Goal: Task Accomplishment & Management: Manage account settings

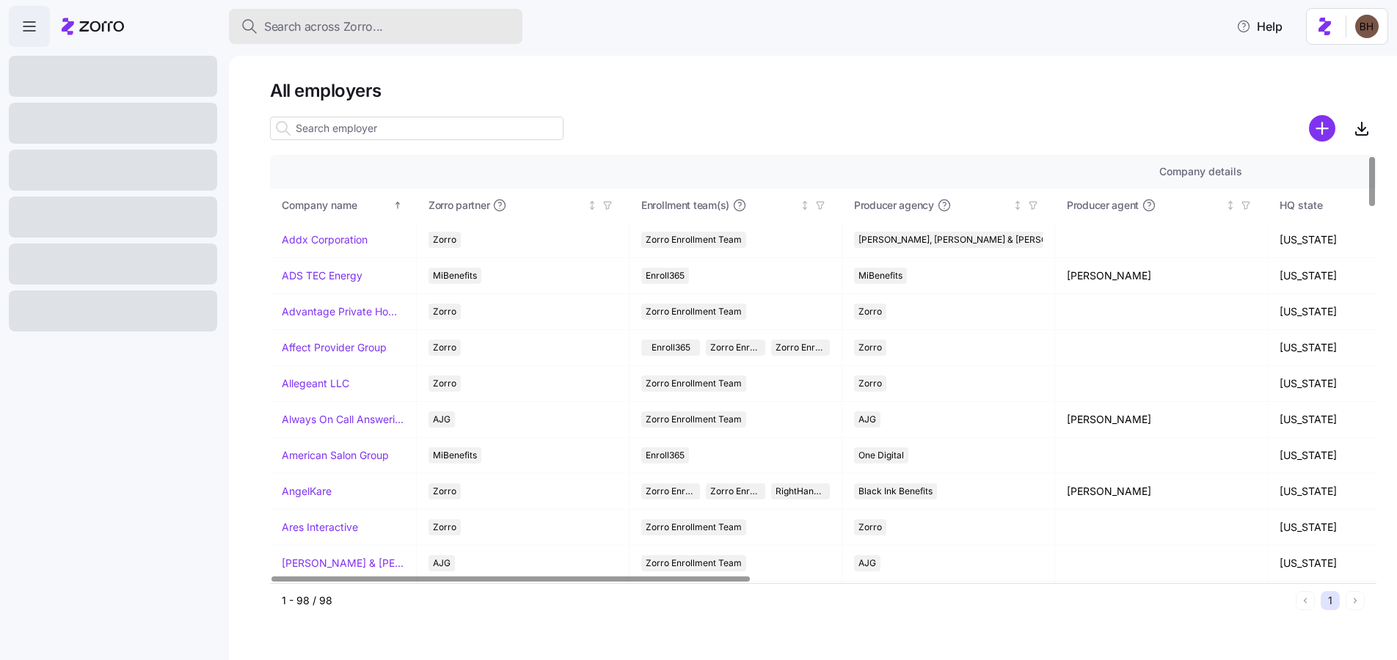
click at [309, 37] on button "Search across Zorro..." at bounding box center [375, 26] width 293 height 35
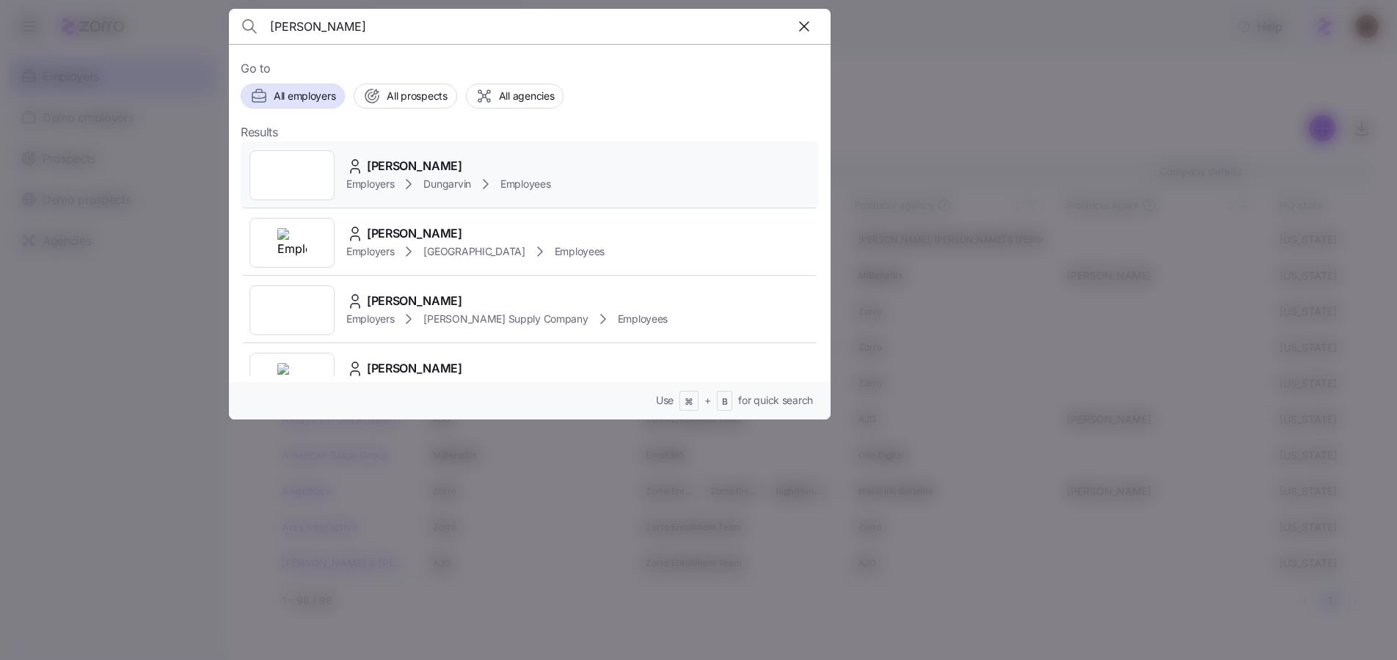
type input "jame"
click at [406, 168] on span "James Lee" at bounding box center [414, 166] width 95 height 18
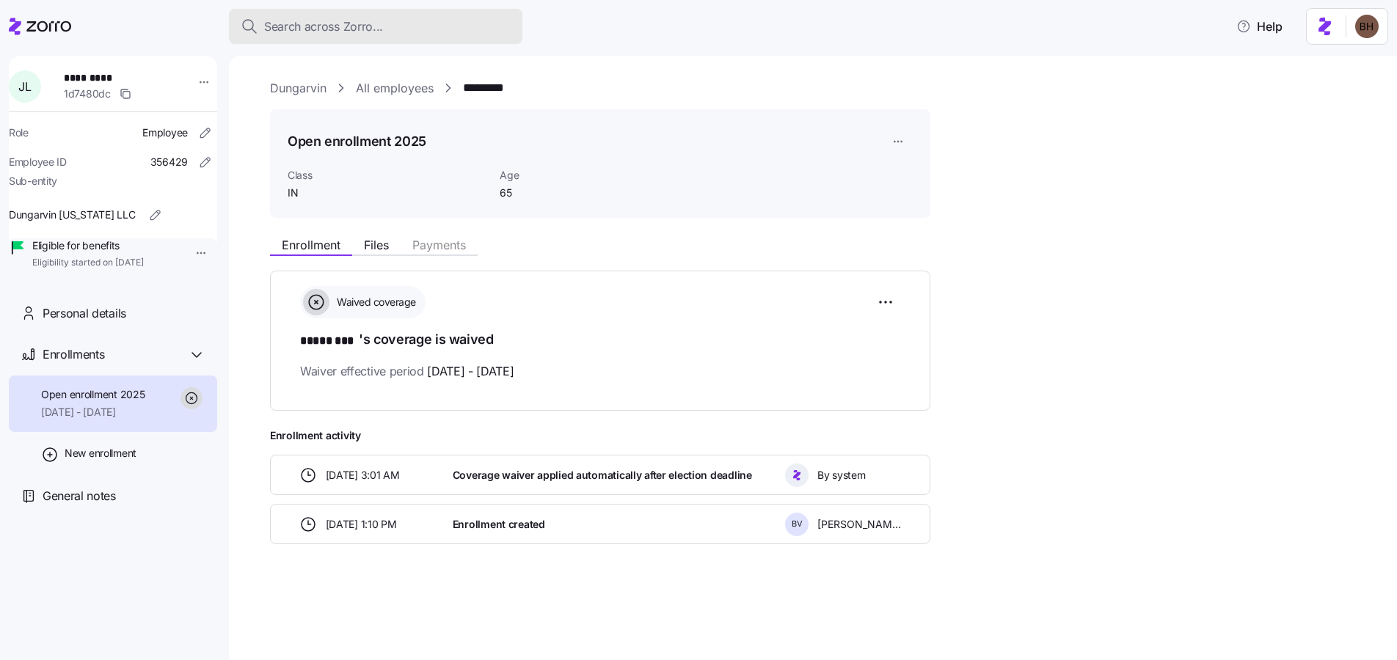
click at [305, 32] on span "Search across Zorro..." at bounding box center [323, 27] width 119 height 18
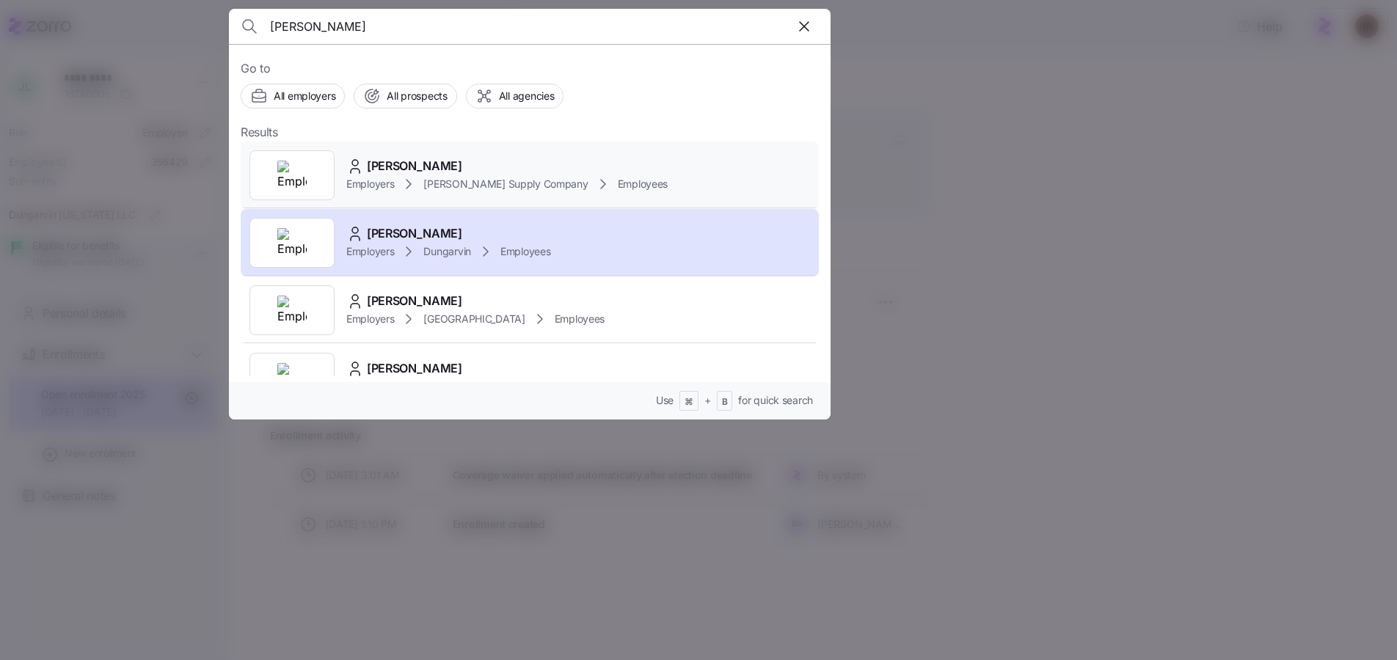
type input "james"
click at [324, 183] on div at bounding box center [291, 175] width 85 height 50
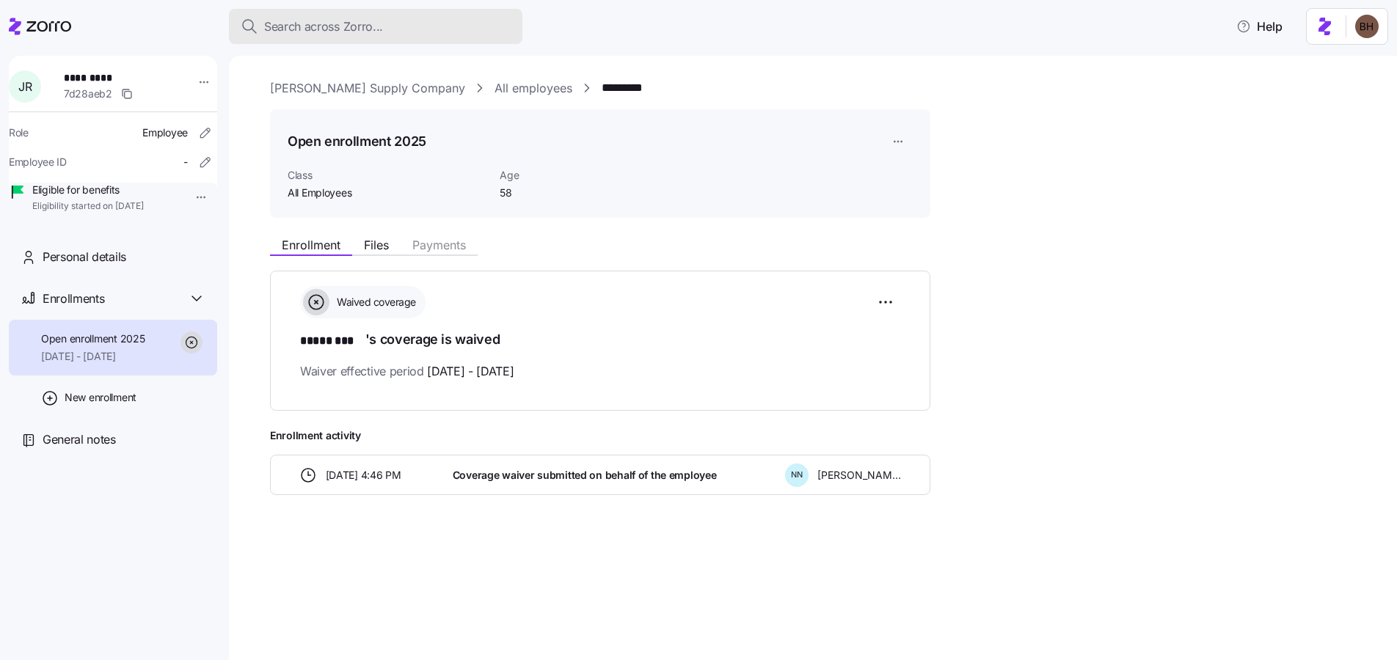
click at [332, 26] on span "Search across Zorro..." at bounding box center [323, 27] width 119 height 18
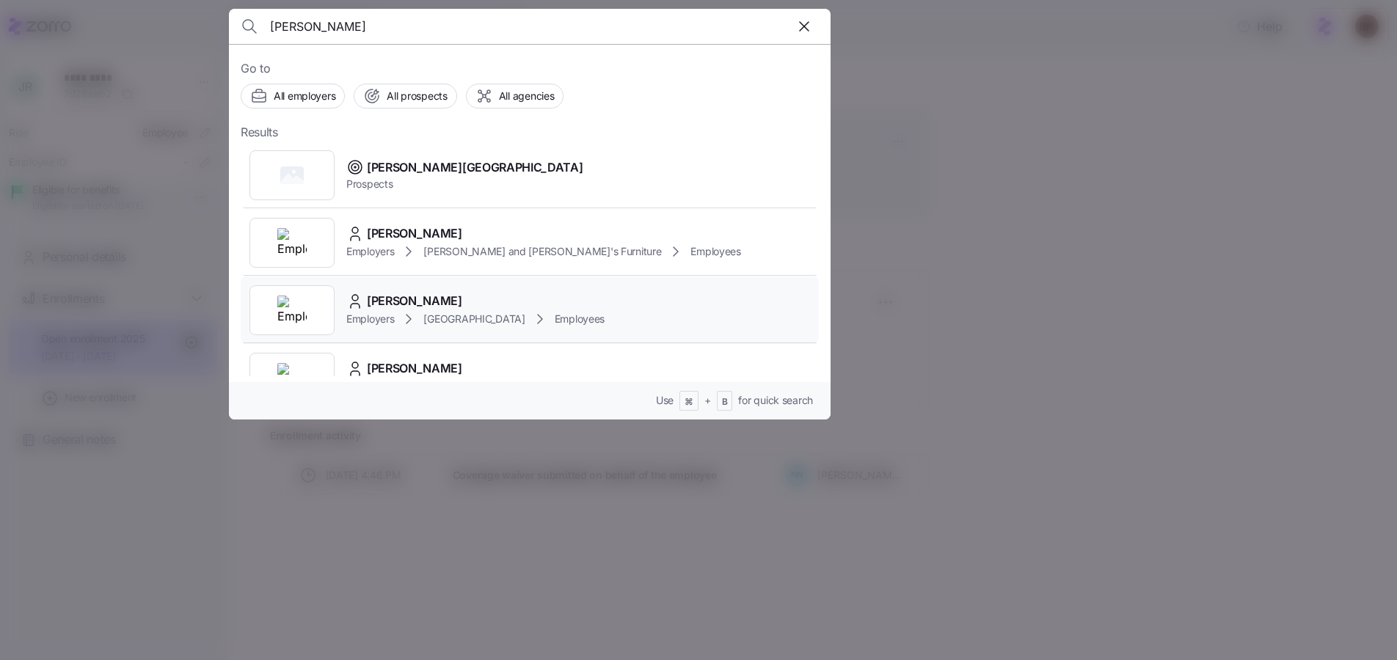
type input "marcy"
click at [446, 301] on div "Marcus Ard" at bounding box center [475, 301] width 258 height 18
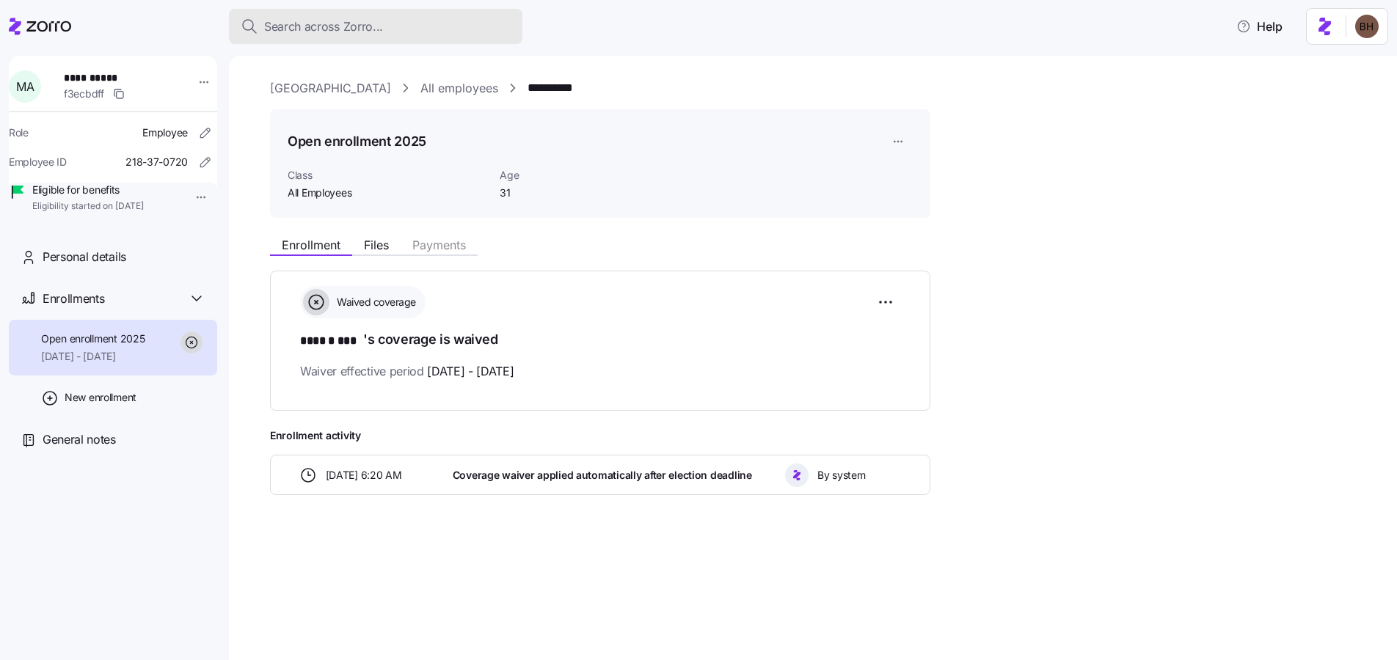
click at [346, 29] on span "Search across Zorro..." at bounding box center [323, 27] width 119 height 18
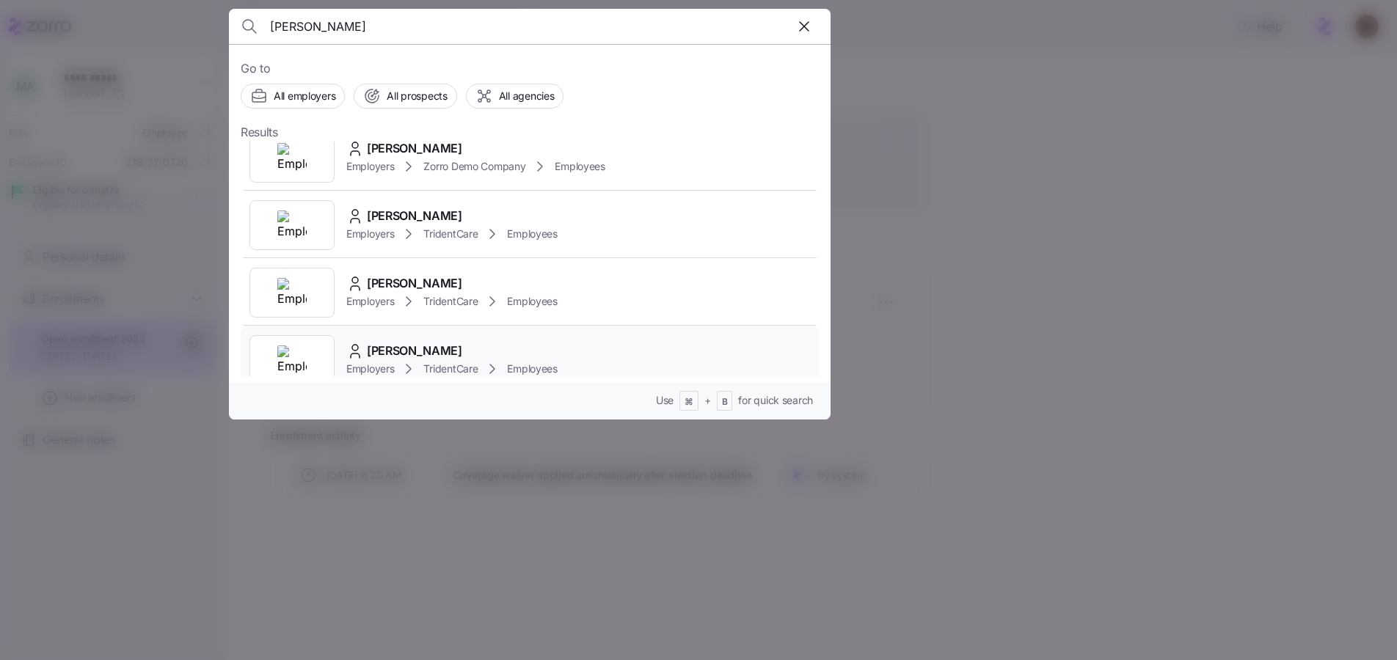
scroll to position [236, 0]
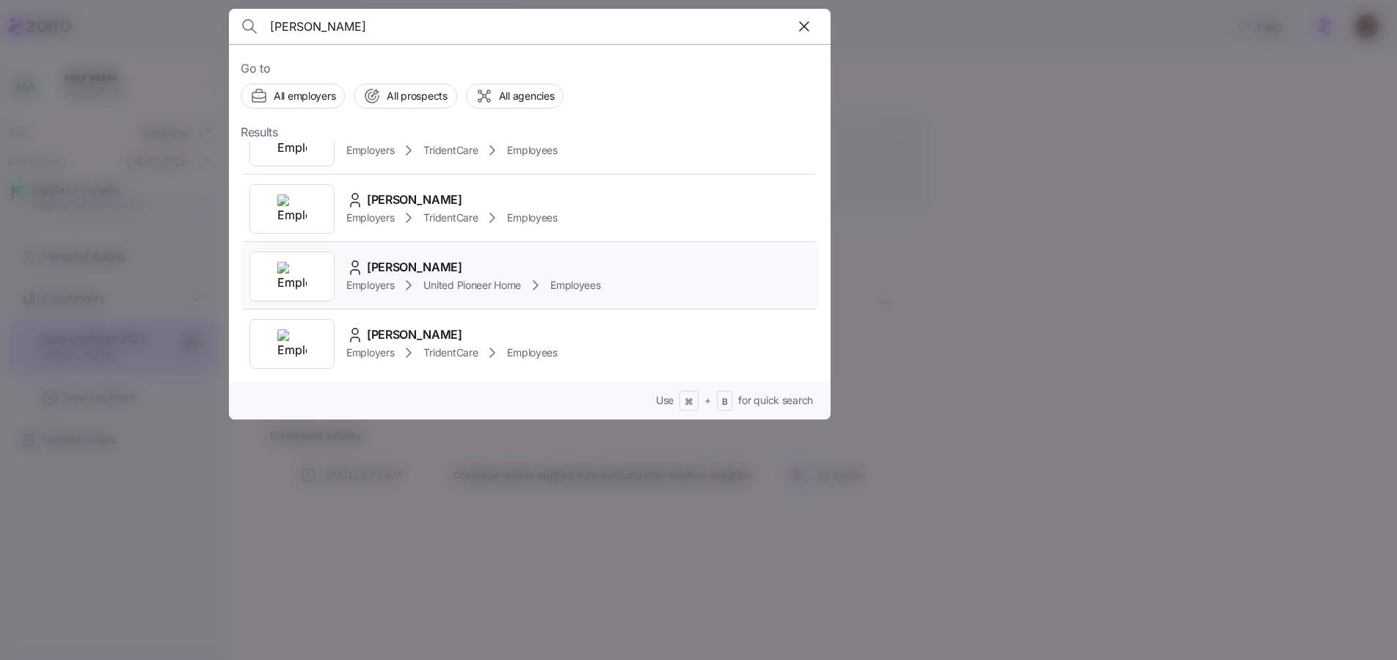
type input "jane"
click at [439, 277] on div "Employers United Pioneer Home Employees" at bounding box center [473, 286] width 255 height 18
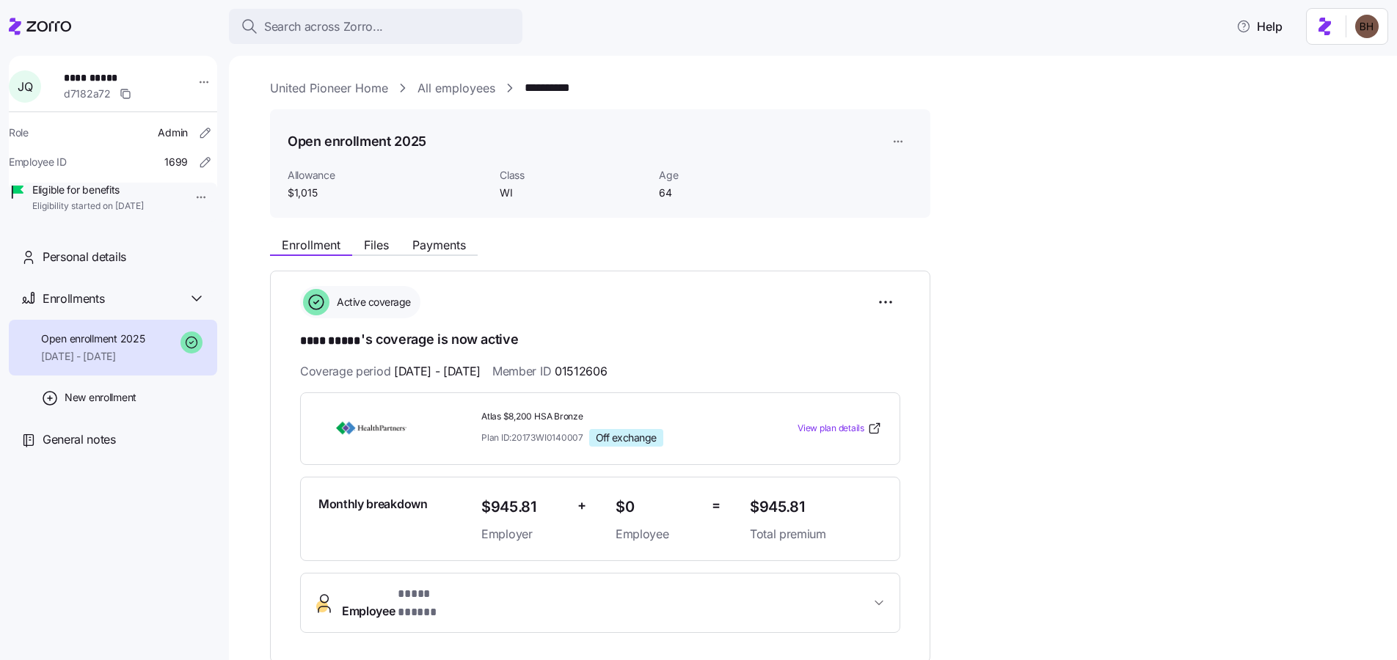
click at [60, 27] on icon at bounding box center [40, 27] width 62 height 18
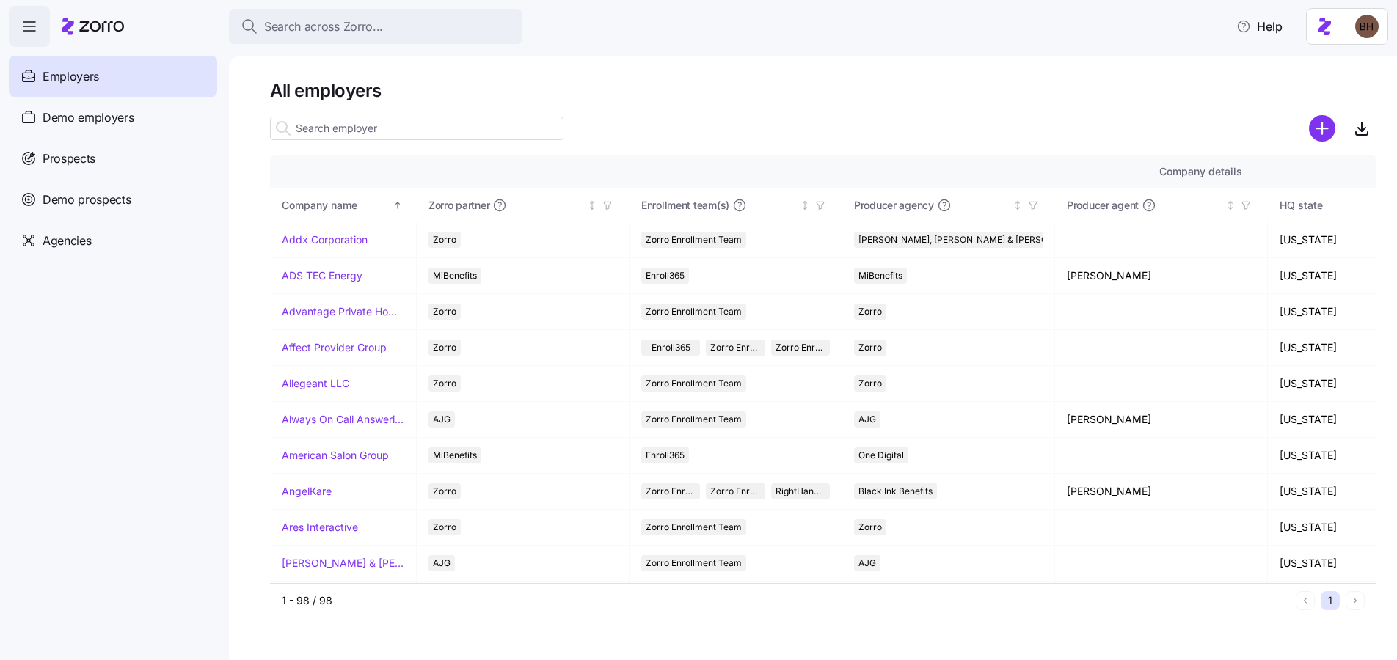
click at [1358, 21] on html "Search across Zorro... Help Enrollments Employers Demo employers Prospects Demo…" at bounding box center [698, 325] width 1397 height 651
click at [1355, 68] on div "My settings" at bounding box center [1337, 66] width 77 height 16
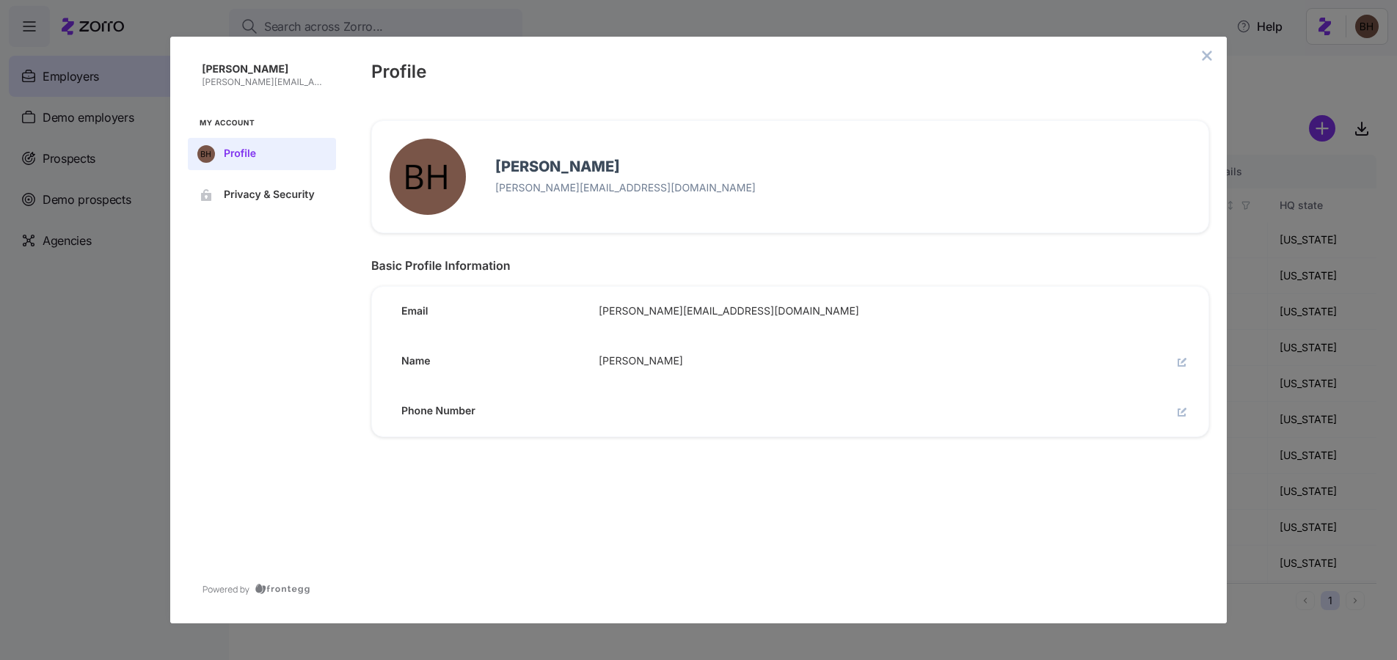
click at [1215, 58] on button "close admin-box" at bounding box center [1206, 55] width 21 height 21
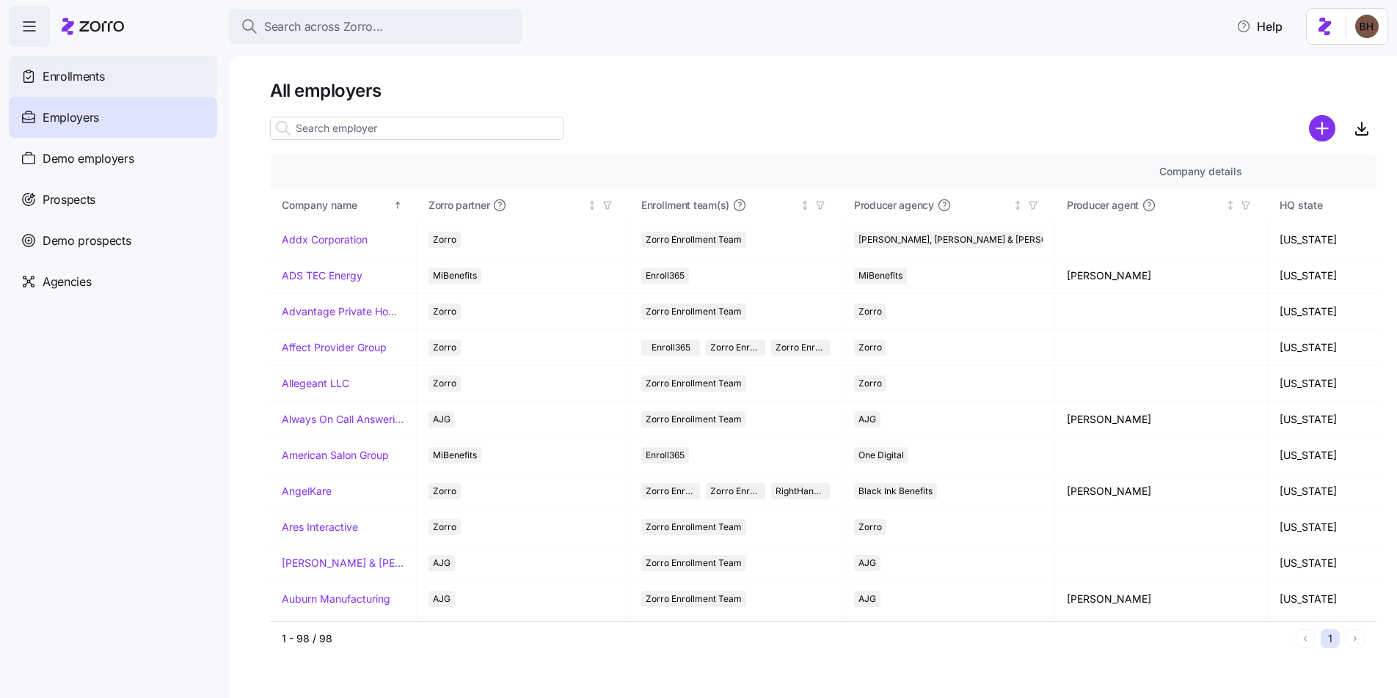
click at [85, 79] on span "Enrollments" at bounding box center [74, 76] width 62 height 18
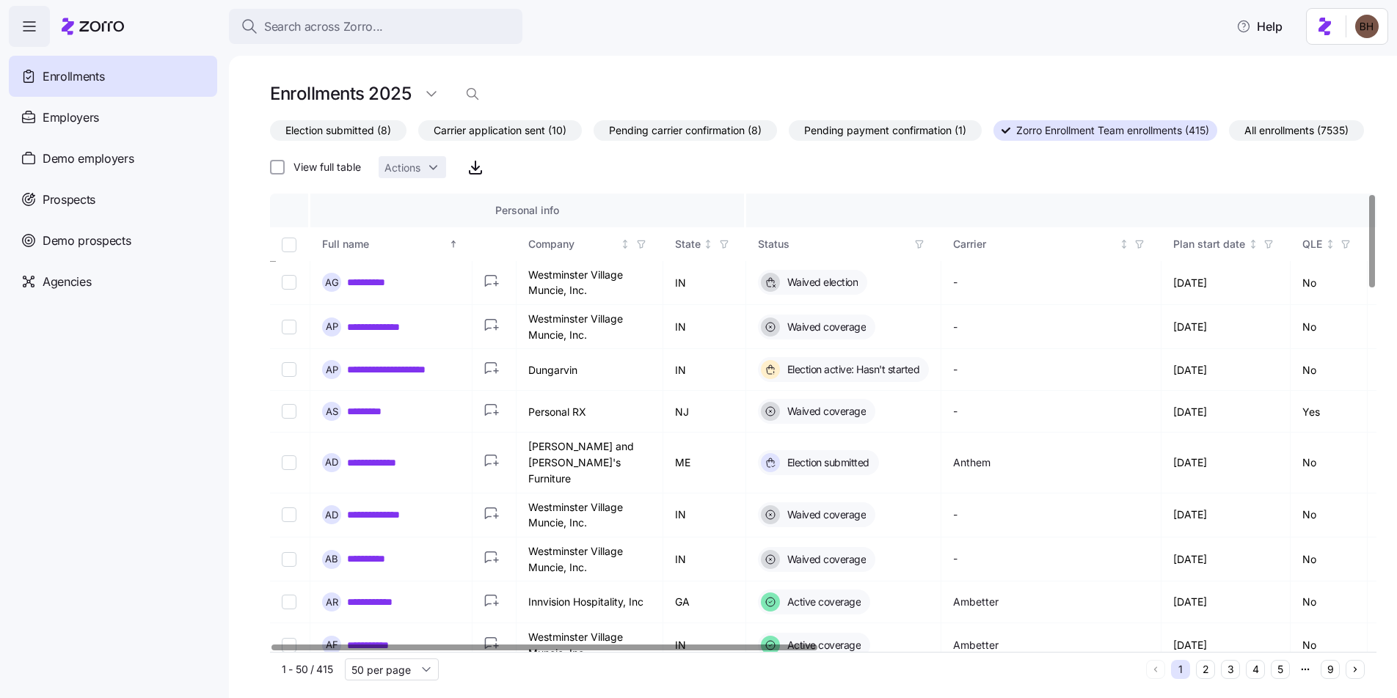
click at [675, 650] on div at bounding box center [543, 647] width 545 height 5
click at [463, 182] on div "Election submitted (8) Carrier application sent (10) Pending carrier confirmati…" at bounding box center [823, 151] width 1106 height 62
click at [643, 650] on div at bounding box center [544, 647] width 545 height 5
click at [605, 650] on div at bounding box center [543, 647] width 545 height 5
click at [356, 128] on span "Election submitted (8)" at bounding box center [338, 130] width 106 height 19
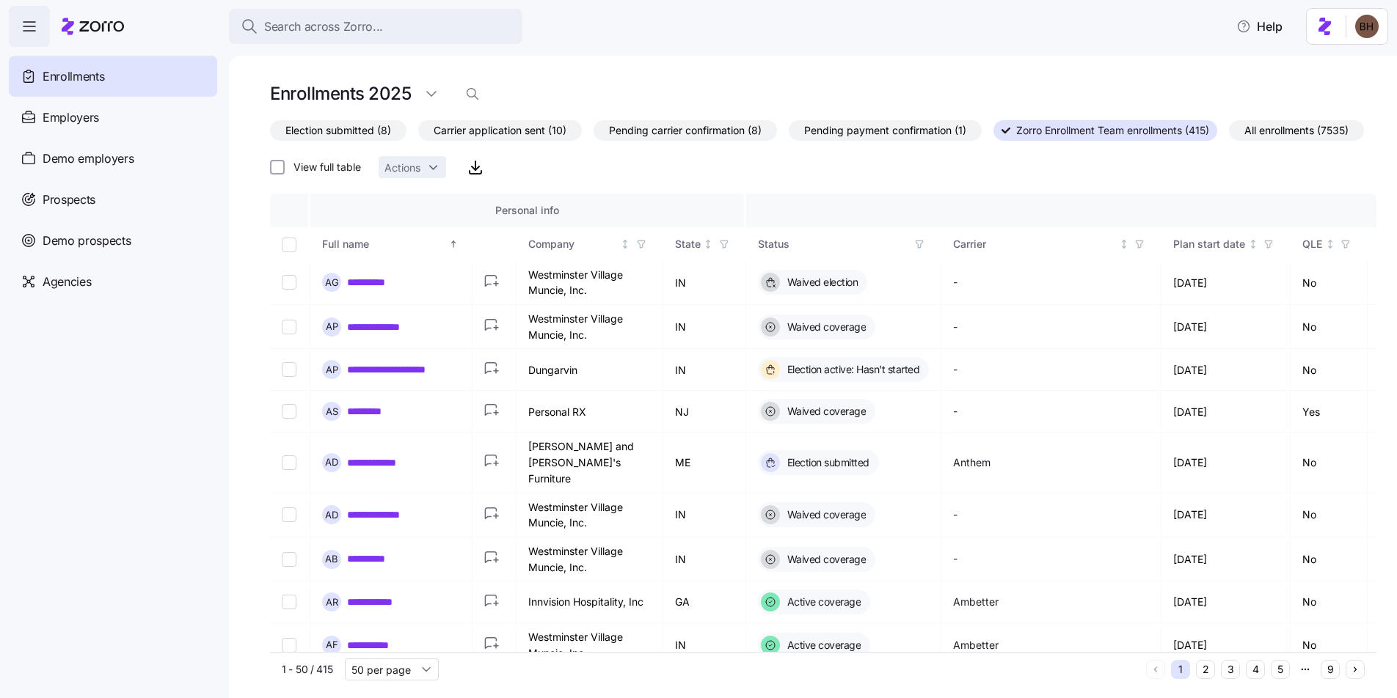
click at [270, 134] on input "Election submitted (8)" at bounding box center [270, 134] width 0 height 0
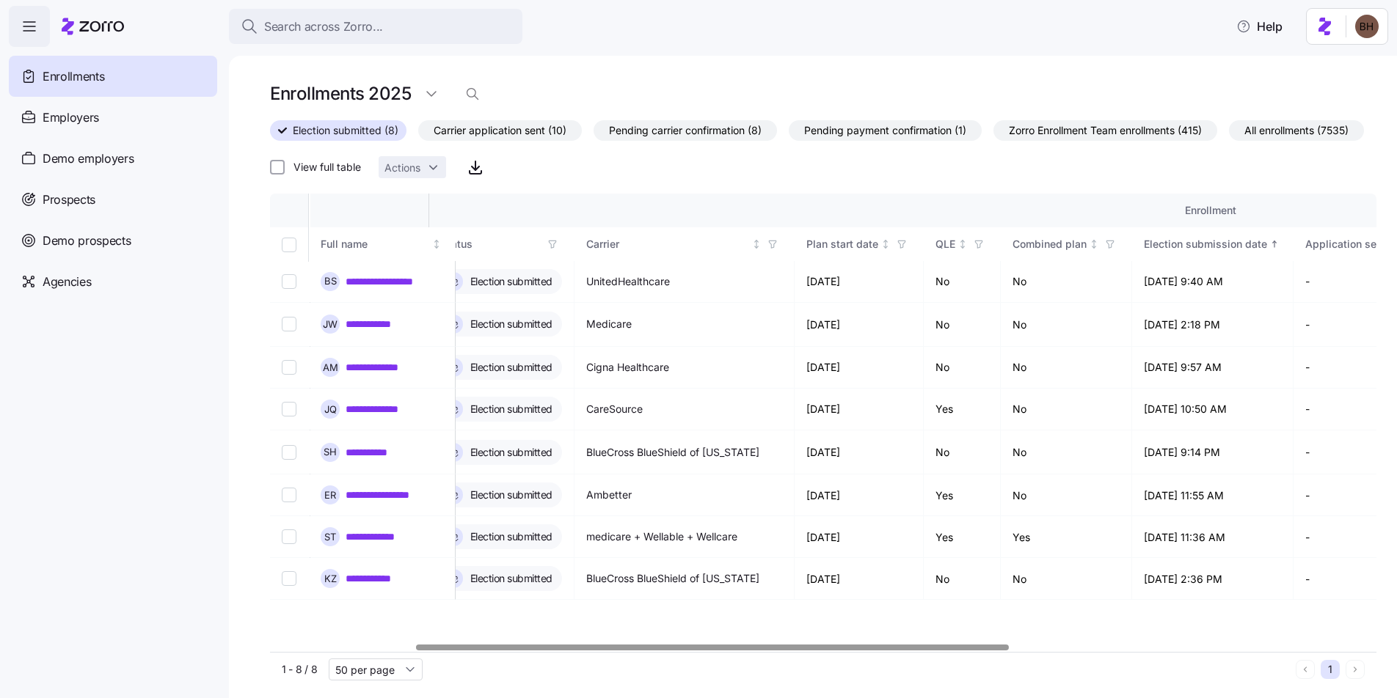
scroll to position [0, 302]
click at [649, 650] on div at bounding box center [731, 647] width 593 height 5
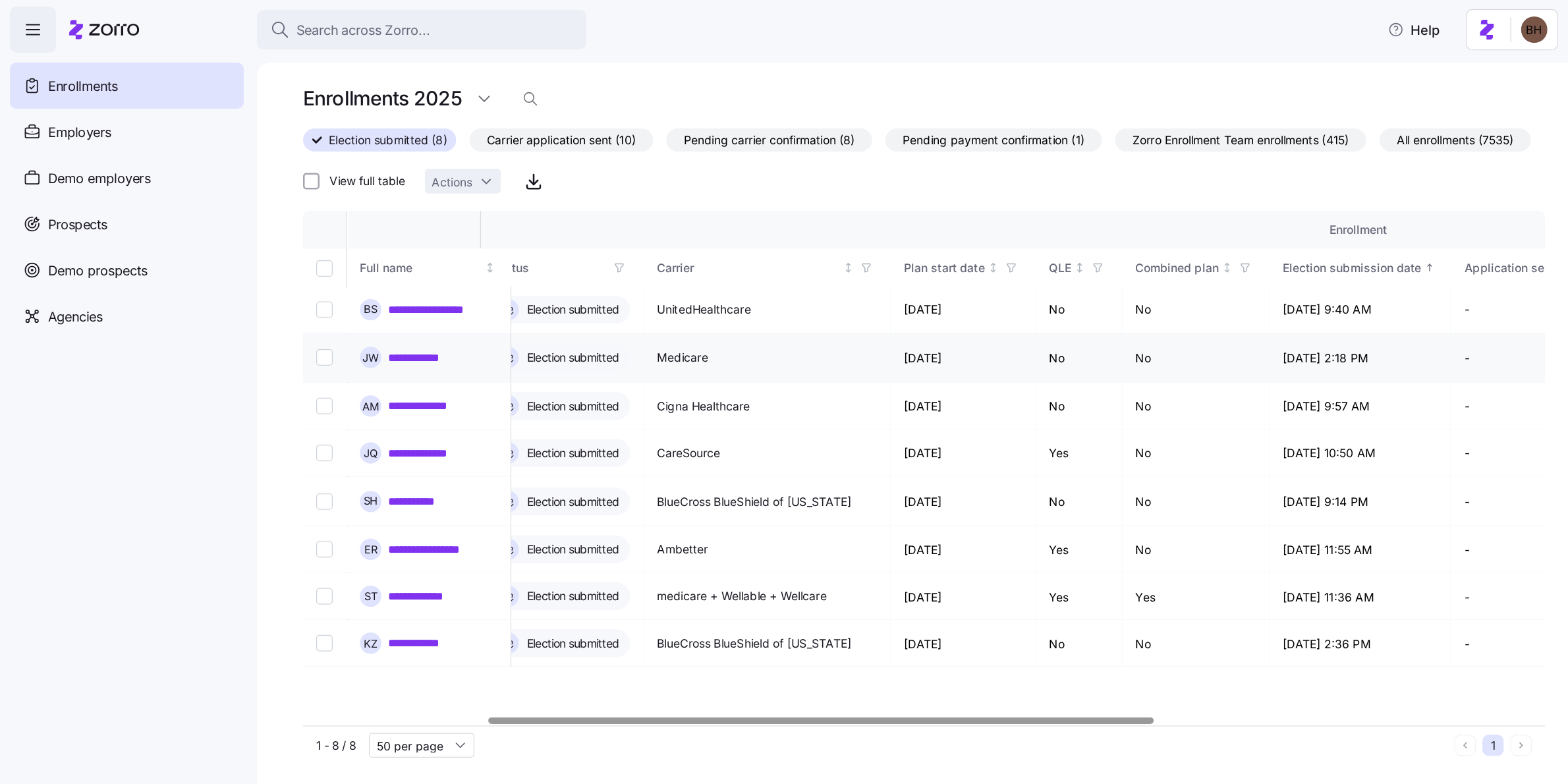
scroll to position [0, 0]
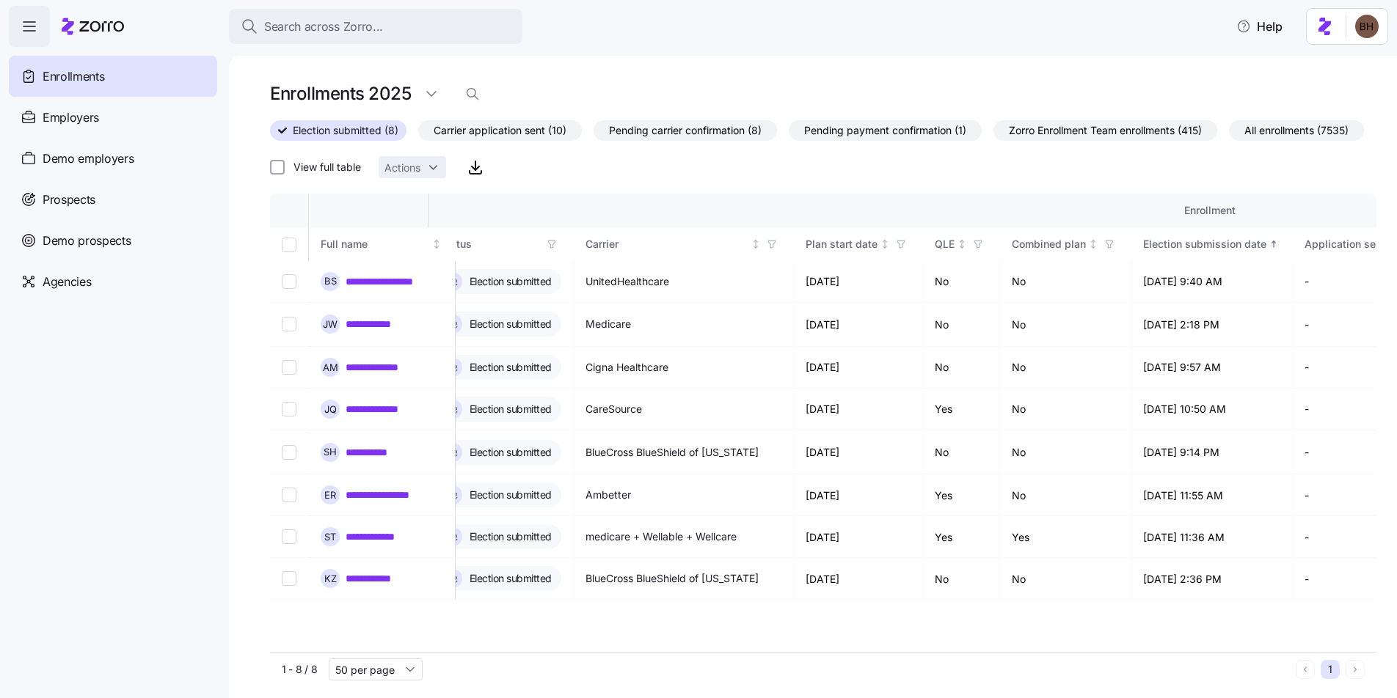
click at [1244, 140] on span "All enrollments (7535)" at bounding box center [1296, 130] width 104 height 19
click at [1229, 134] on input "All enrollments (7535)" at bounding box center [1229, 134] width 0 height 0
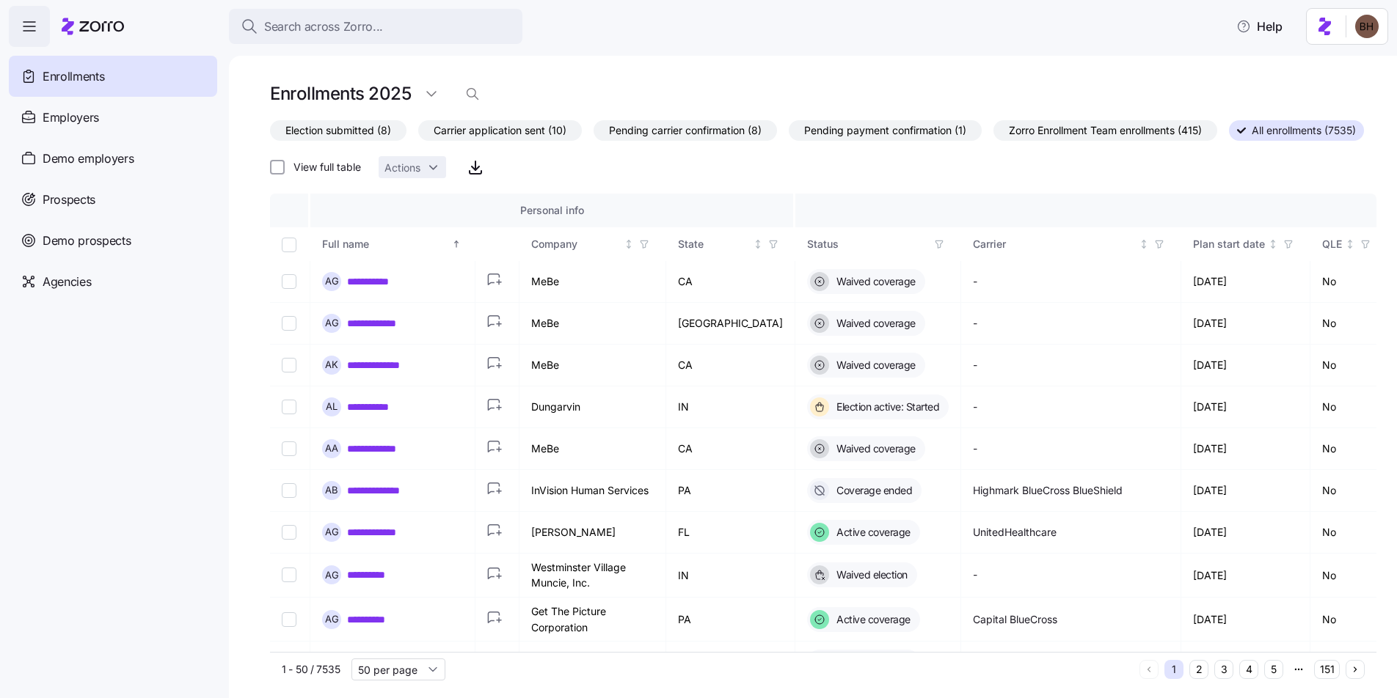
click at [21, 23] on icon "button" at bounding box center [30, 27] width 18 height 18
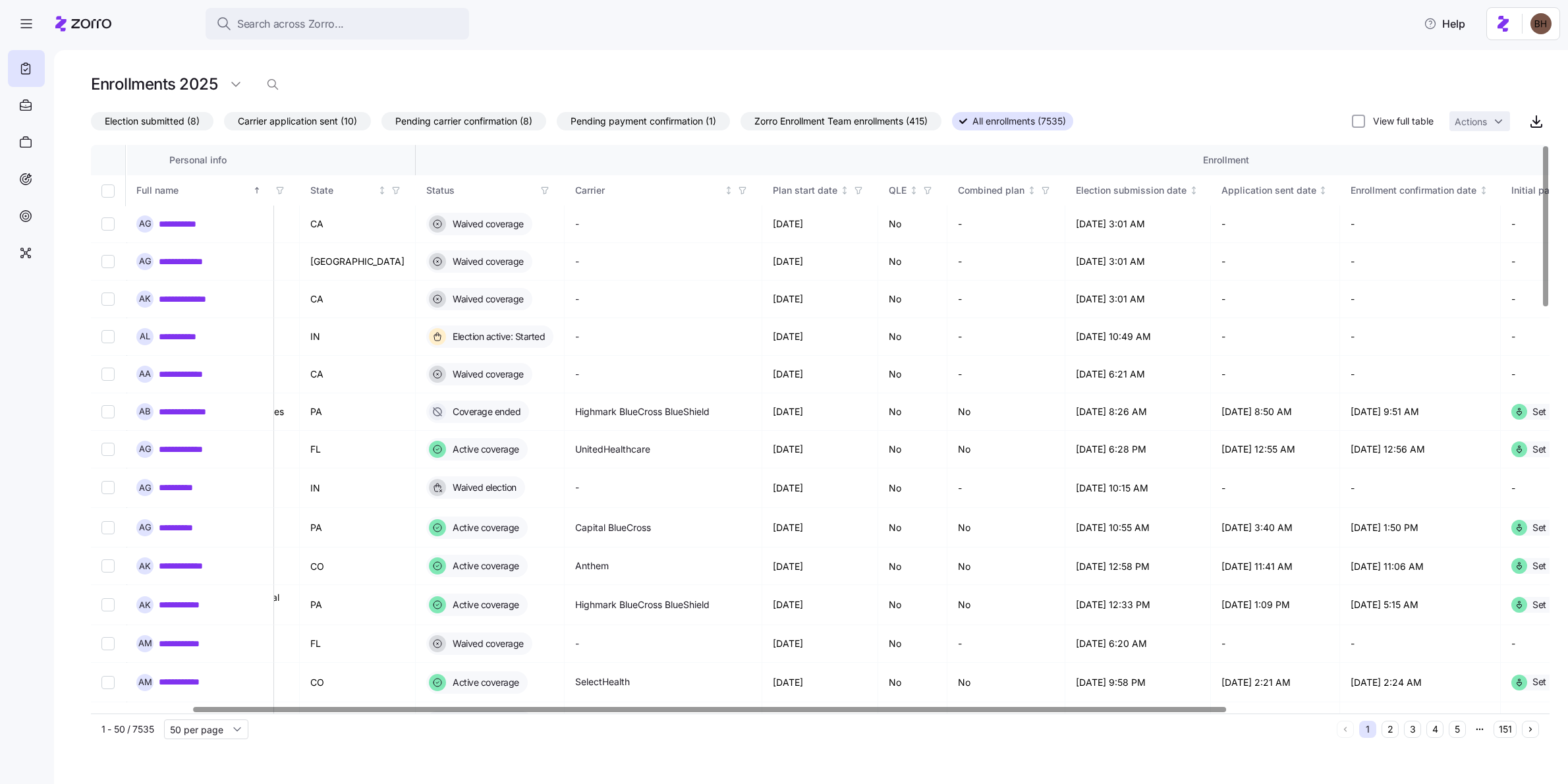
scroll to position [0, 142]
click at [438, 627] on div at bounding box center [710, 709] width 1033 height 4
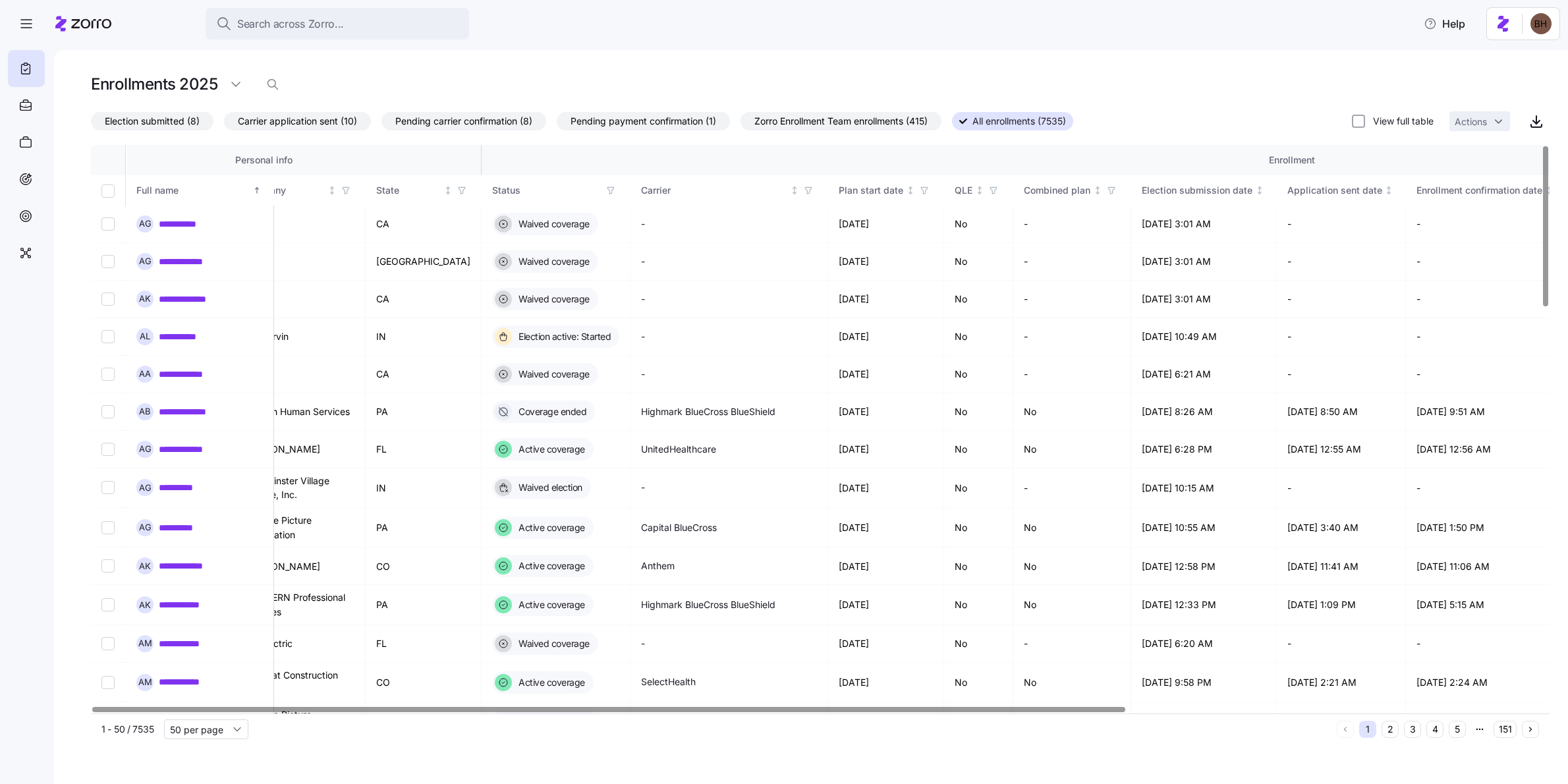
scroll to position [0, 0]
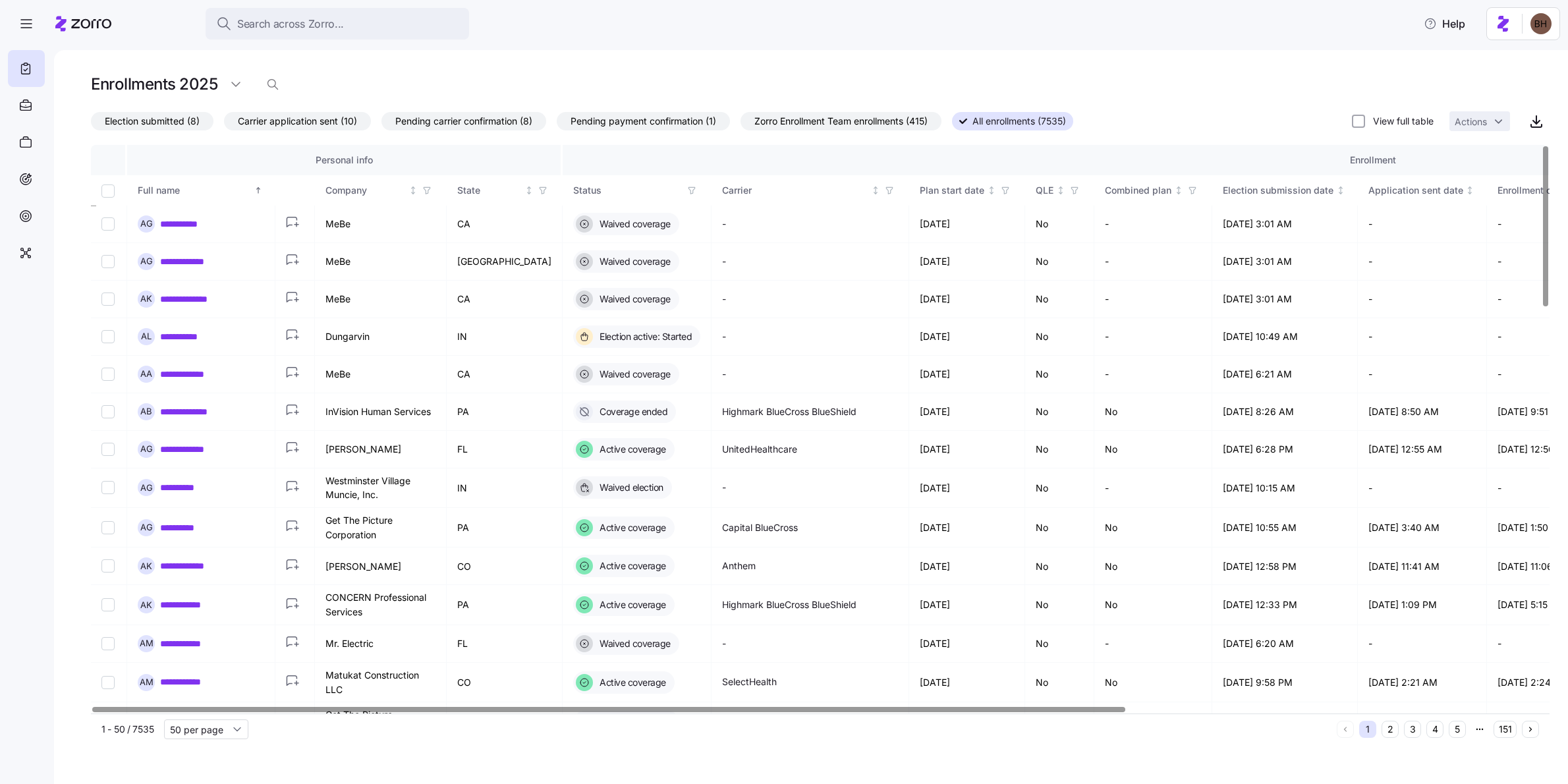
click at [732, 627] on div at bounding box center [609, 709] width 1033 height 4
click at [689, 192] on icon "button" at bounding box center [692, 189] width 6 height 6
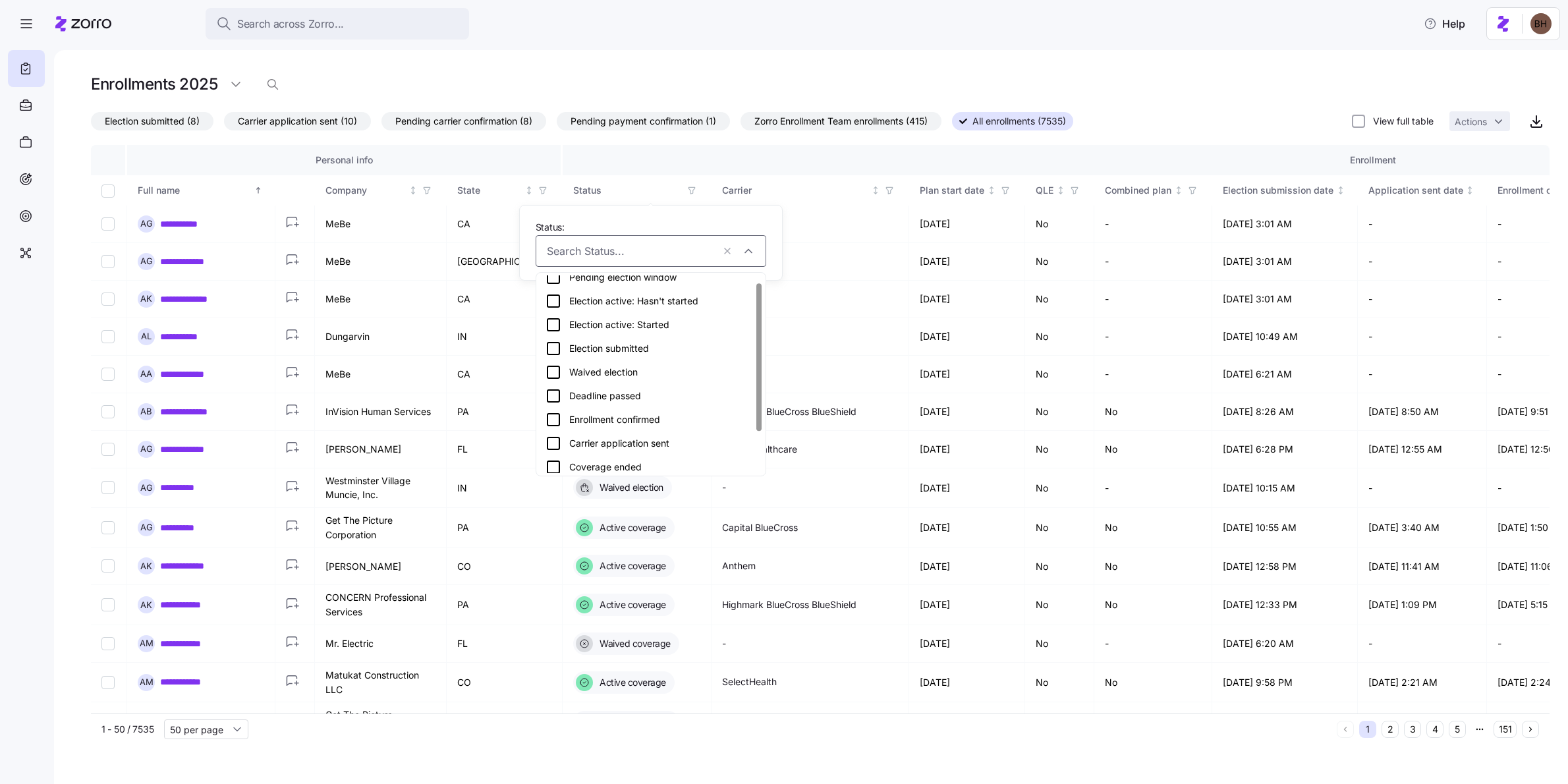
scroll to position [12, 0]
click at [633, 348] on div "Election submitted" at bounding box center [650, 347] width 211 height 16
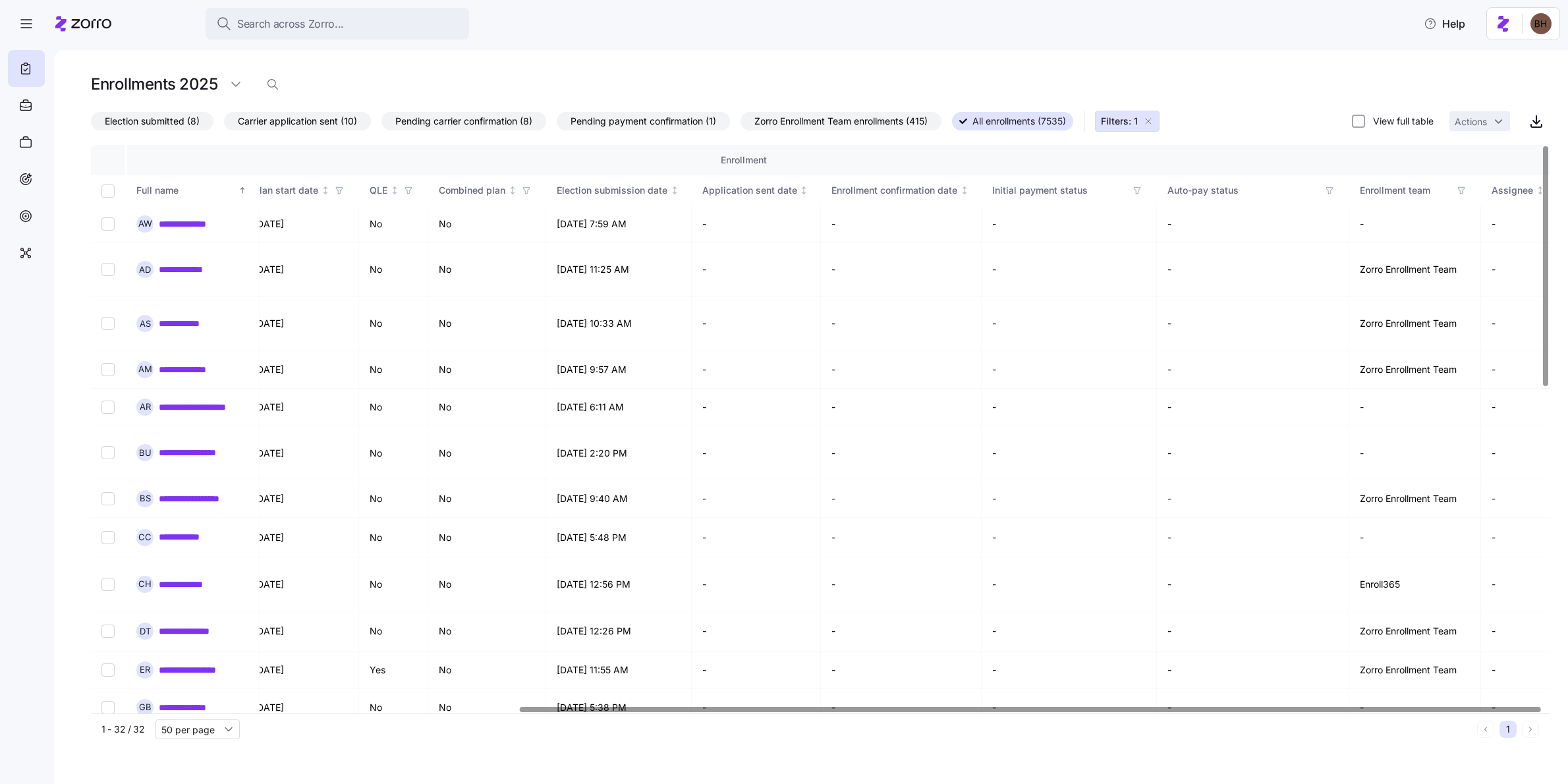
scroll to position [0, 611]
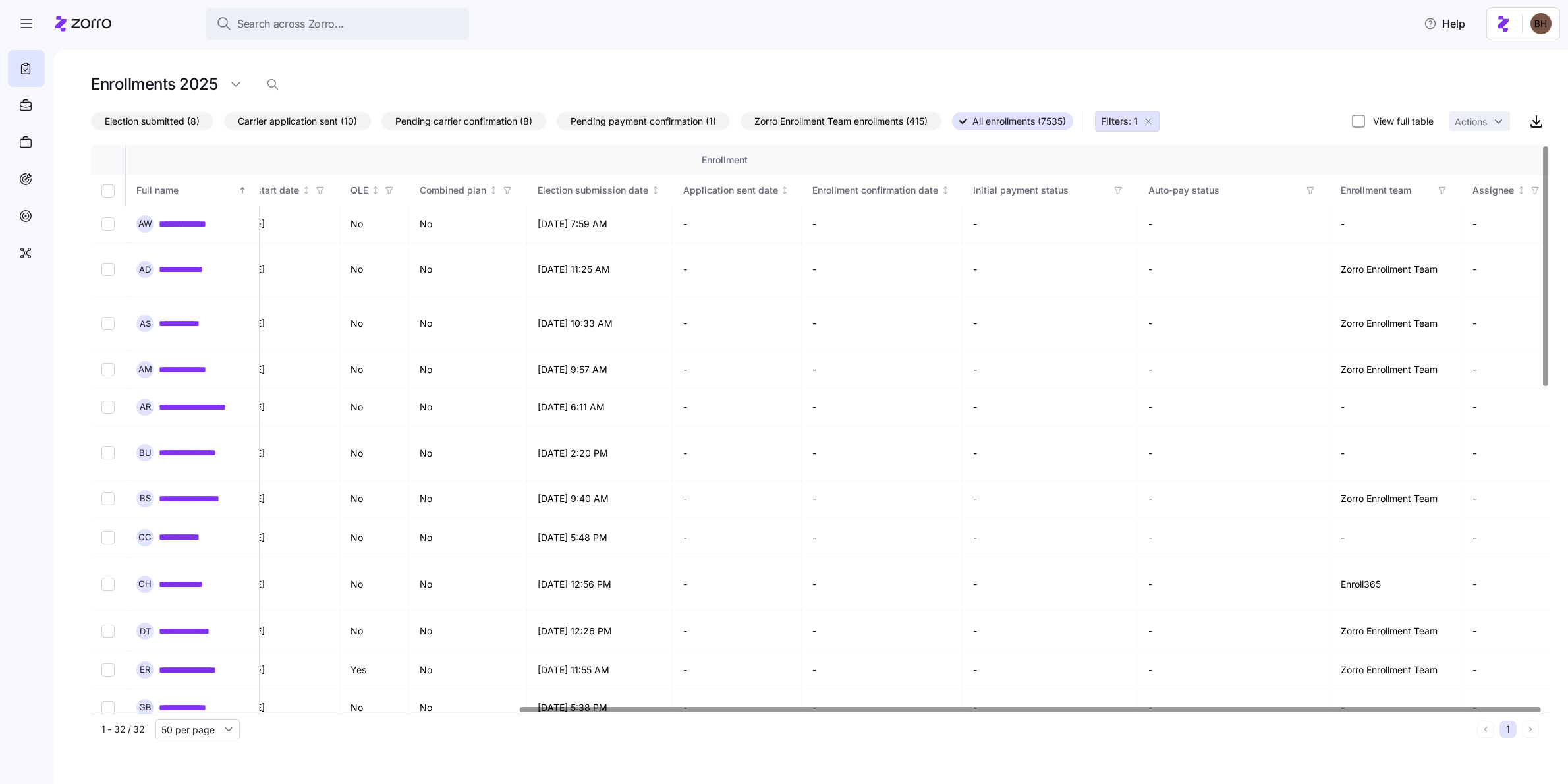
click at [1228, 627] on div at bounding box center [1030, 709] width 1020 height 4
click at [1160, 627] on div at bounding box center [1030, 709] width 1020 height 4
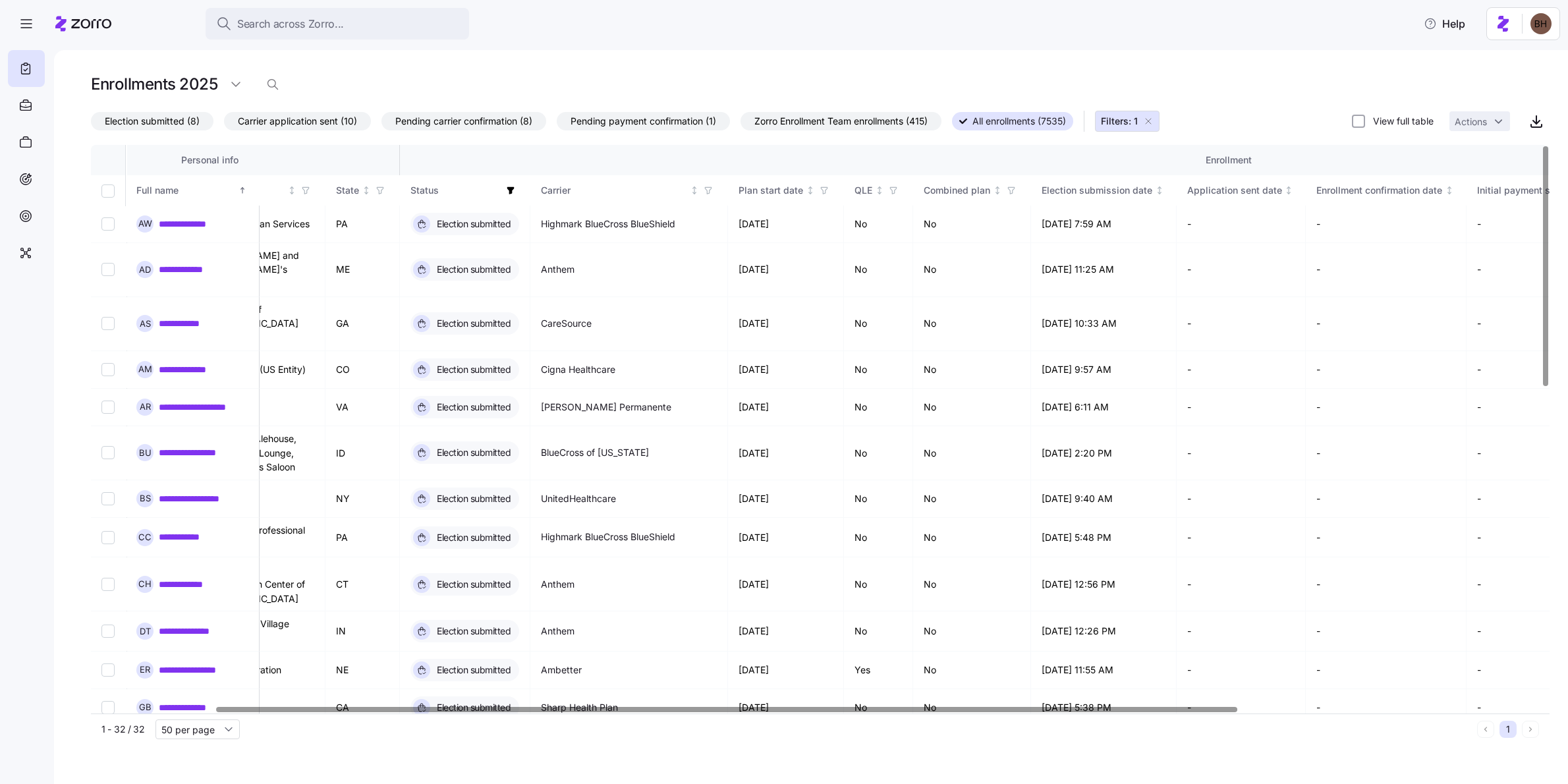
scroll to position [0, 0]
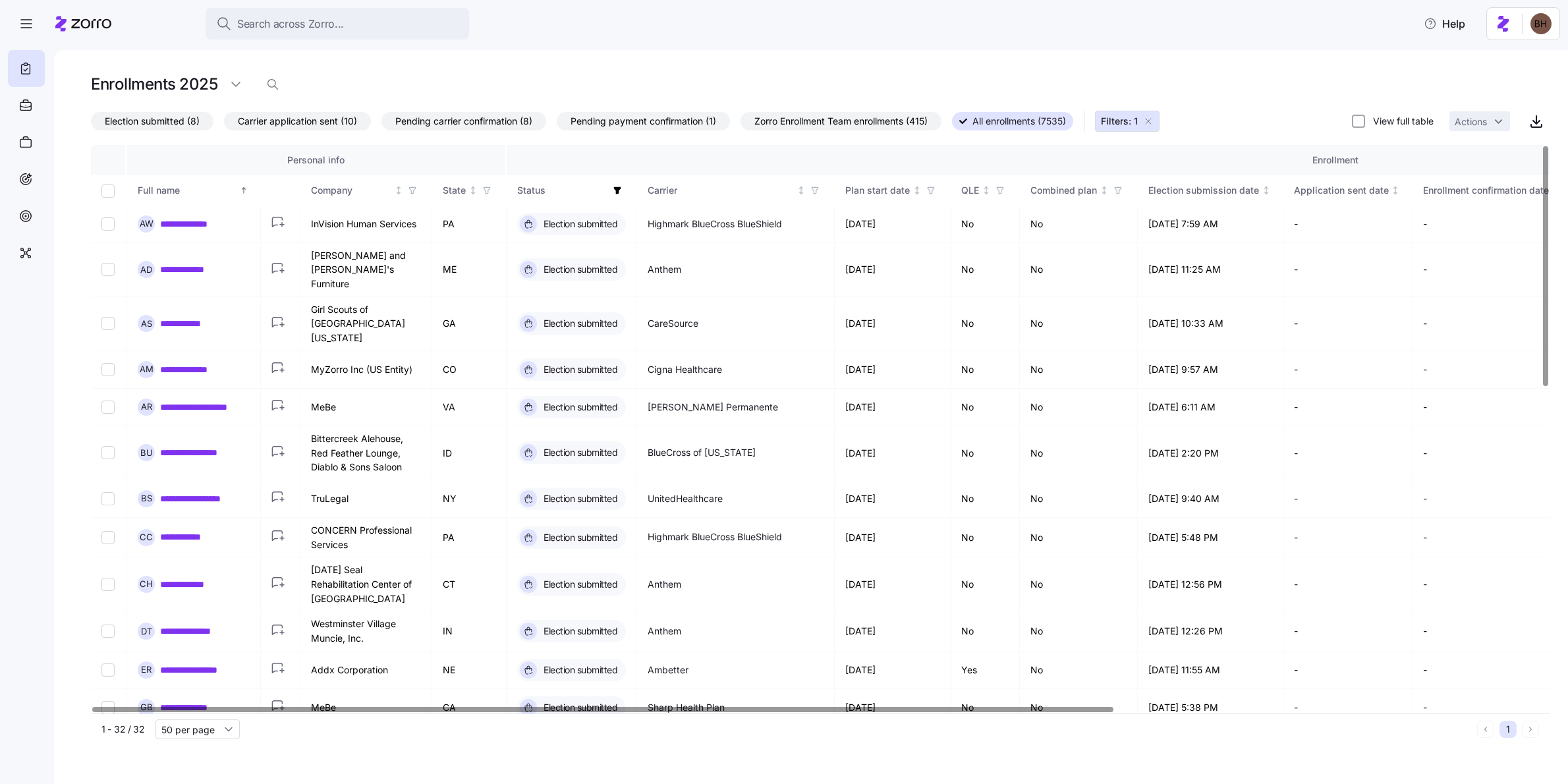
click at [539, 627] on div at bounding box center [603, 709] width 1020 height 4
click at [110, 225] on input "Select record 1" at bounding box center [108, 224] width 13 height 13
checkbox input "true"
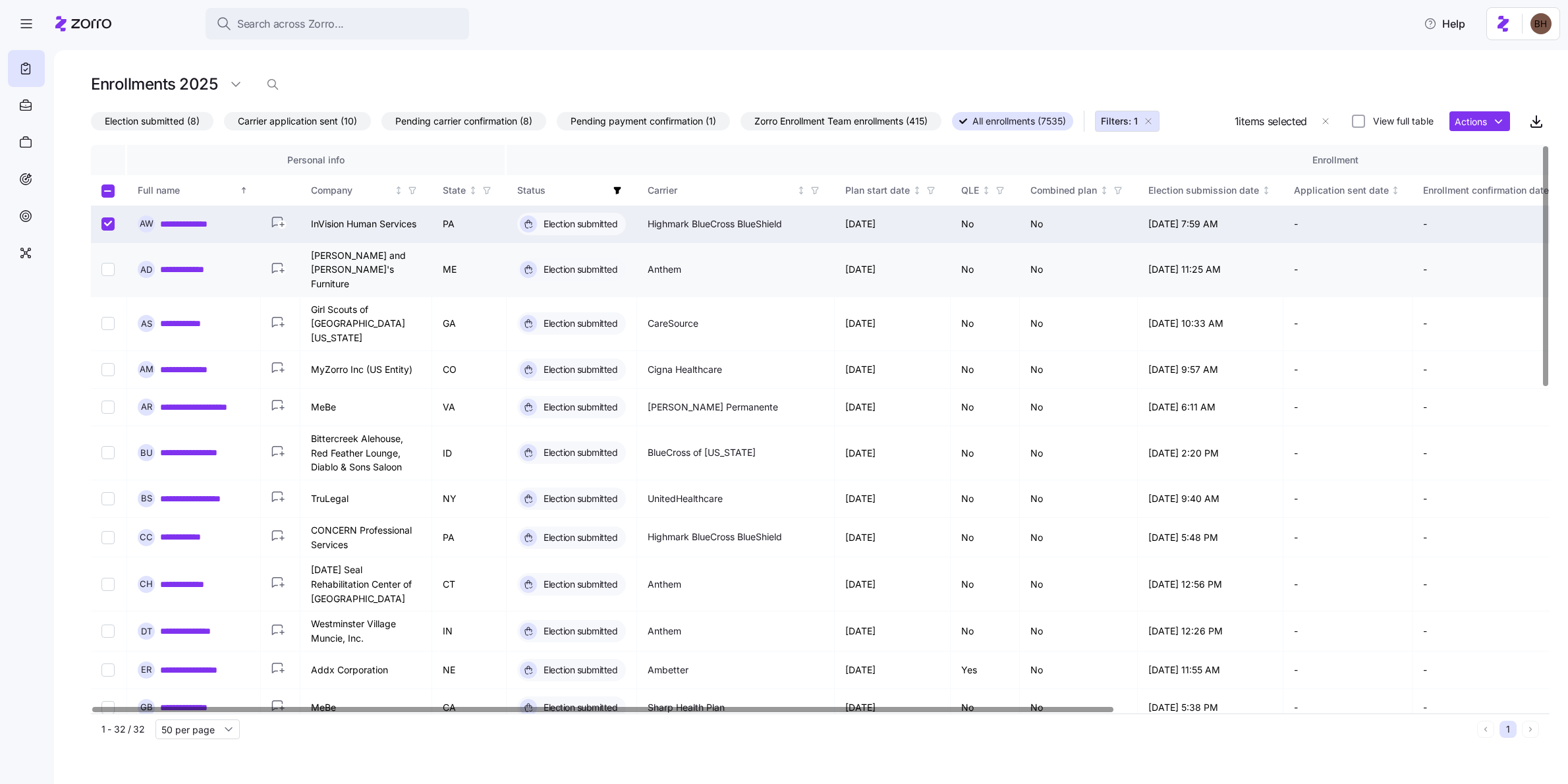
click at [111, 263] on input "Select record 2" at bounding box center [108, 269] width 13 height 13
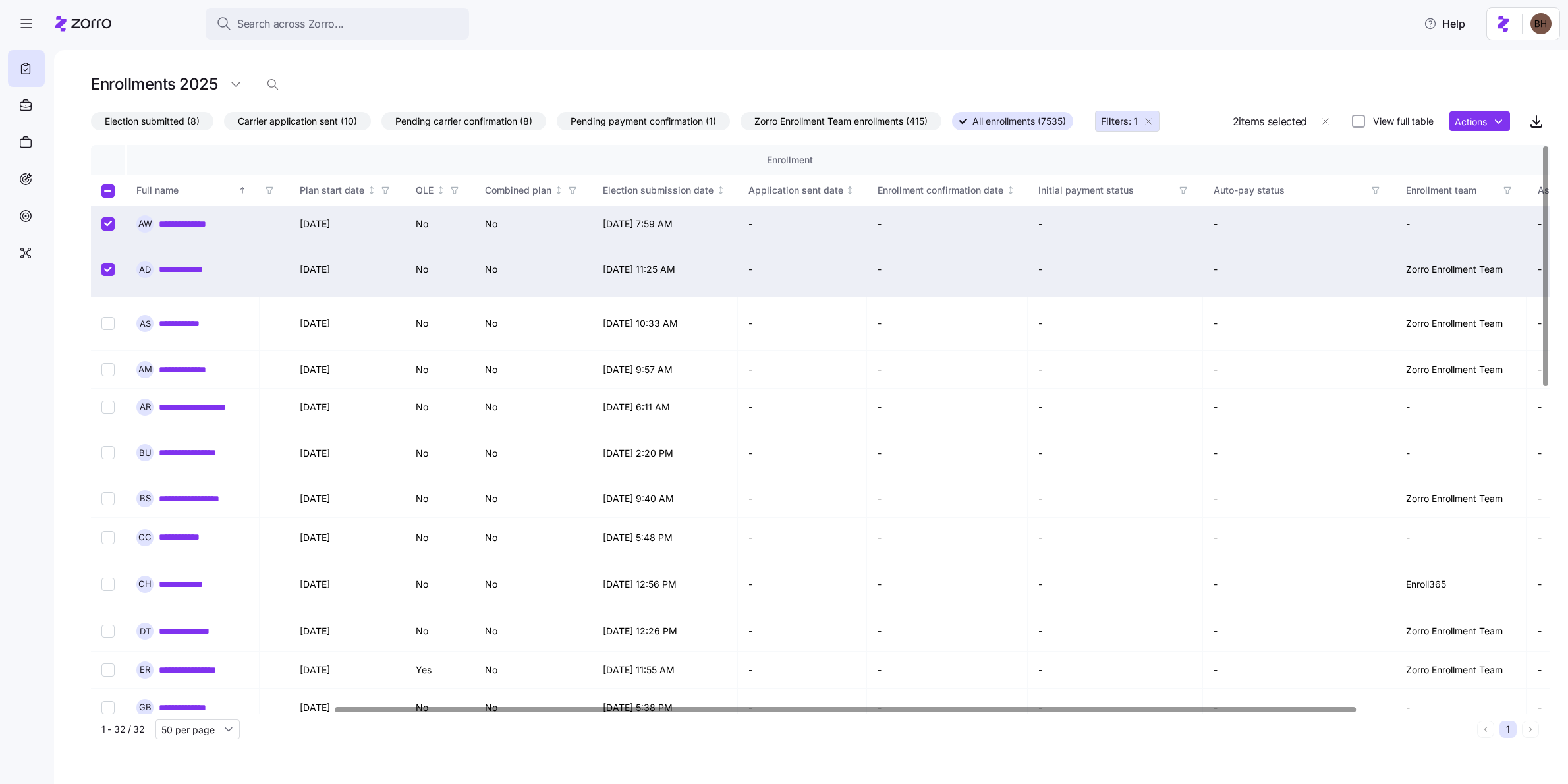
scroll to position [0, 611]
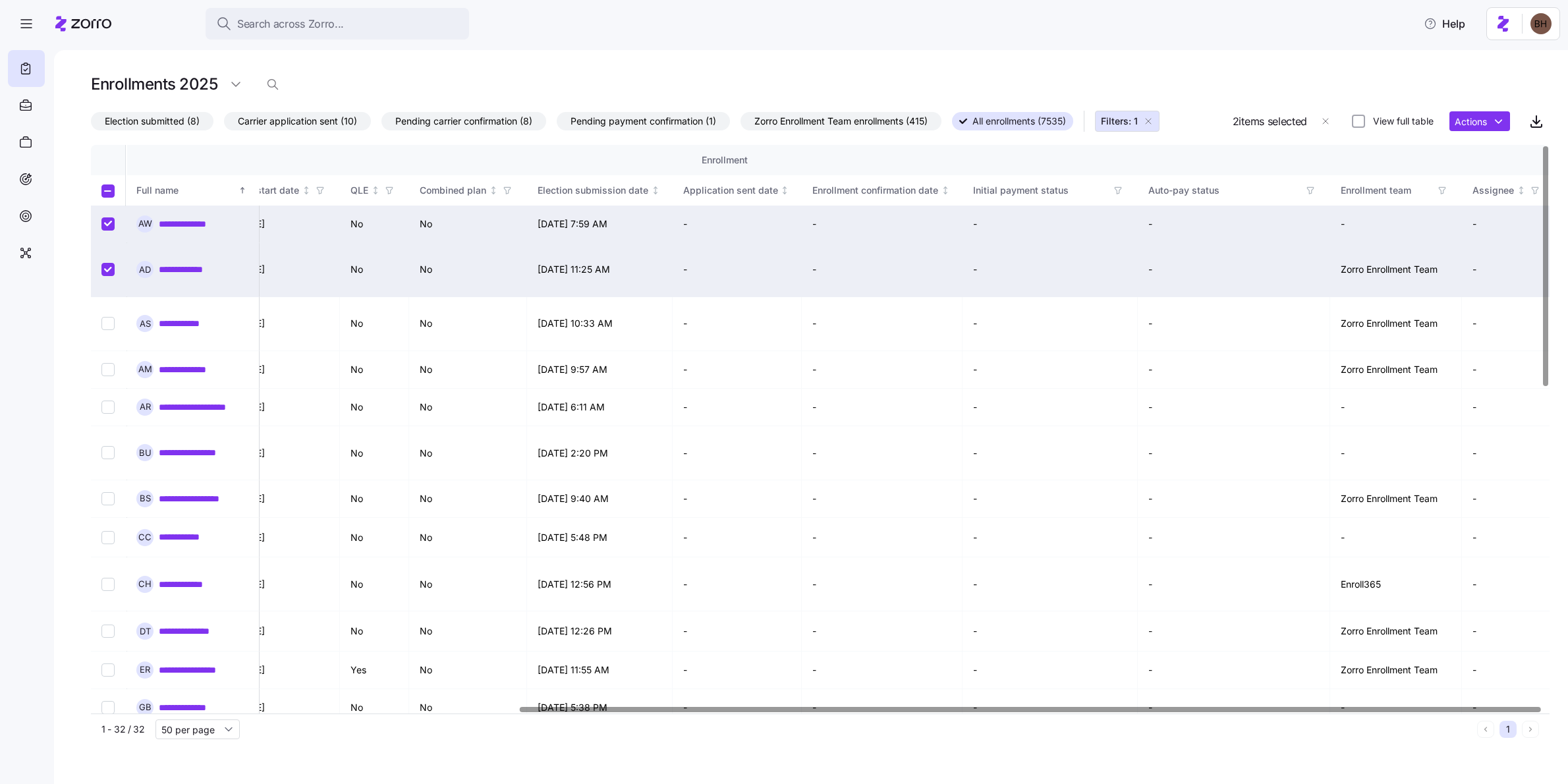
click at [1254, 627] on div at bounding box center [1030, 709] width 1020 height 4
click at [109, 263] on input "Select record 2" at bounding box center [108, 269] width 13 height 13
checkbox input "false"
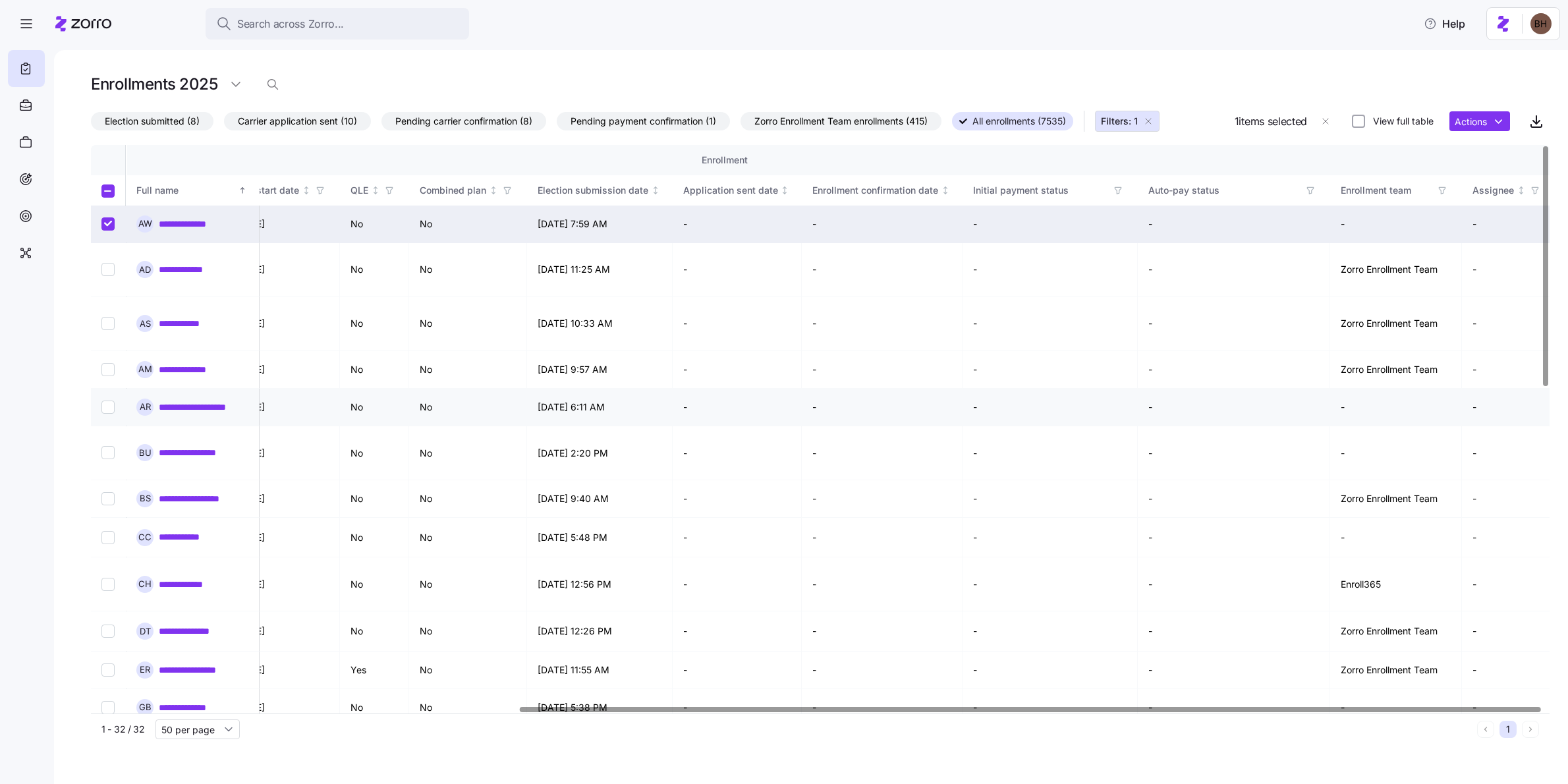
click at [110, 401] on input "Select record 5" at bounding box center [108, 407] width 13 height 13
checkbox input "true"
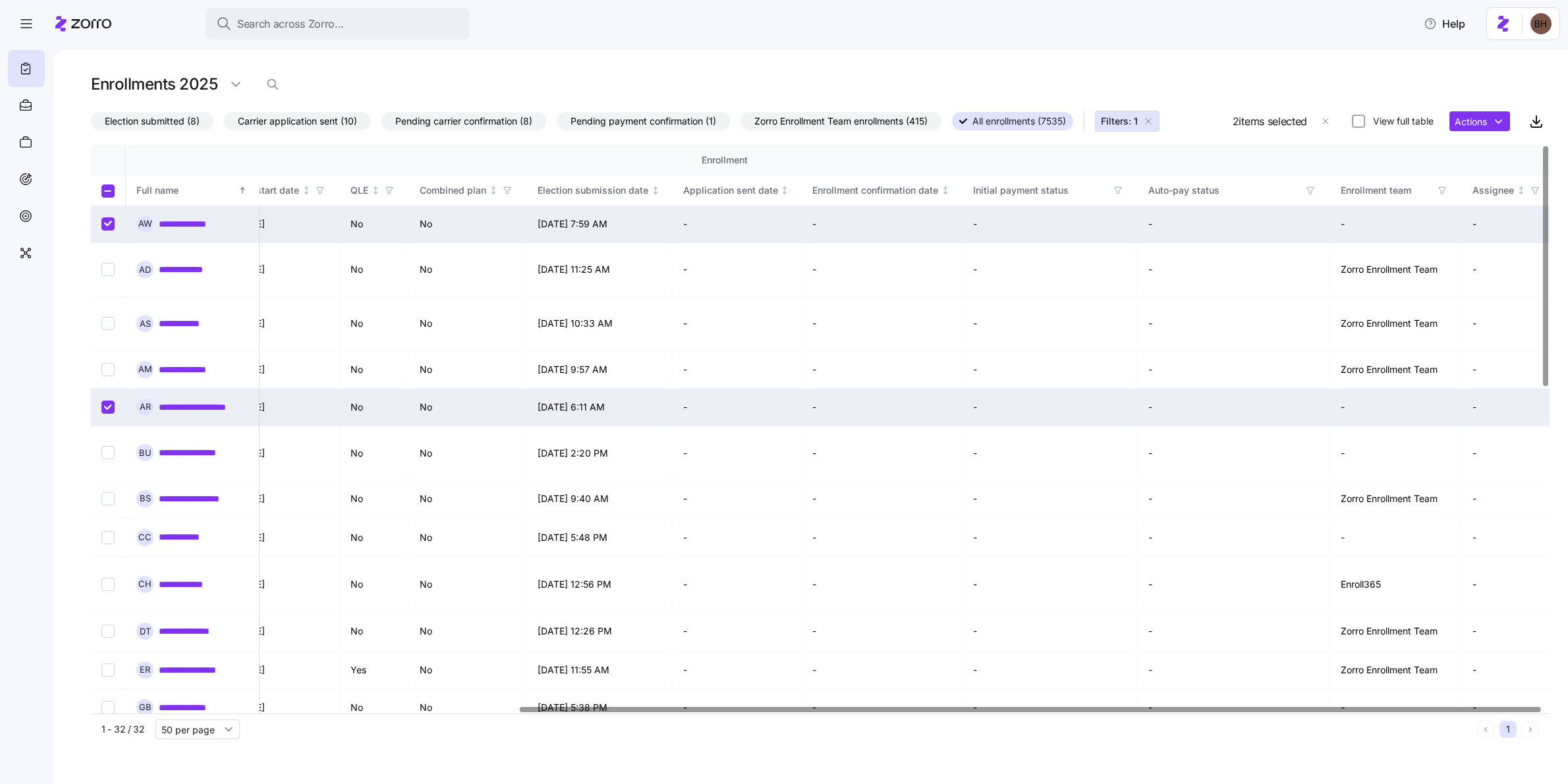
click at [1126, 627] on div at bounding box center [1030, 709] width 1020 height 4
click at [1254, 118] on html "**********" at bounding box center [784, 388] width 1568 height 776
click at [1247, 461] on html "**********" at bounding box center [784, 388] width 1568 height 776
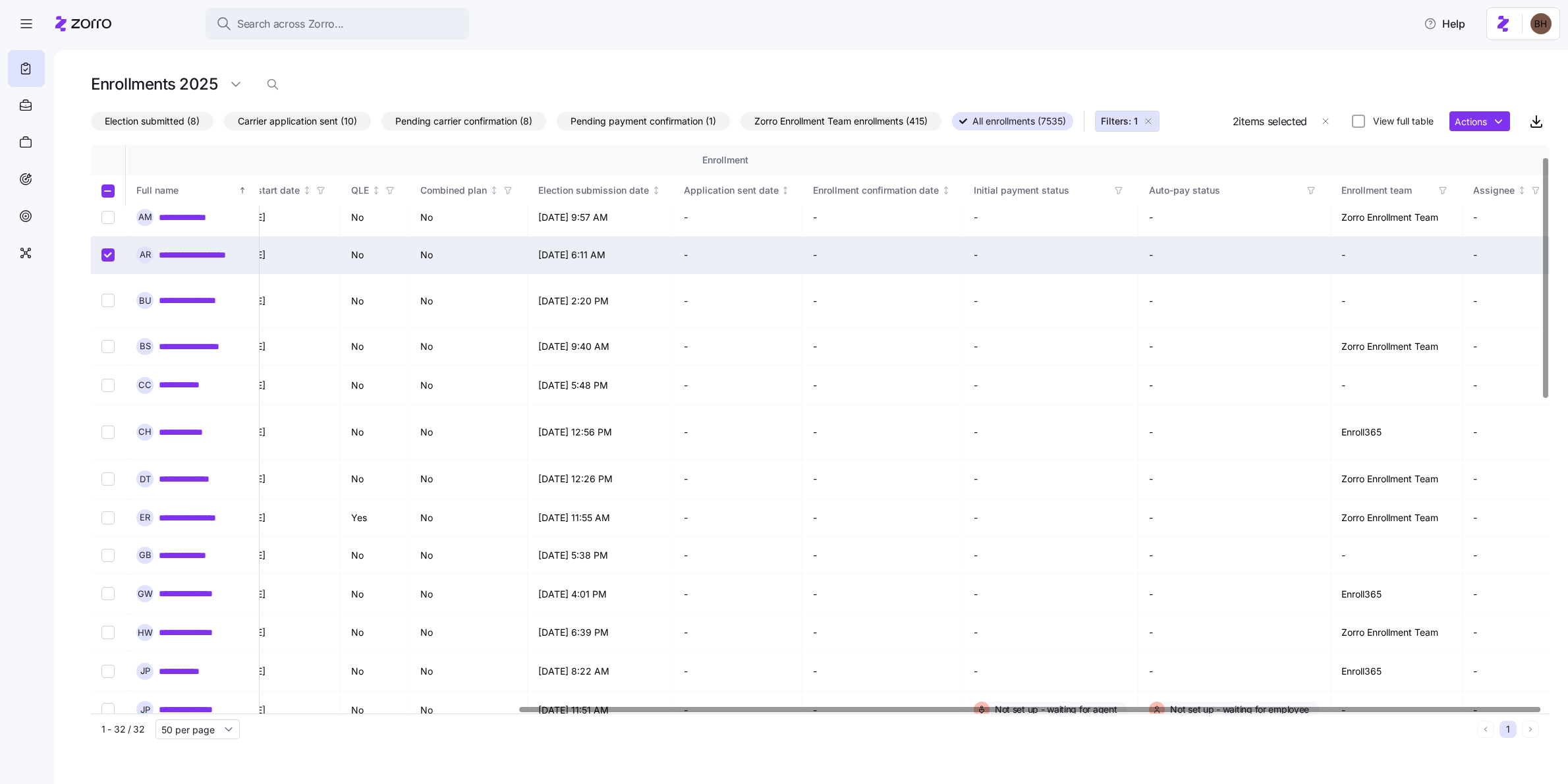
scroll to position [0, 610]
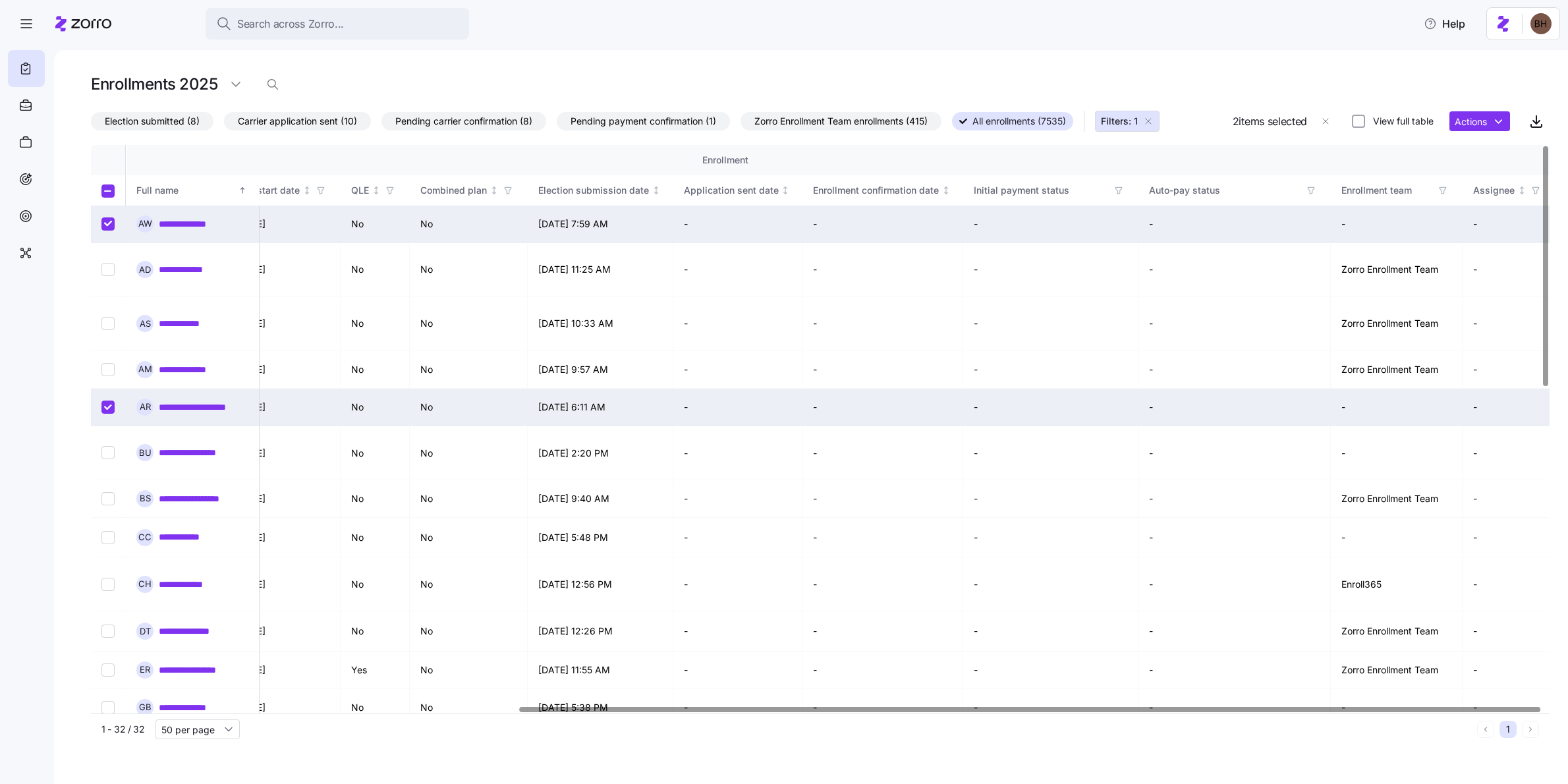
click at [910, 627] on div at bounding box center [1030, 709] width 1020 height 4
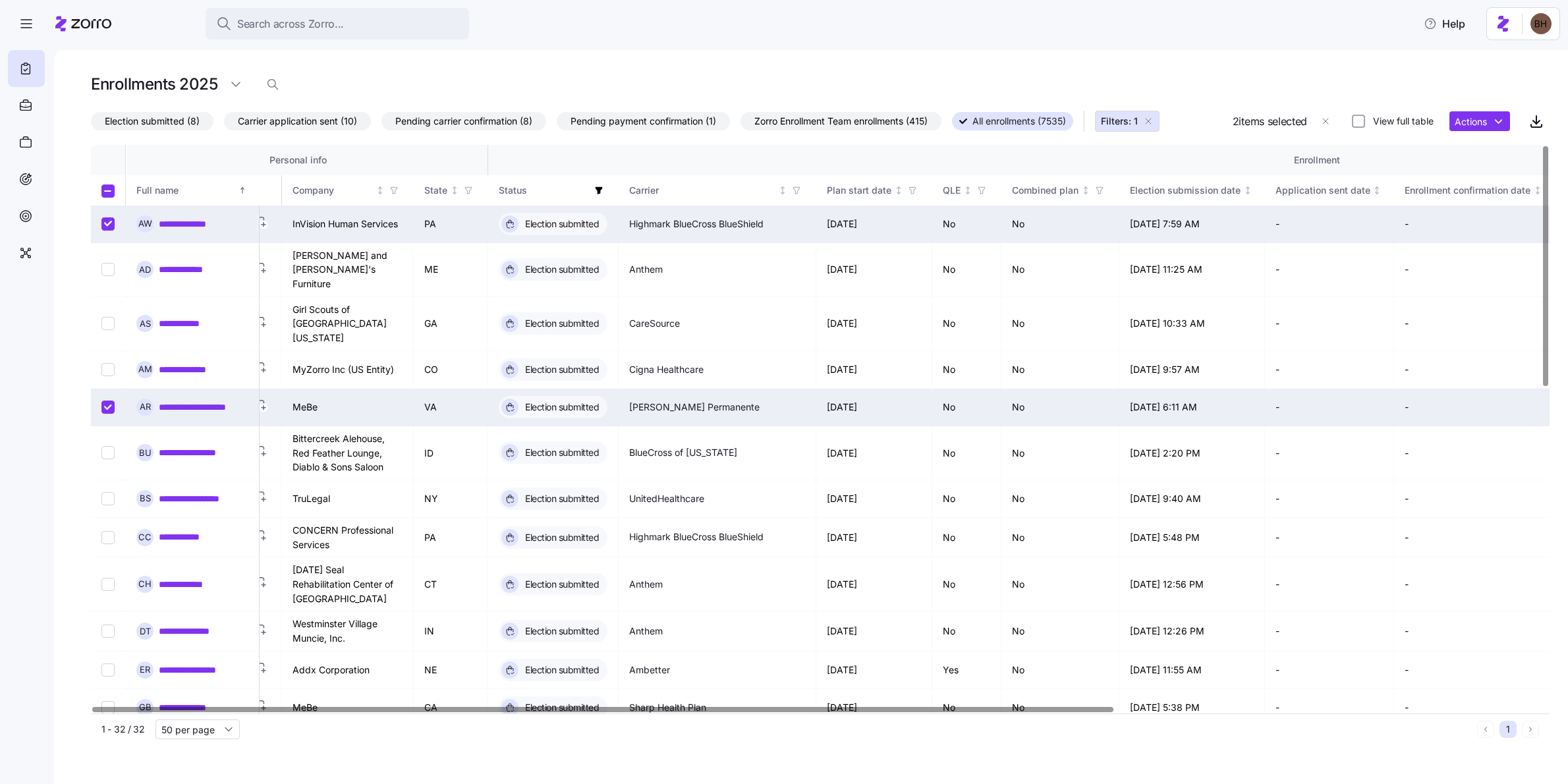
scroll to position [0, 0]
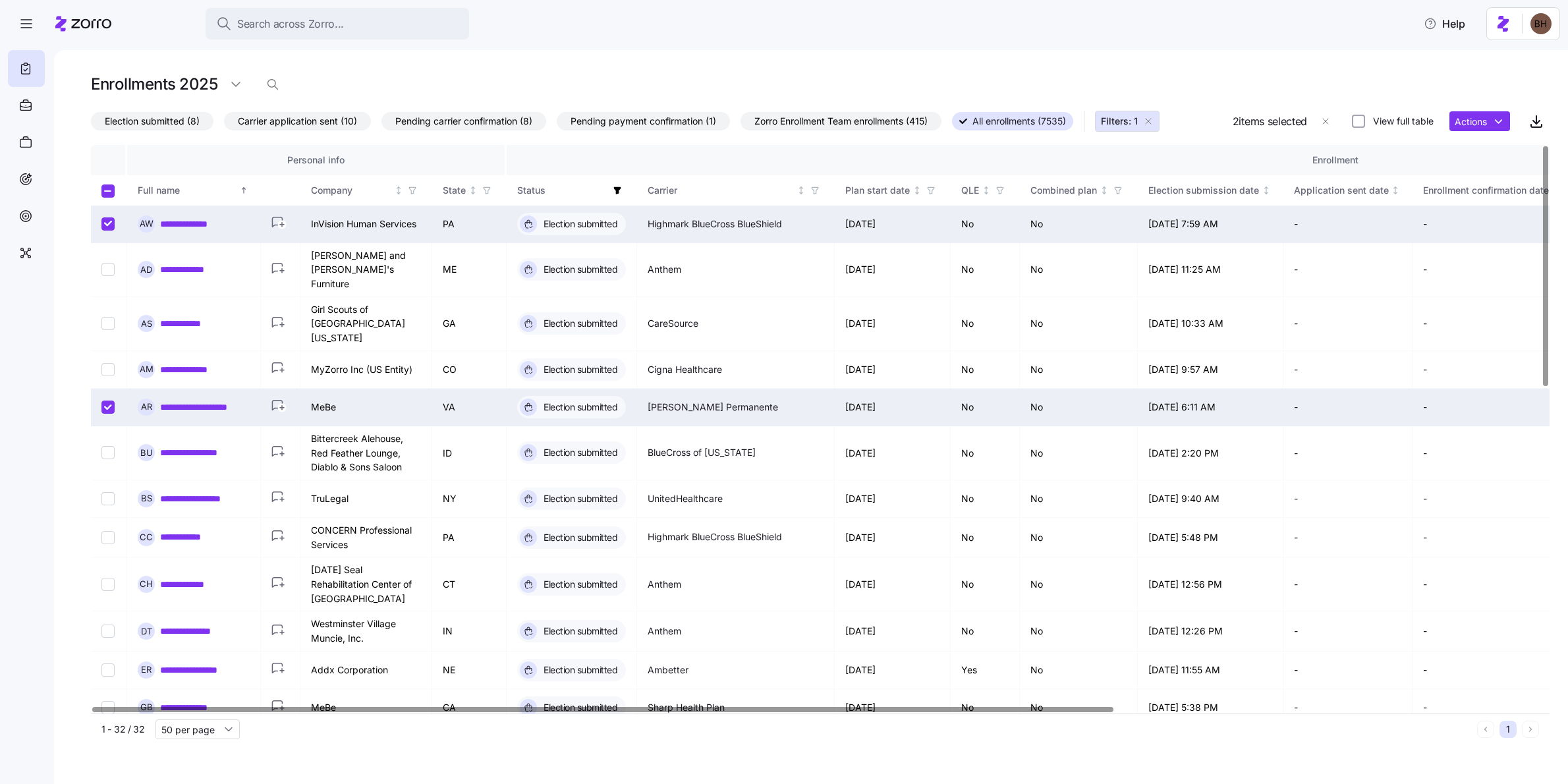
click at [354, 627] on div at bounding box center [603, 709] width 1020 height 4
click at [103, 231] on td at bounding box center [109, 225] width 36 height 38
click at [105, 226] on input "Select record 1" at bounding box center [108, 224] width 13 height 13
checkbox input "false"
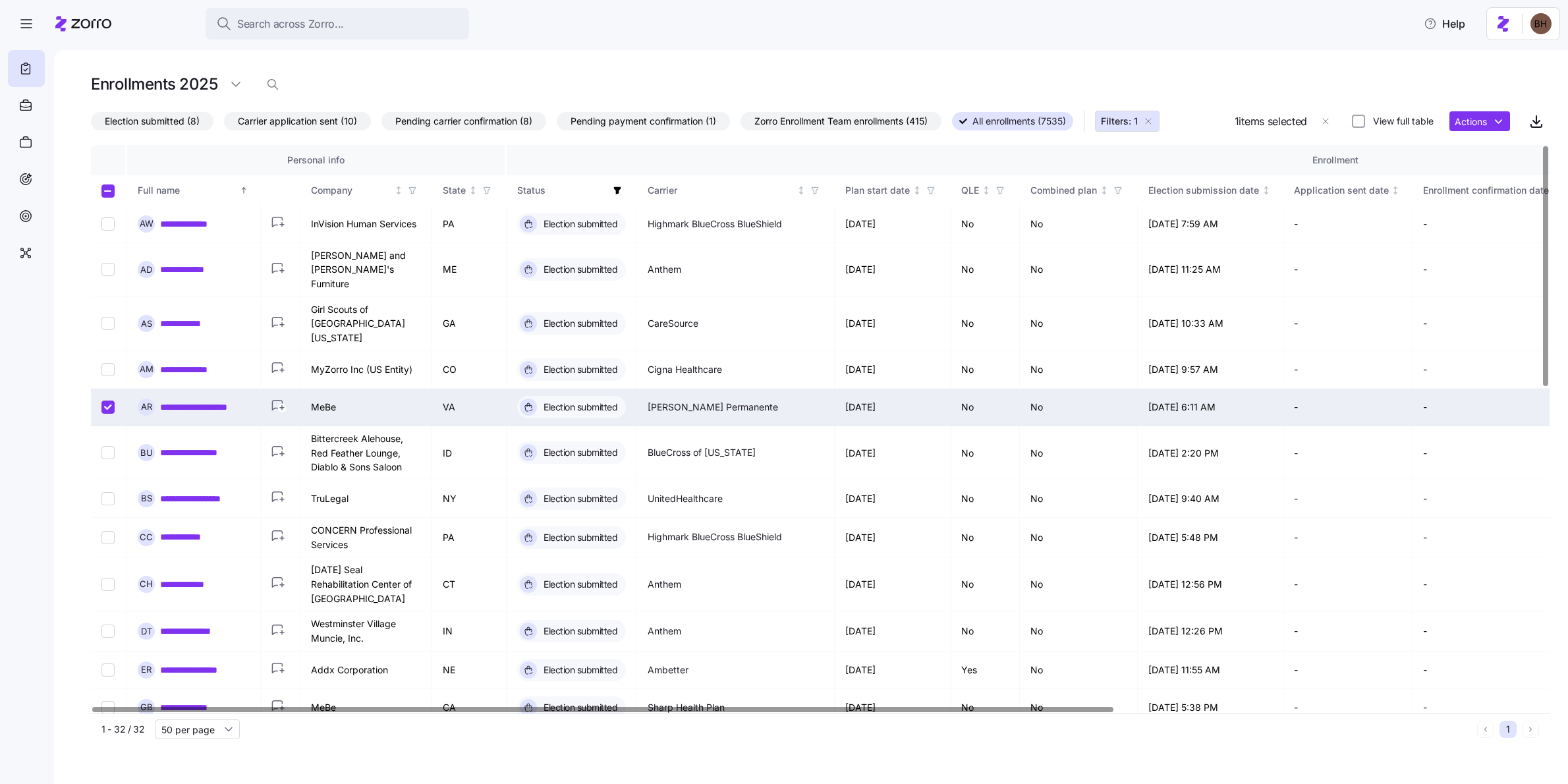
click at [102, 401] on input "Select record 5" at bounding box center [108, 407] width 13 height 13
checkbox input "false"
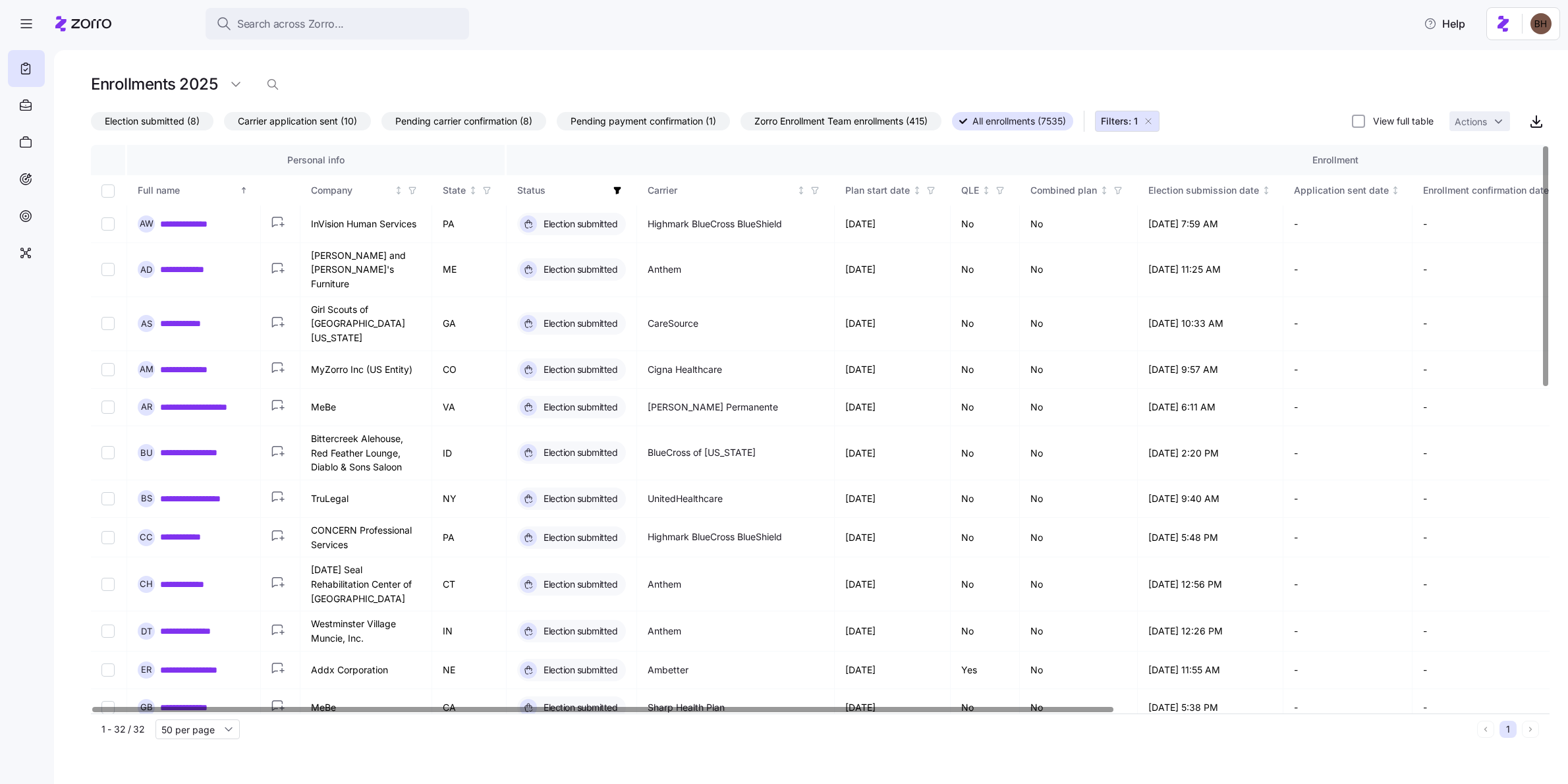
click at [191, 120] on span "Election submitted (8)" at bounding box center [153, 120] width 95 height 17
click at [91, 125] on input "Election submitted (8)" at bounding box center [91, 125] width 0 height 0
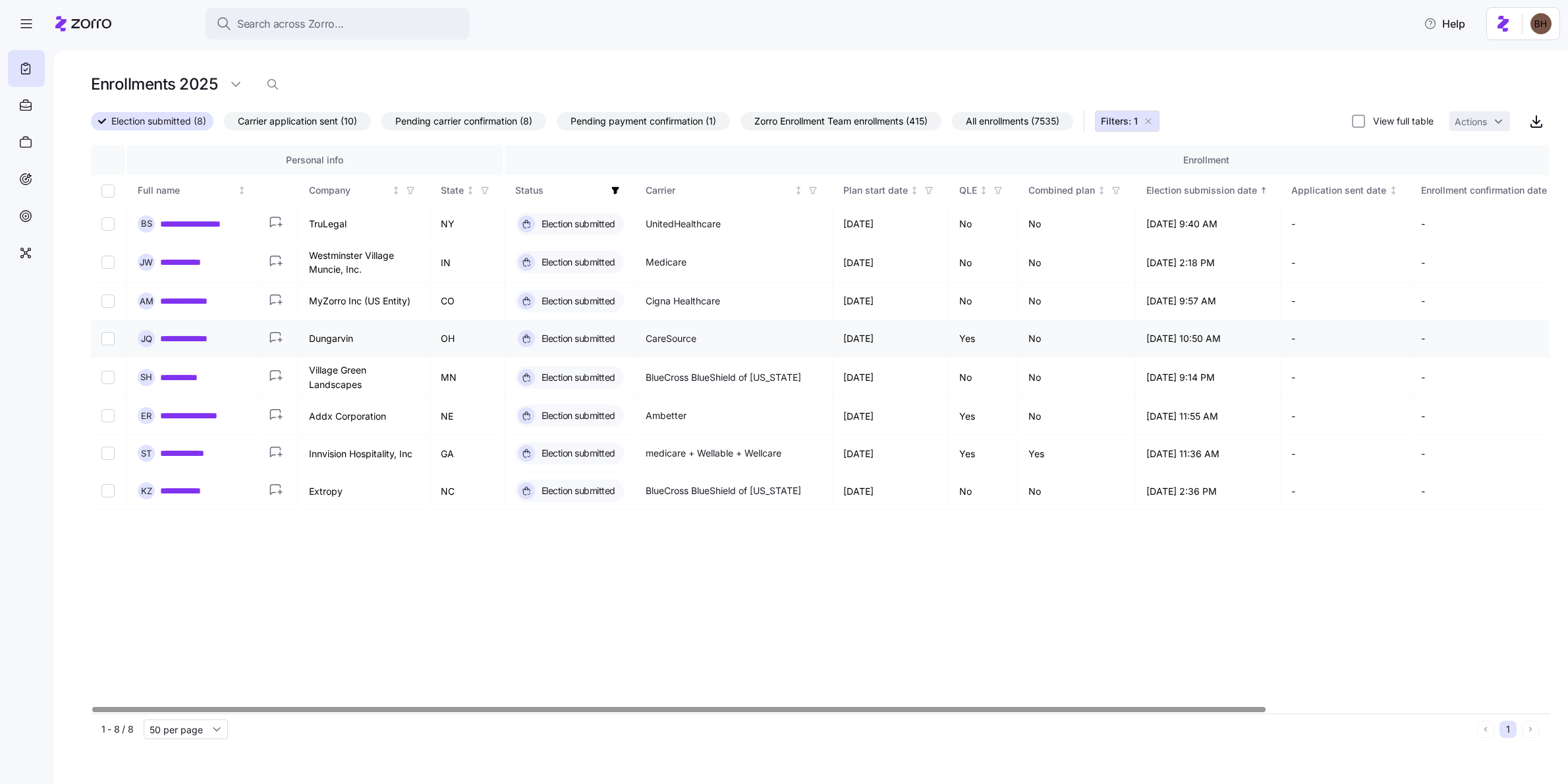
click at [194, 343] on link "**********" at bounding box center [194, 339] width 68 height 13
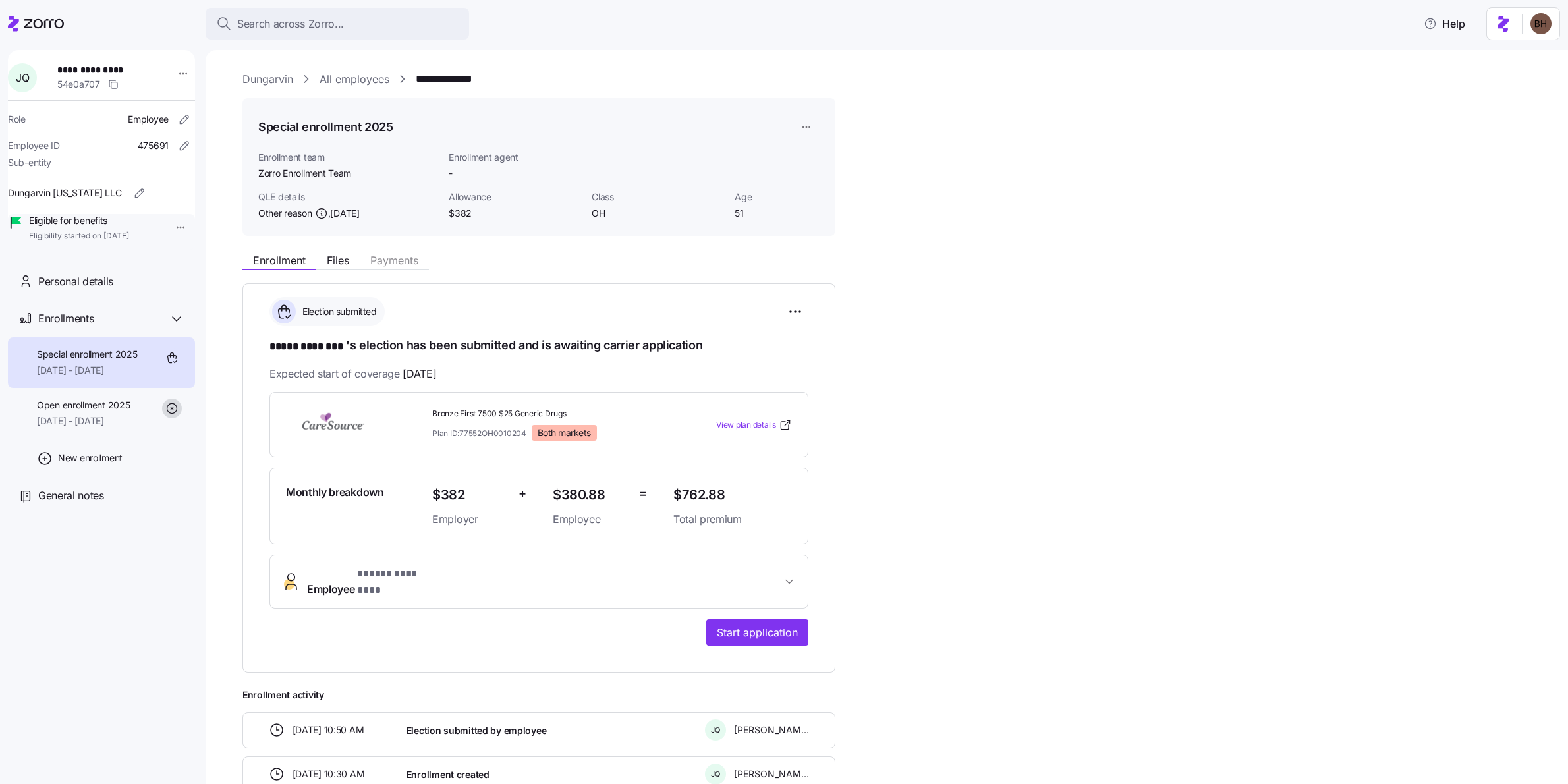
click at [905, 335] on div "**********" at bounding box center [895, 519] width 1307 height 546
click at [51, 25] on icon at bounding box center [36, 24] width 56 height 16
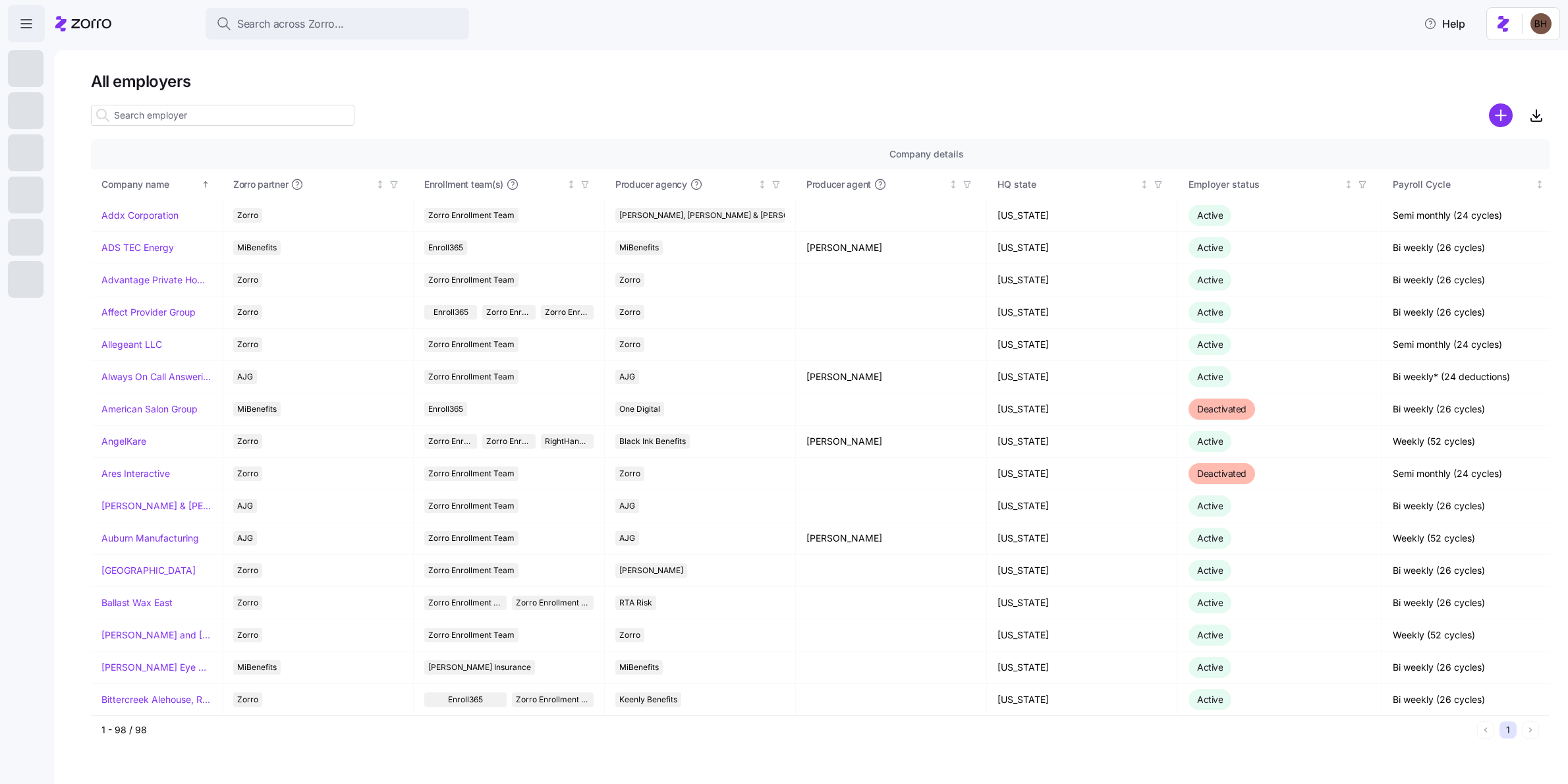
click at [29, 29] on icon "button" at bounding box center [27, 24] width 16 height 16
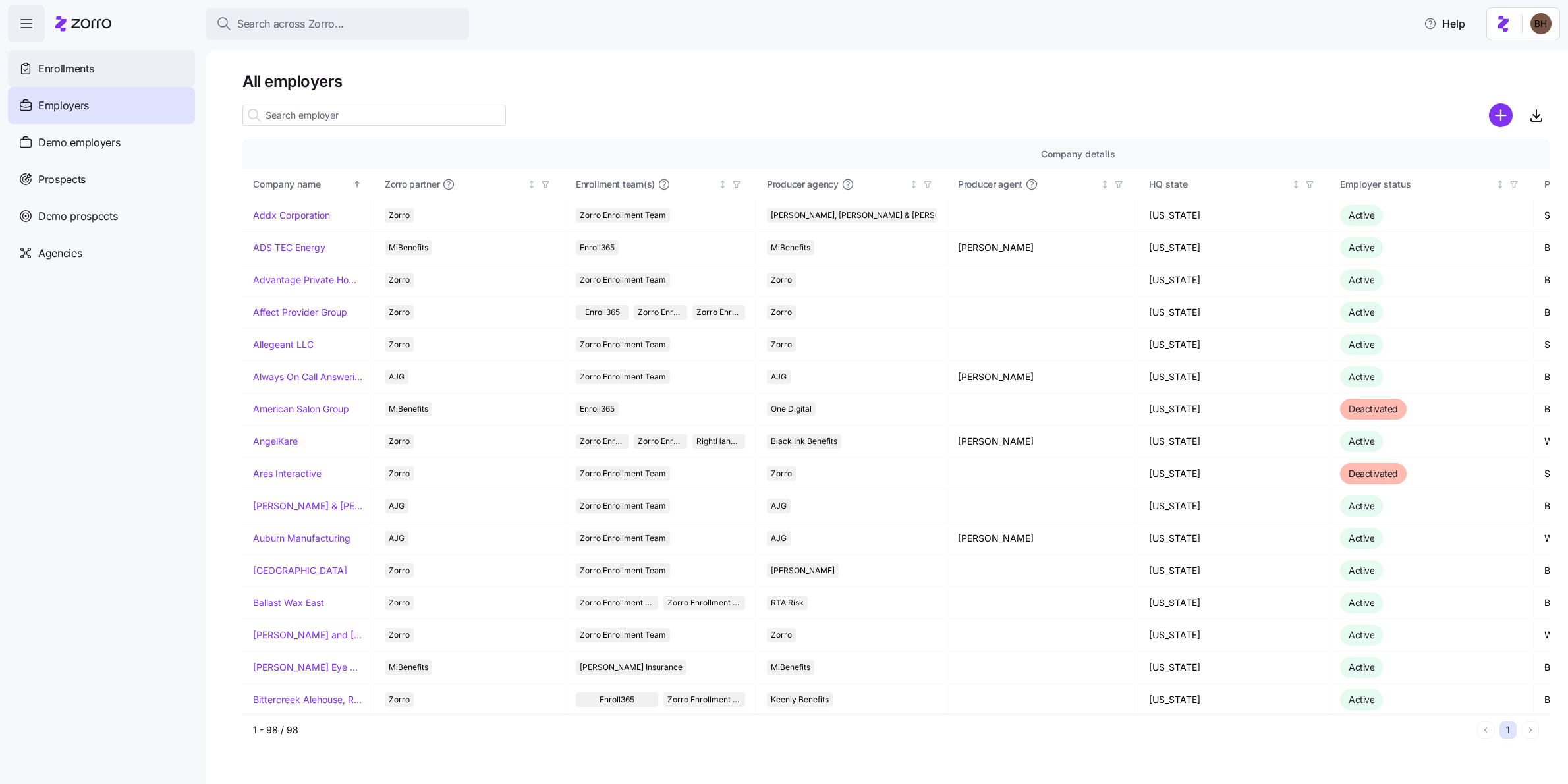
click at [62, 70] on span "Enrollments" at bounding box center [66, 68] width 56 height 16
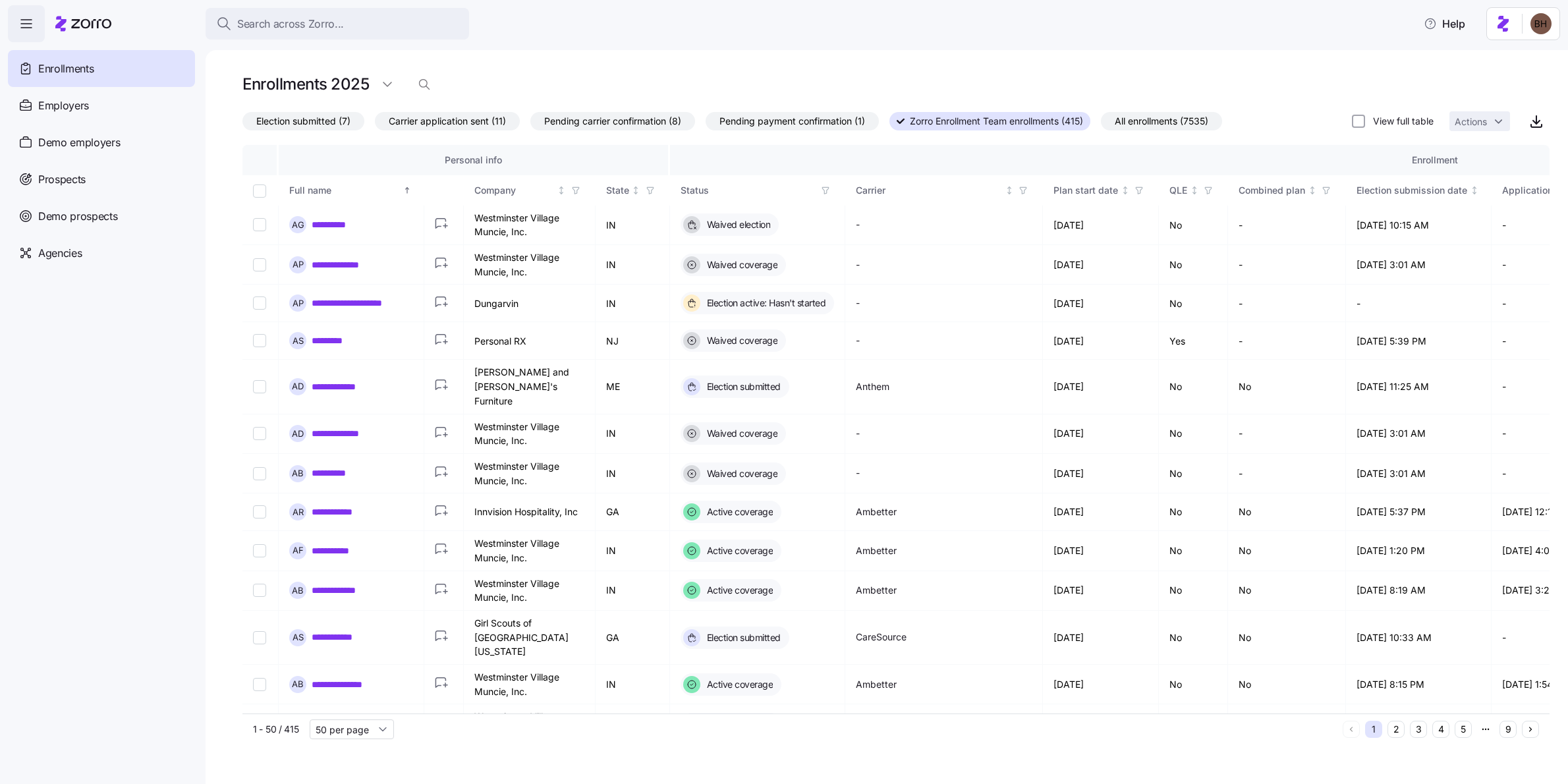
click at [301, 123] on span "Election submitted (7)" at bounding box center [303, 120] width 94 height 17
click at [242, 125] on input "Election submitted (7)" at bounding box center [242, 125] width 0 height 0
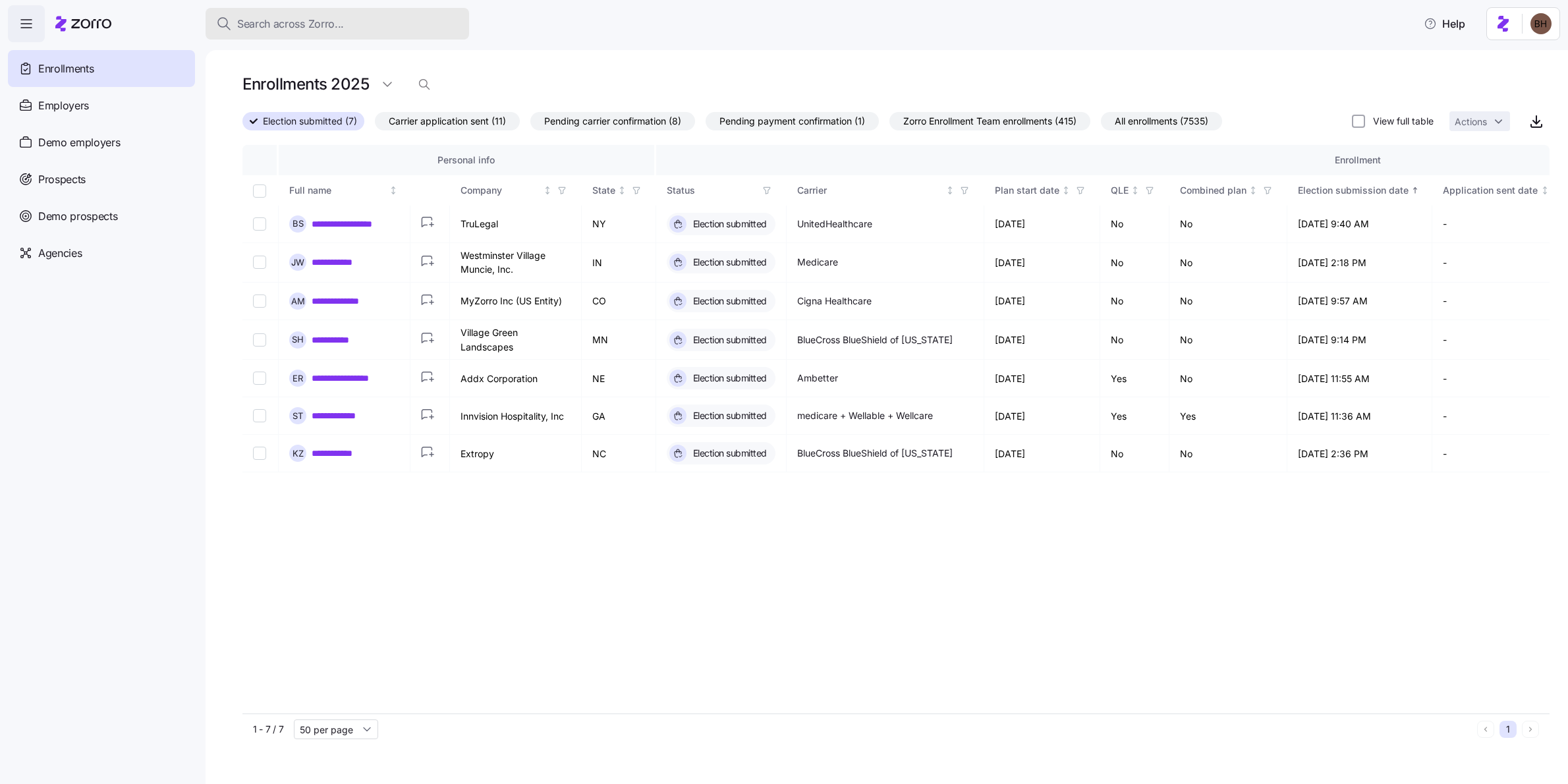
click at [273, 22] on span "Search across Zorro..." at bounding box center [290, 24] width 107 height 16
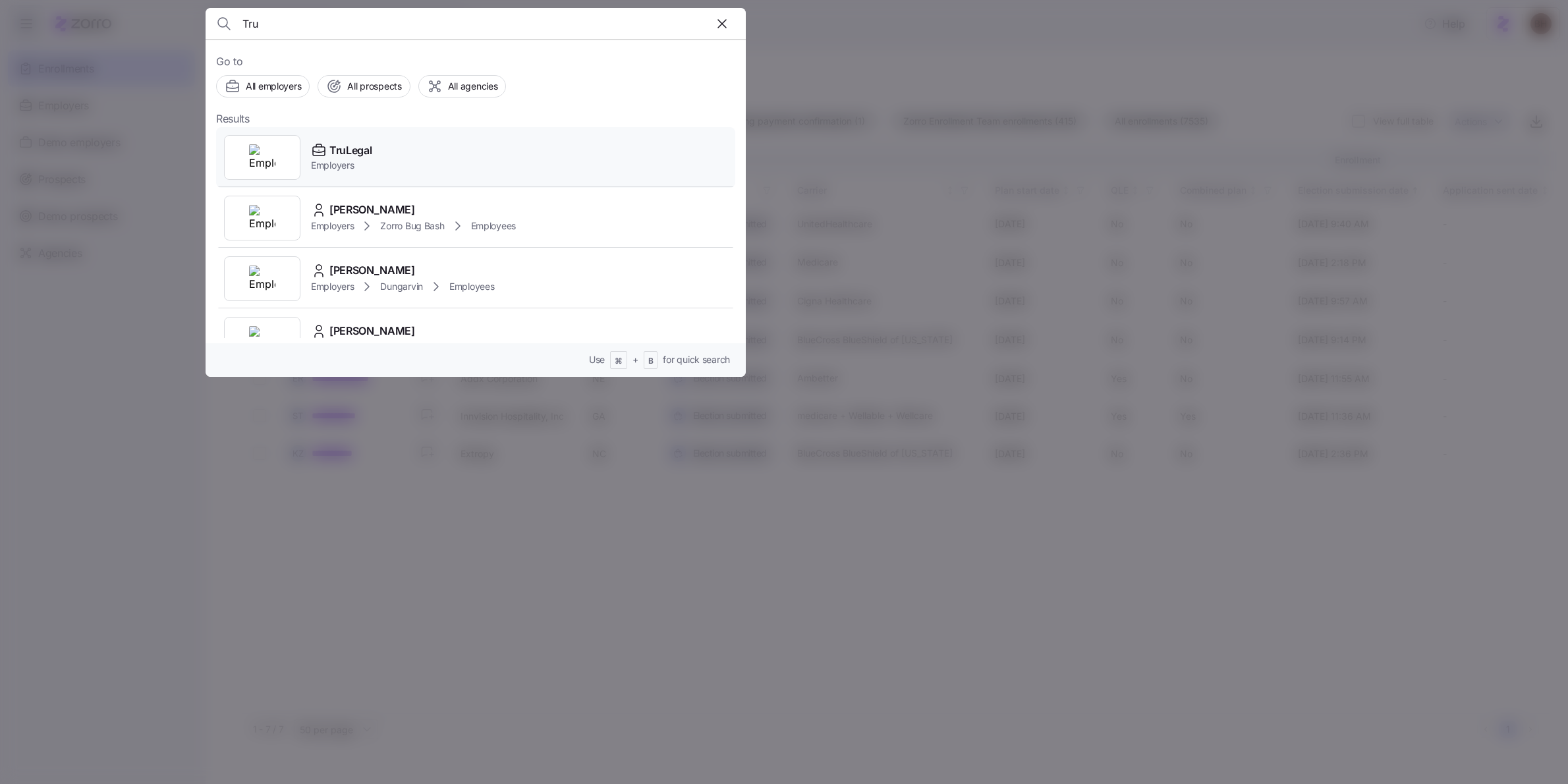
type input "Tru"
click at [346, 141] on div "TruLegal Employers" at bounding box center [476, 157] width 519 height 60
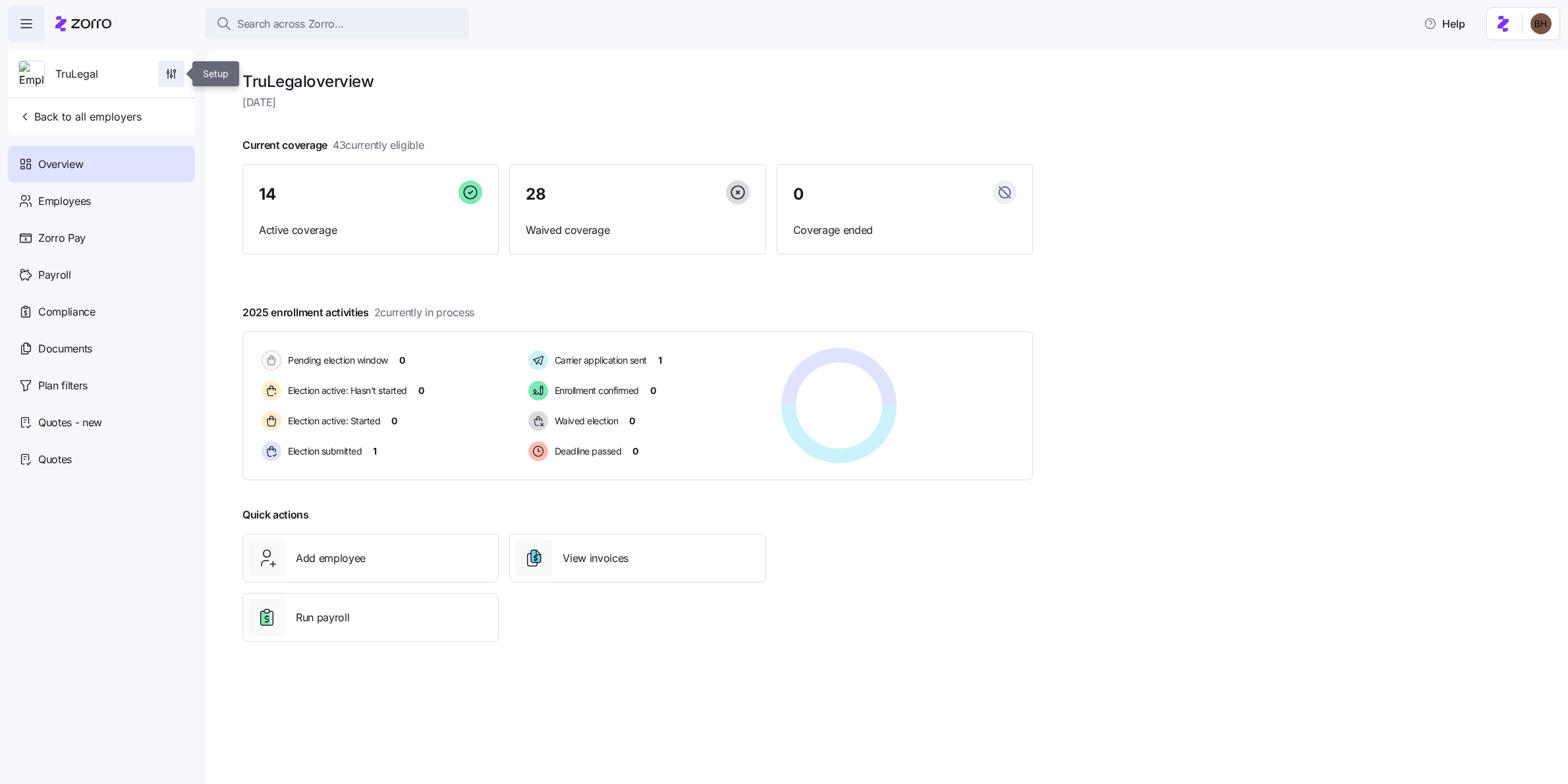
click at [174, 73] on icon "button" at bounding box center [171, 74] width 13 height 13
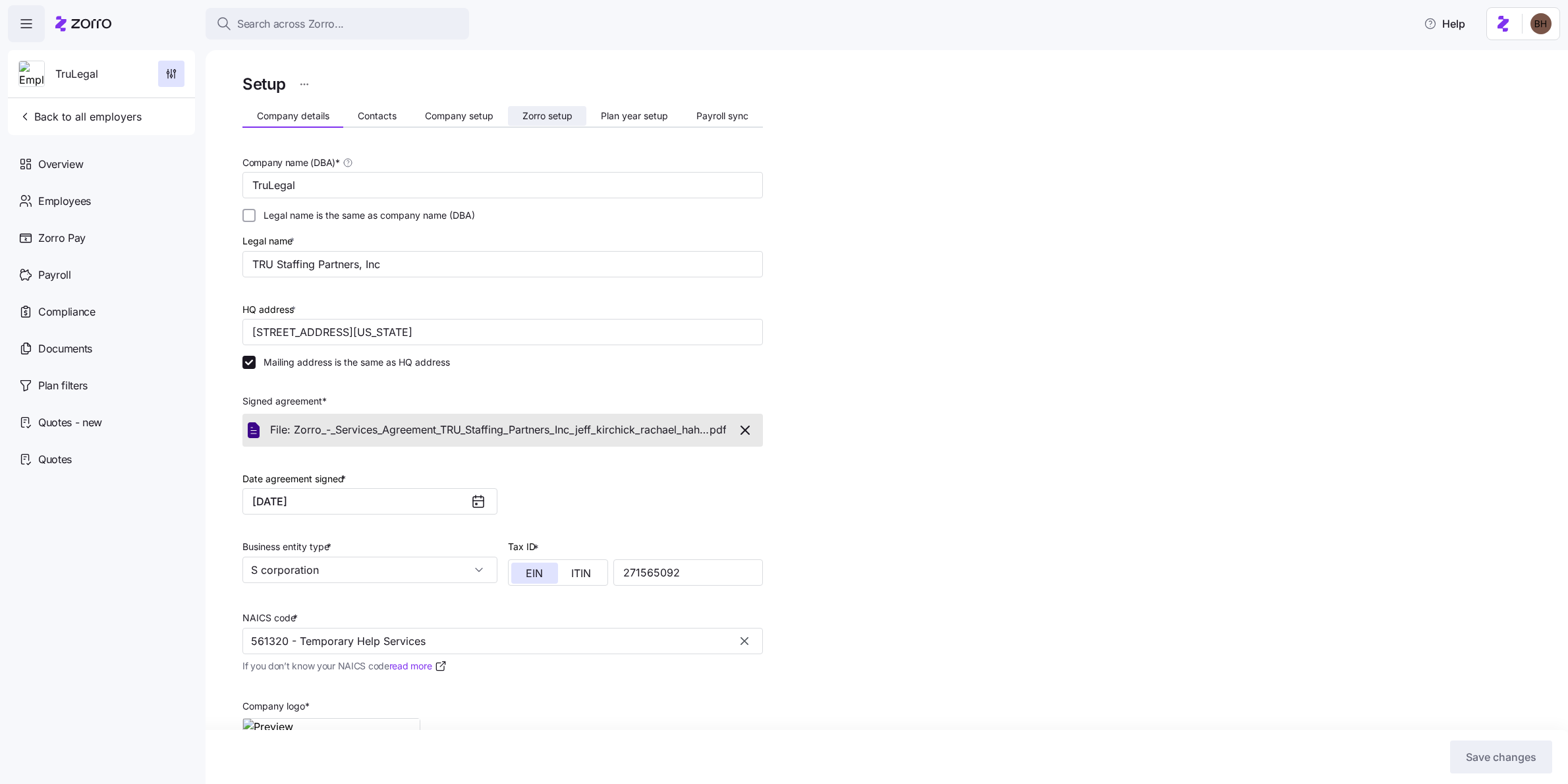
click at [538, 112] on span "Zorro setup" at bounding box center [548, 116] width 50 height 9
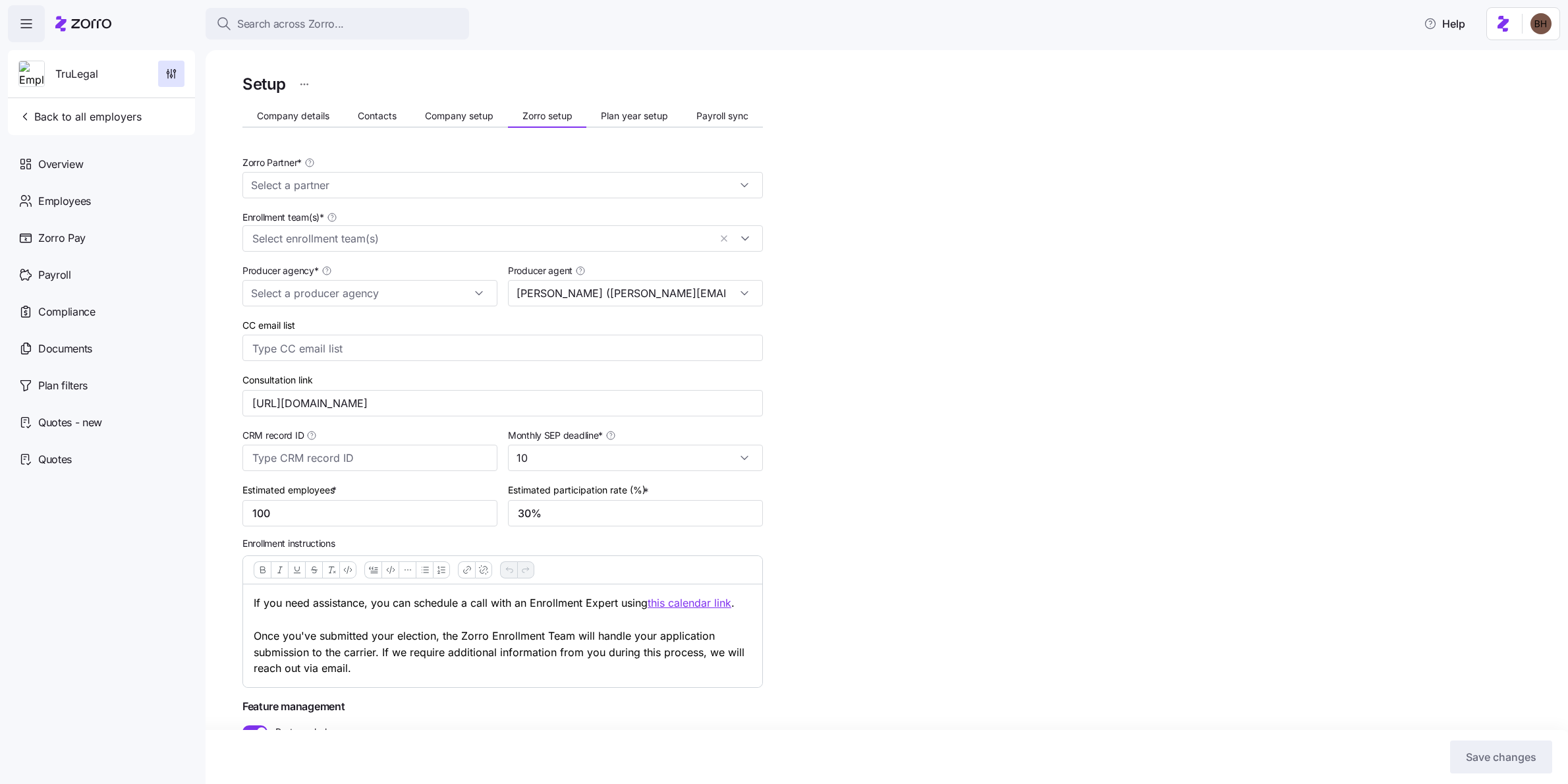
type input "Zorro"
type input "Triton Benefits - [GEOGRAPHIC_DATA]"
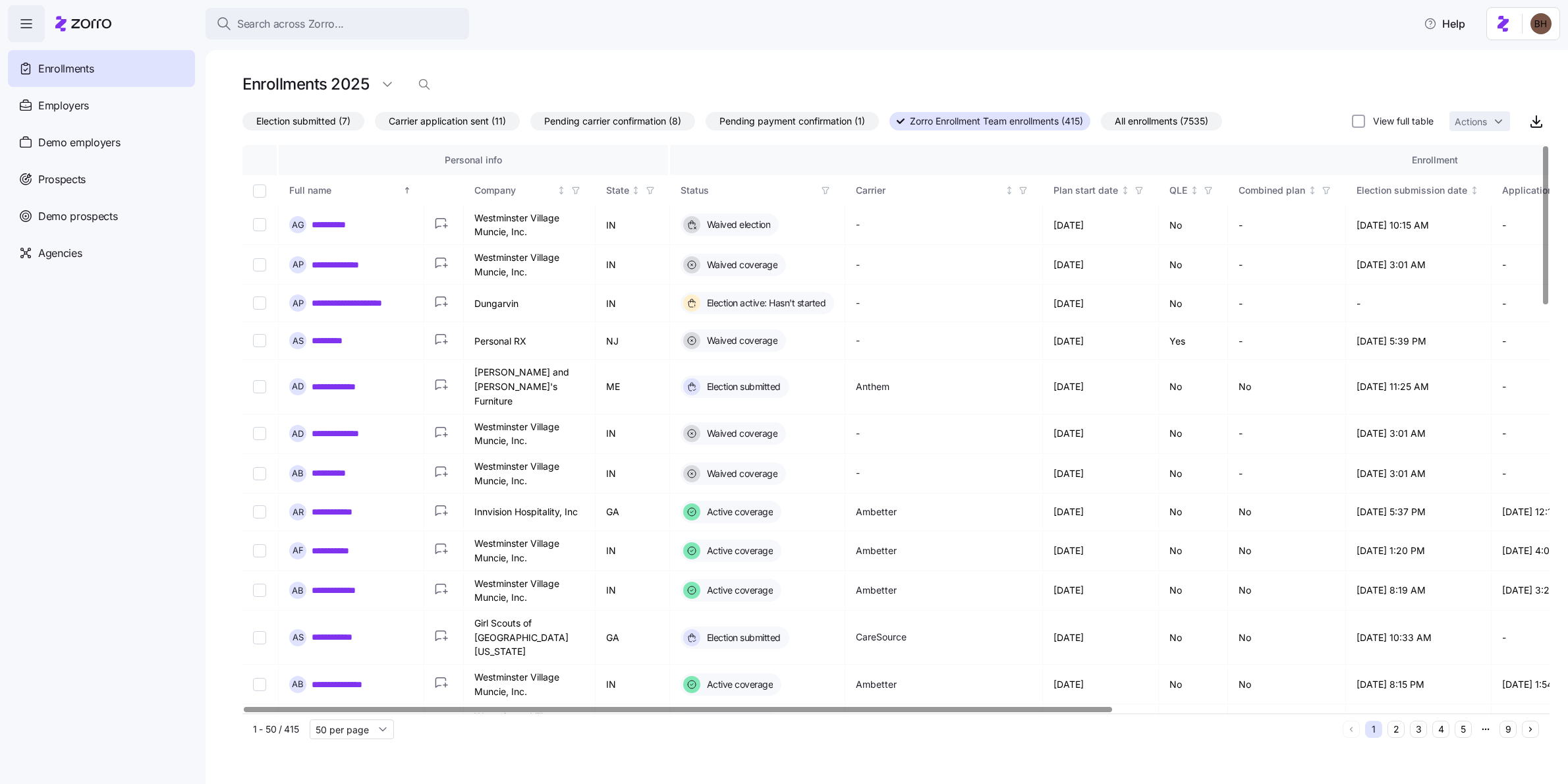
click at [310, 122] on span "Election submitted (7)" at bounding box center [303, 120] width 94 height 17
click at [242, 125] on input "Election submitted (7)" at bounding box center [242, 125] width 0 height 0
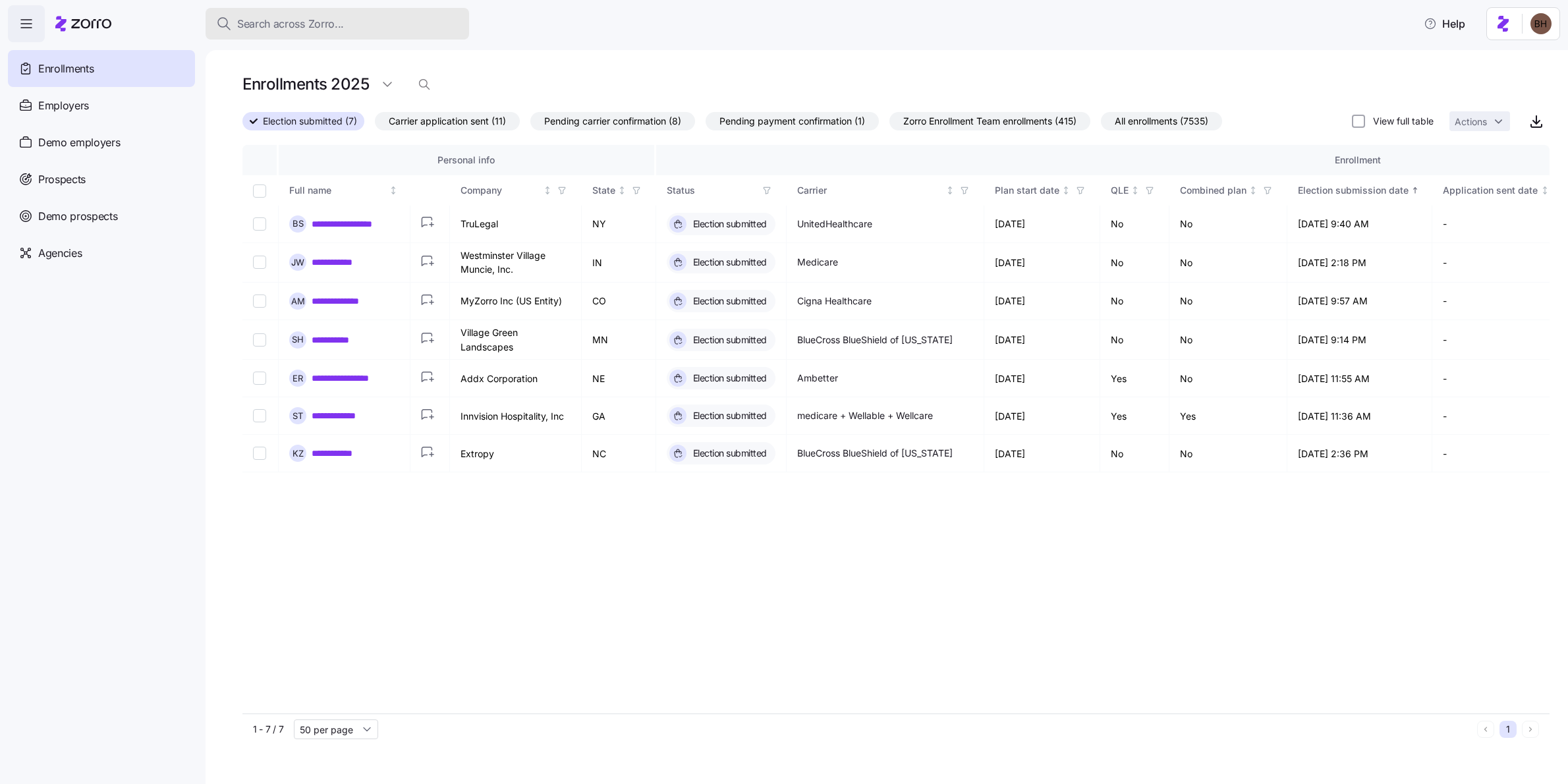
click at [322, 18] on span "Search across Zorro..." at bounding box center [290, 24] width 107 height 16
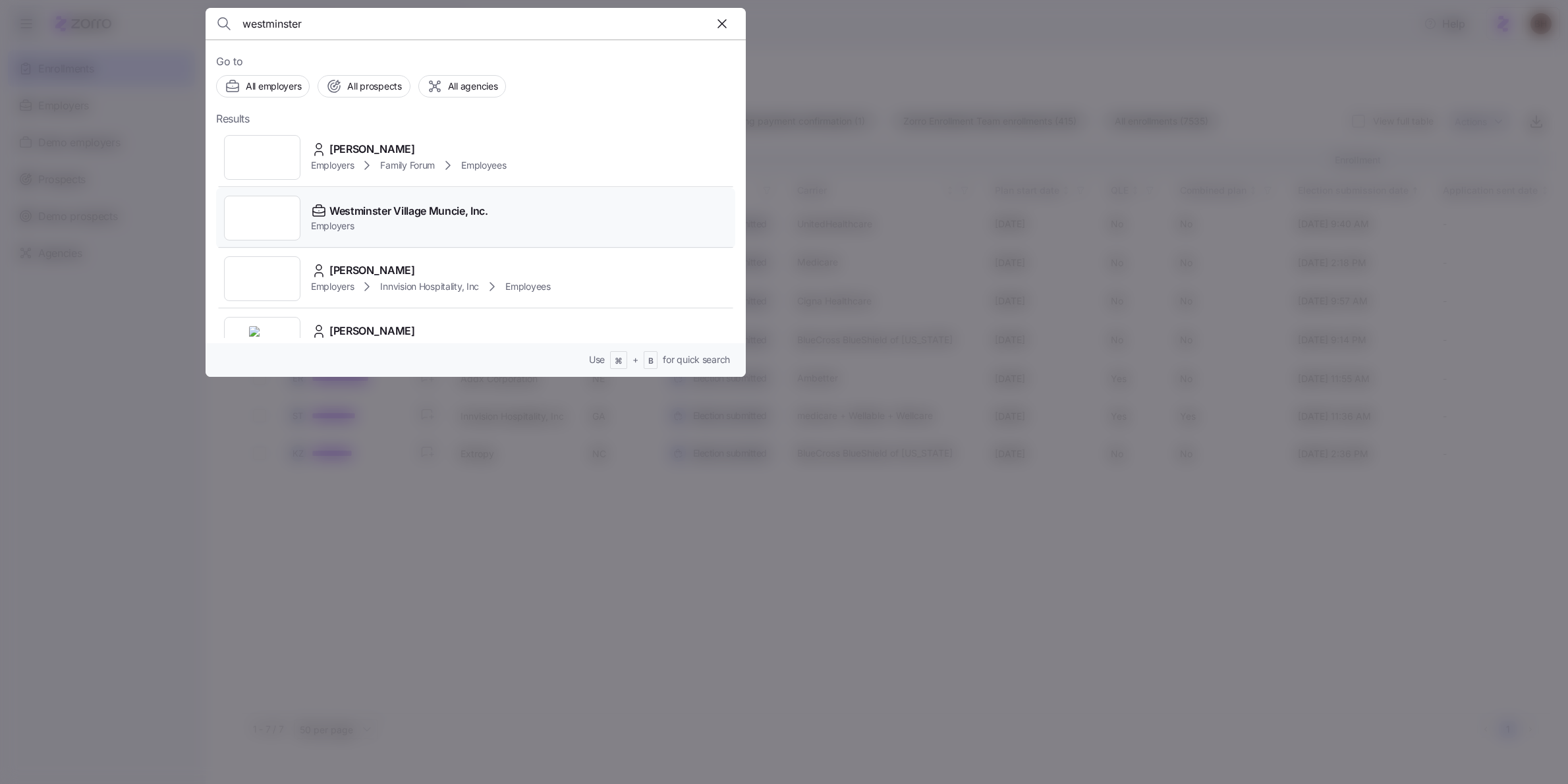
type input "westminster"
click at [419, 211] on span "Westminster Village Muncie, Inc." at bounding box center [409, 211] width 159 height 16
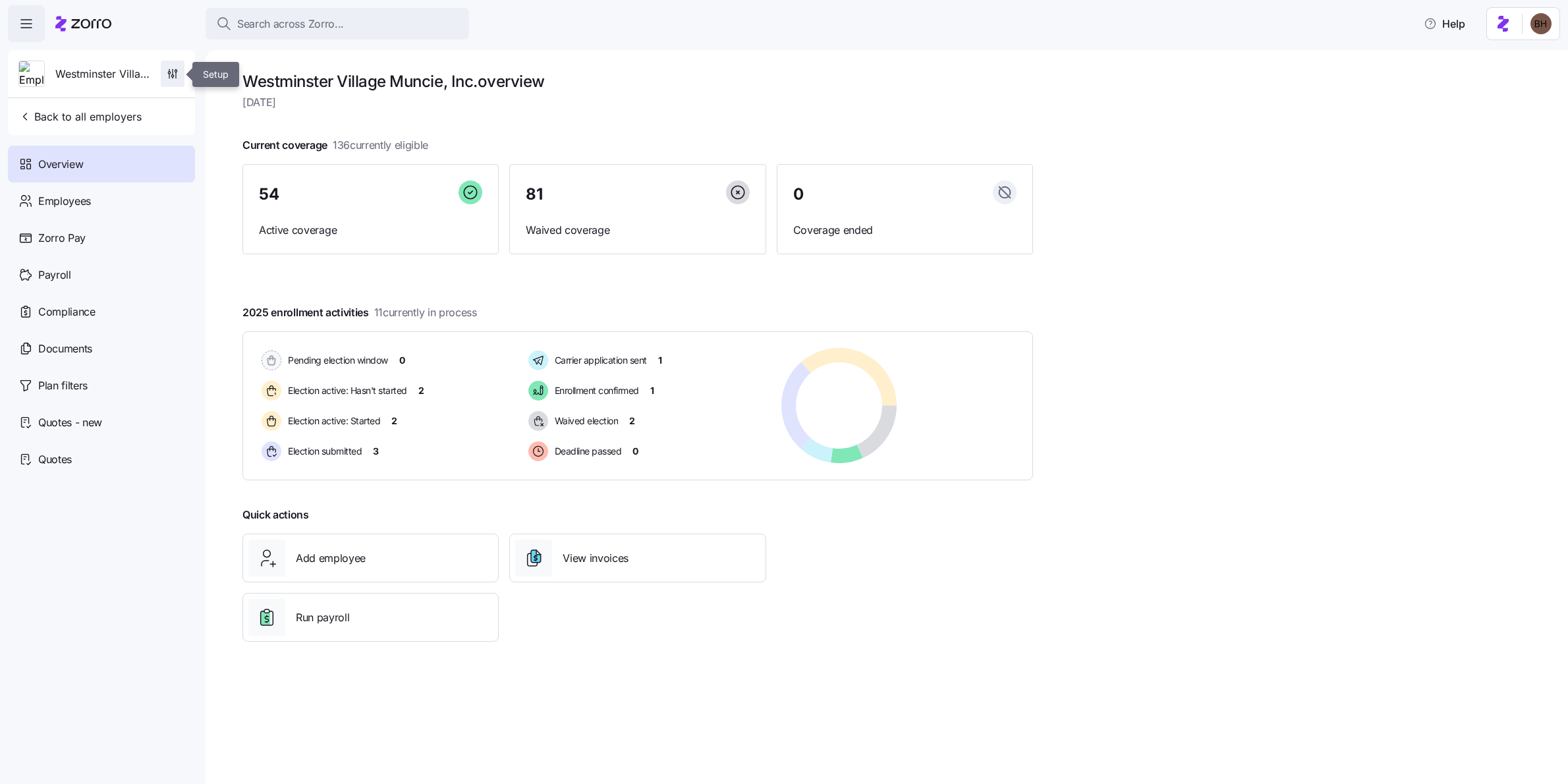
click at [177, 73] on icon "button" at bounding box center [172, 74] width 13 height 13
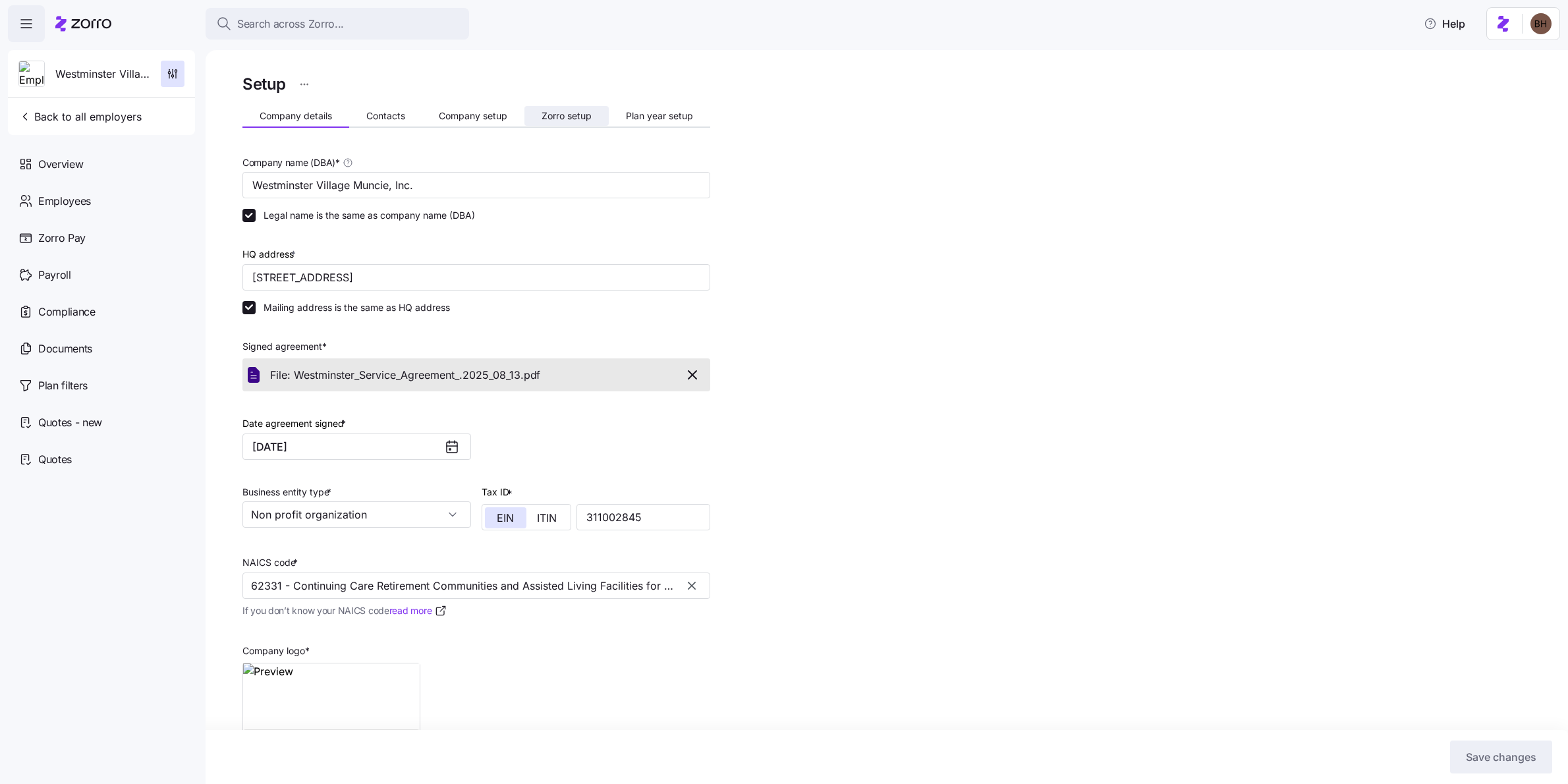
click at [570, 121] on button "Zorro setup" at bounding box center [567, 116] width 84 height 20
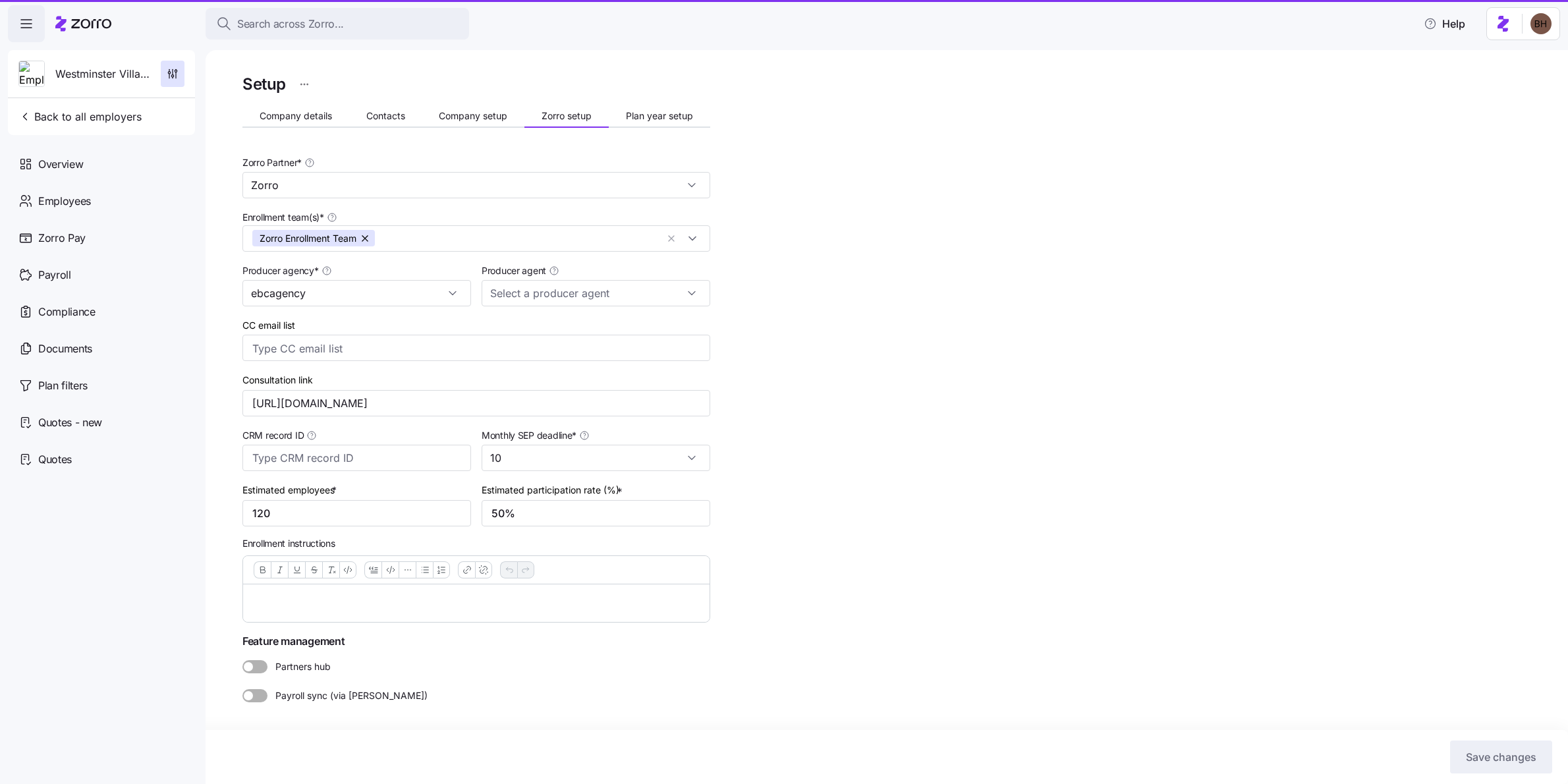
type input "Jana Karrmann (jana@ebcagency.com)"
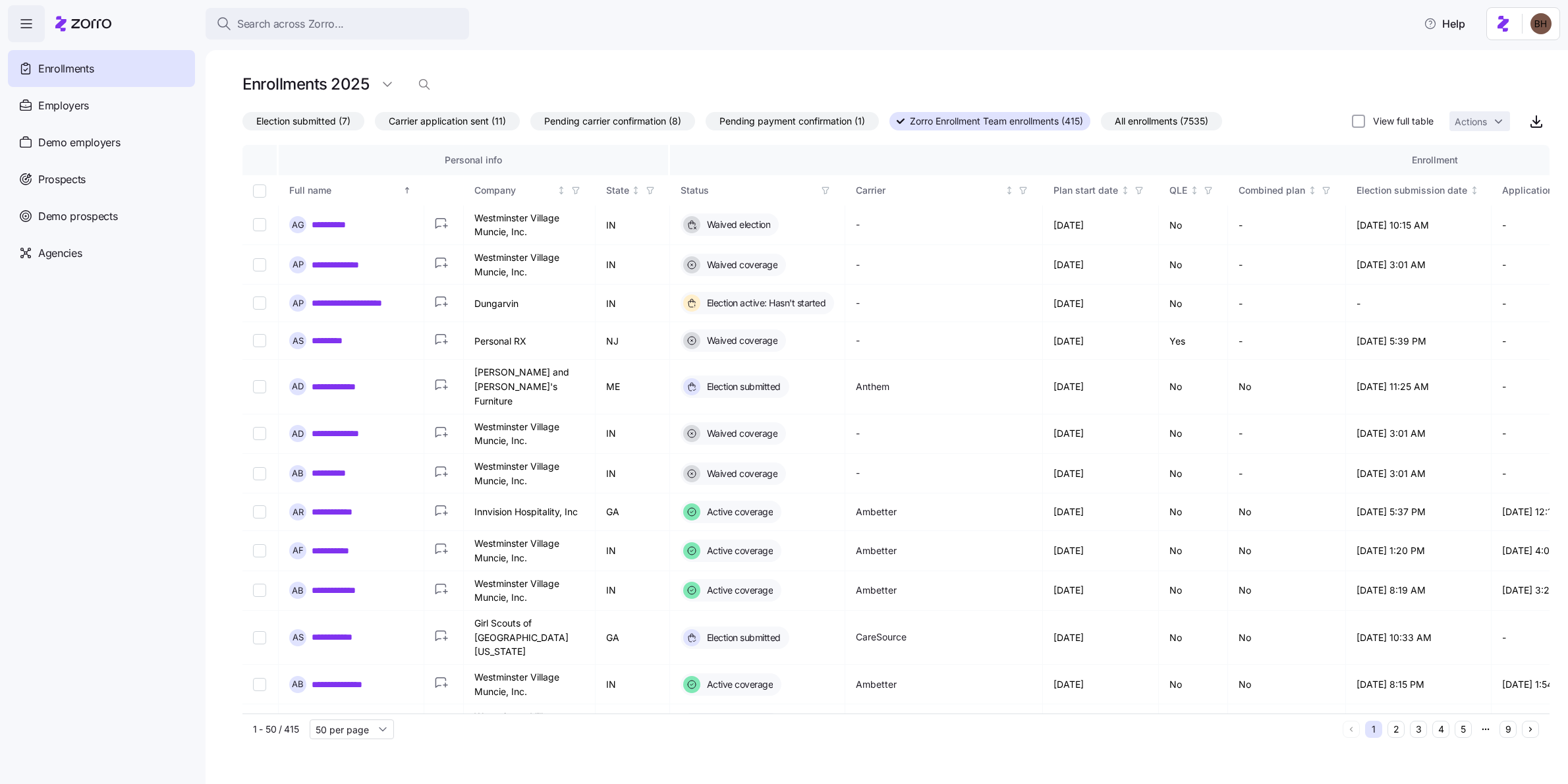
click at [286, 118] on span "Election submitted (7)" at bounding box center [303, 120] width 94 height 17
click at [242, 125] on input "Election submitted (7)" at bounding box center [242, 125] width 0 height 0
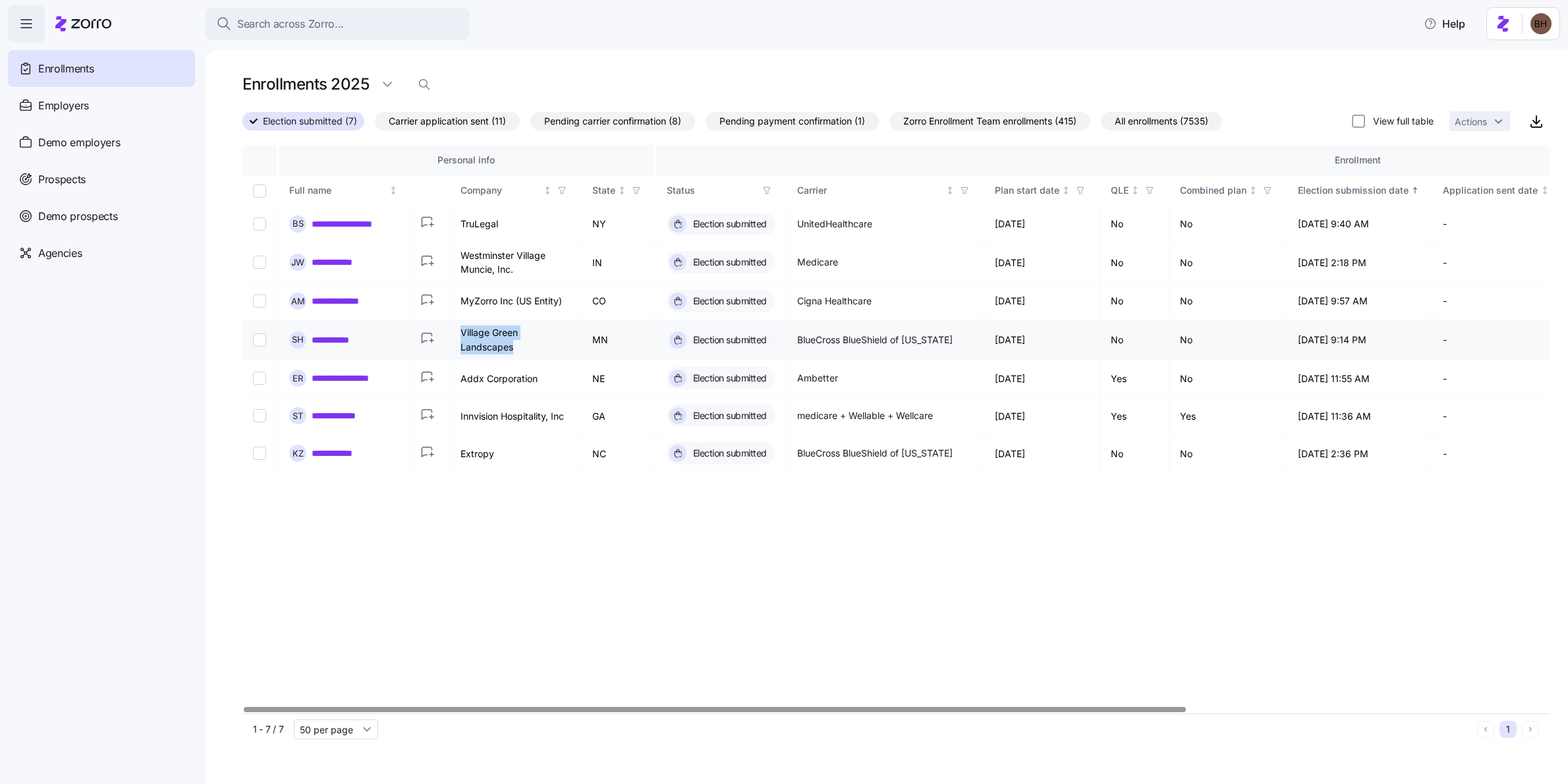
drag, startPoint x: 462, startPoint y: 332, endPoint x: 535, endPoint y: 351, distance: 75.4
click at [535, 351] on td "Village Green Landscapes" at bounding box center [515, 340] width 132 height 40
copy td "Village Green Landscapes"
click at [319, 13] on button "Search across Zorro..." at bounding box center [337, 23] width 263 height 31
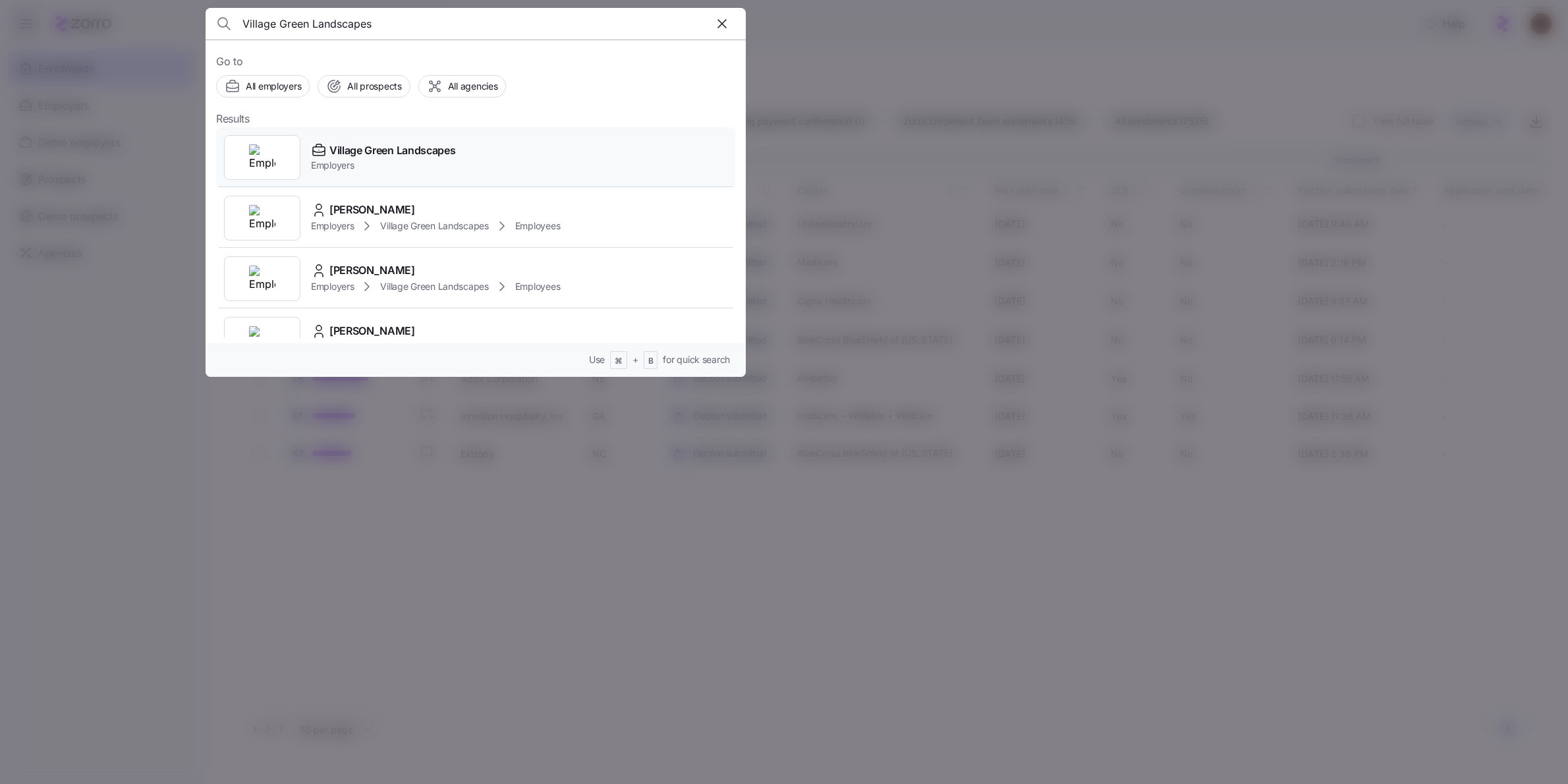
type input "Village Green Landscapes"
click at [348, 160] on span "Employers" at bounding box center [383, 165] width 145 height 13
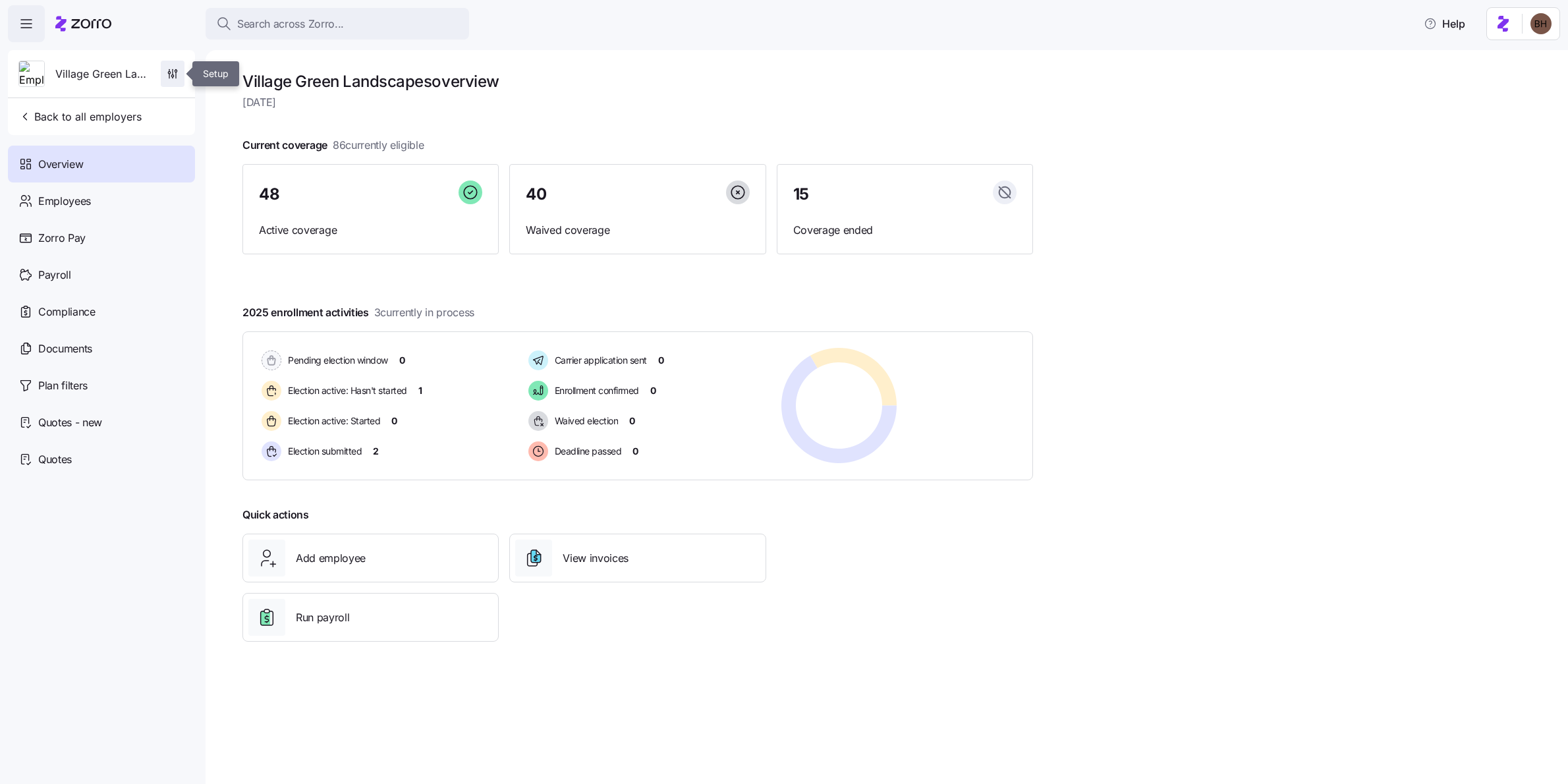
click at [177, 70] on icon "button" at bounding box center [172, 74] width 13 height 13
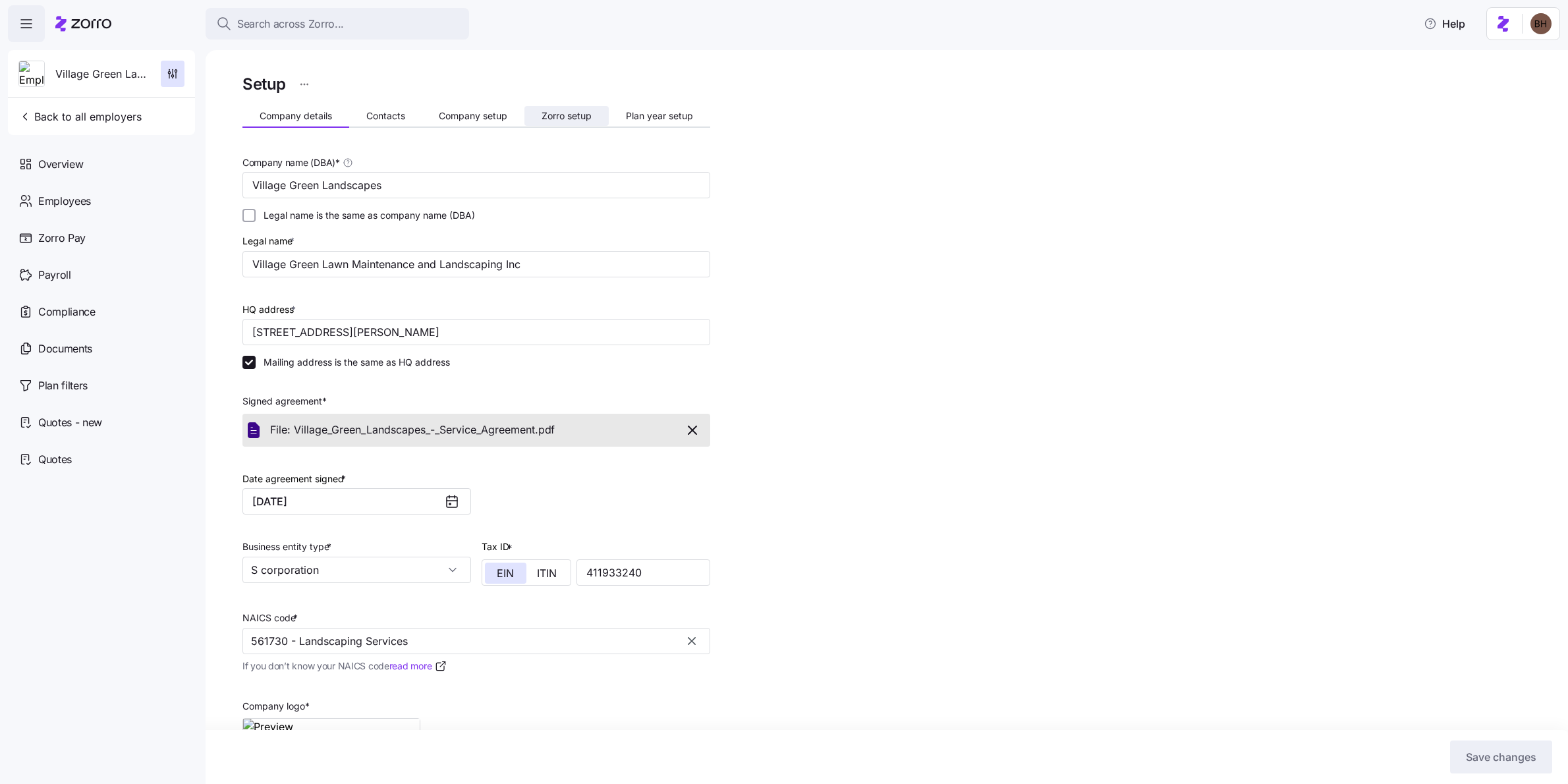
click at [568, 107] on button "Zorro setup" at bounding box center [567, 116] width 84 height 20
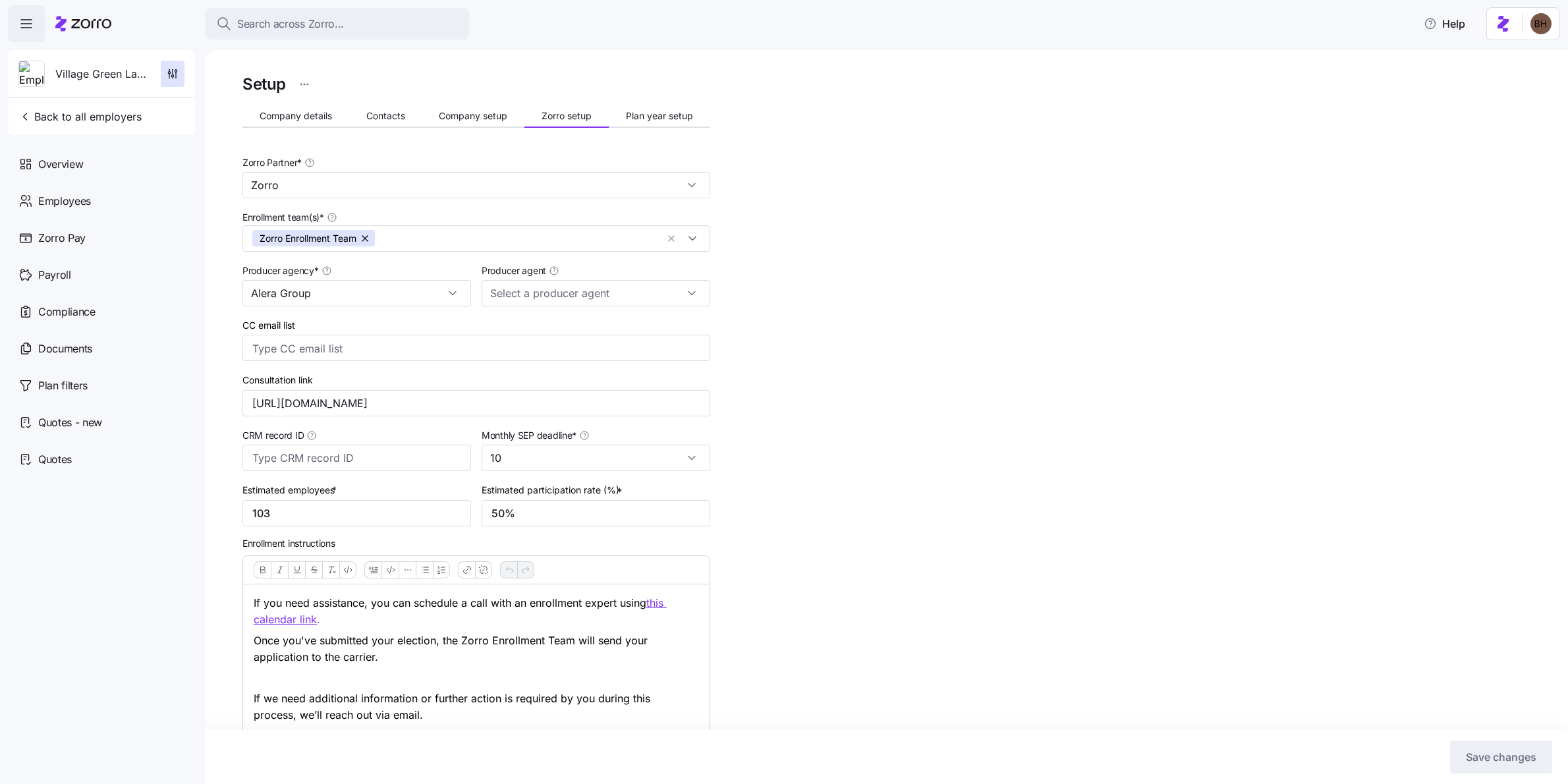
click at [66, 23] on icon at bounding box center [84, 24] width 56 height 16
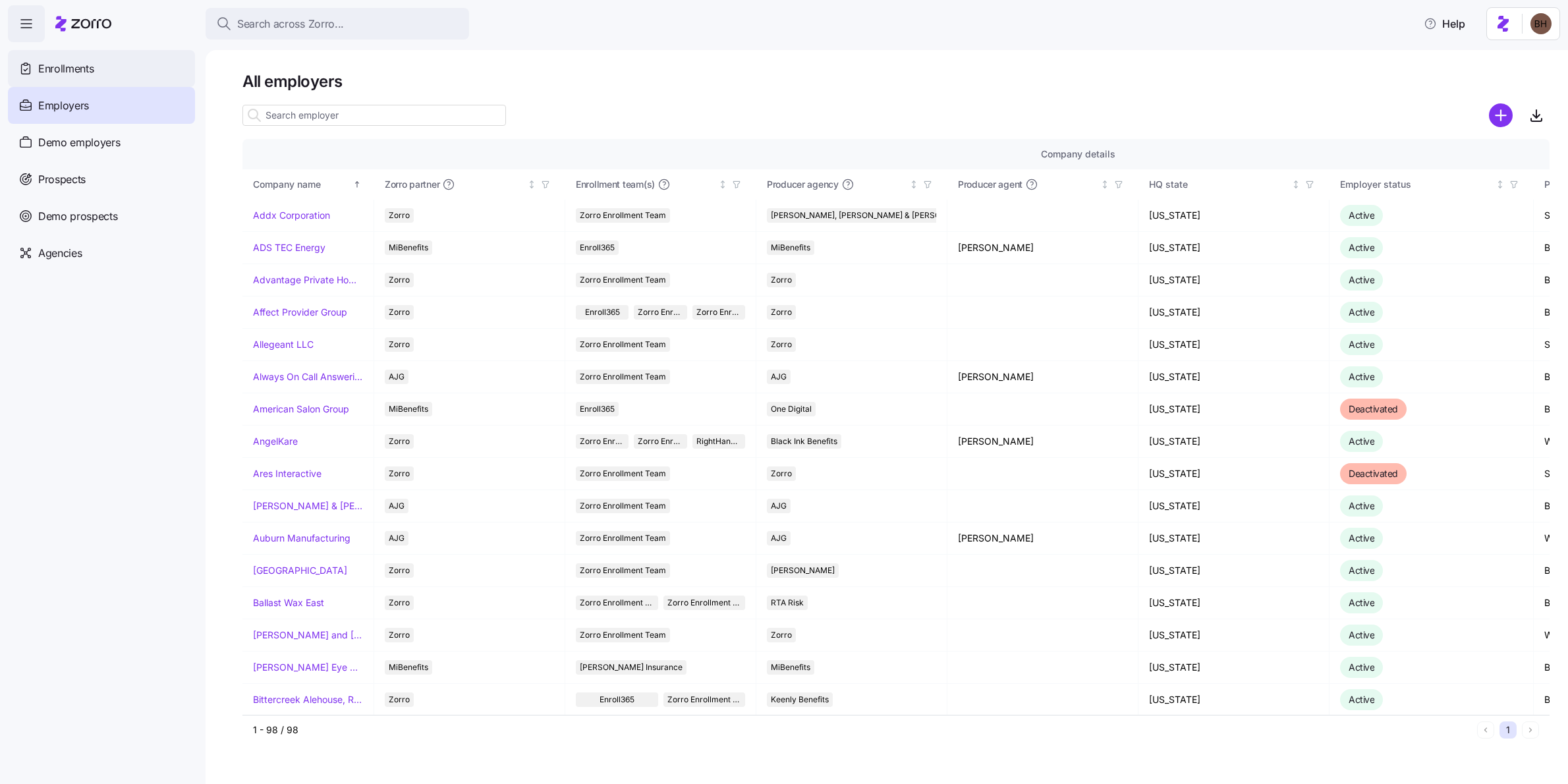
click at [70, 67] on span "Enrollments" at bounding box center [66, 68] width 56 height 16
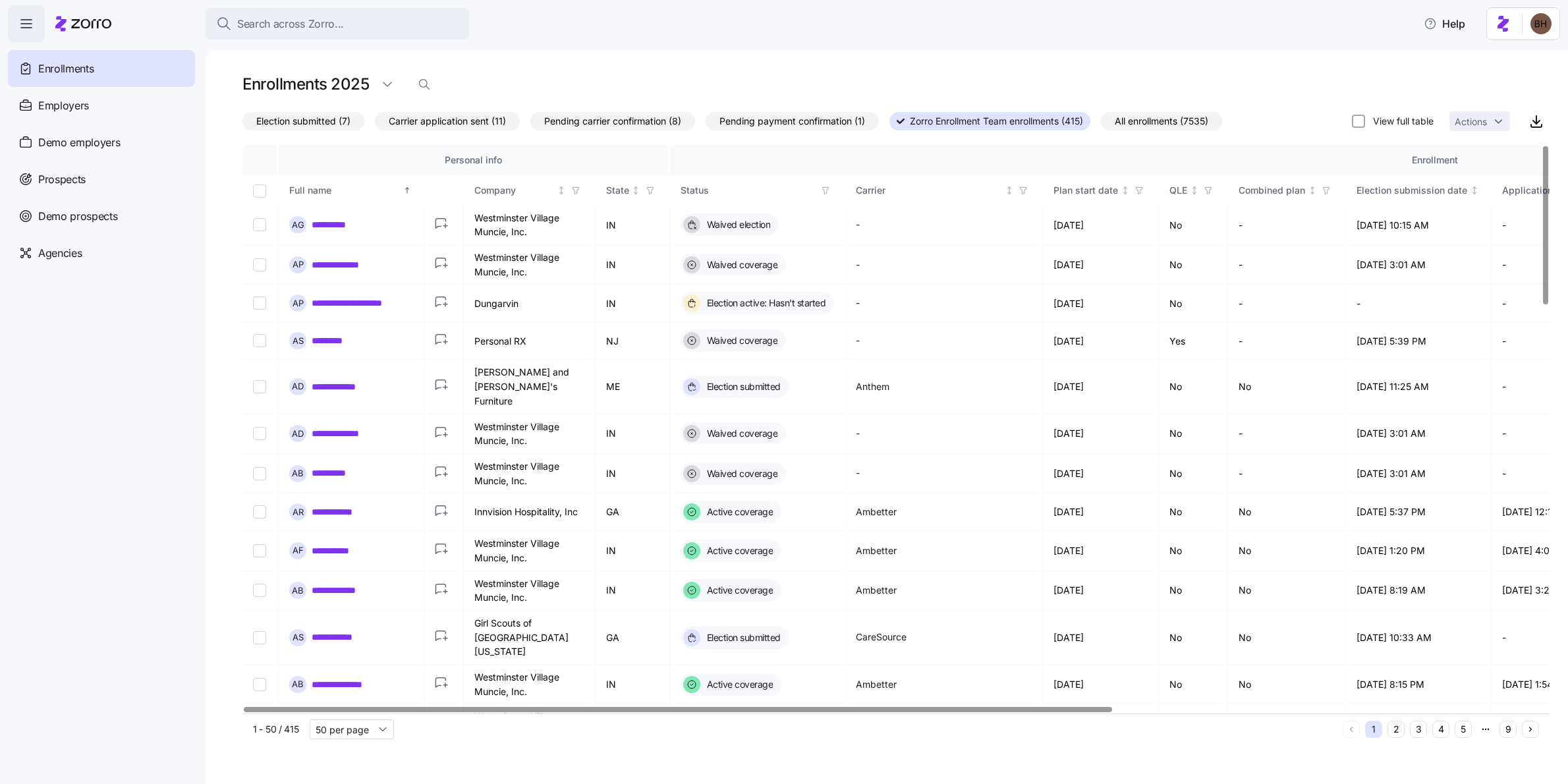
click at [301, 121] on span "Election submitted (7)" at bounding box center [303, 120] width 94 height 17
click at [242, 125] on input "Election submitted (7)" at bounding box center [242, 125] width 0 height 0
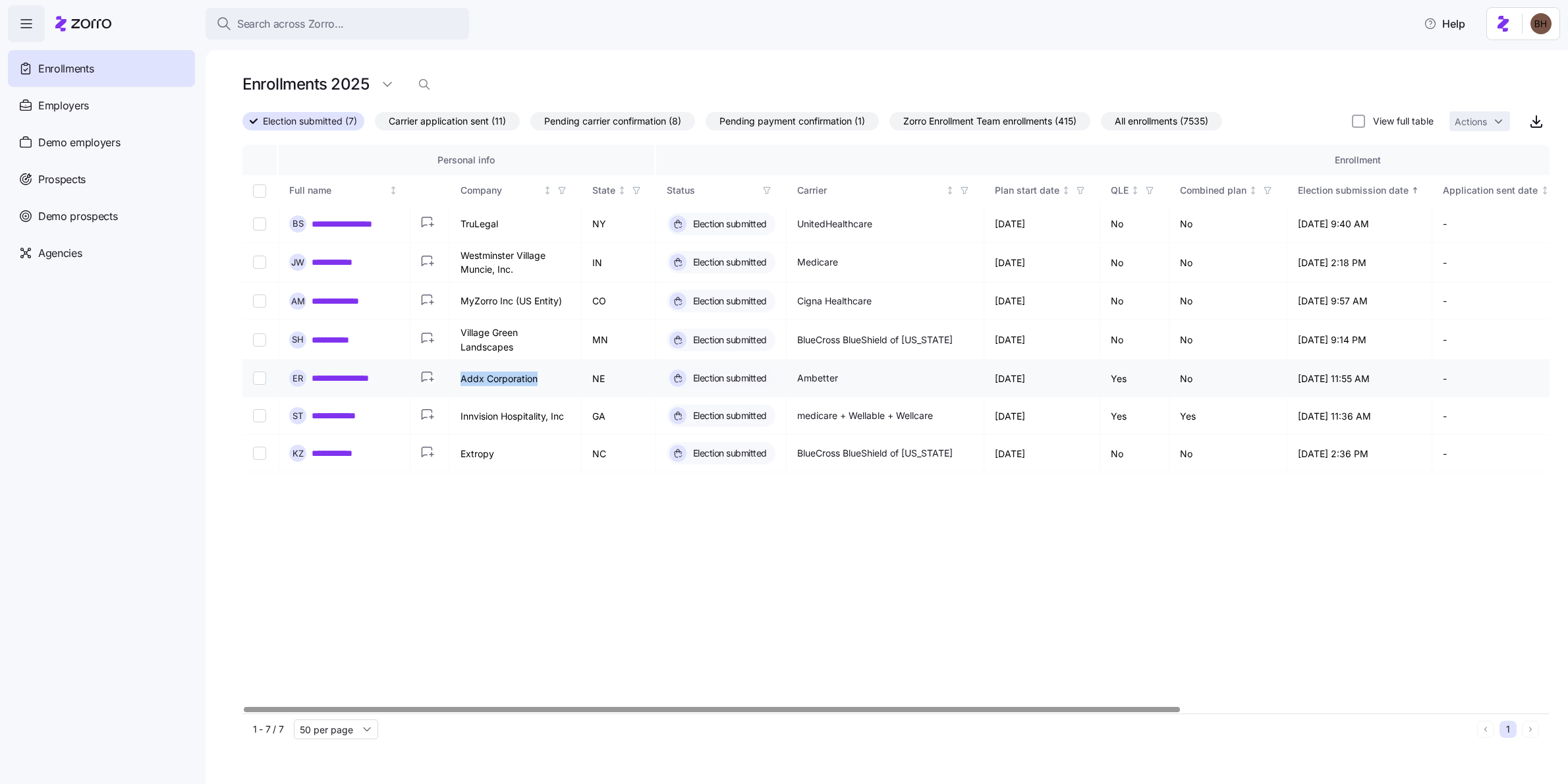
drag, startPoint x: 544, startPoint y: 383, endPoint x: 449, endPoint y: 383, distance: 95.0
click at [450, 383] on td "Addx Corporation" at bounding box center [515, 379] width 132 height 38
copy td "Addx Corporation"
click at [260, 21] on span "Search across Zorro..." at bounding box center [290, 24] width 107 height 16
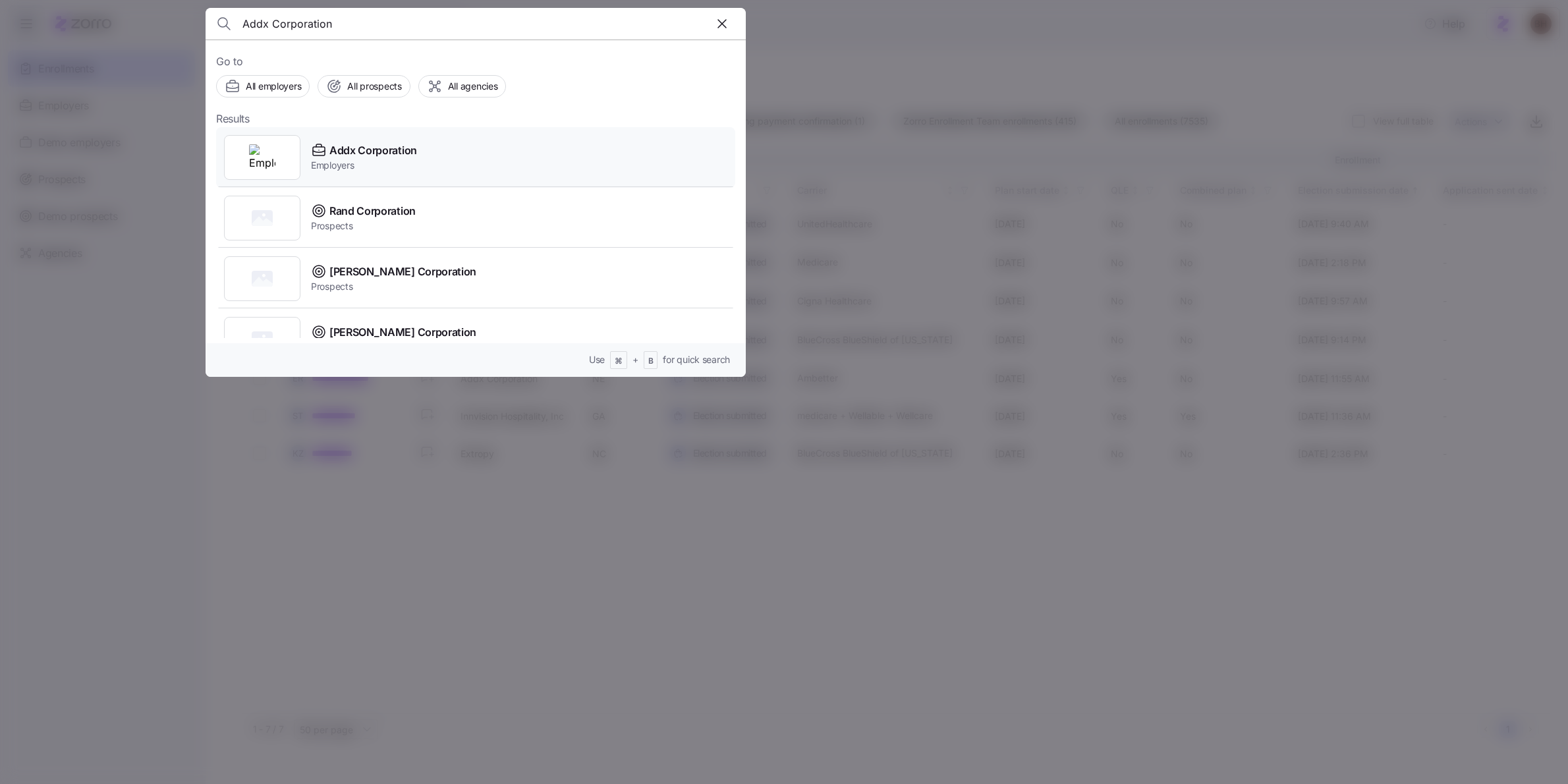
type input "Addx Corporation"
click at [397, 167] on span "Employers" at bounding box center [364, 165] width 106 height 13
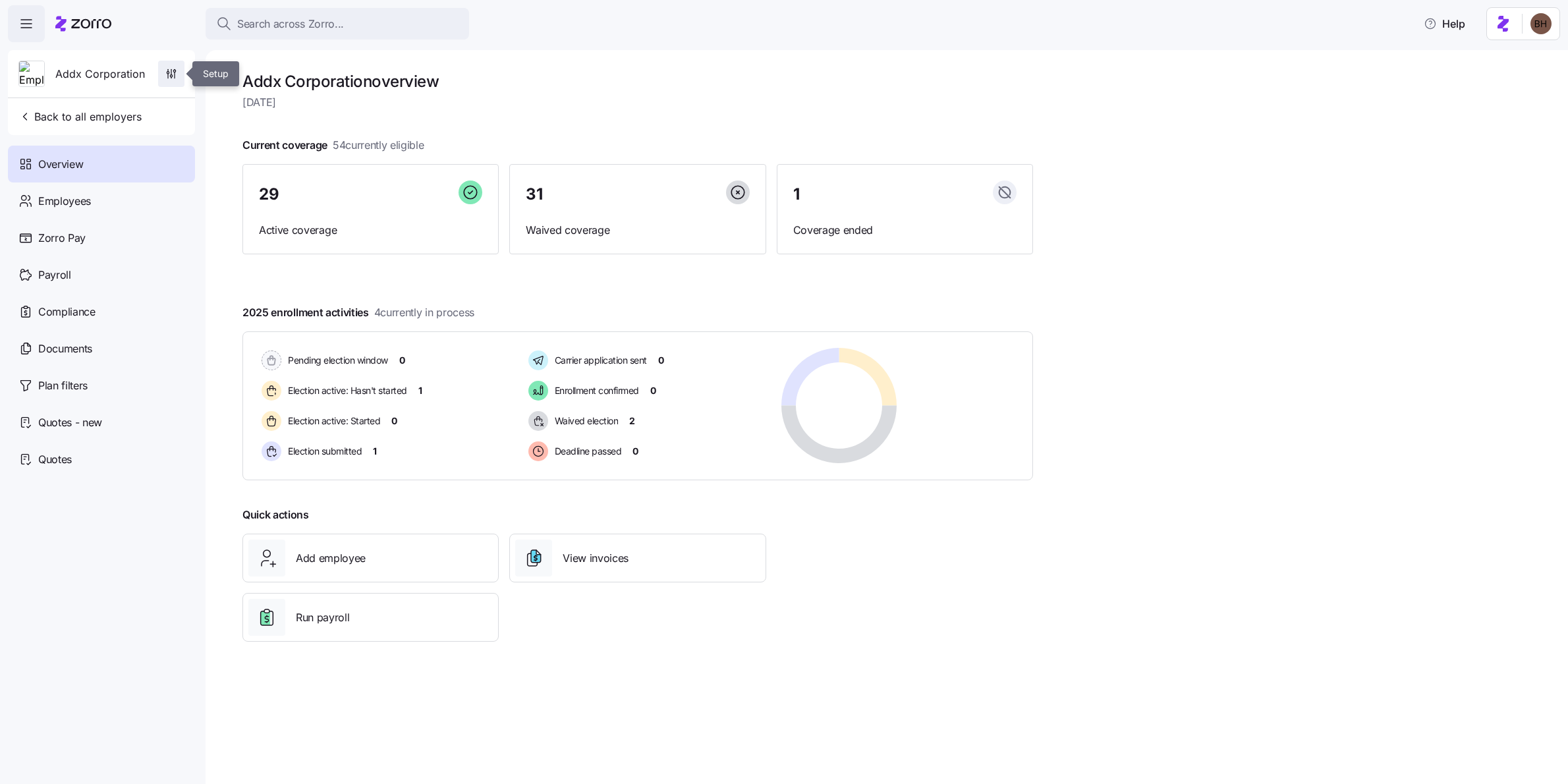
click at [172, 72] on icon "button" at bounding box center [171, 74] width 13 height 13
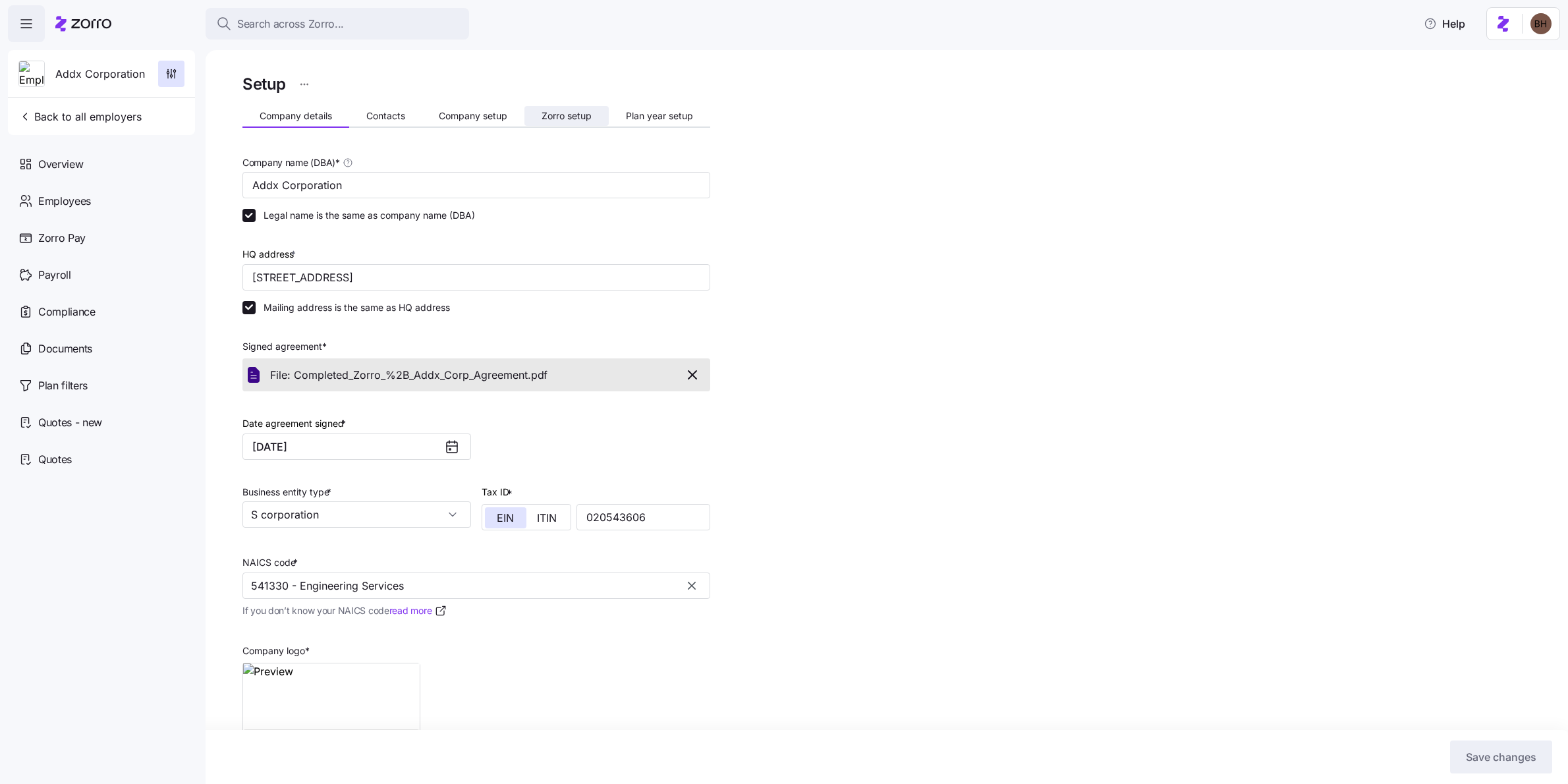
click at [560, 119] on span "Zorro setup" at bounding box center [567, 116] width 50 height 9
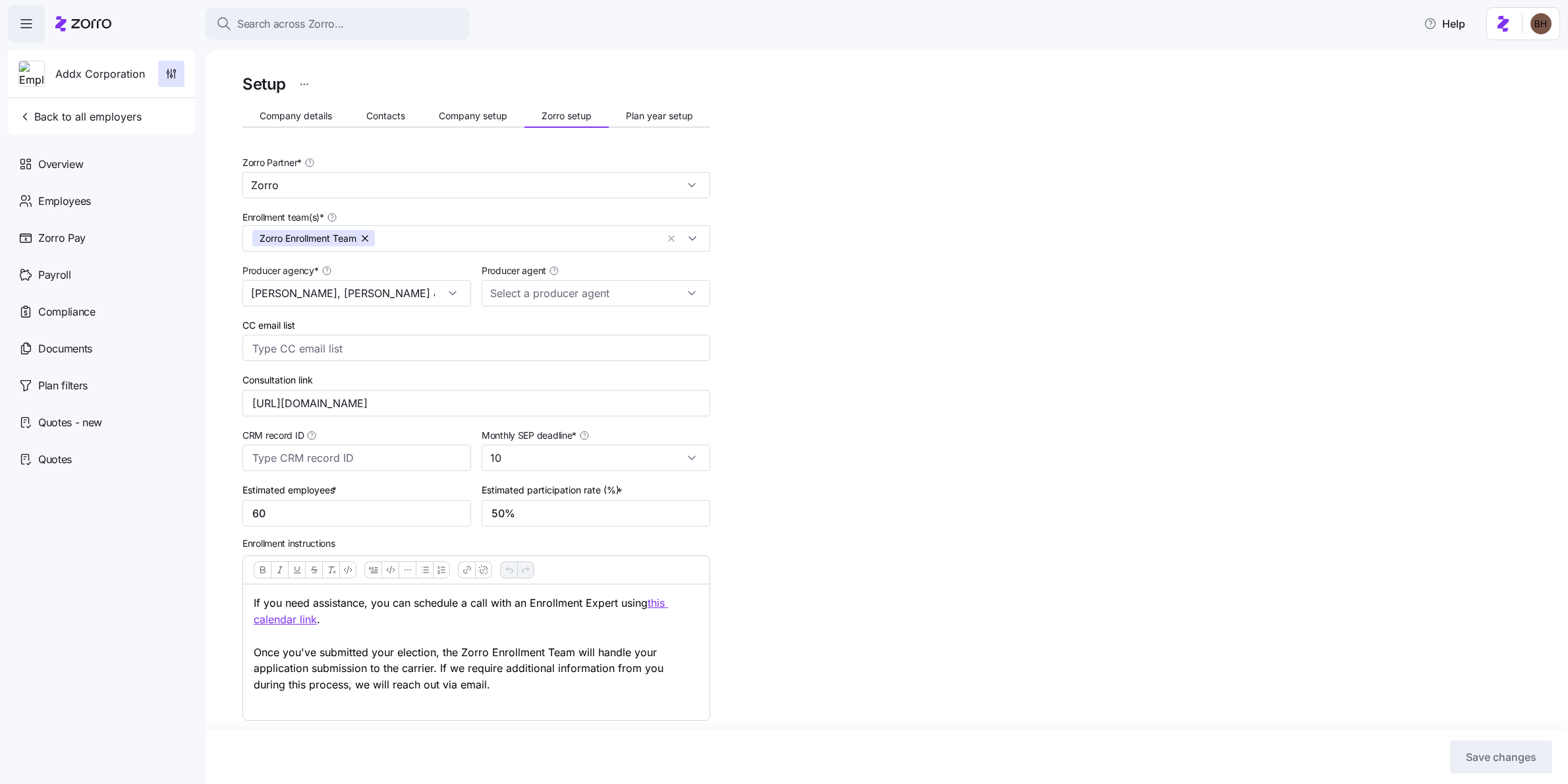
click at [24, 22] on icon "button" at bounding box center [27, 24] width 16 height 16
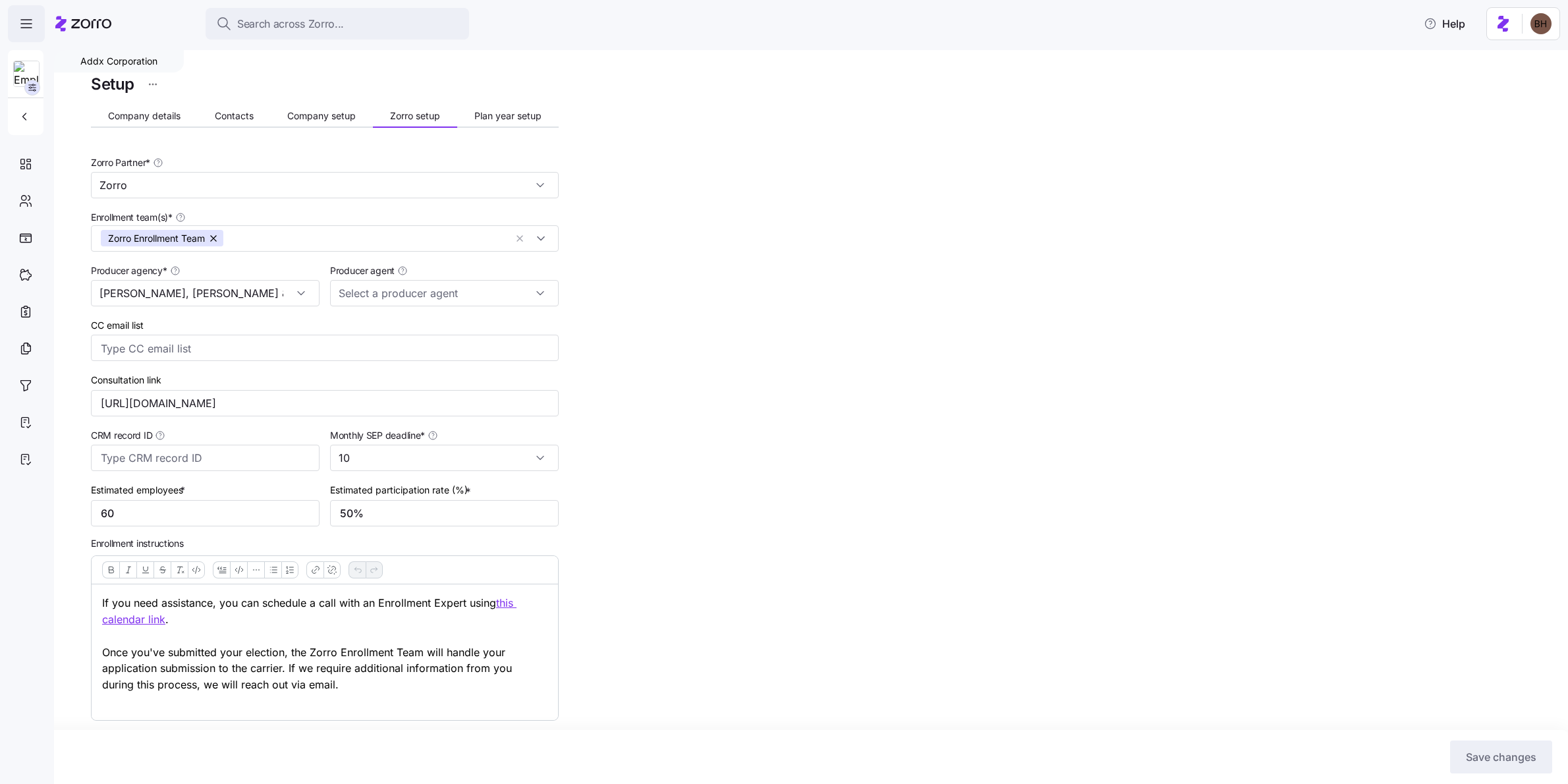
click at [22, 13] on span "button" at bounding box center [27, 24] width 36 height 36
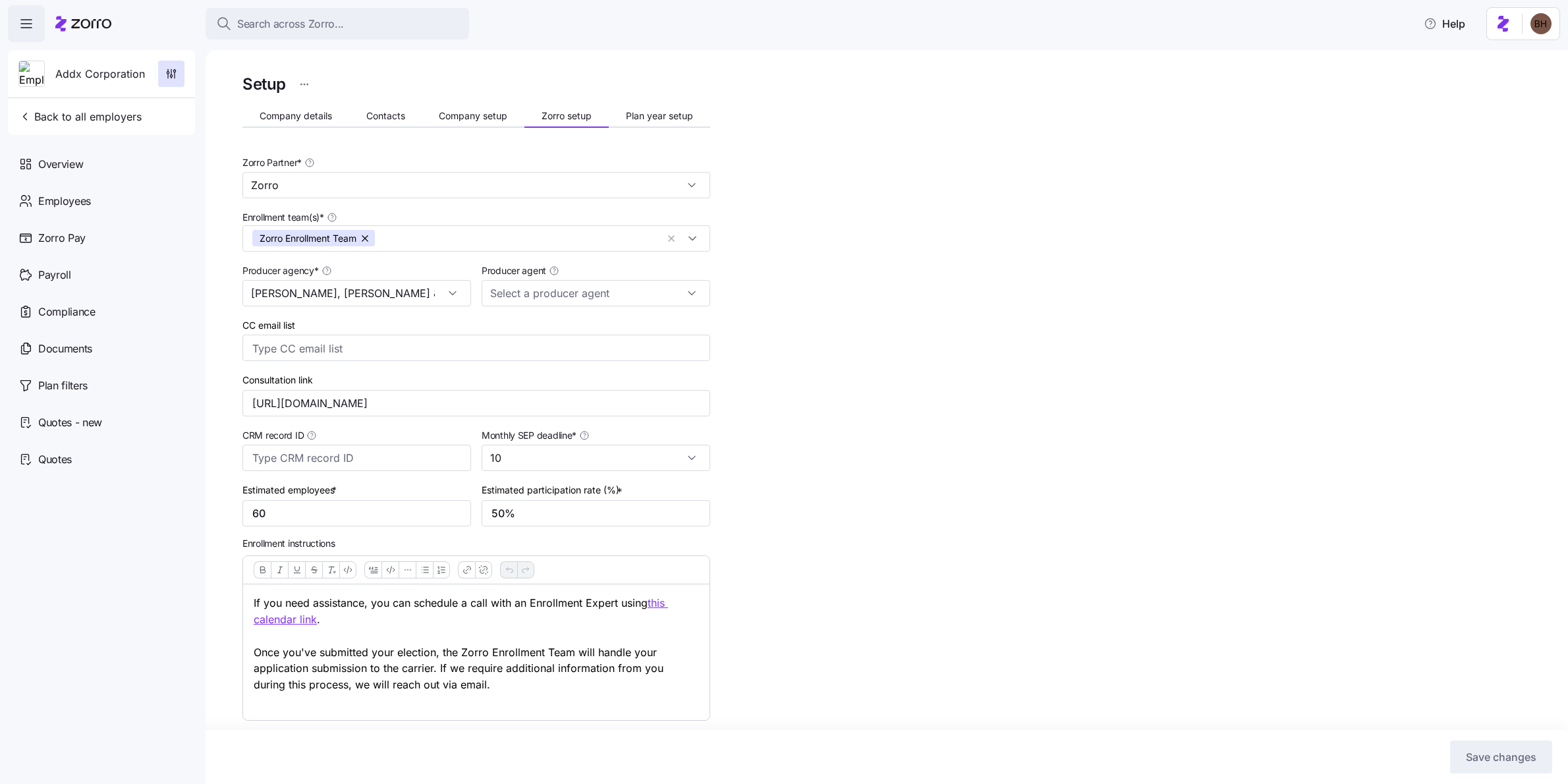
click at [98, 30] on icon at bounding box center [84, 24] width 56 height 16
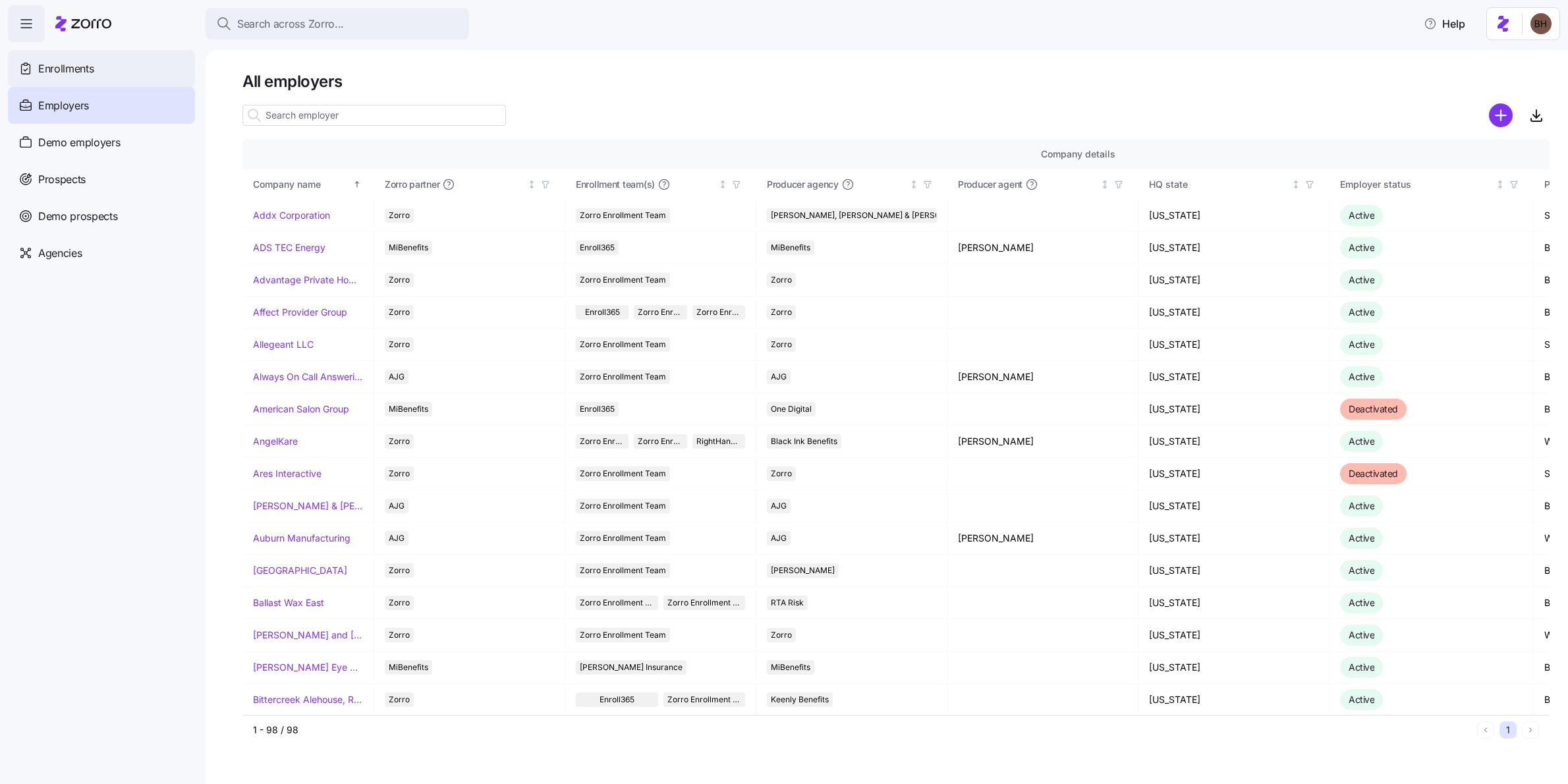
click at [59, 66] on span "Enrollments" at bounding box center [66, 68] width 56 height 16
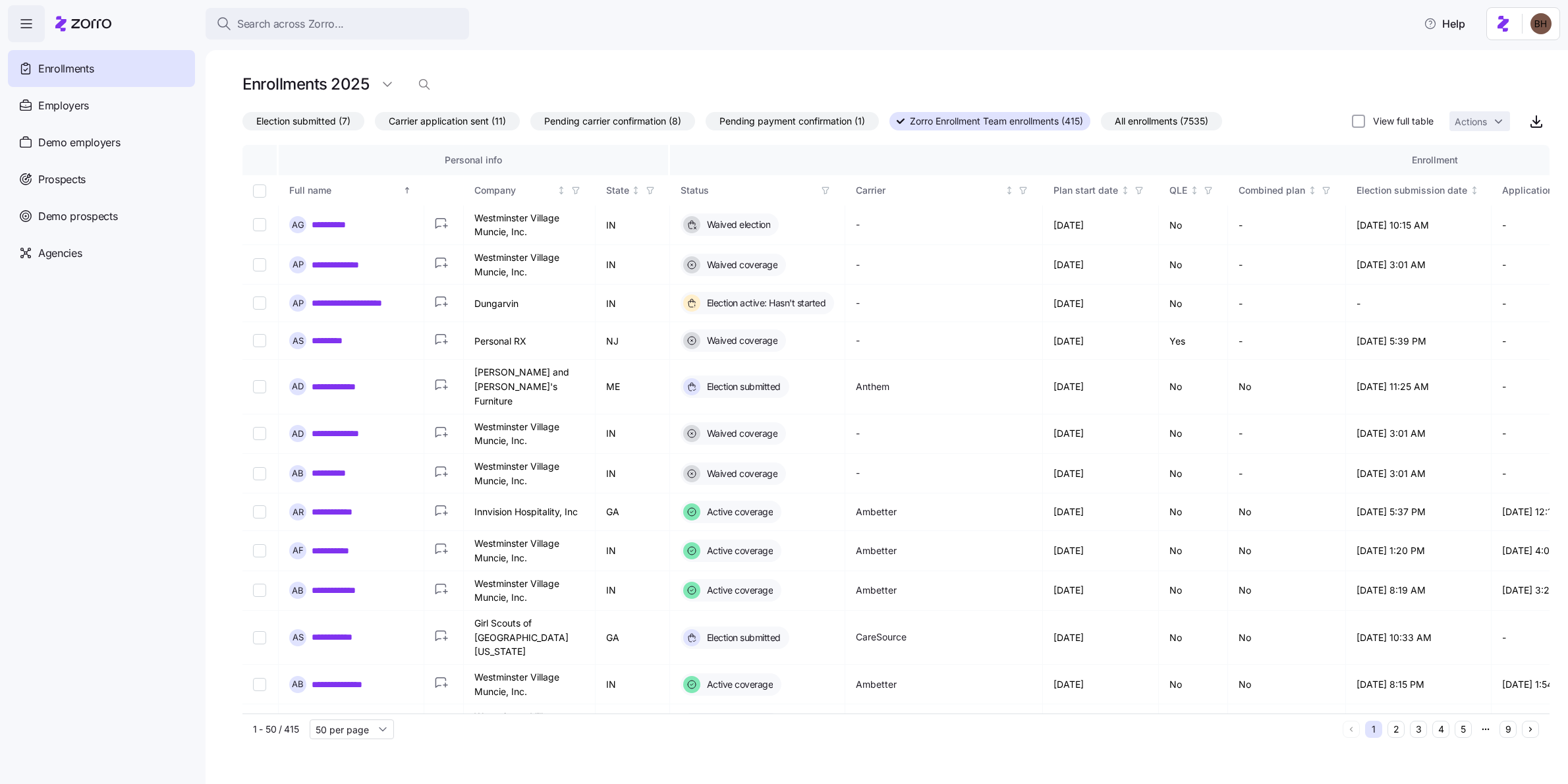
click at [257, 115] on span "Election submitted (7)" at bounding box center [303, 120] width 94 height 17
click at [242, 125] on input "Election submitted (7)" at bounding box center [242, 125] width 0 height 0
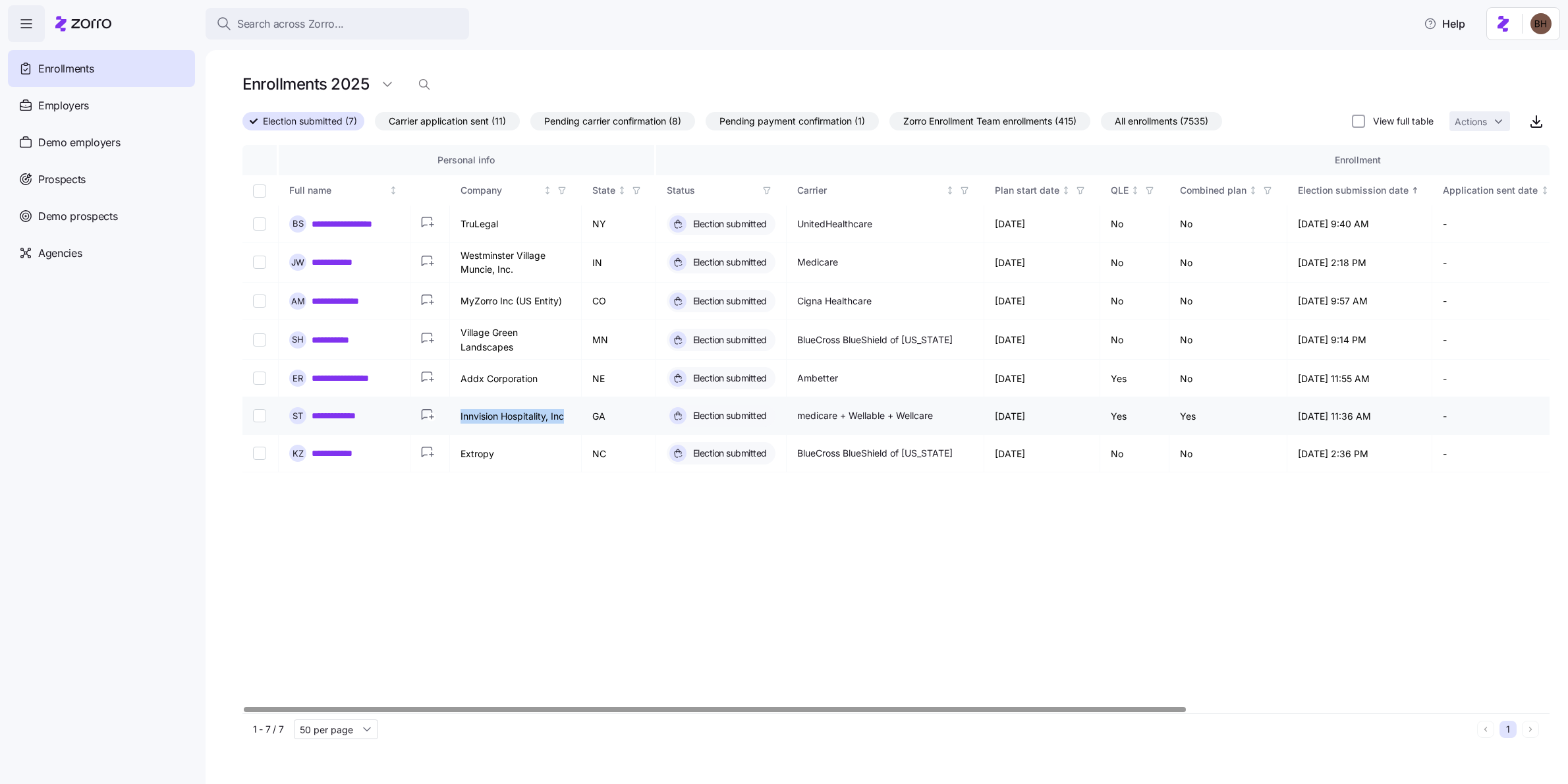
drag, startPoint x: 456, startPoint y: 414, endPoint x: 563, endPoint y: 431, distance: 108.3
click at [563, 431] on td "Innvision Hospitality, Inc" at bounding box center [515, 416] width 132 height 38
copy td "Innvision Hospitality, Inc"
click at [263, 19] on span "Search across Zorro..." at bounding box center [290, 24] width 107 height 16
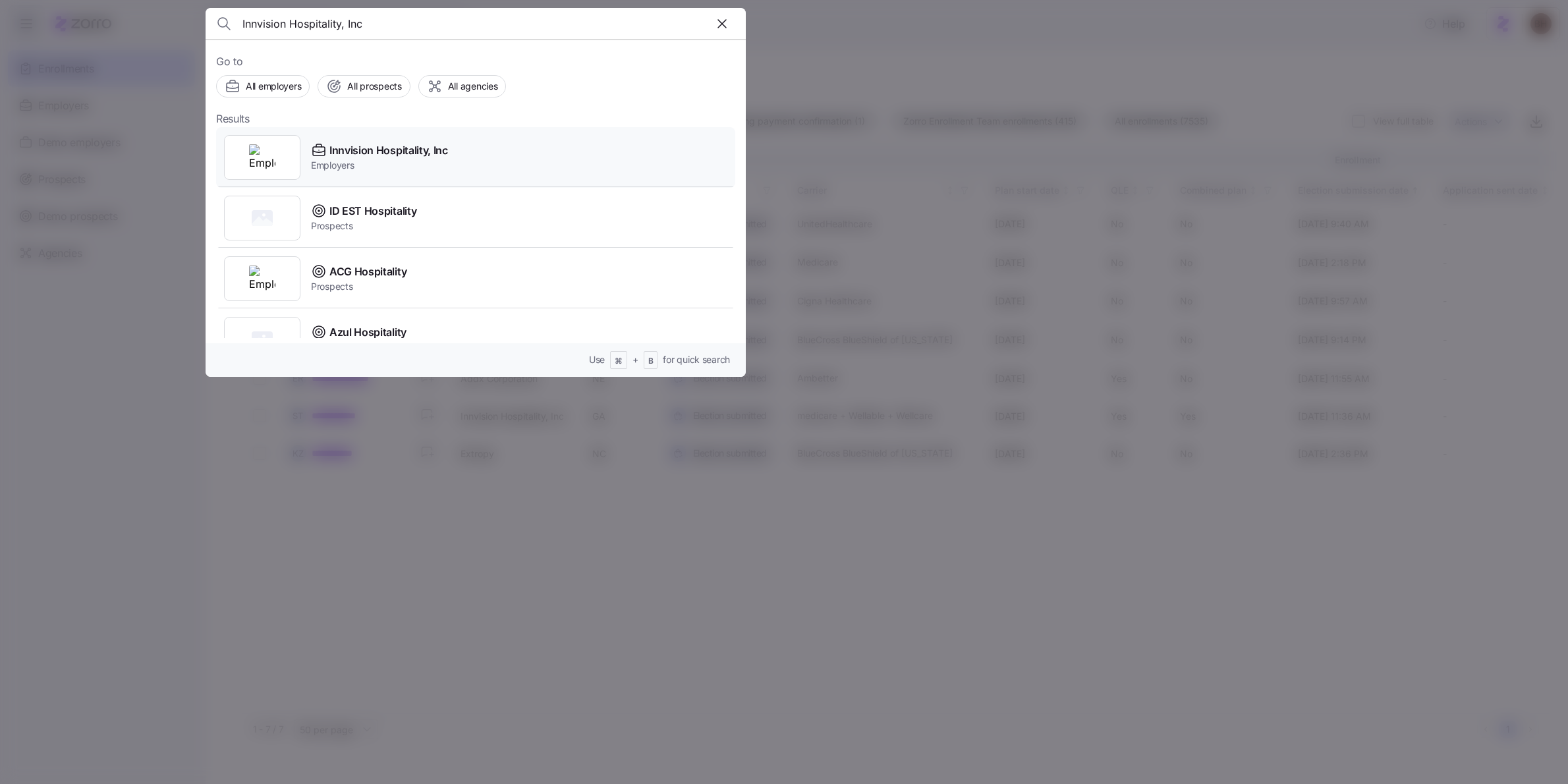
type input "Innvision Hospitality, Inc"
click at [377, 154] on span "Innvision Hospitality, Inc" at bounding box center [389, 150] width 119 height 16
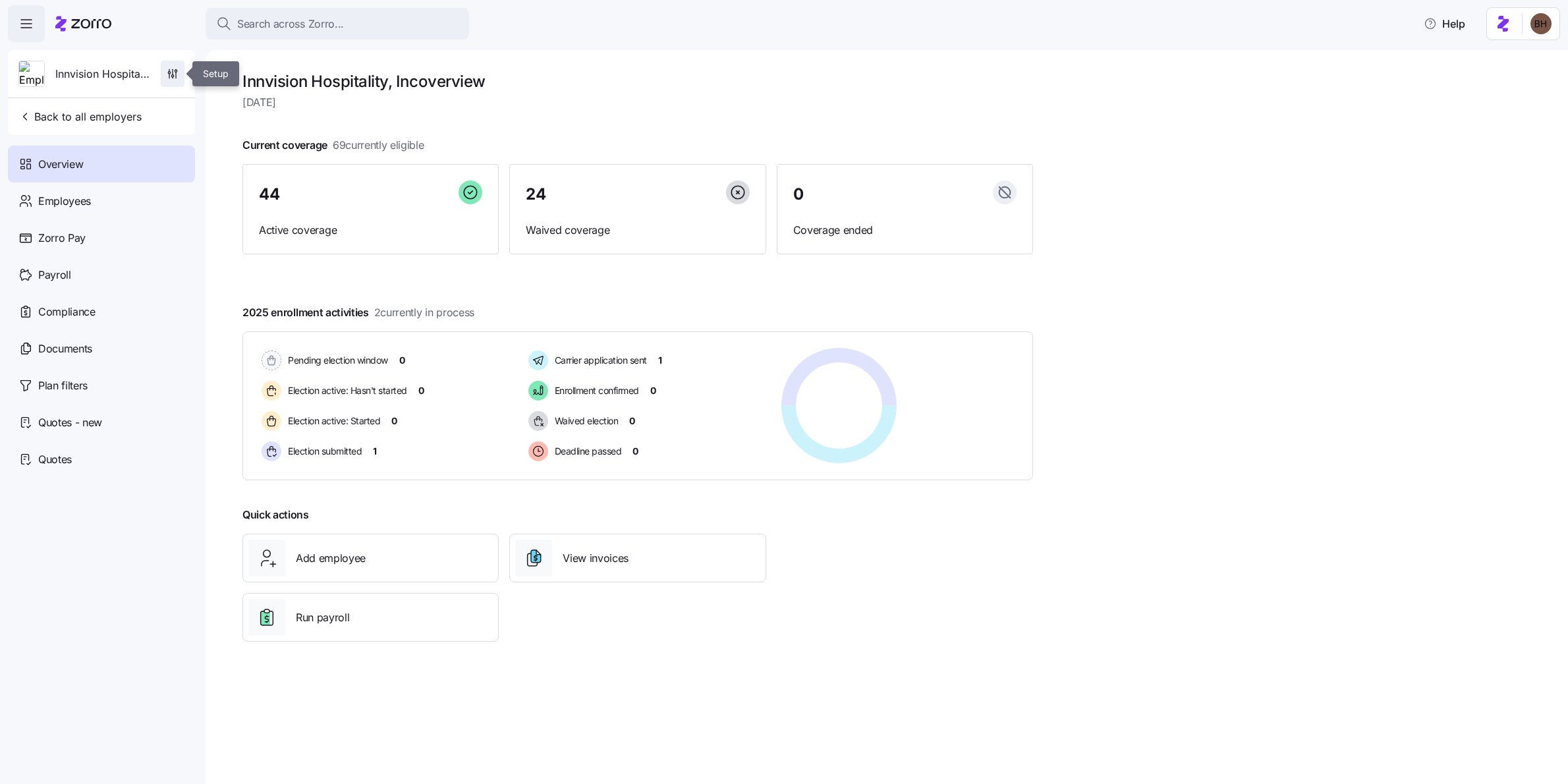
click at [172, 78] on icon "button" at bounding box center [172, 77] width 0 height 1
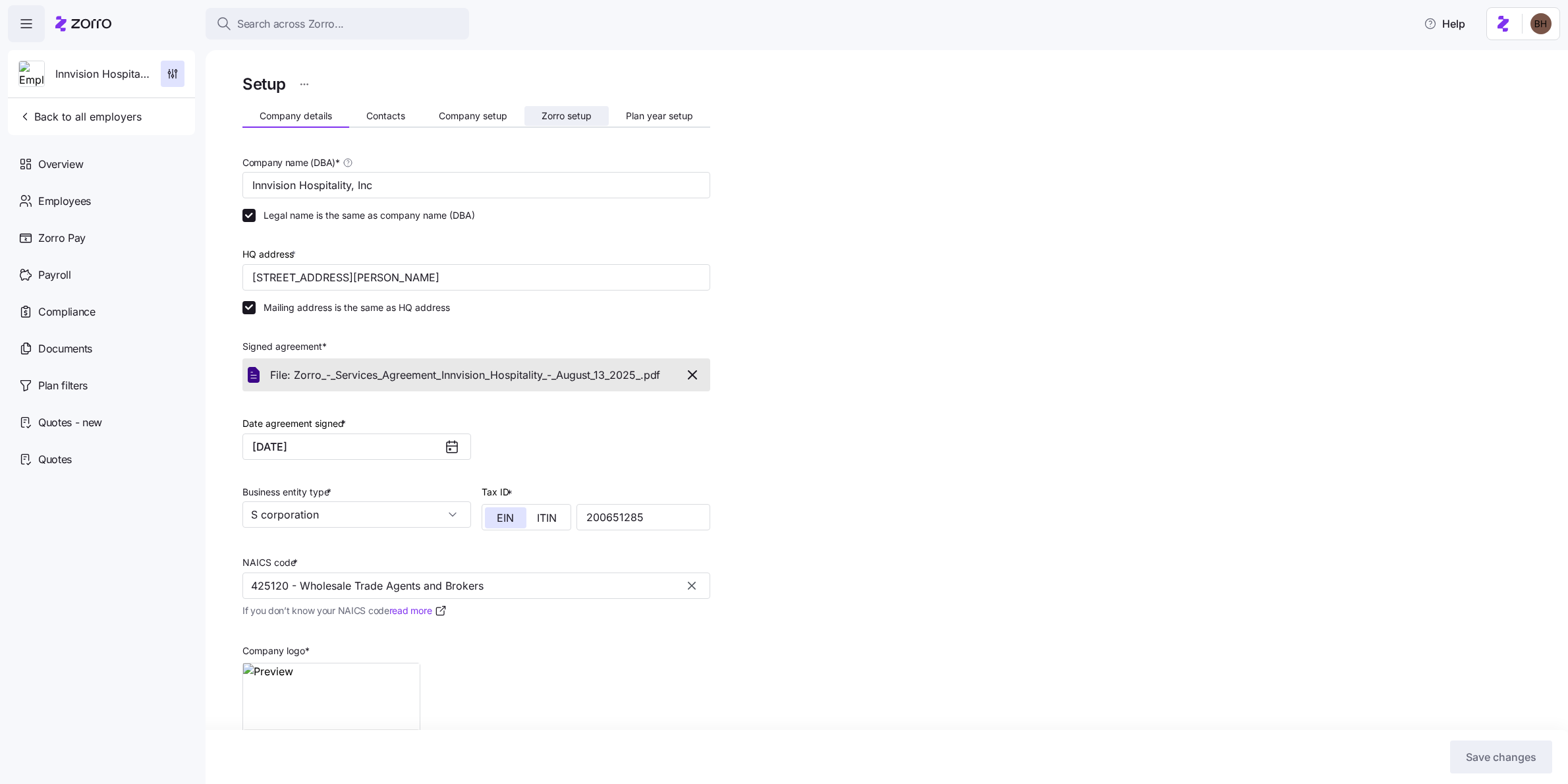
click at [560, 124] on button "Zorro setup" at bounding box center [567, 116] width 84 height 20
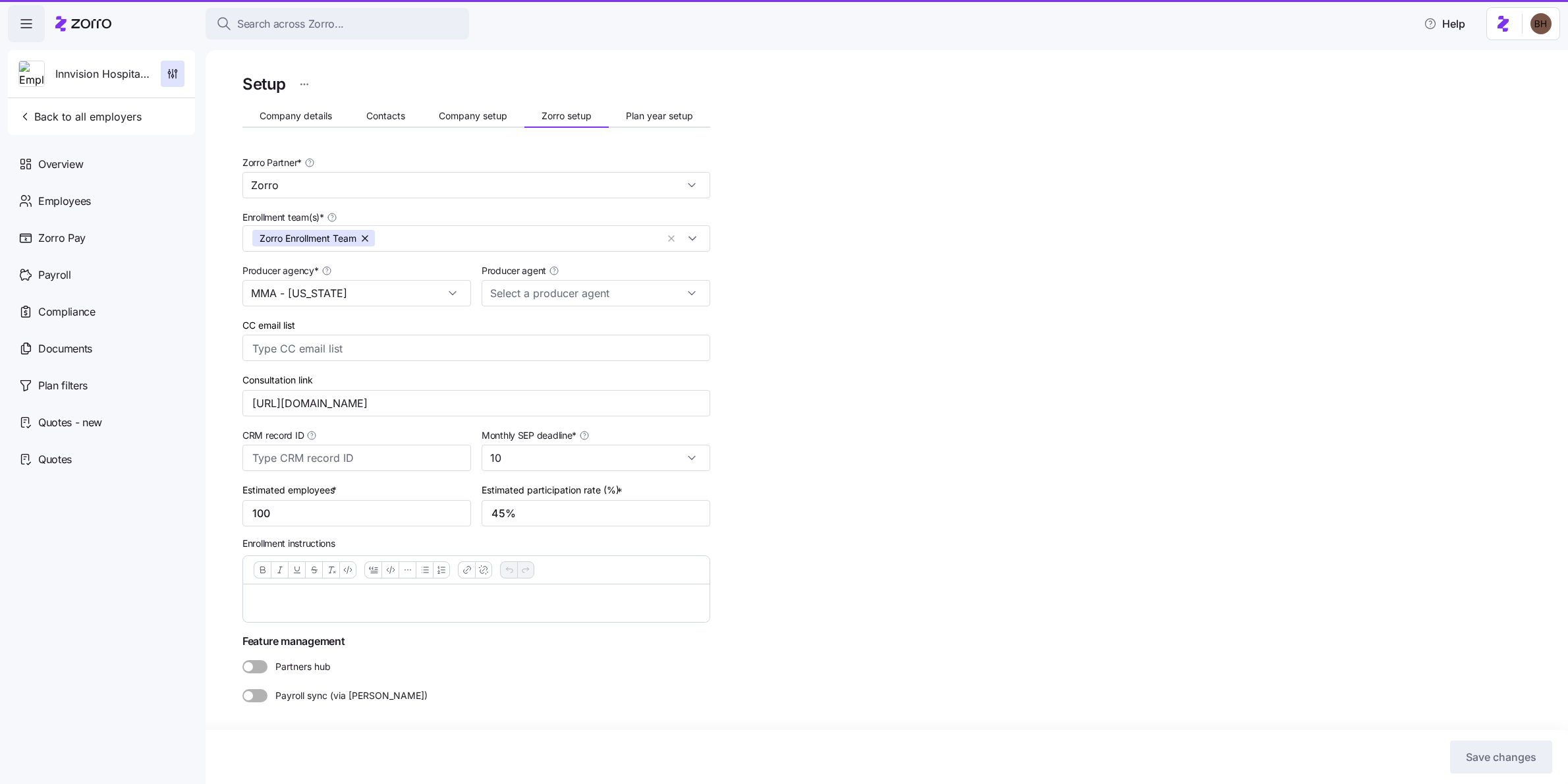
type input "Erin Keeler (erin.keeler@marshmma.com)"
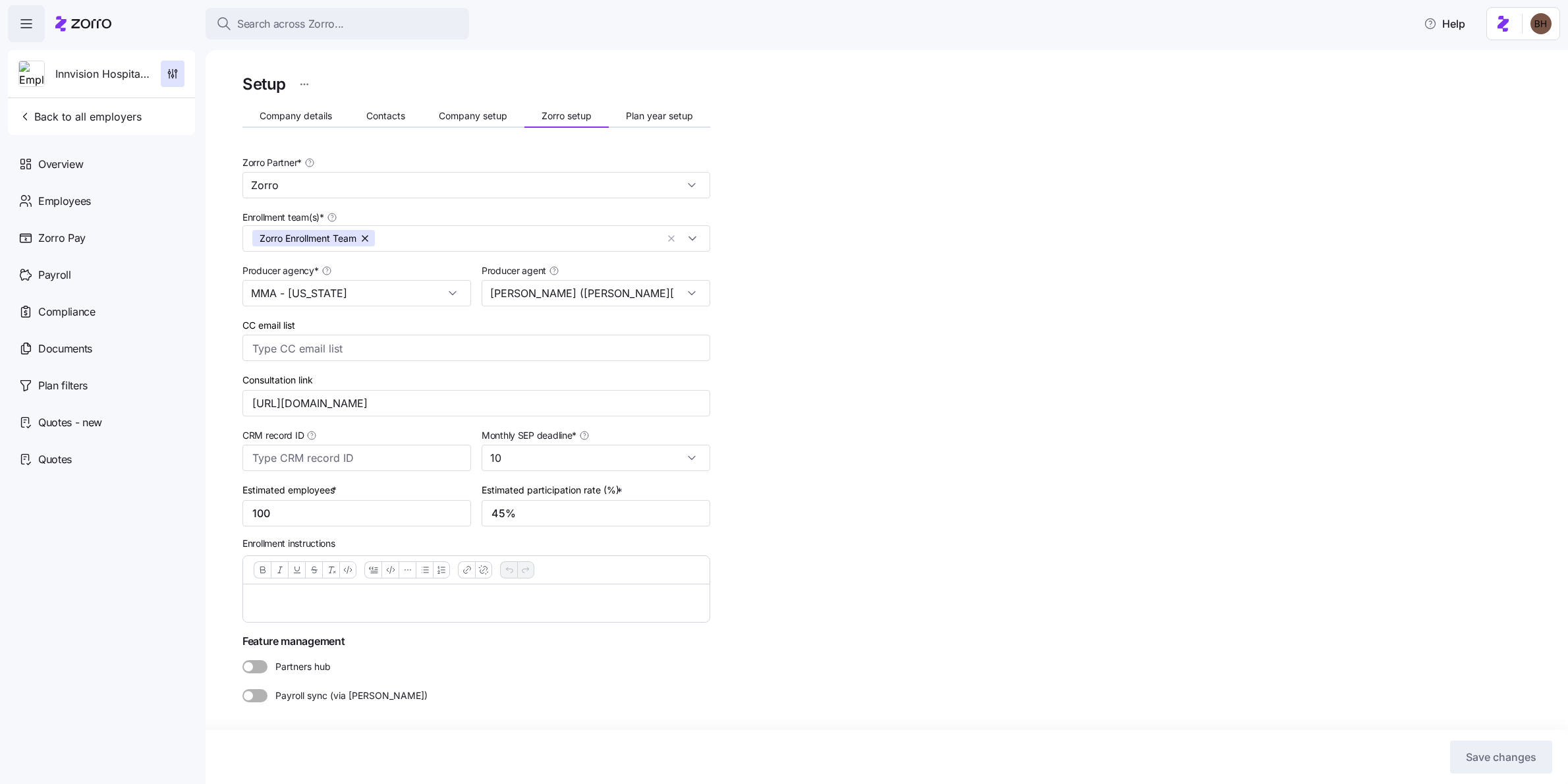
click at [60, 19] on icon at bounding box center [61, 23] width 11 height 15
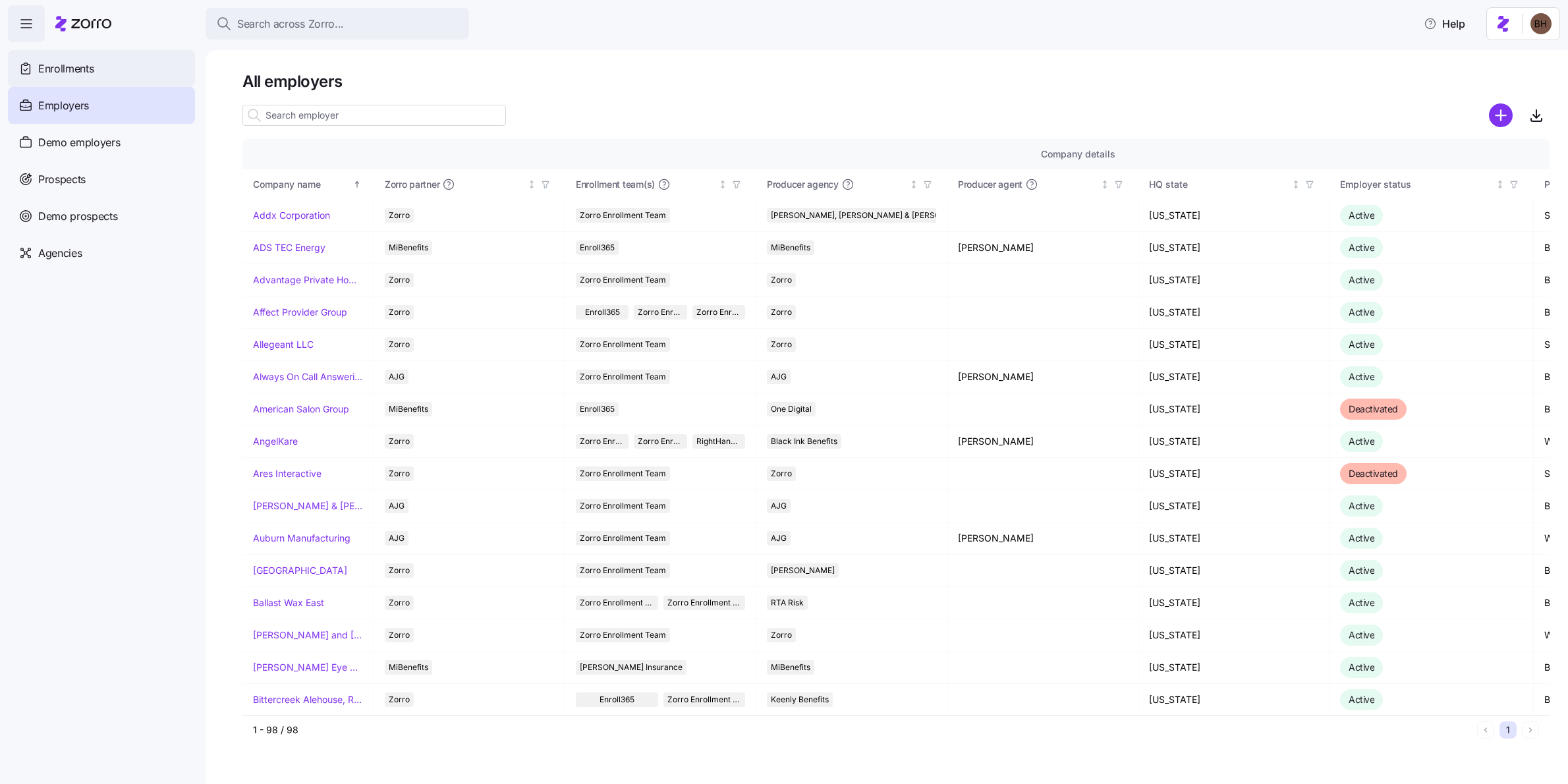
click at [117, 66] on div "Enrollments" at bounding box center [101, 68] width 187 height 37
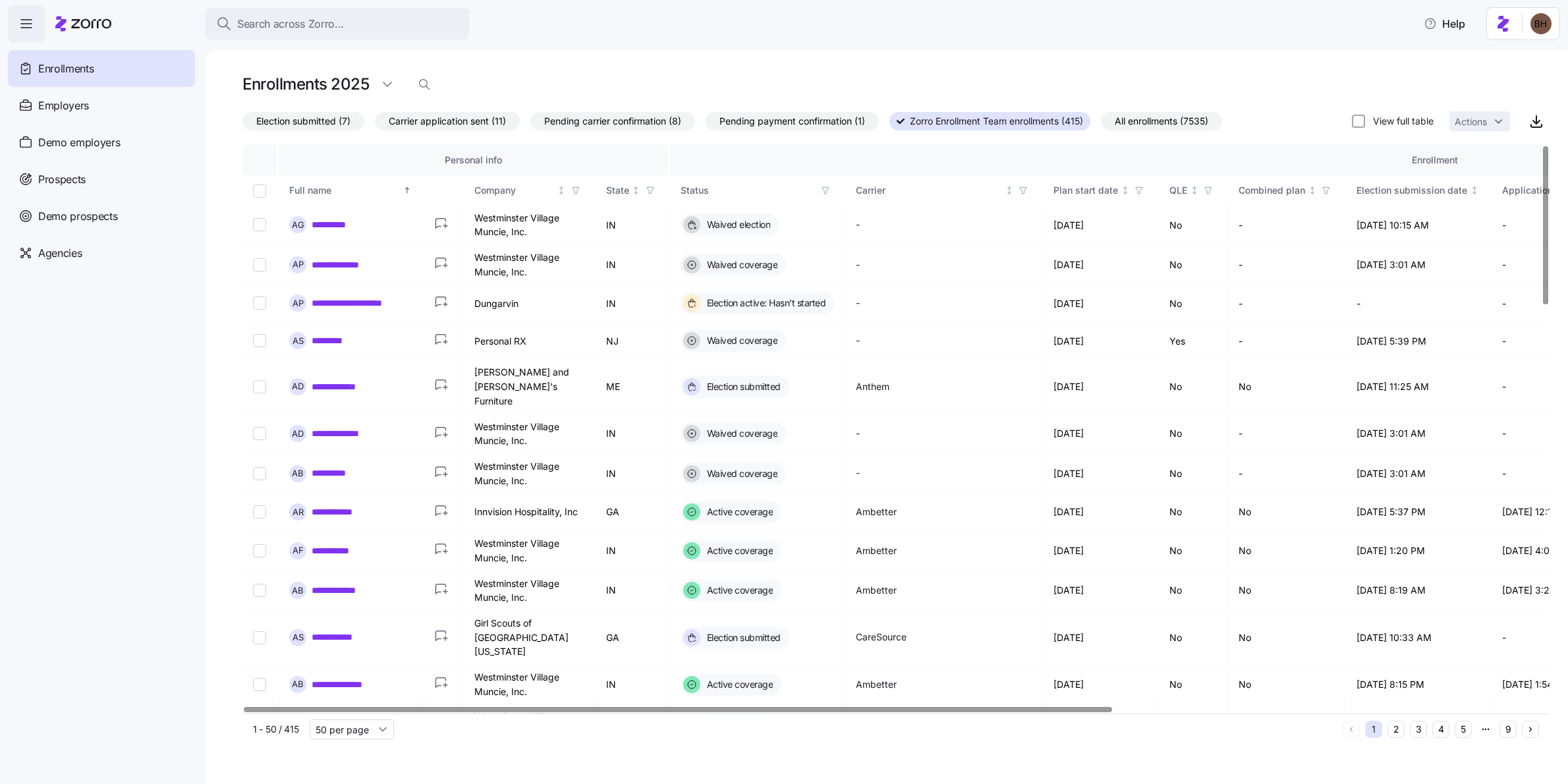
click at [313, 124] on span "Election submitted (7)" at bounding box center [303, 120] width 94 height 17
click at [242, 125] on input "Election submitted (7)" at bounding box center [242, 125] width 0 height 0
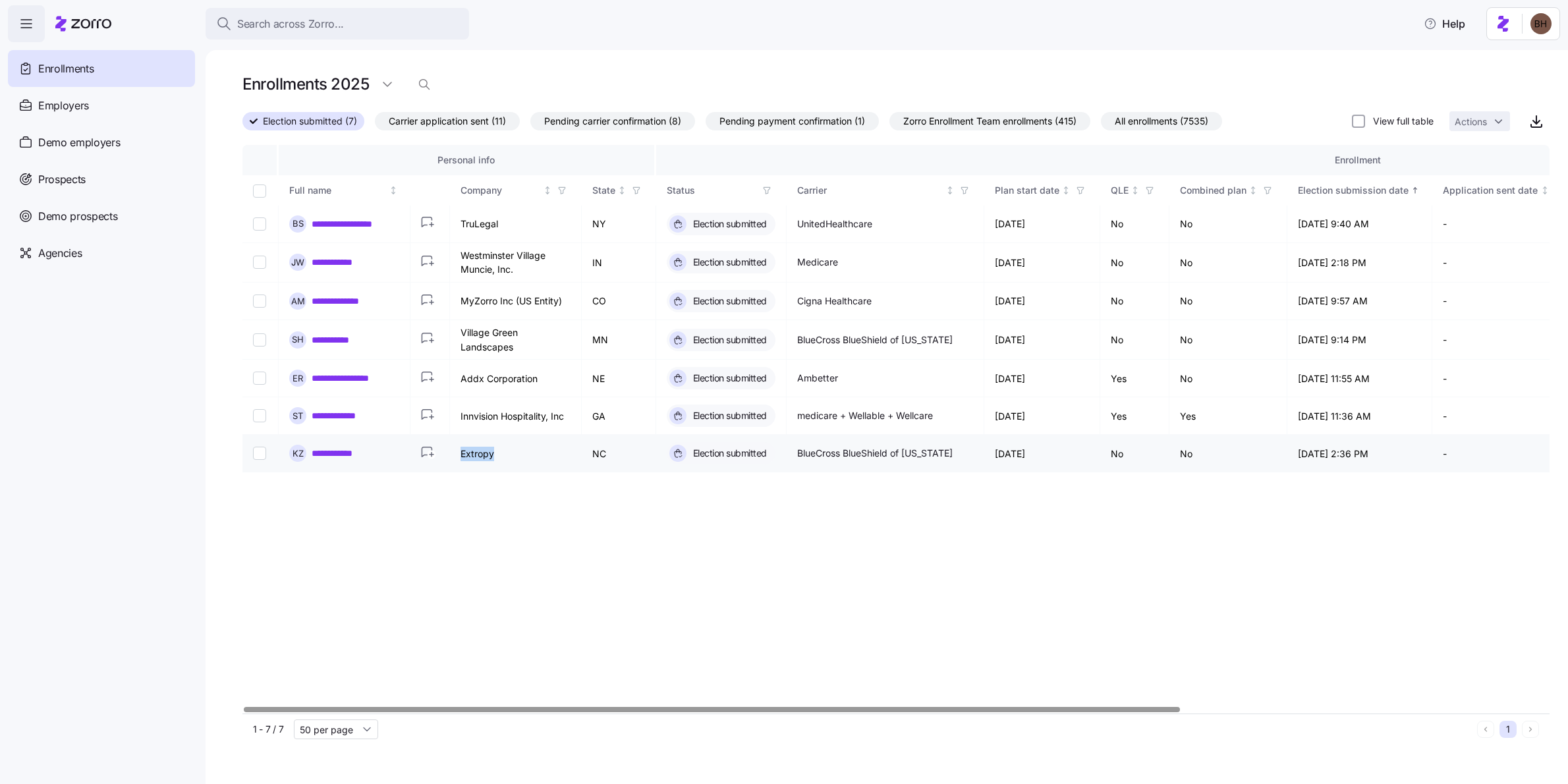
drag, startPoint x: 508, startPoint y: 451, endPoint x: 454, endPoint y: 451, distance: 54.0
click at [454, 451] on td "Extropy" at bounding box center [515, 454] width 132 height 38
copy td "Extropy"
click at [260, 12] on button "Search across Zorro..." at bounding box center [337, 23] width 263 height 31
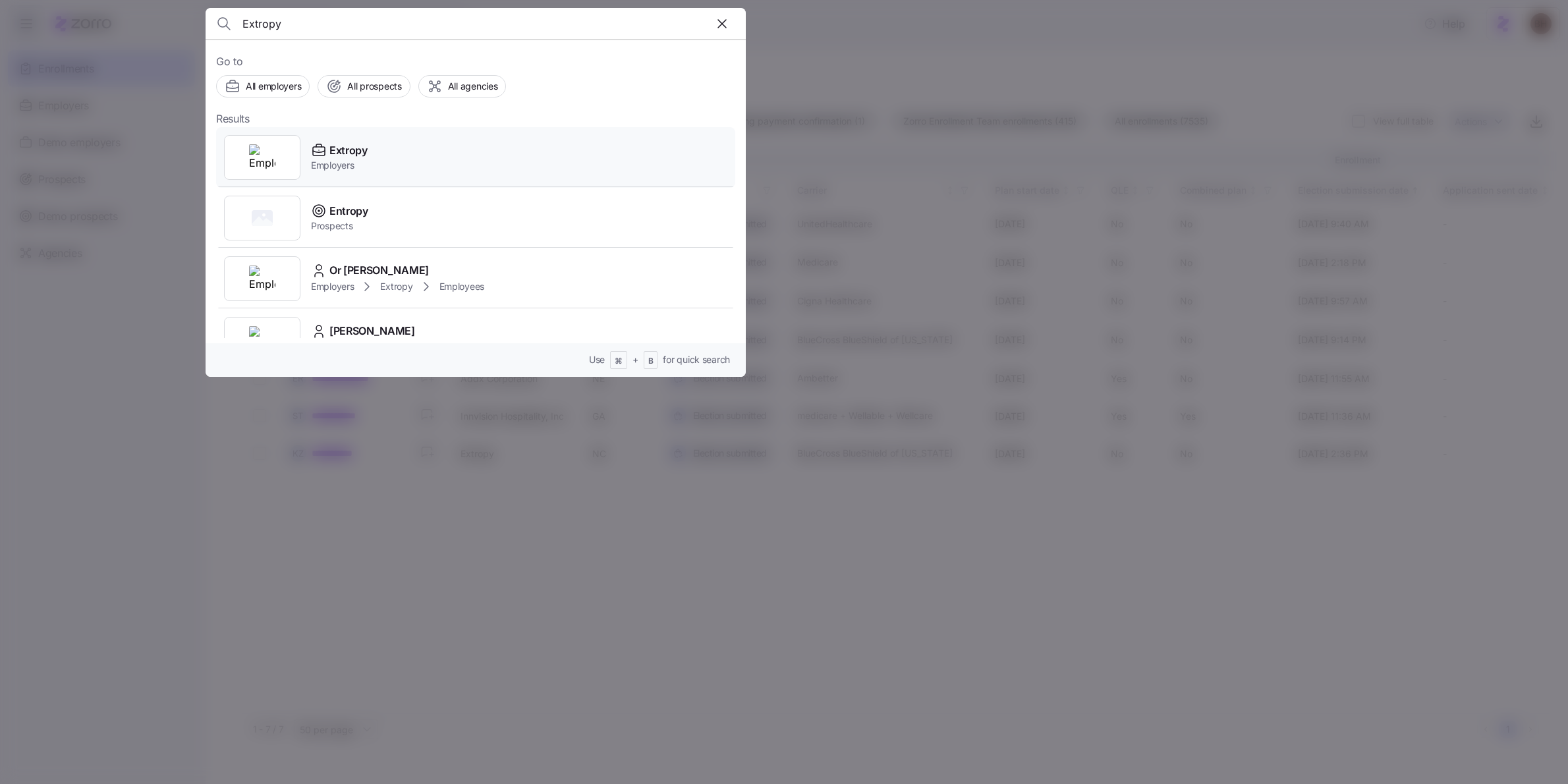
type input "Extropy"
click at [410, 174] on div "Extropy Employers" at bounding box center [476, 157] width 519 height 60
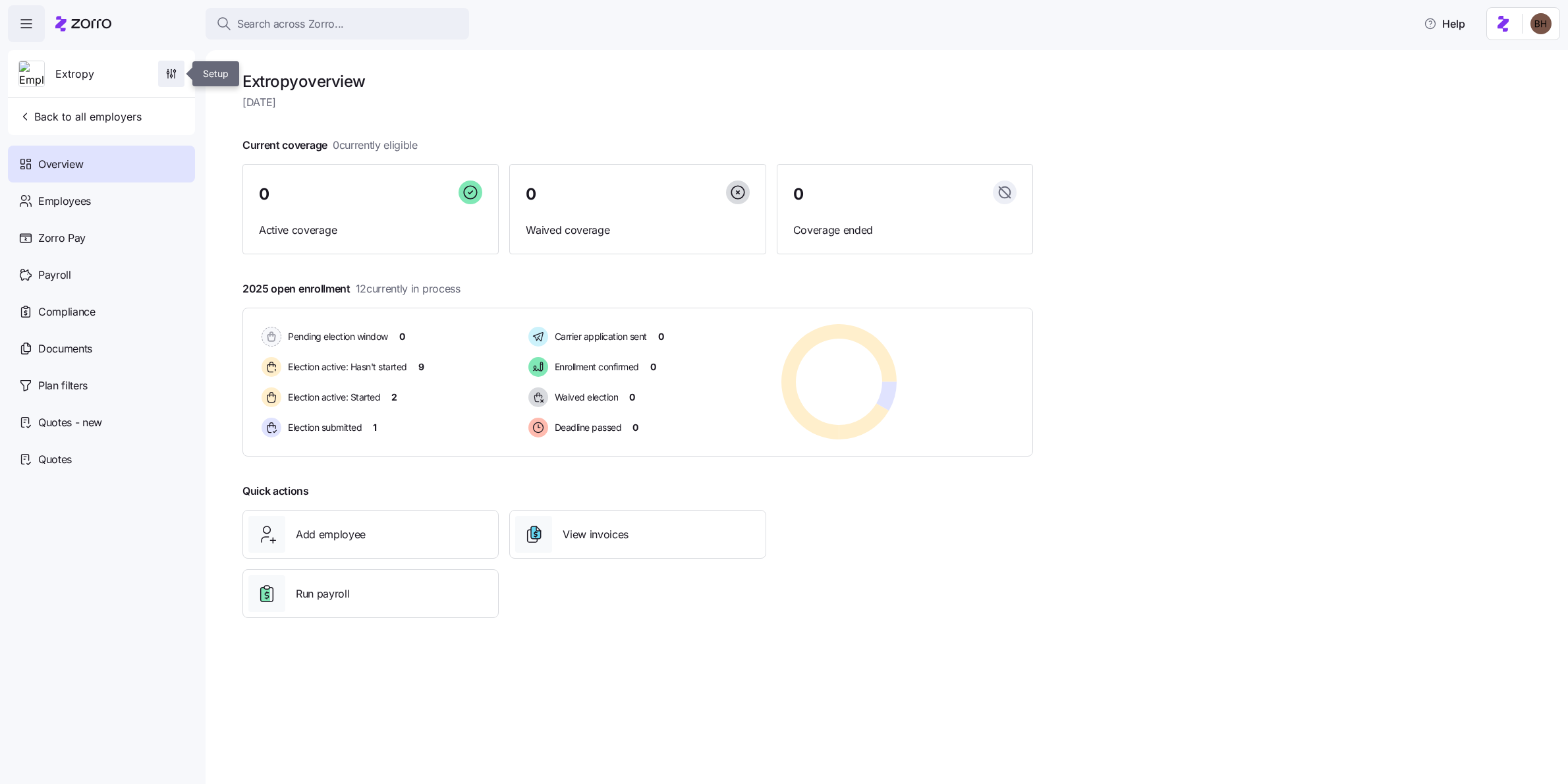
click at [163, 72] on span "button" at bounding box center [172, 74] width 25 height 25
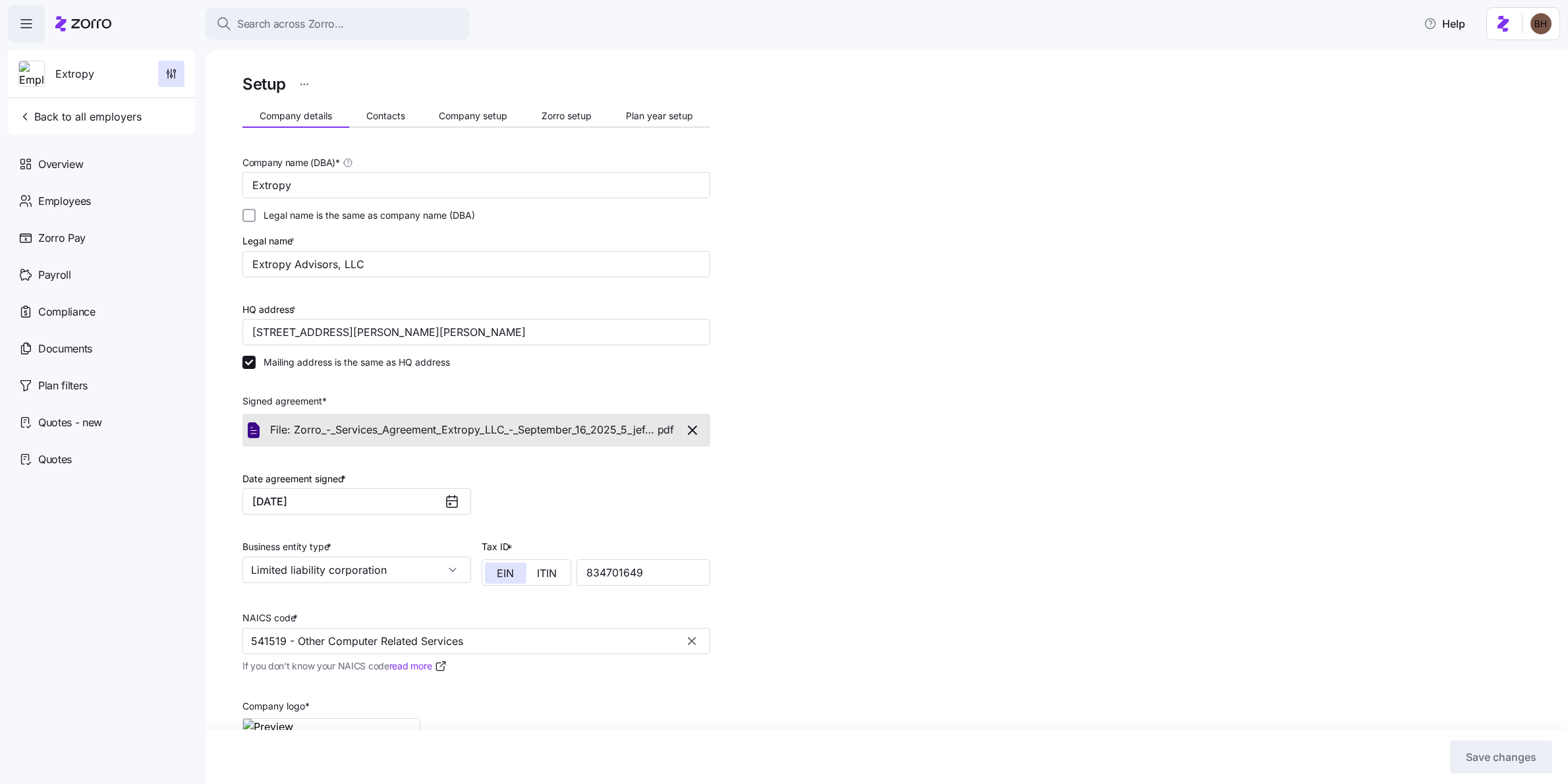
click at [554, 102] on div "Setup Company details Contacts Company setup Zorro setup Plan year setup Compan…" at bounding box center [476, 476] width 468 height 810
click at [554, 111] on span "Zorro setup" at bounding box center [567, 116] width 50 height 9
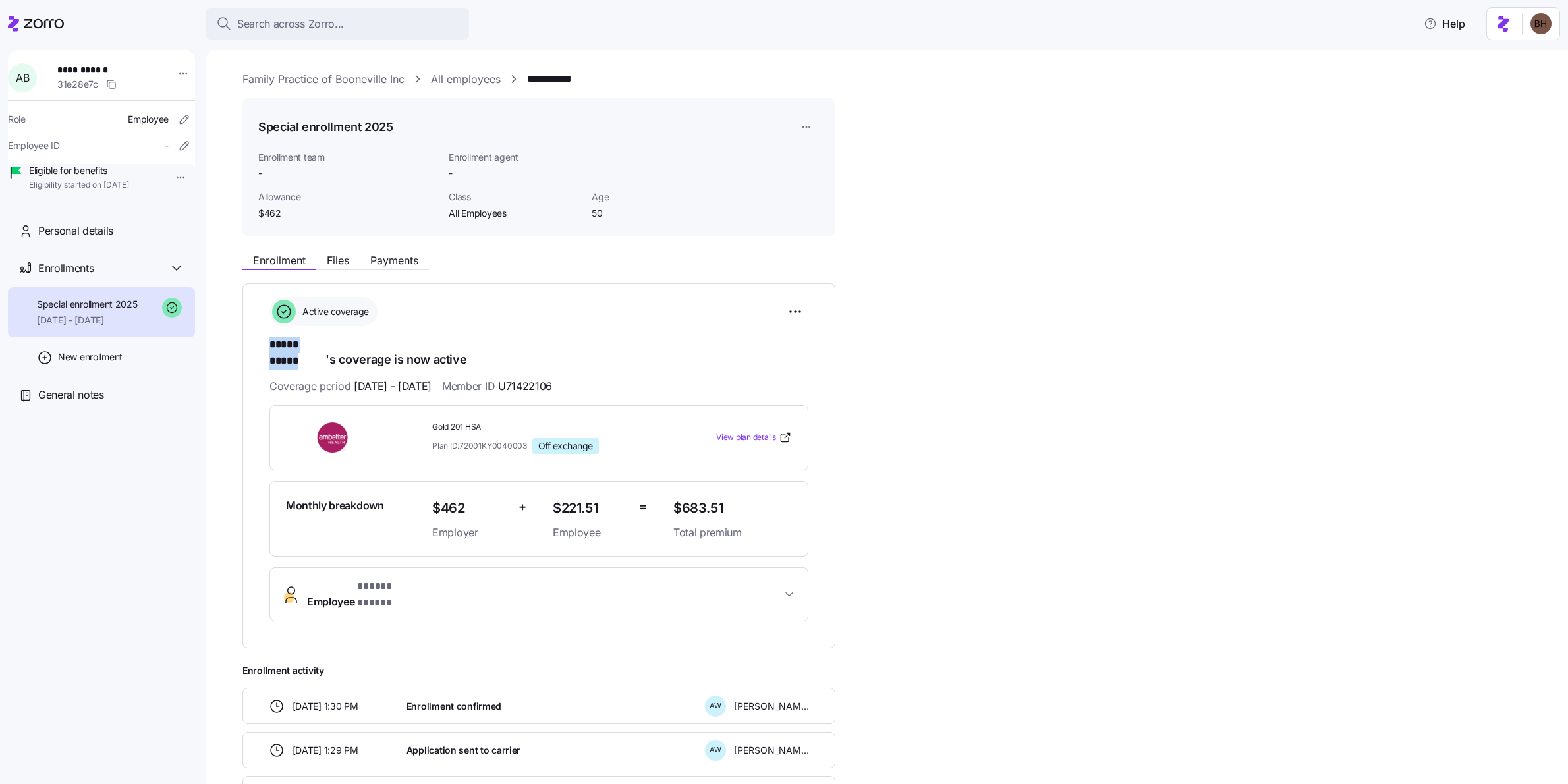
drag, startPoint x: 325, startPoint y: 348, endPoint x: 269, endPoint y: 349, distance: 56.0
click at [269, 349] on div "**********" at bounding box center [539, 465] width 593 height 365
copy span "***** *****"
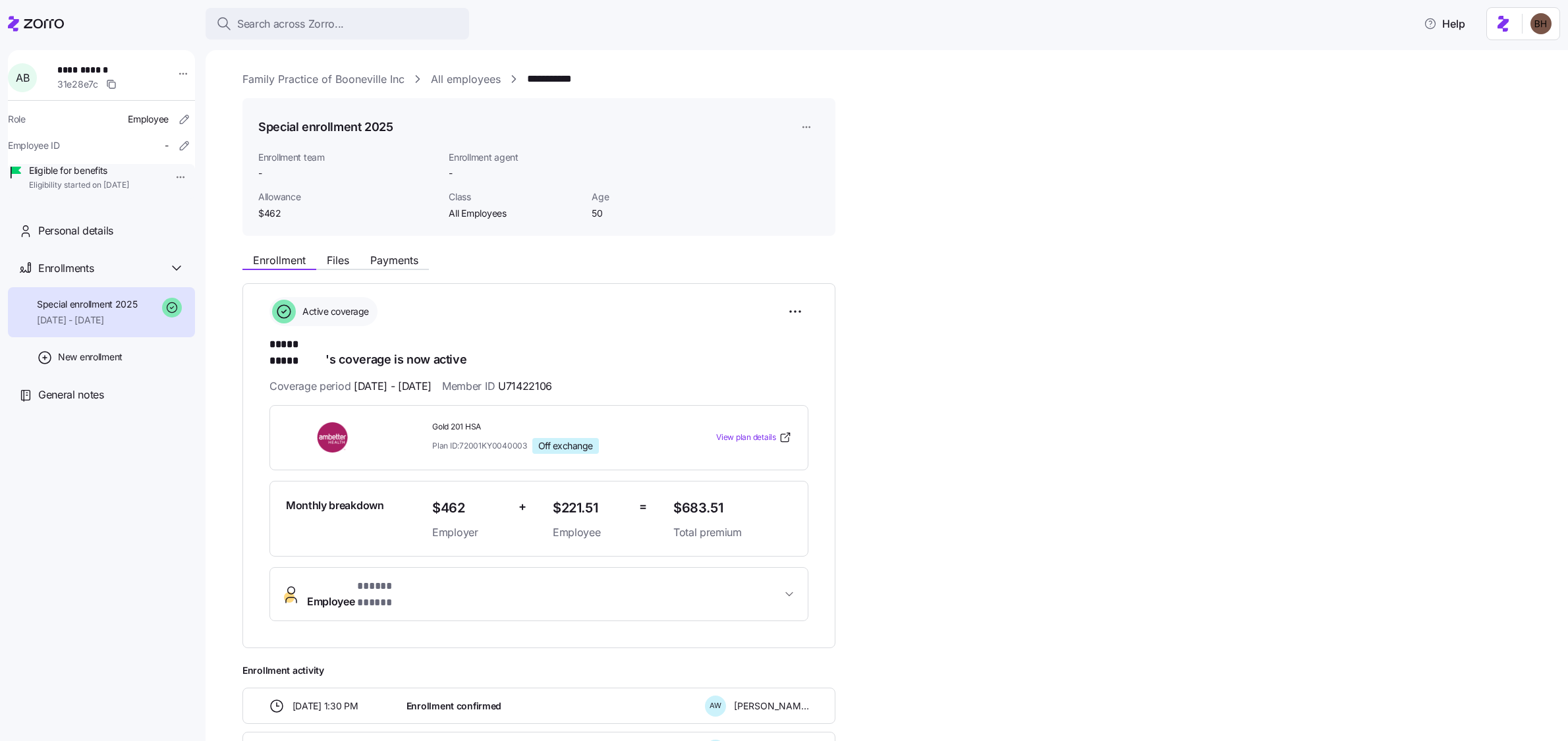
click at [55, 22] on icon at bounding box center [43, 23] width 40 height 9
click at [49, 22] on icon at bounding box center [43, 23] width 40 height 9
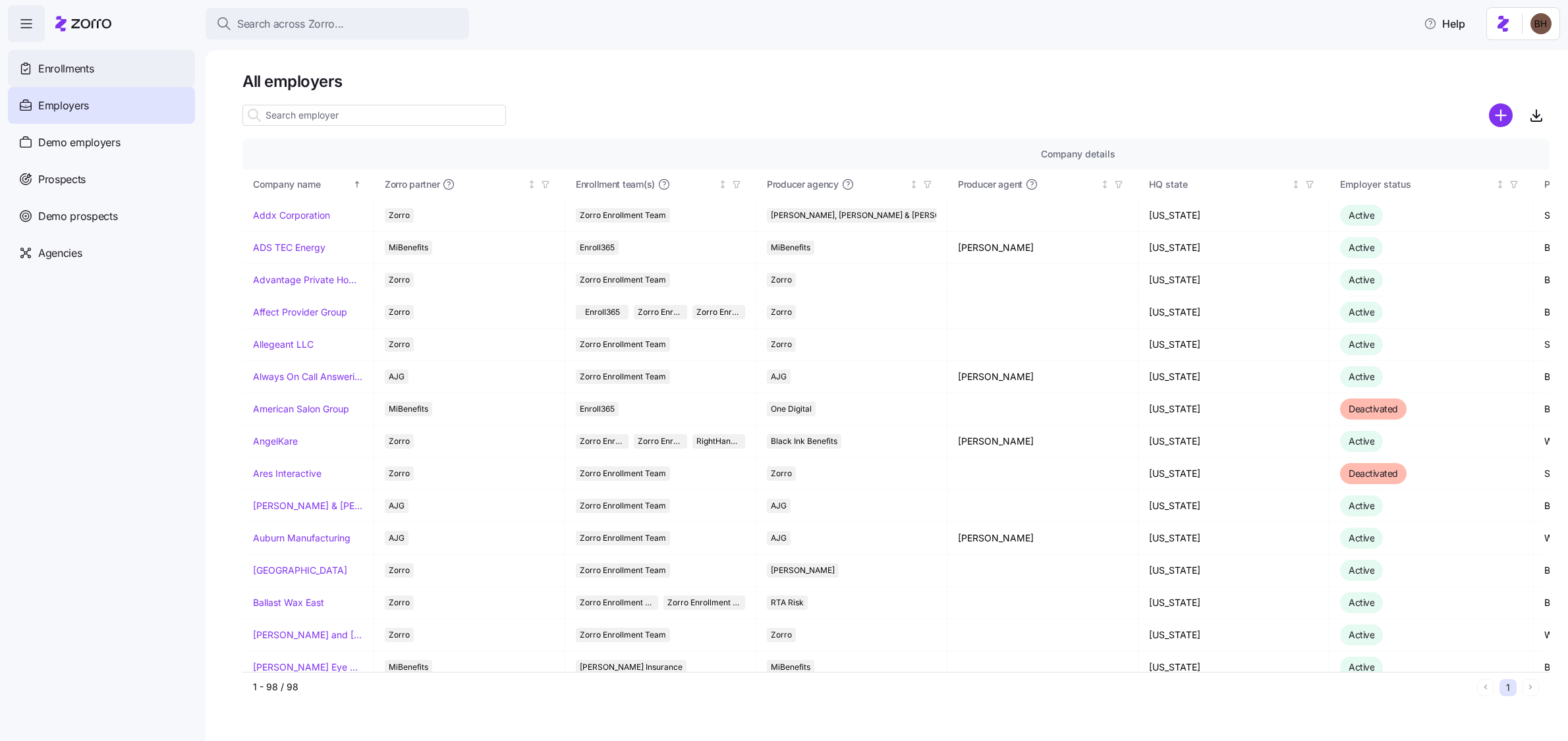
click at [83, 66] on span "Enrollments" at bounding box center [66, 68] width 56 height 16
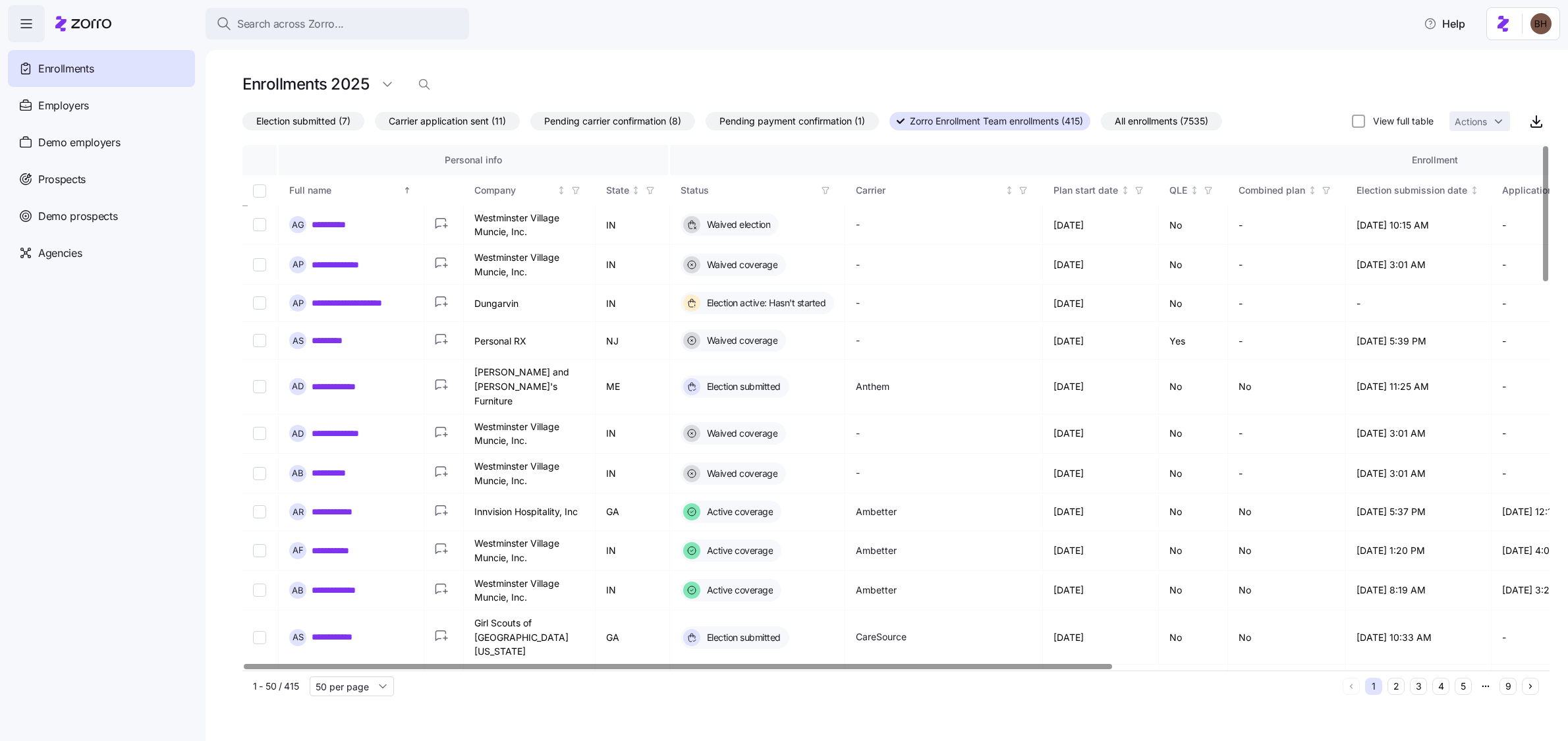
click at [559, 669] on div at bounding box center [677, 666] width 868 height 4
click at [293, 121] on span "Election submitted (7)" at bounding box center [303, 120] width 94 height 17
click at [242, 125] on input "Election submitted (7)" at bounding box center [242, 125] width 0 height 0
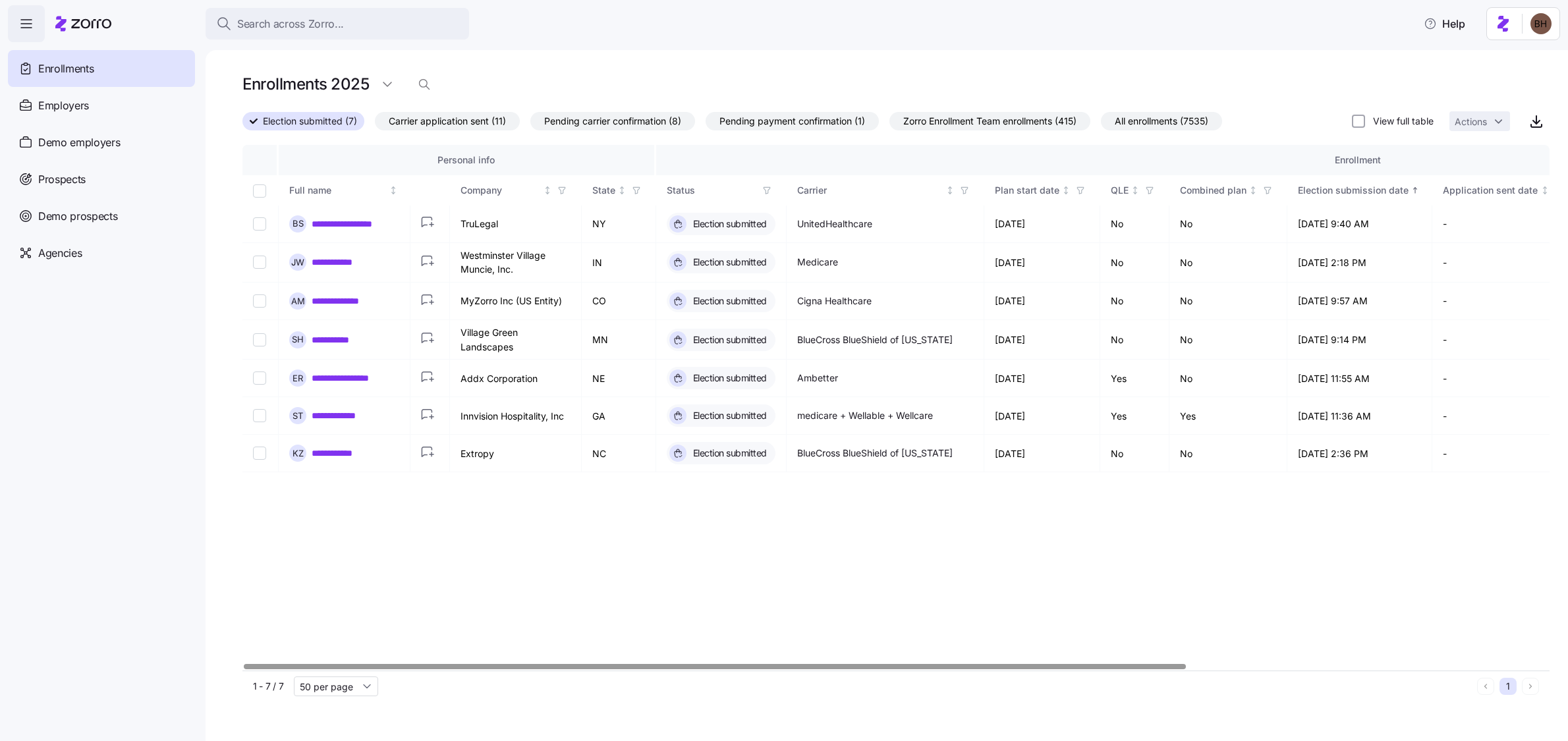
click at [518, 664] on div at bounding box center [714, 666] width 942 height 4
click at [952, 118] on span "Zorro Enrollment Team enrollments (415)" at bounding box center [990, 120] width 173 height 17
click at [889, 125] on input "Zorro Enrollment Team enrollments (415)" at bounding box center [889, 125] width 0 height 0
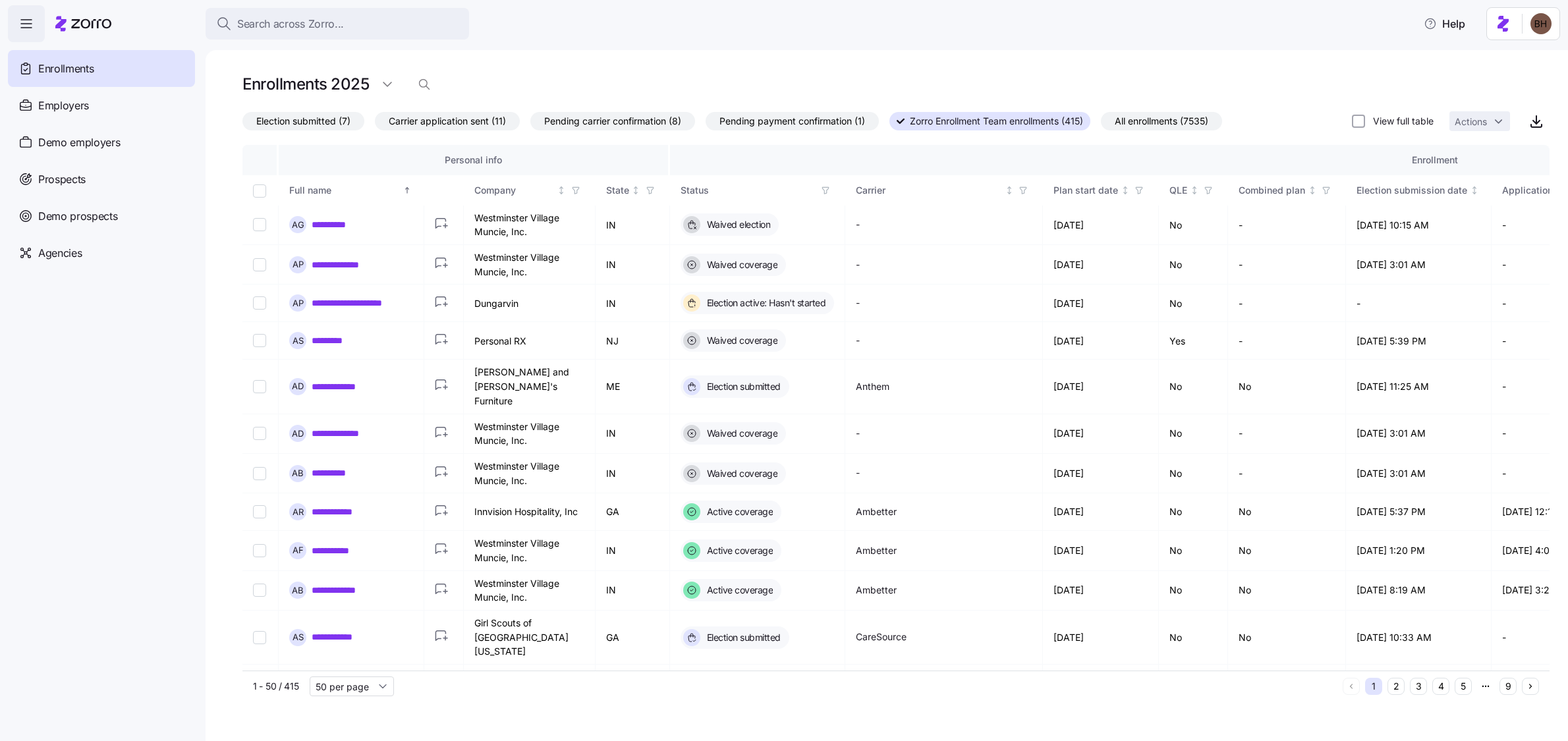
click at [304, 120] on span "Election submitted (7)" at bounding box center [303, 120] width 94 height 17
click at [242, 125] on input "Election submitted (7)" at bounding box center [242, 125] width 0 height 0
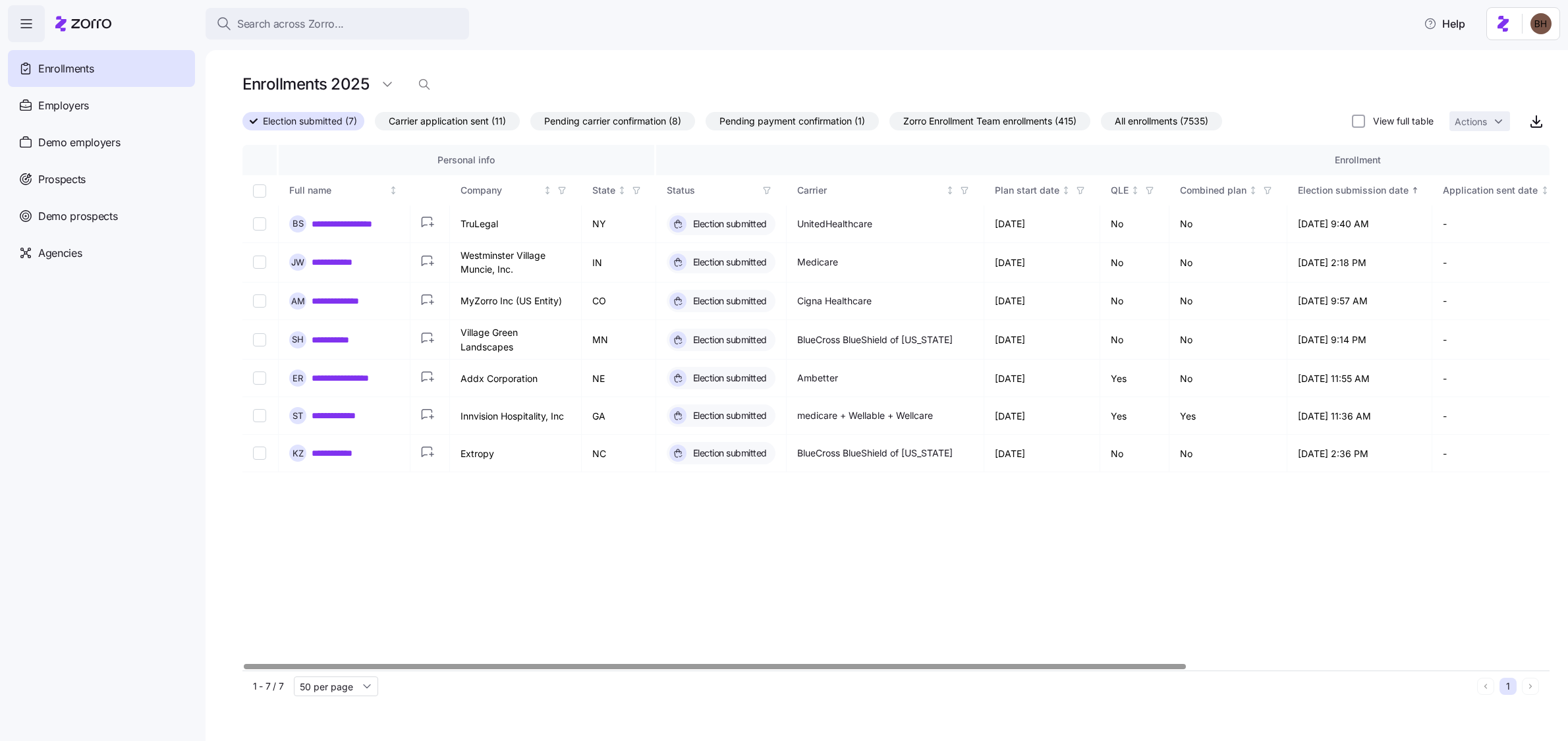
click at [458, 125] on span "Carrier application sent (11)" at bounding box center [447, 120] width 118 height 17
click at [374, 125] on input "Carrier application sent (11)" at bounding box center [374, 125] width 0 height 0
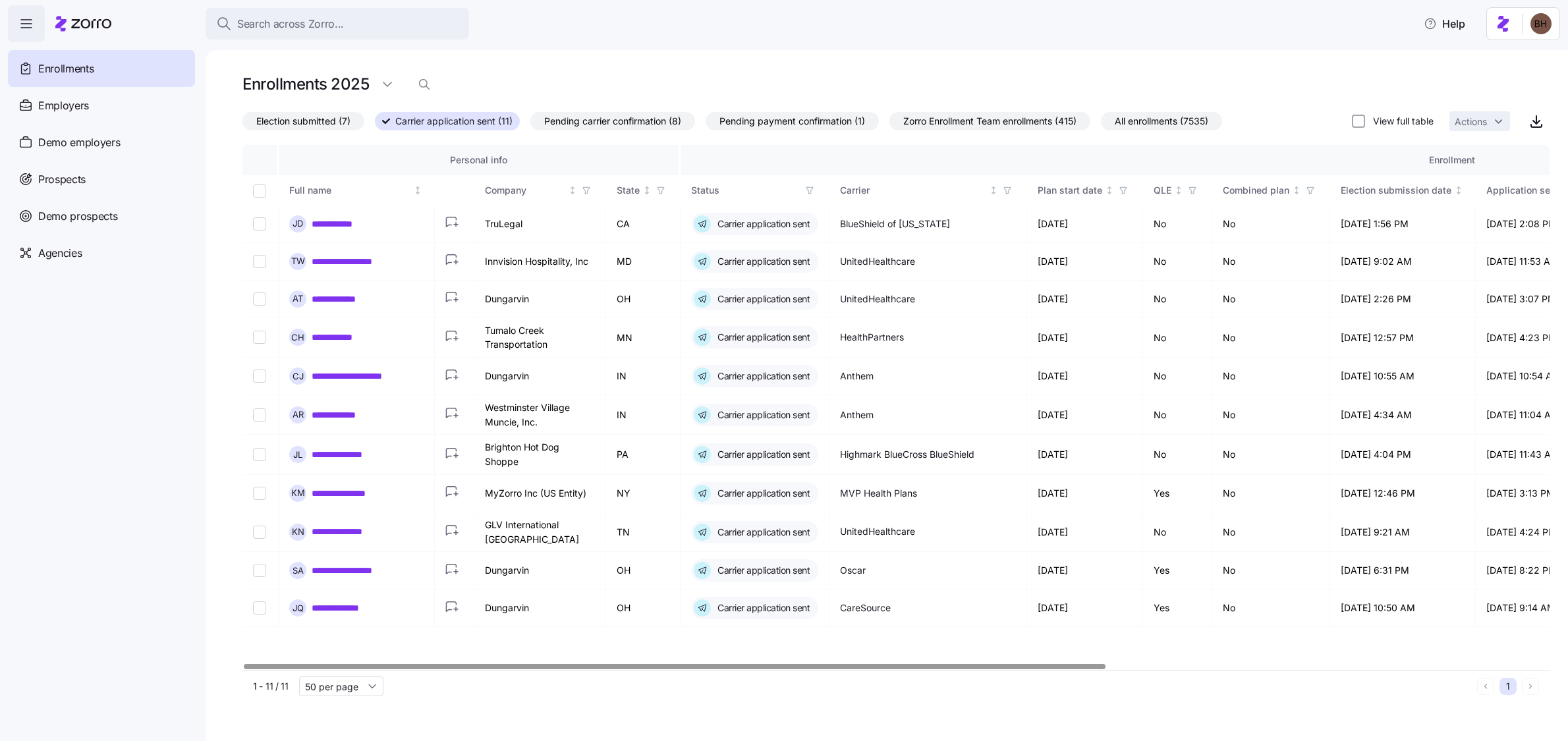
click at [612, 123] on span "Pending carrier confirmation (8)" at bounding box center [612, 120] width 137 height 17
click at [531, 125] on input "Pending carrier confirmation (8)" at bounding box center [531, 125] width 0 height 0
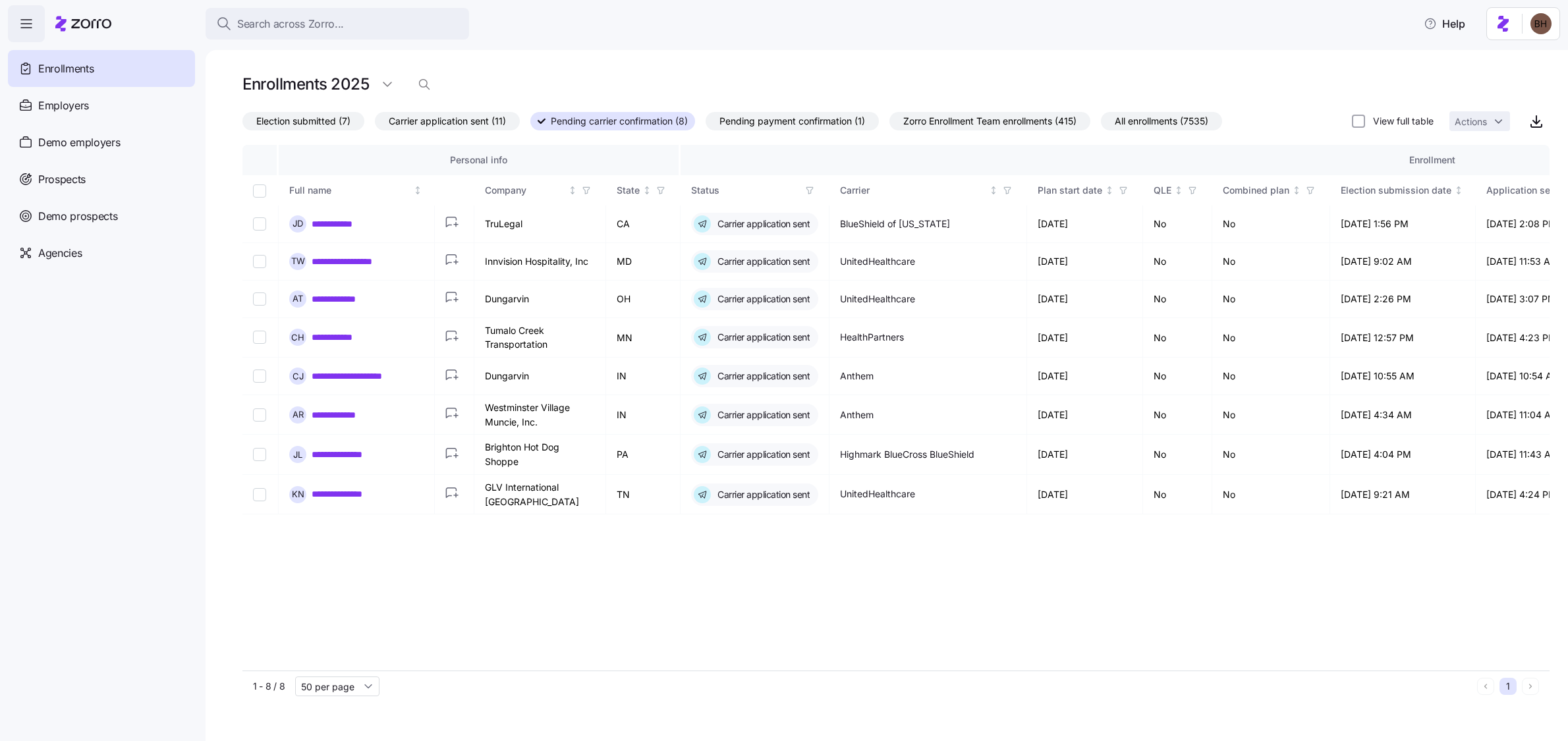
click at [772, 124] on span "Pending payment confirmation (1)" at bounding box center [792, 120] width 145 height 17
click at [706, 125] on input "Pending payment confirmation (1)" at bounding box center [706, 125] width 0 height 0
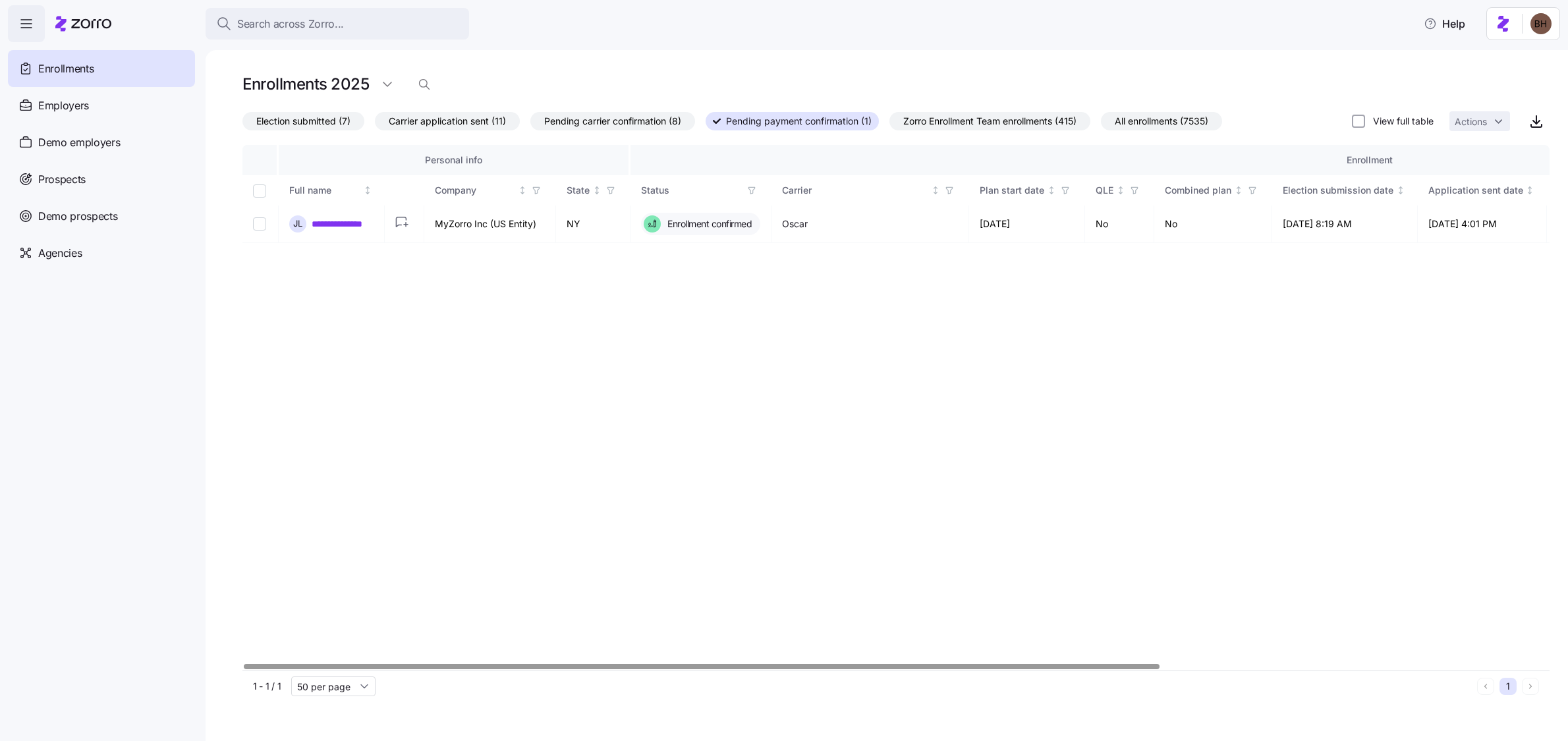
click at [305, 124] on span "Election submitted (7)" at bounding box center [303, 120] width 94 height 17
click at [242, 125] on input "Election submitted (7)" at bounding box center [242, 125] width 0 height 0
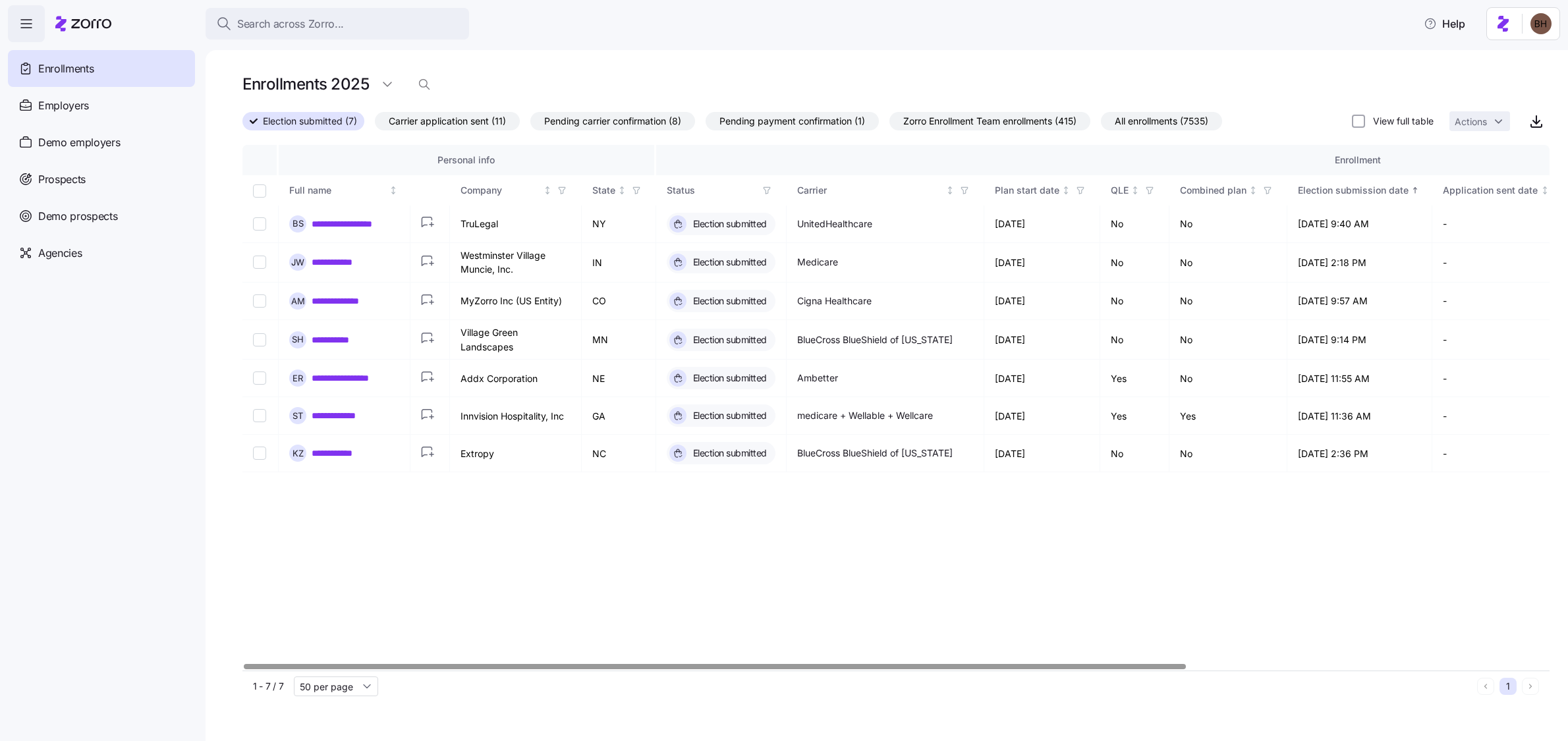
click at [524, 669] on div at bounding box center [714, 666] width 942 height 4
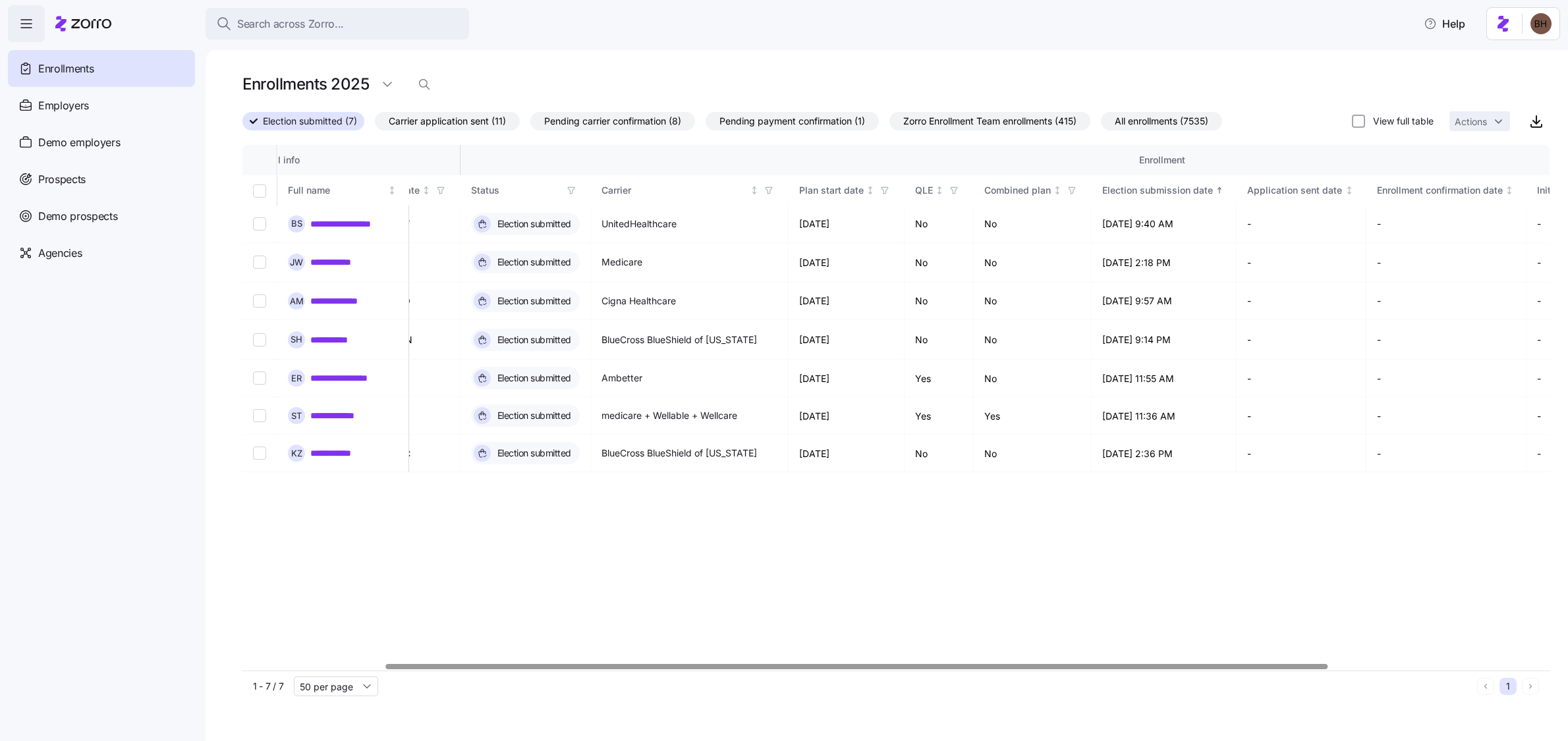
scroll to position [0, 197]
click at [1178, 668] on div at bounding box center [857, 666] width 942 height 4
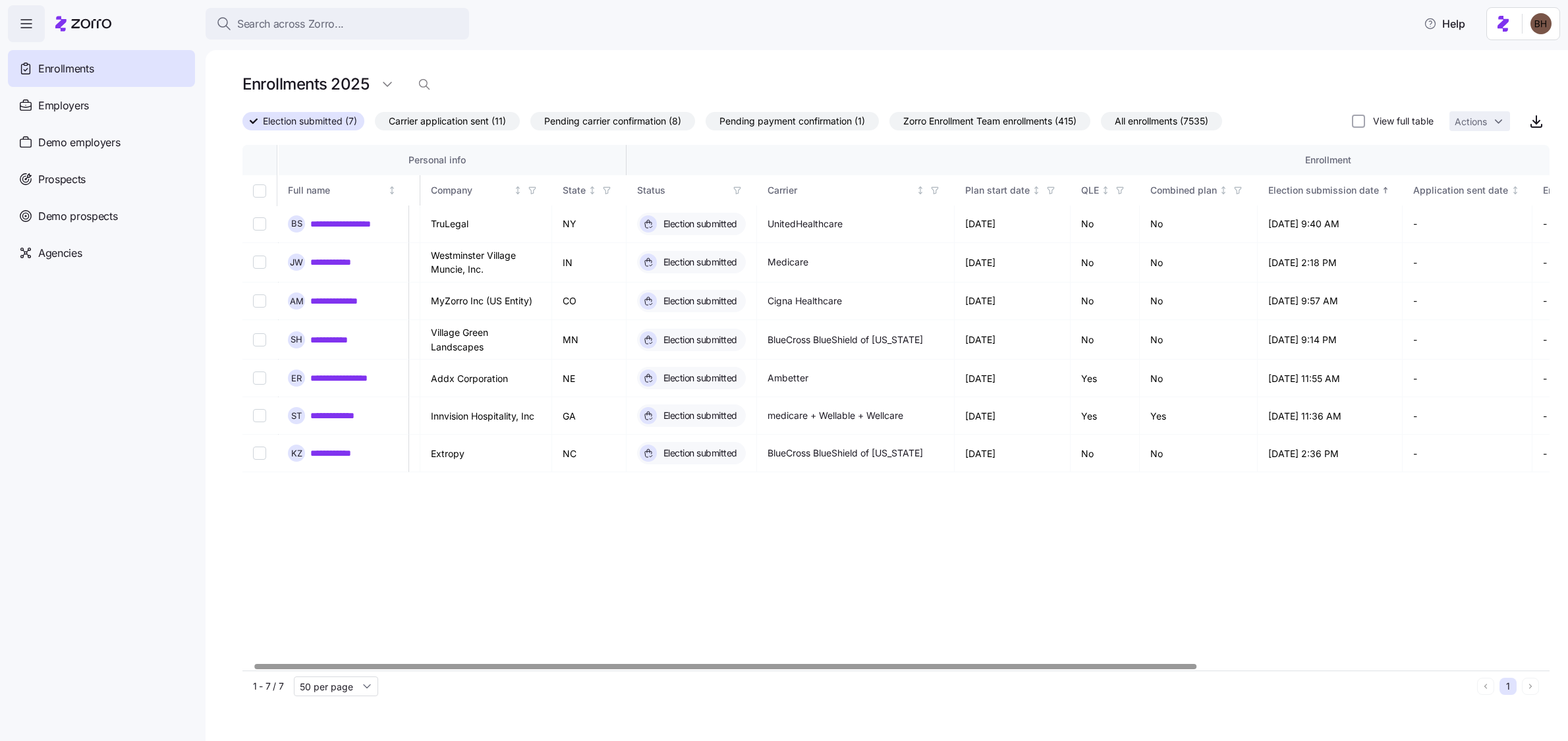
scroll to position [0, 0]
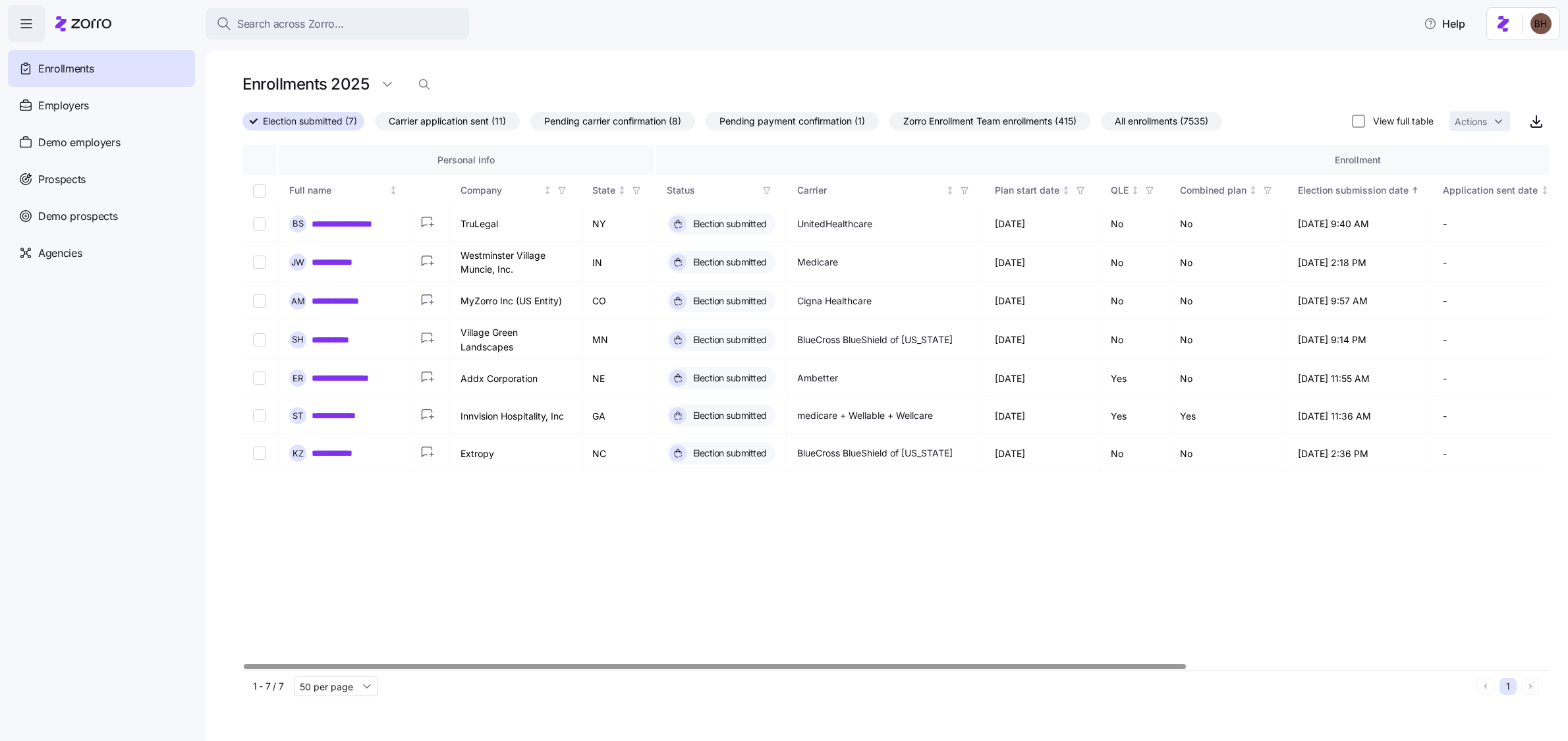
click at [827, 669] on div at bounding box center [714, 666] width 942 height 4
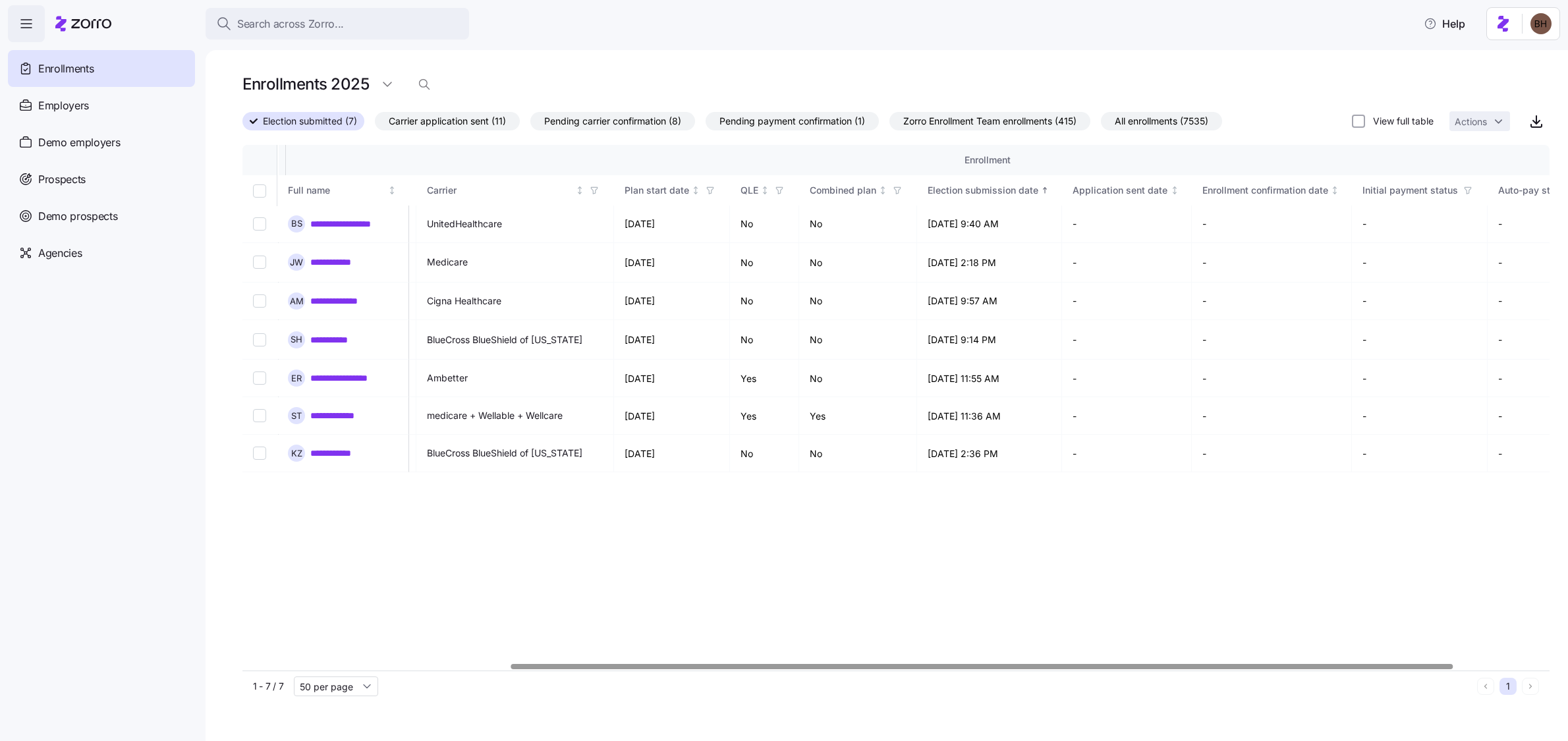
click at [1344, 666] on div at bounding box center [982, 666] width 942 height 4
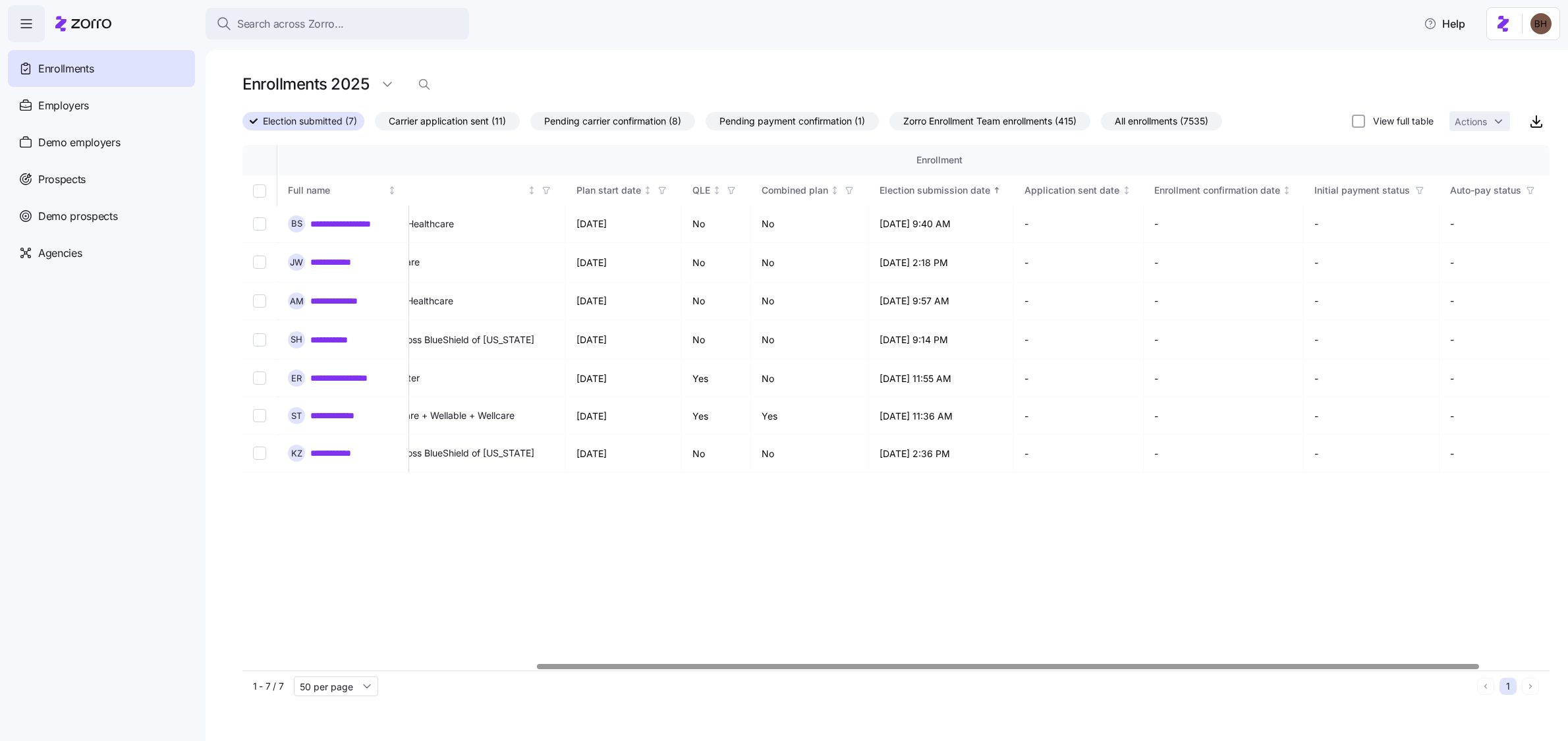
scroll to position [0, 503]
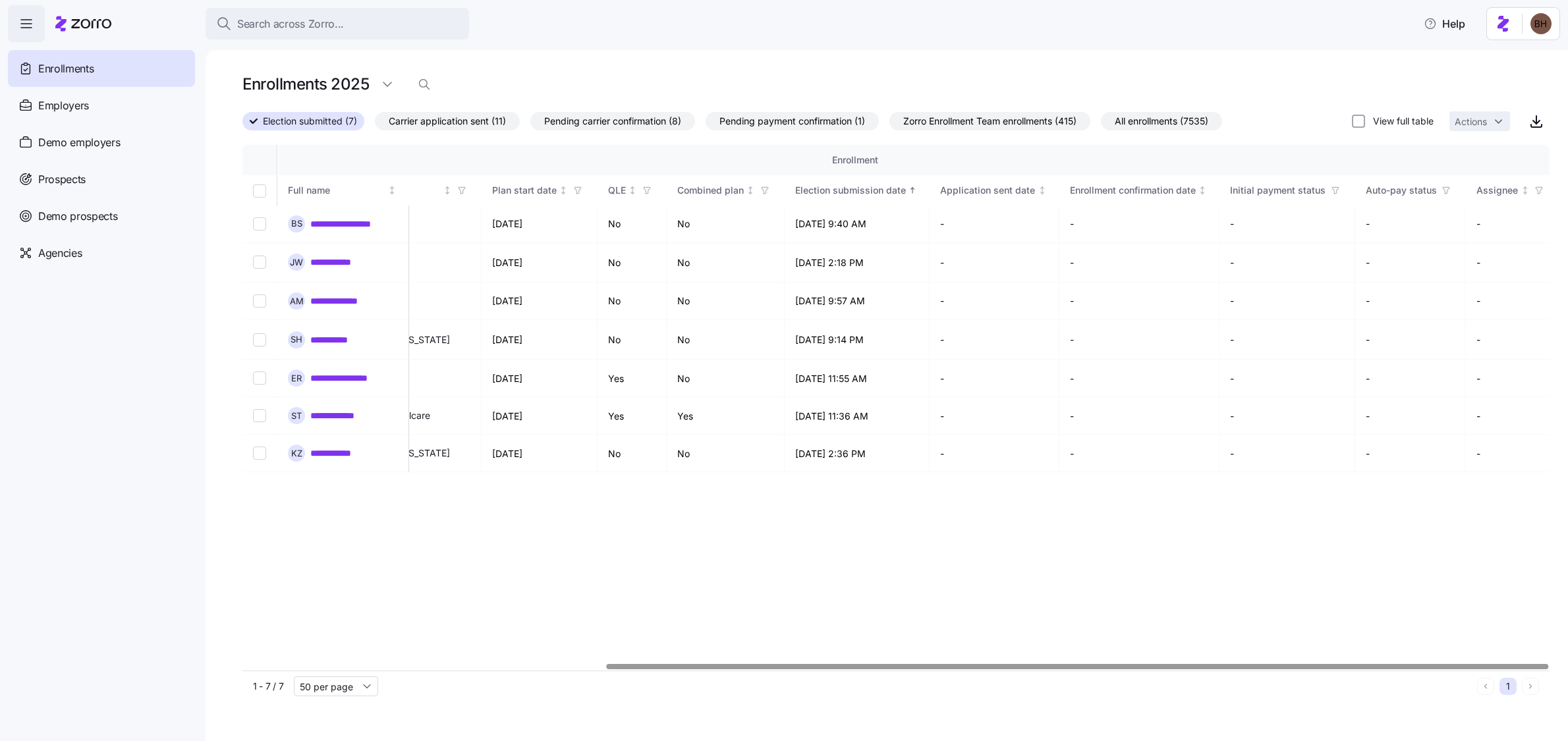
click at [960, 666] on div at bounding box center [1078, 666] width 942 height 4
click at [1359, 122] on input "View full table" at bounding box center [1358, 121] width 13 height 13
checkbox input "true"
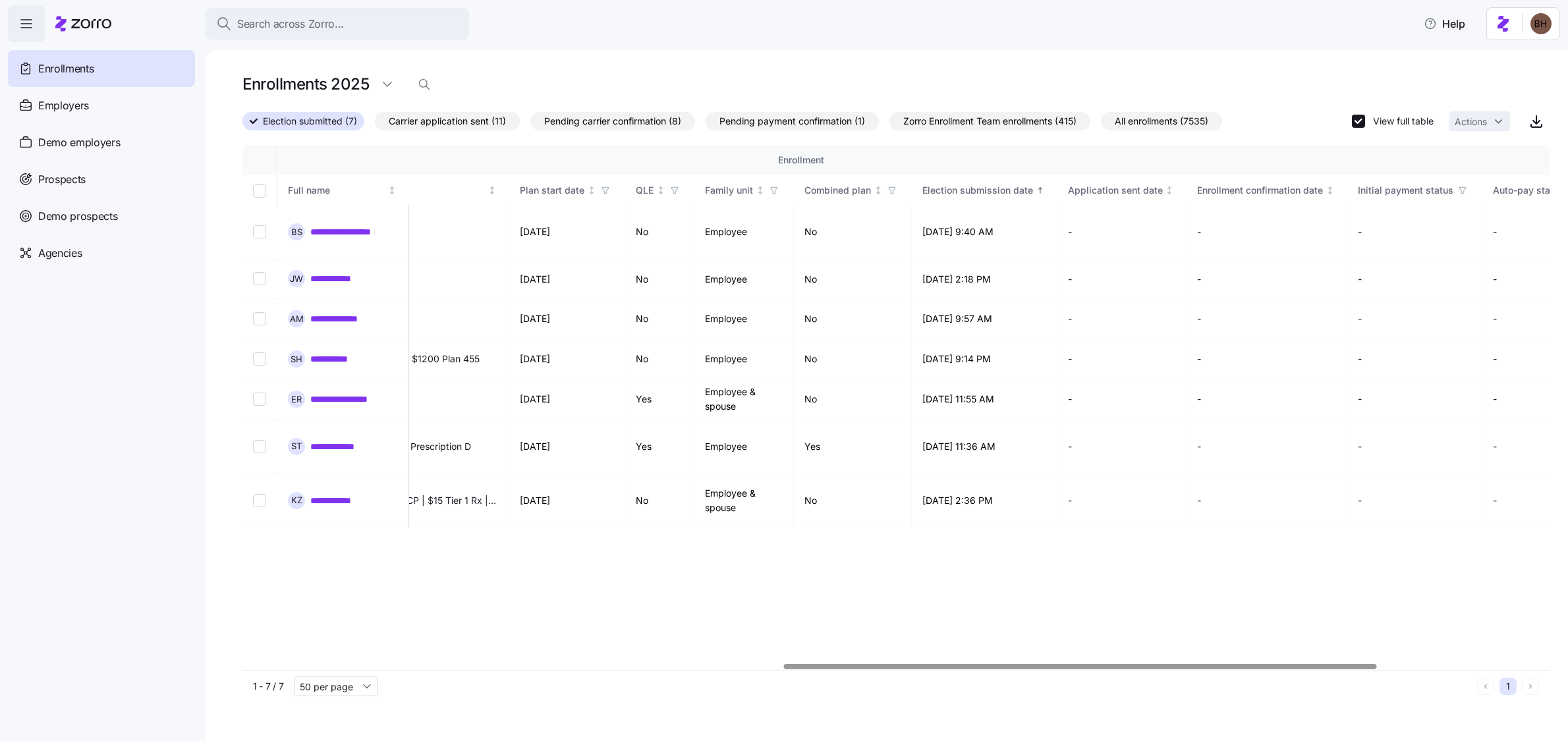
scroll to position [0, 1570]
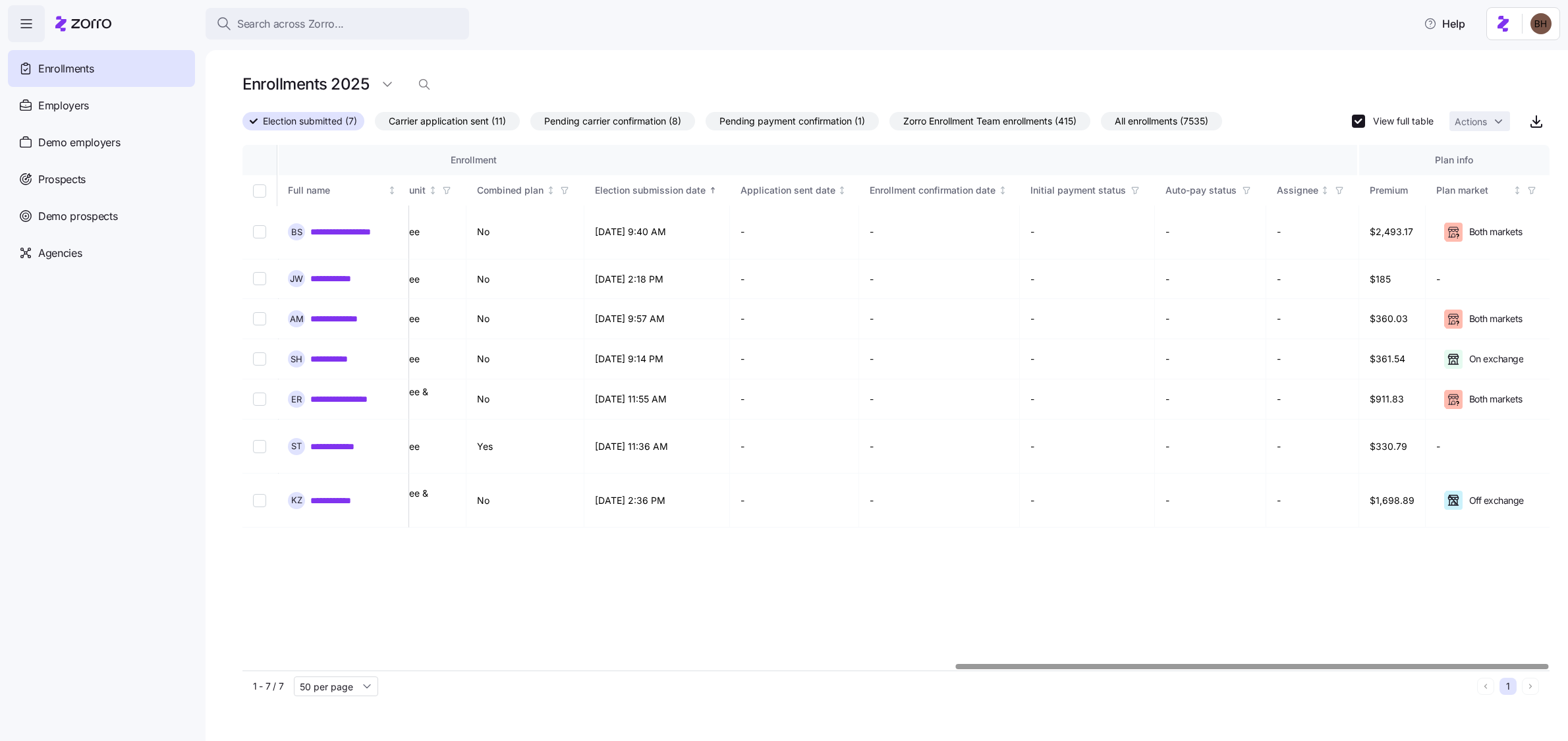
click at [1457, 669] on div at bounding box center [1252, 666] width 593 height 4
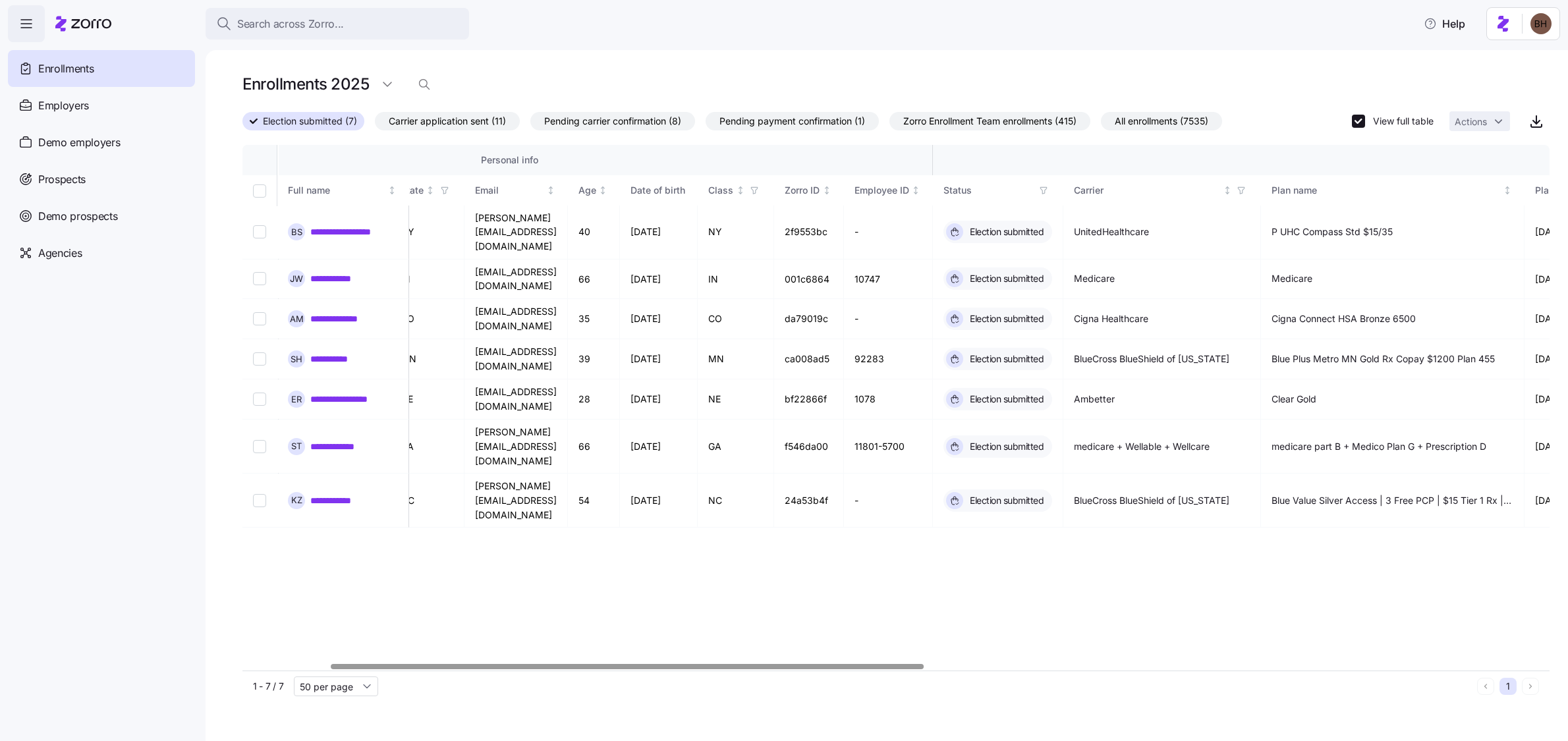
scroll to position [0, 0]
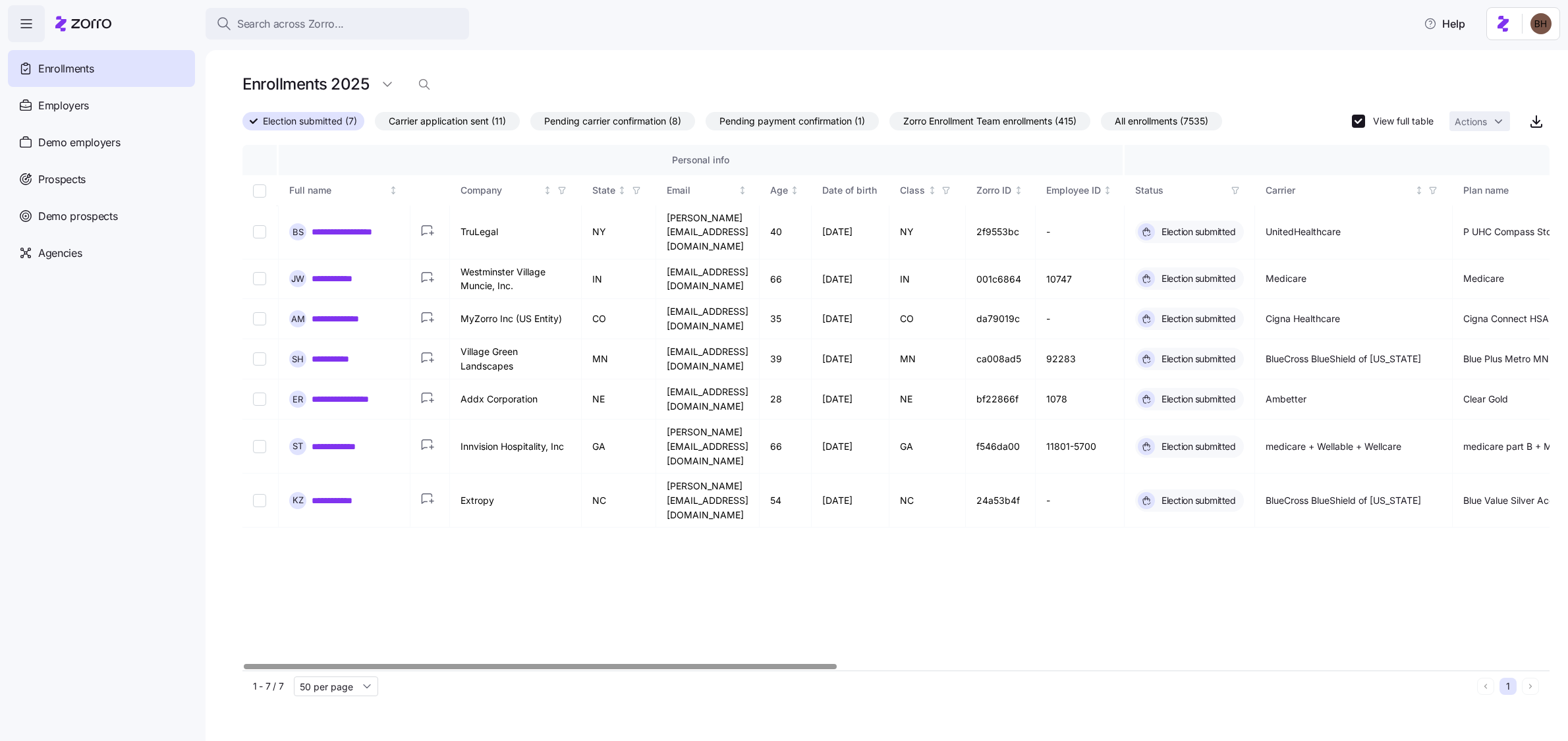
click at [659, 664] on div at bounding box center [540, 666] width 593 height 4
click at [427, 276] on circle "button" at bounding box center [431, 280] width 9 height 9
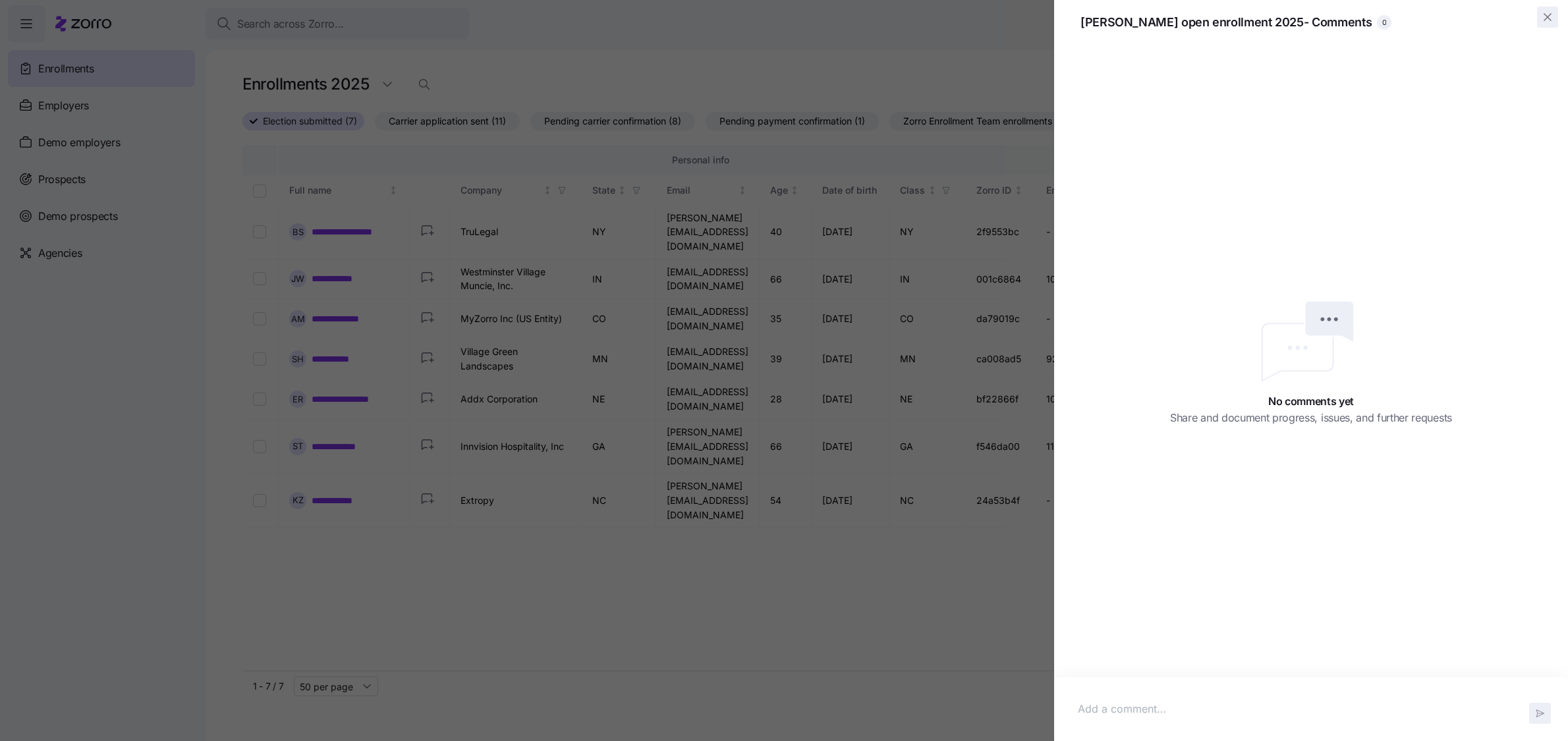
click at [1551, 19] on icon "button" at bounding box center [1547, 17] width 13 height 13
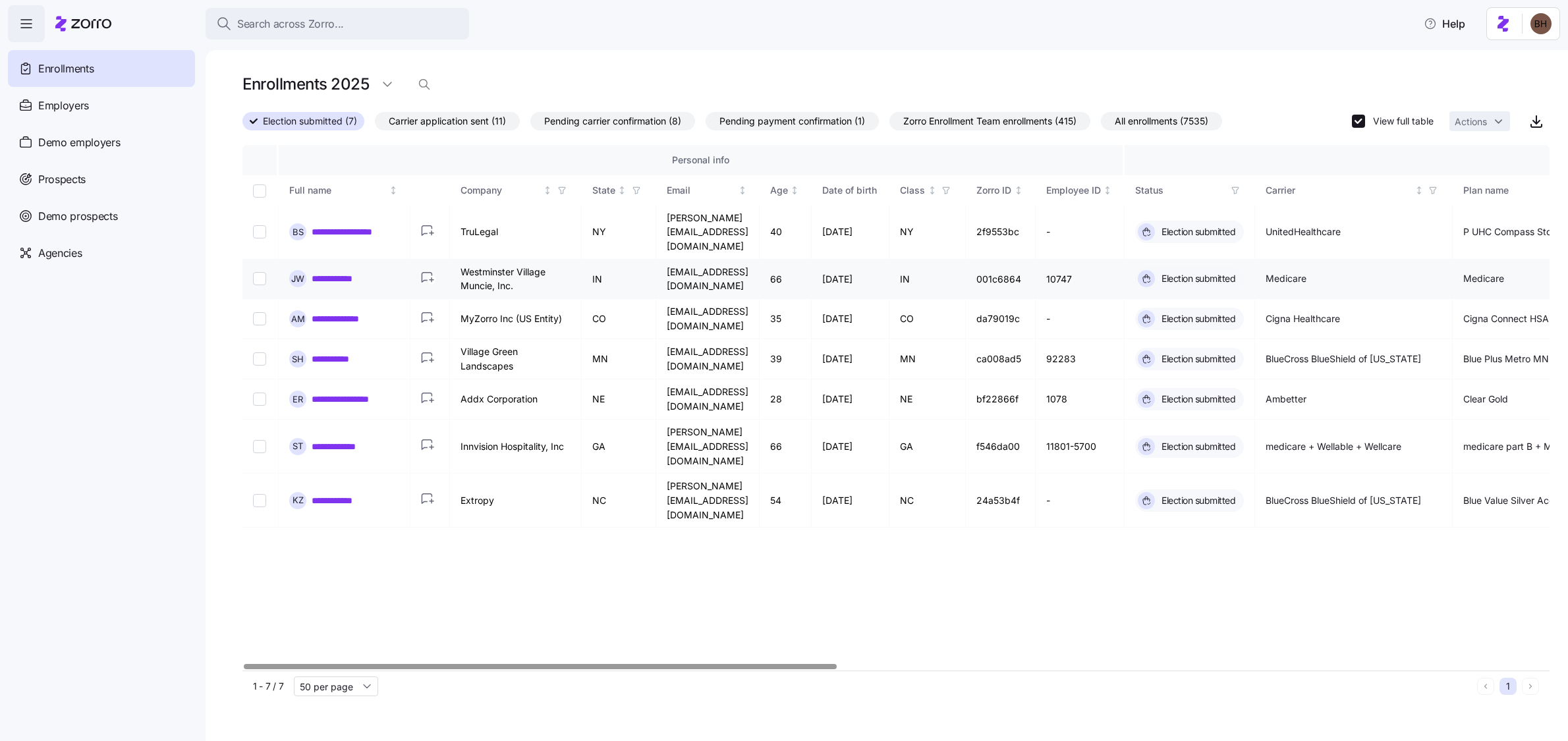
click at [340, 272] on link "**********" at bounding box center [338, 278] width 53 height 13
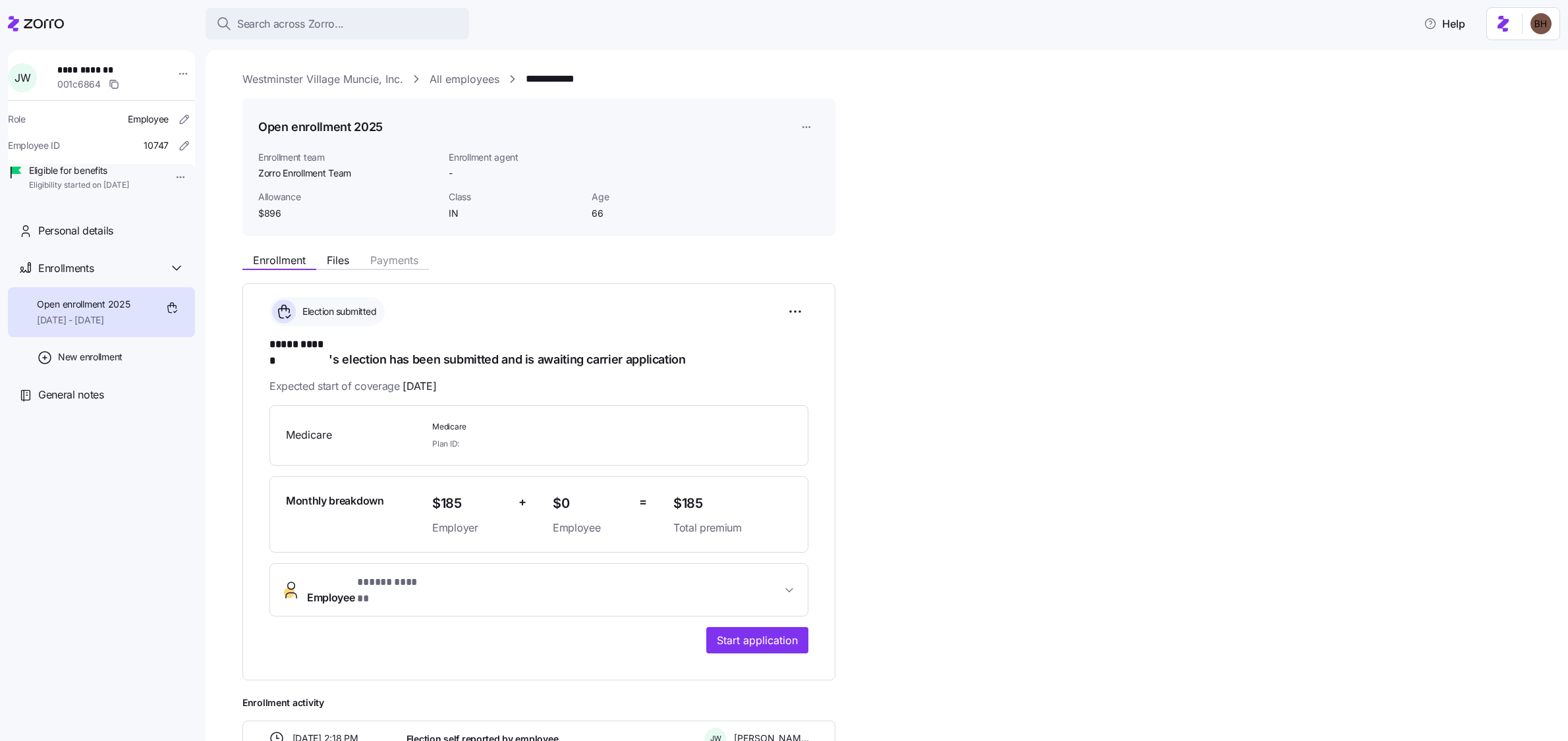
click at [846, 271] on div "**********" at bounding box center [895, 524] width 1307 height 555
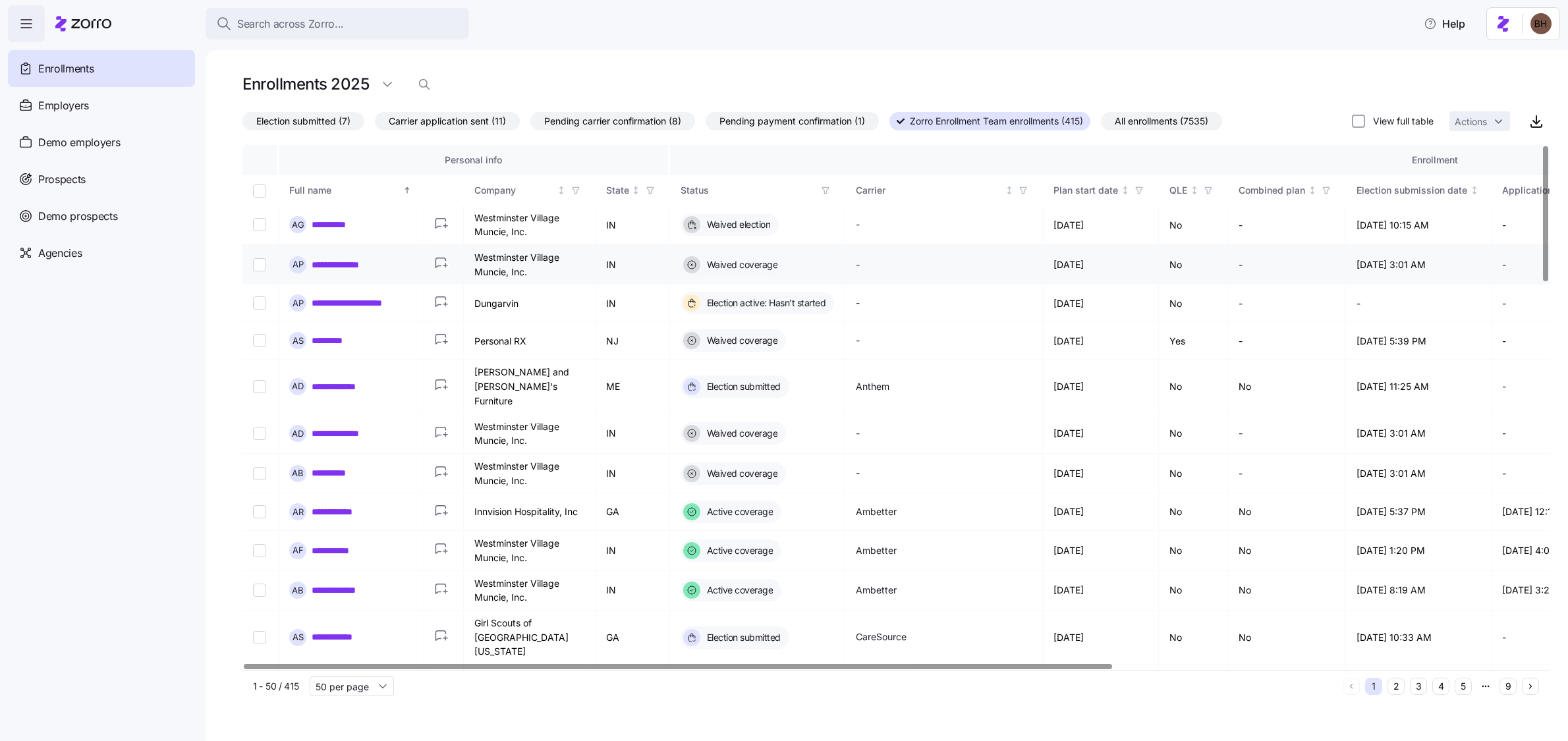
click at [446, 266] on icon "button" at bounding box center [445, 266] width 9 height 9
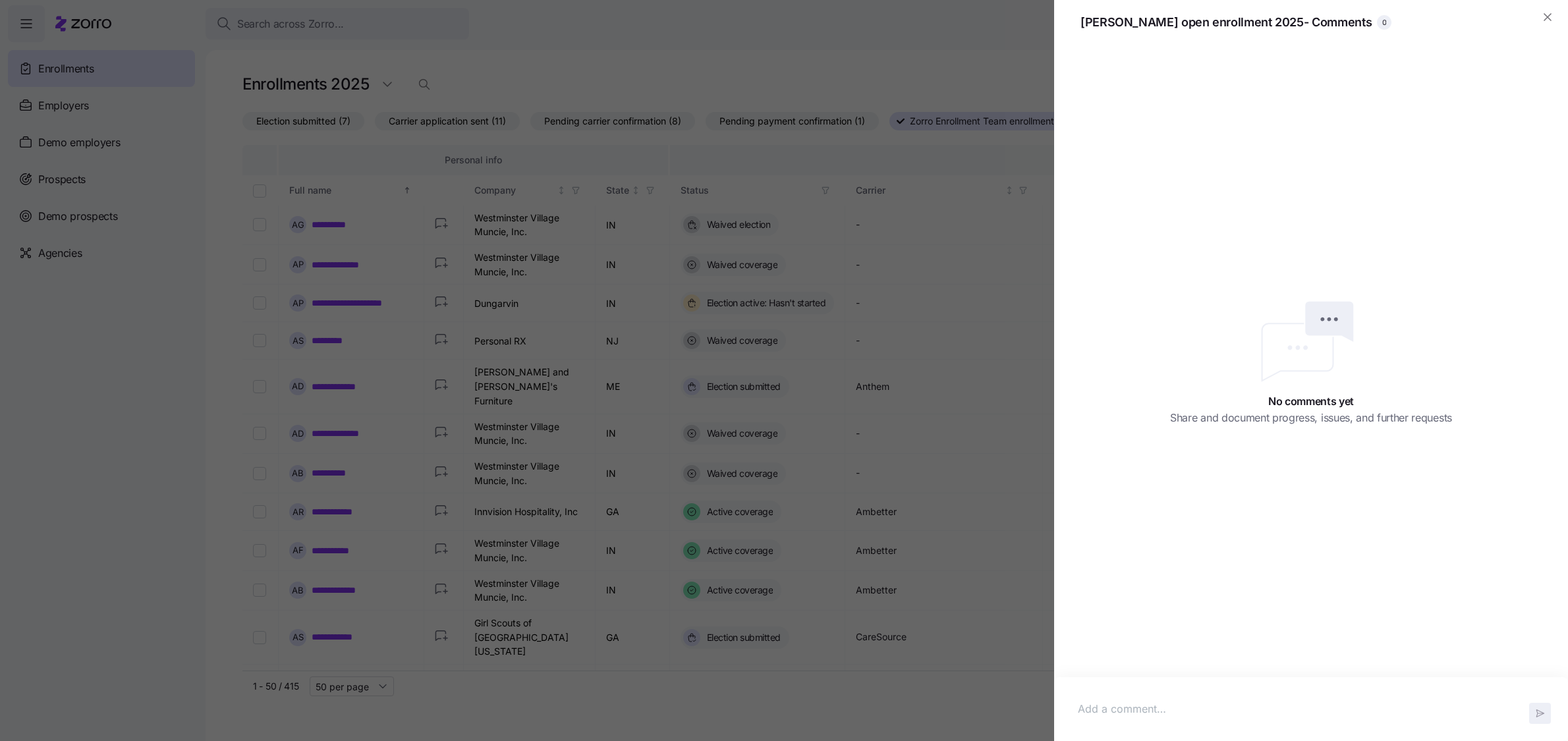
click at [1182, 709] on p at bounding box center [1310, 710] width 466 height 16
click at [1545, 714] on icon "button" at bounding box center [1539, 714] width 11 height 11
click at [1529, 63] on icon "button" at bounding box center [1531, 66] width 11 height 11
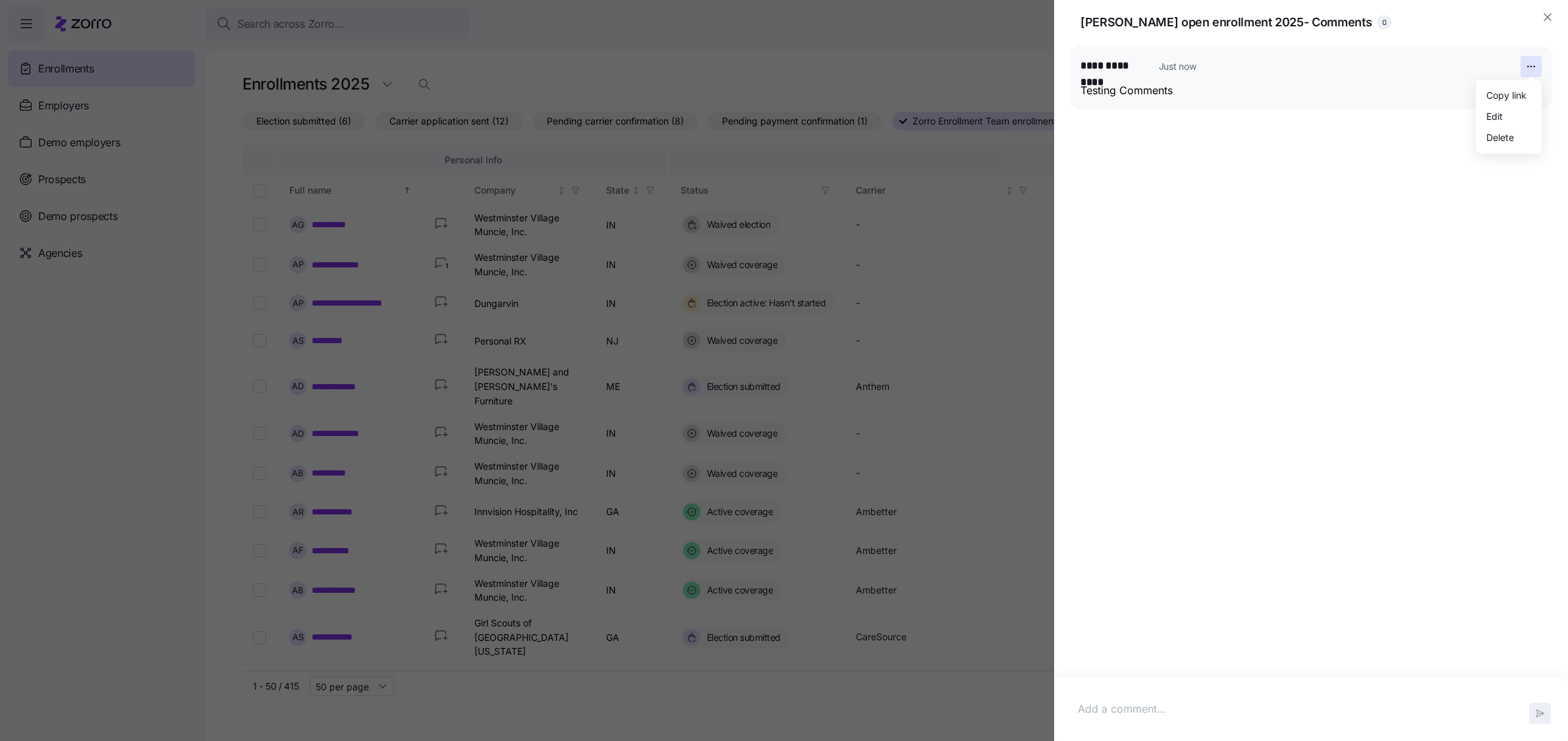
click at [1366, 93] on p "Testing Comments" at bounding box center [1310, 91] width 461 height 16
click at [1549, 22] on icon "button" at bounding box center [1547, 17] width 13 height 13
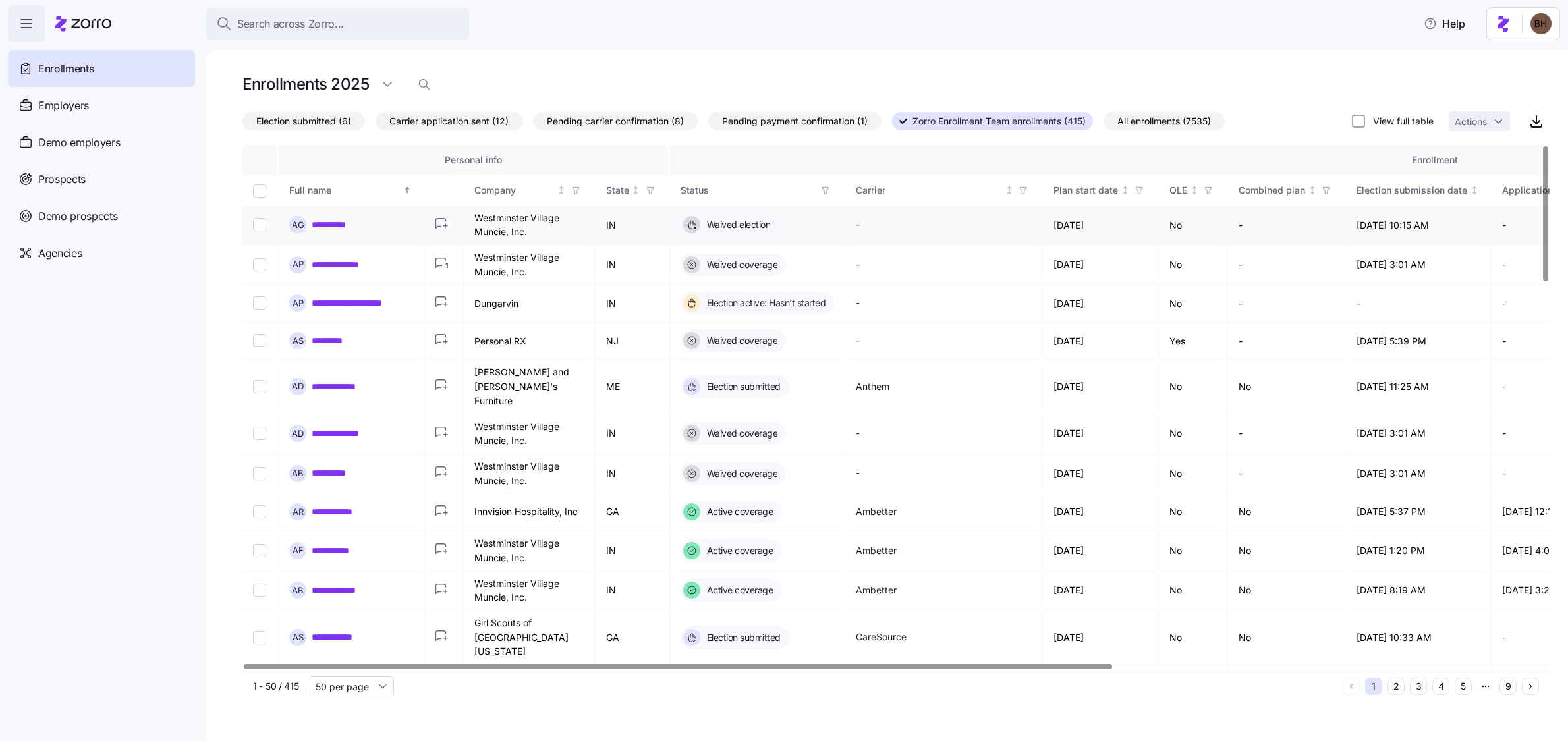
click at [328, 224] on link "**********" at bounding box center [332, 225] width 42 height 13
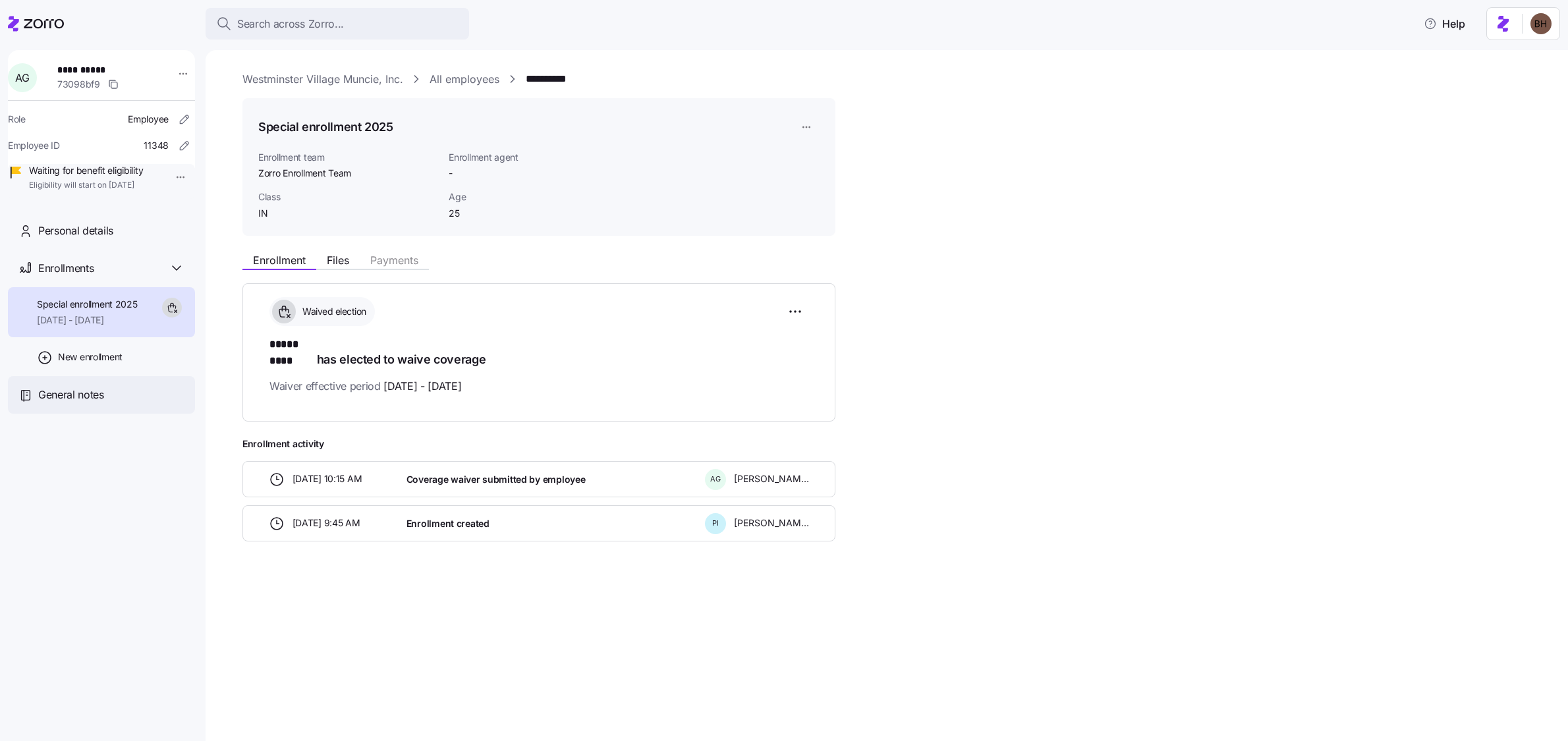
click at [91, 403] on span "General notes" at bounding box center [71, 395] width 66 height 16
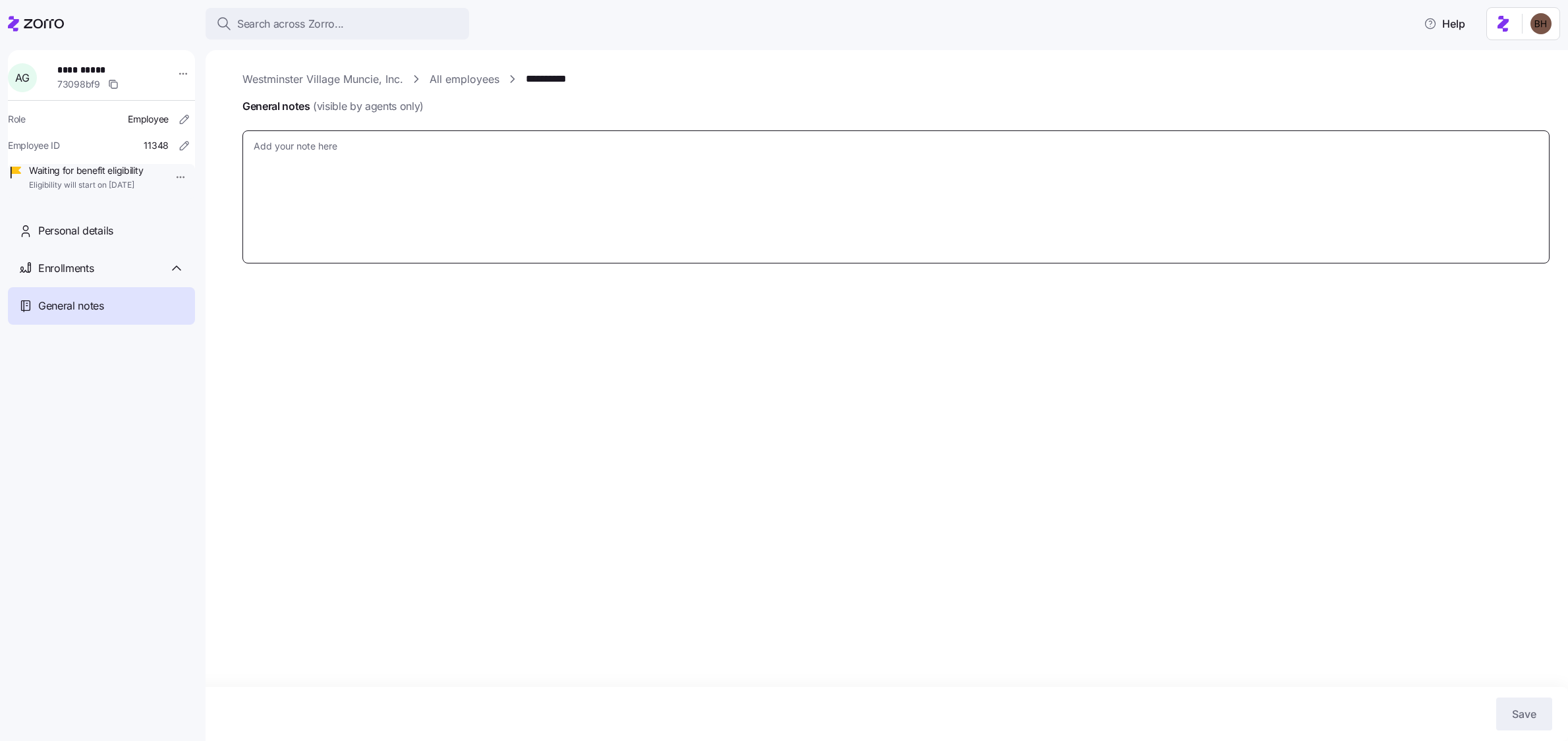
click at [287, 190] on textarea "General notes (visible by agents only)" at bounding box center [895, 197] width 1307 height 134
click at [300, 180] on textarea "General notes (visible by agents only)" at bounding box center [895, 197] width 1307 height 134
click at [95, 287] on div "Enrollments" at bounding box center [101, 269] width 187 height 38
click at [104, 327] on span "[DATE] - [DATE]" at bounding box center [87, 320] width 101 height 13
type textarea "x"
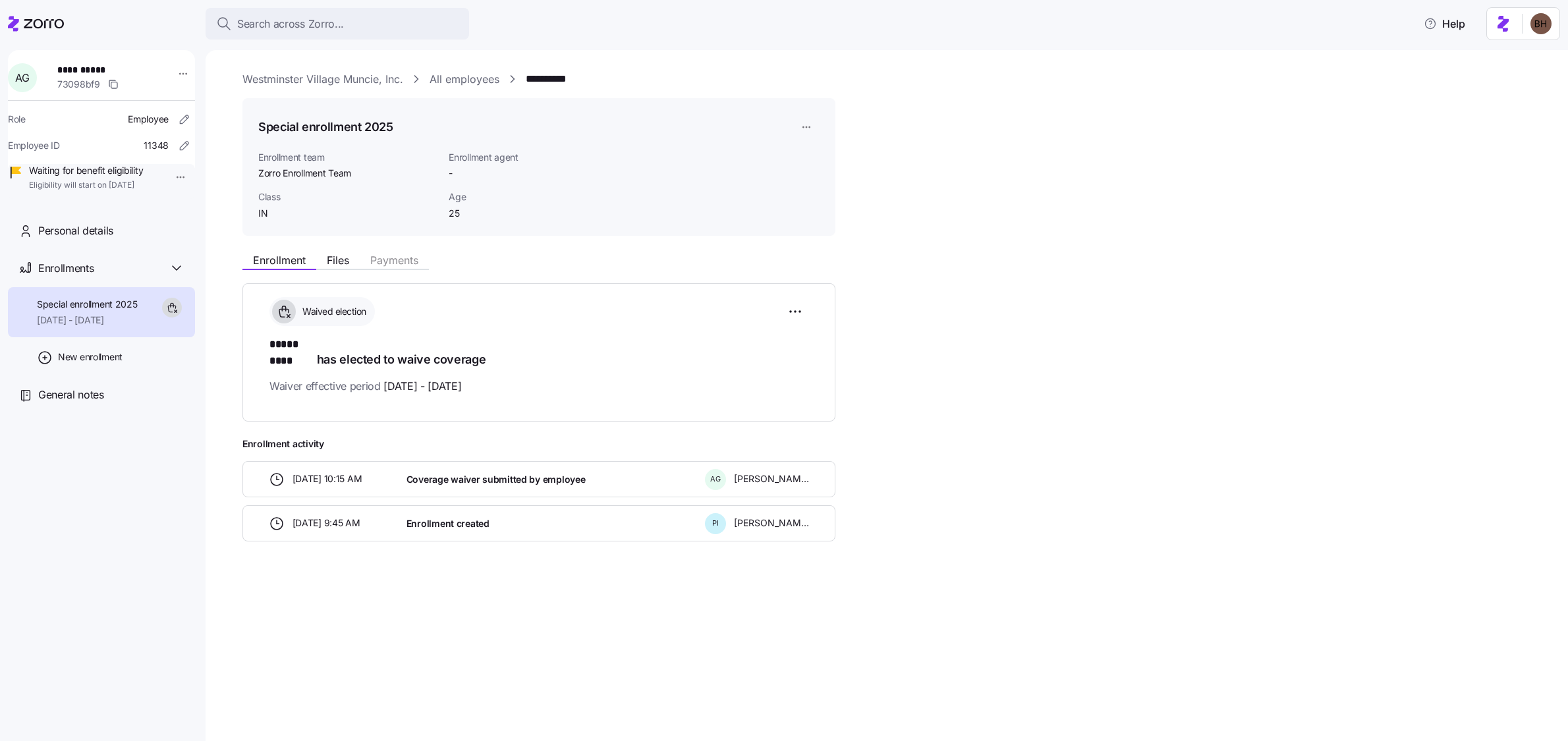
click at [55, 28] on icon at bounding box center [36, 24] width 56 height 16
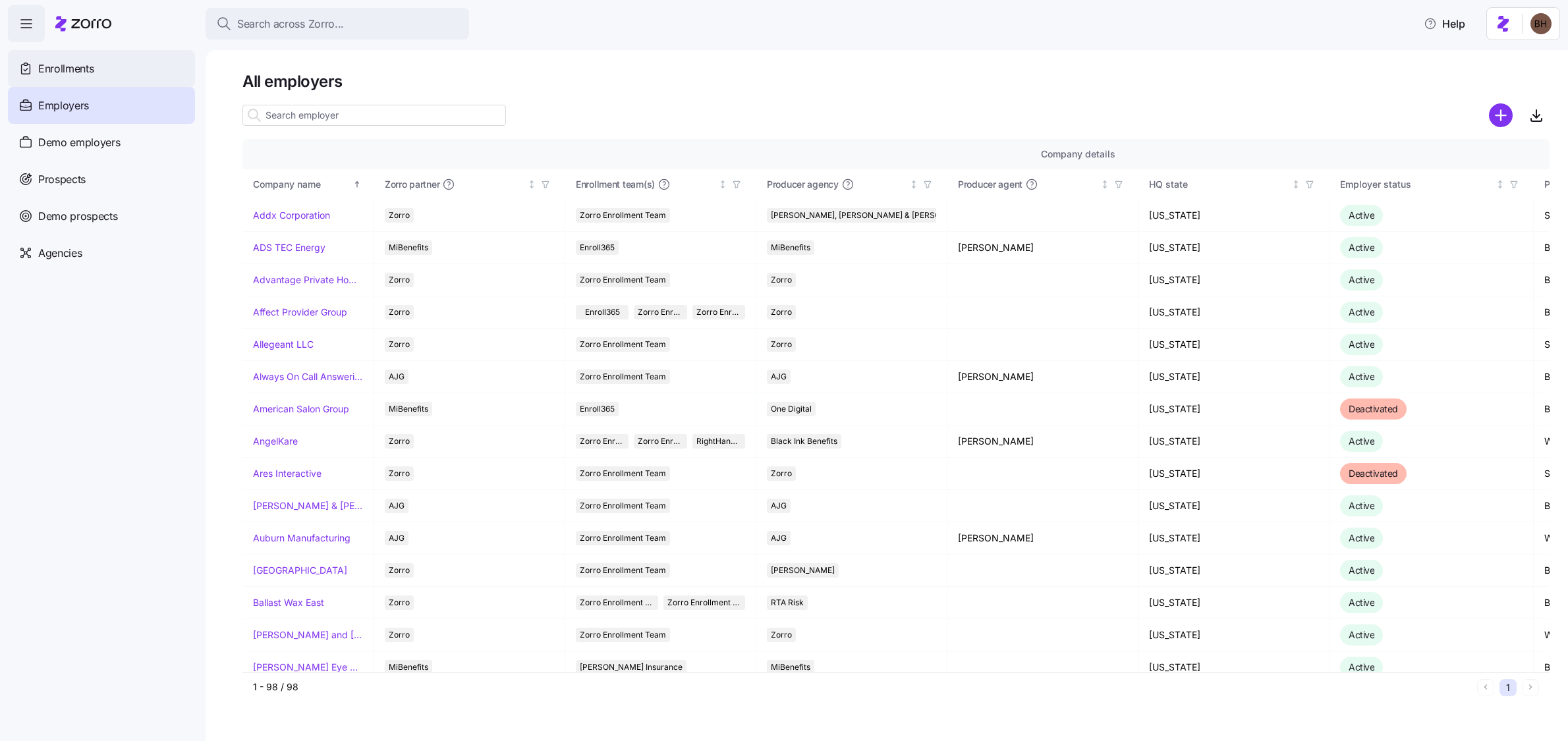
click at [71, 65] on span "Enrollments" at bounding box center [66, 68] width 56 height 16
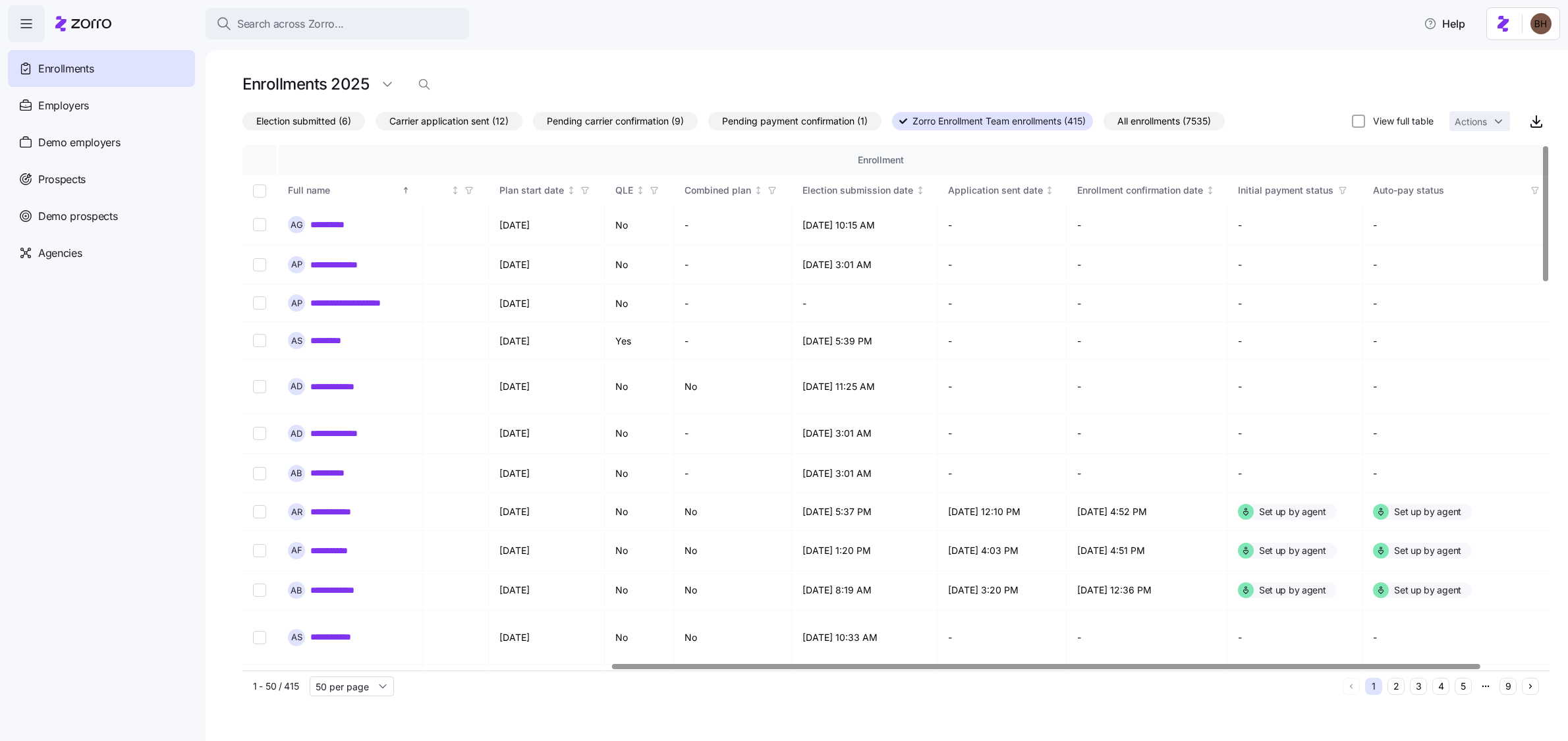
scroll to position [0, 644]
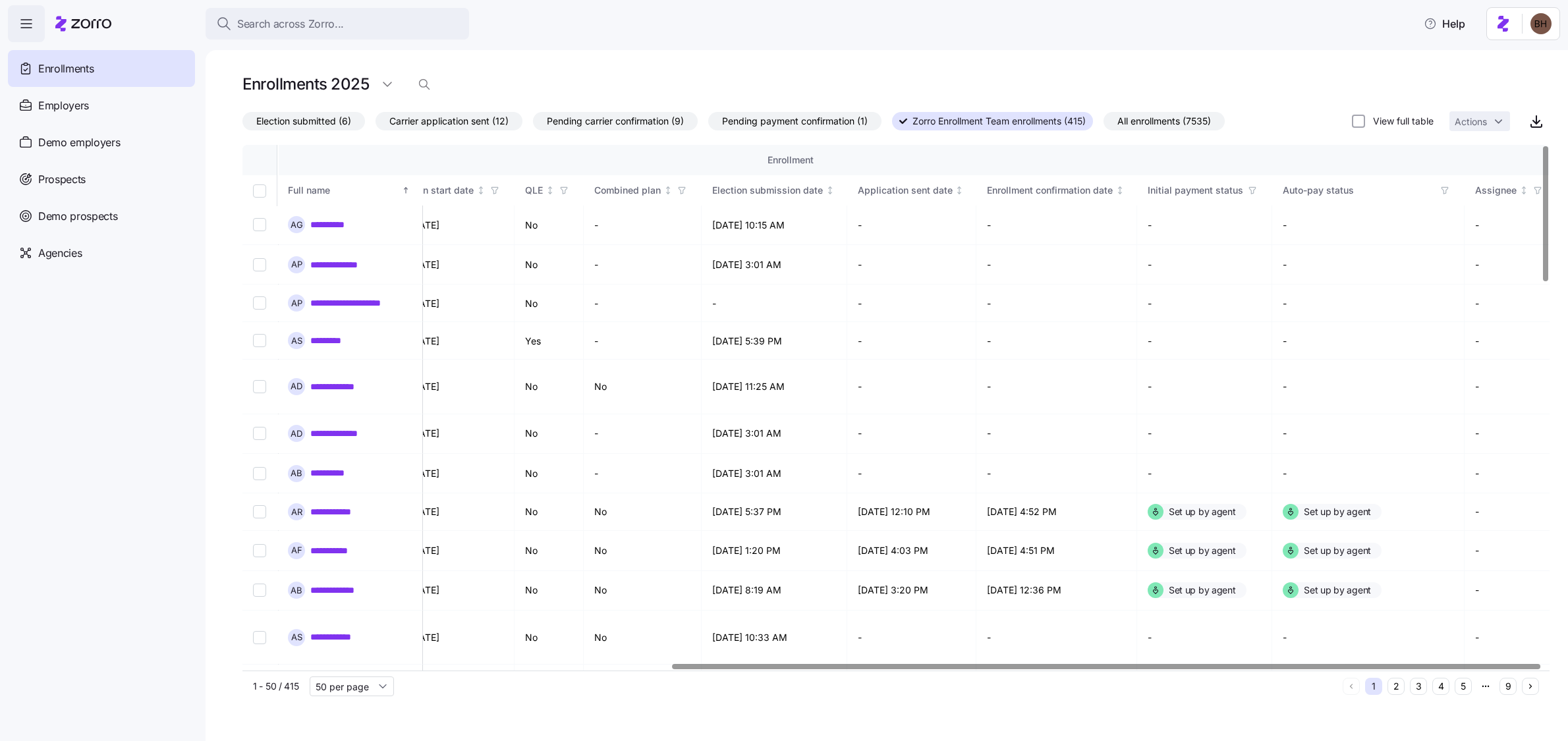
click at [1008, 669] on div at bounding box center [1106, 666] width 868 height 4
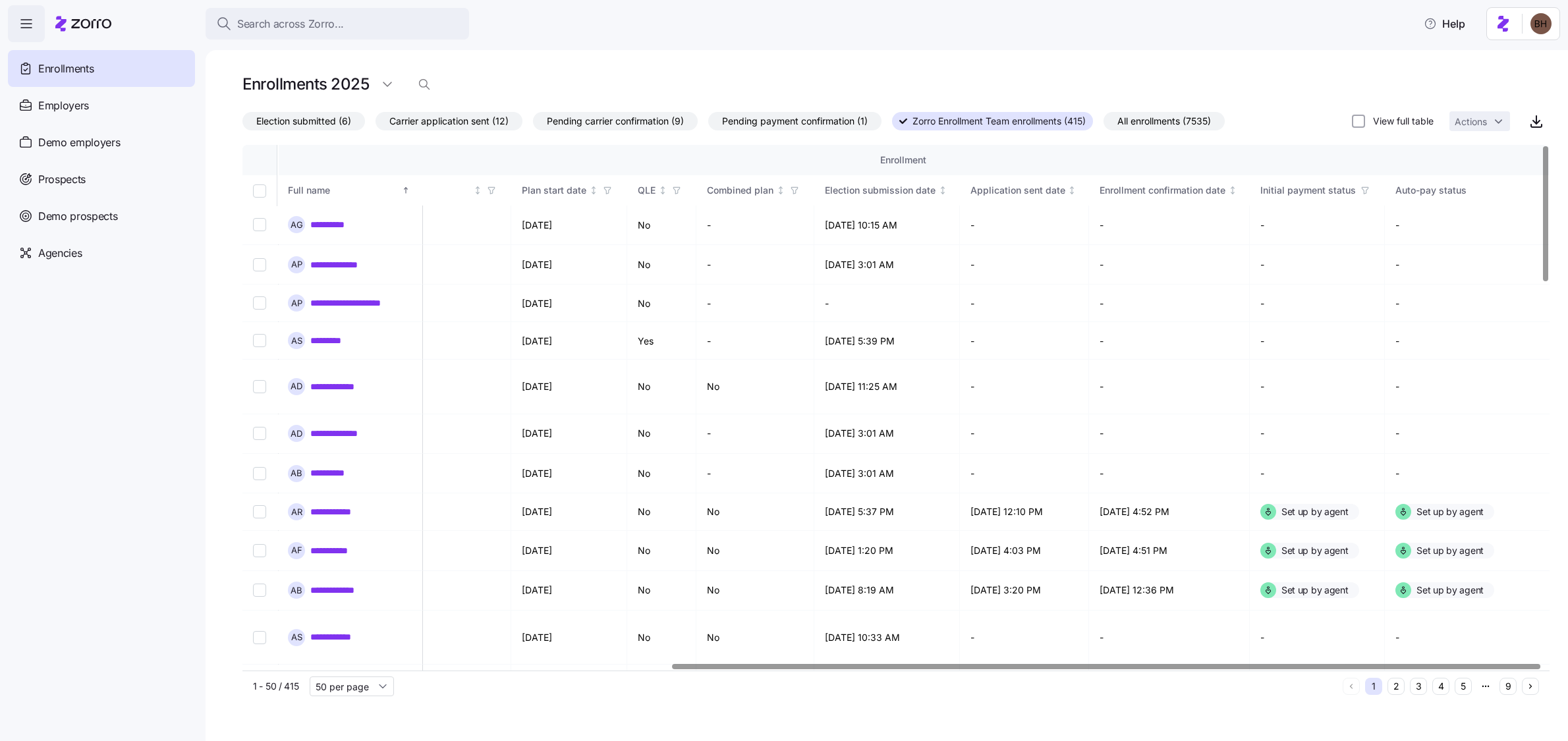
click at [748, 669] on div at bounding box center [1106, 666] width 868 height 4
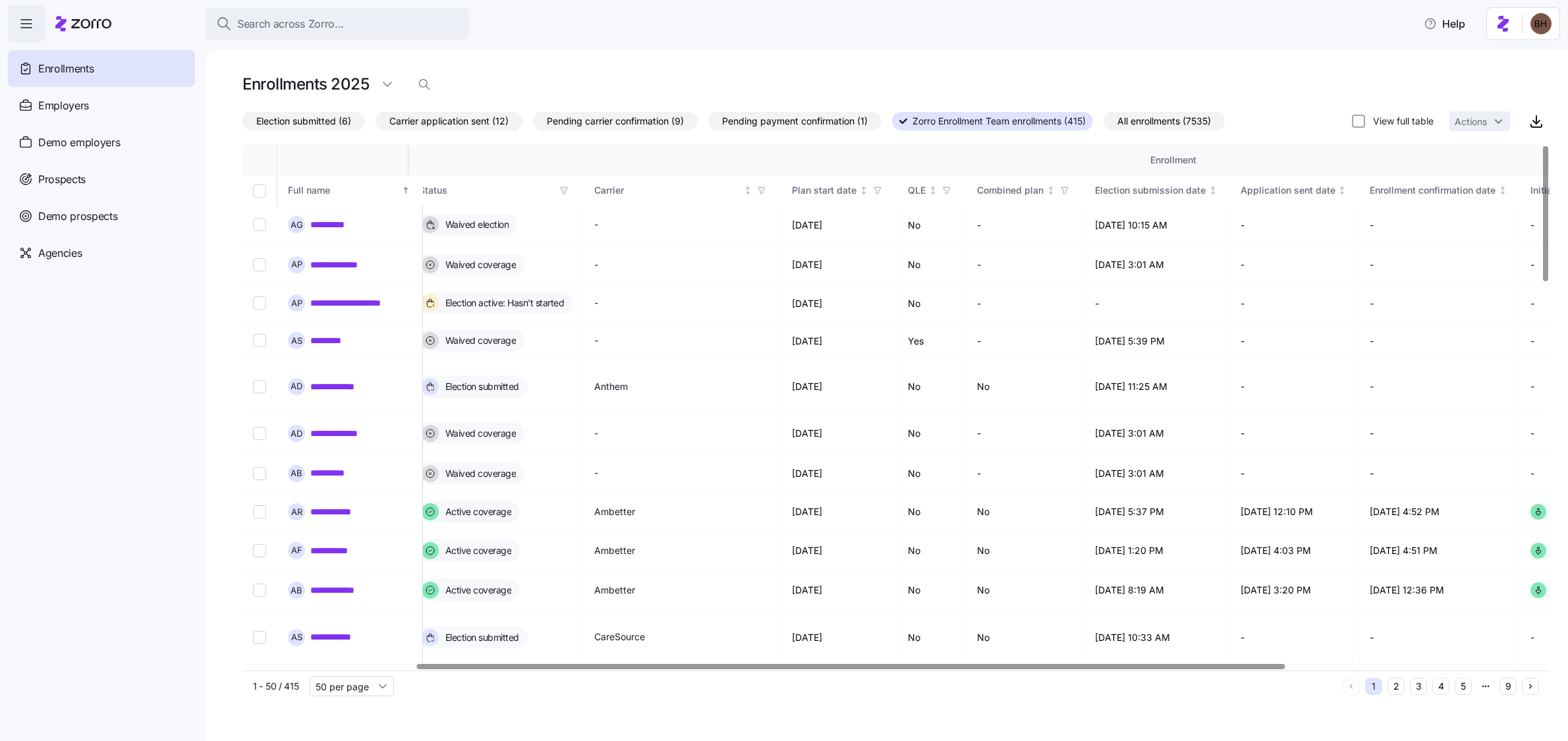
scroll to position [0, 257]
click at [659, 664] on div at bounding box center [850, 666] width 868 height 4
click at [317, 119] on span "Election submitted (6)" at bounding box center [304, 120] width 95 height 17
click at [242, 125] on input "Election submitted (6)" at bounding box center [242, 125] width 0 height 0
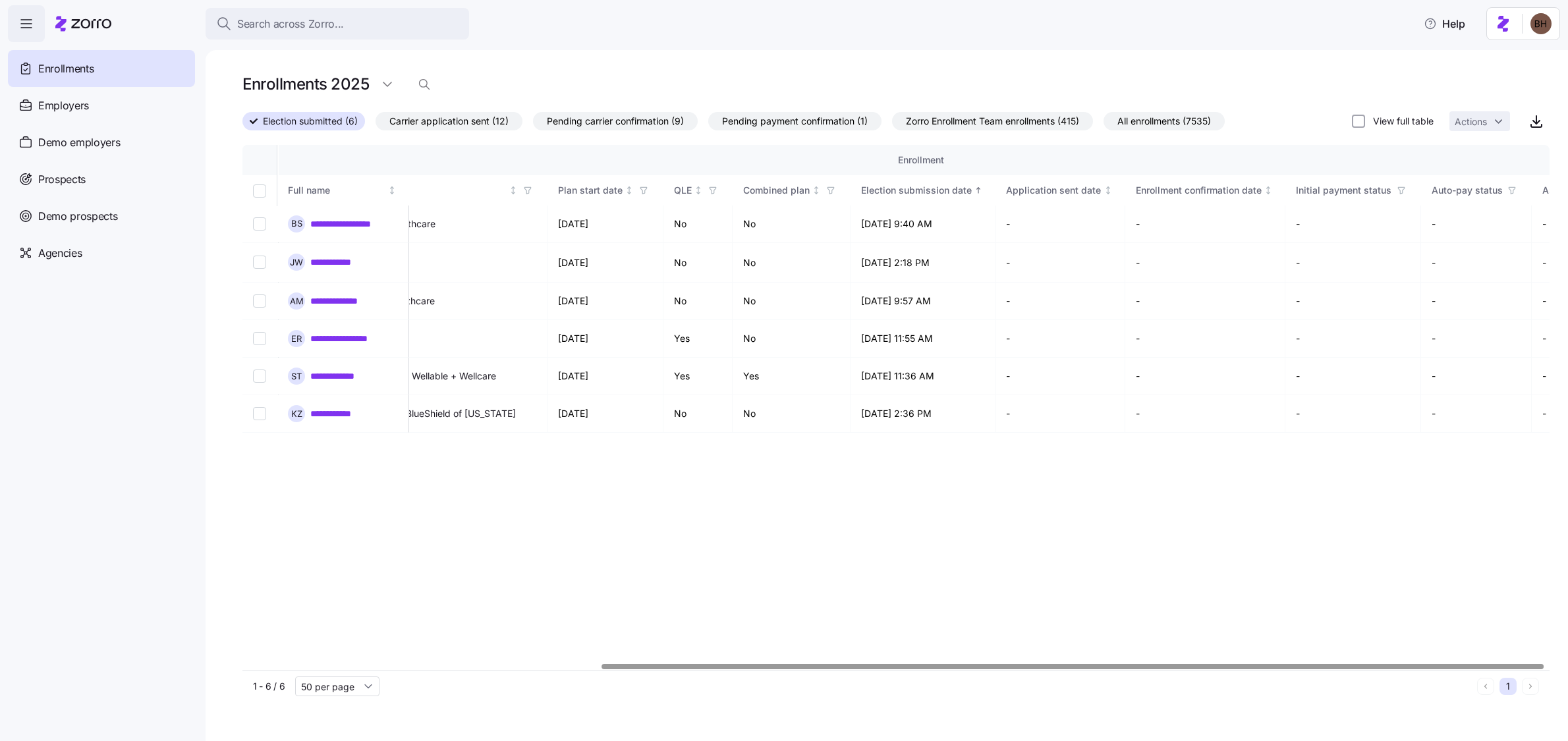
scroll to position [0, 417]
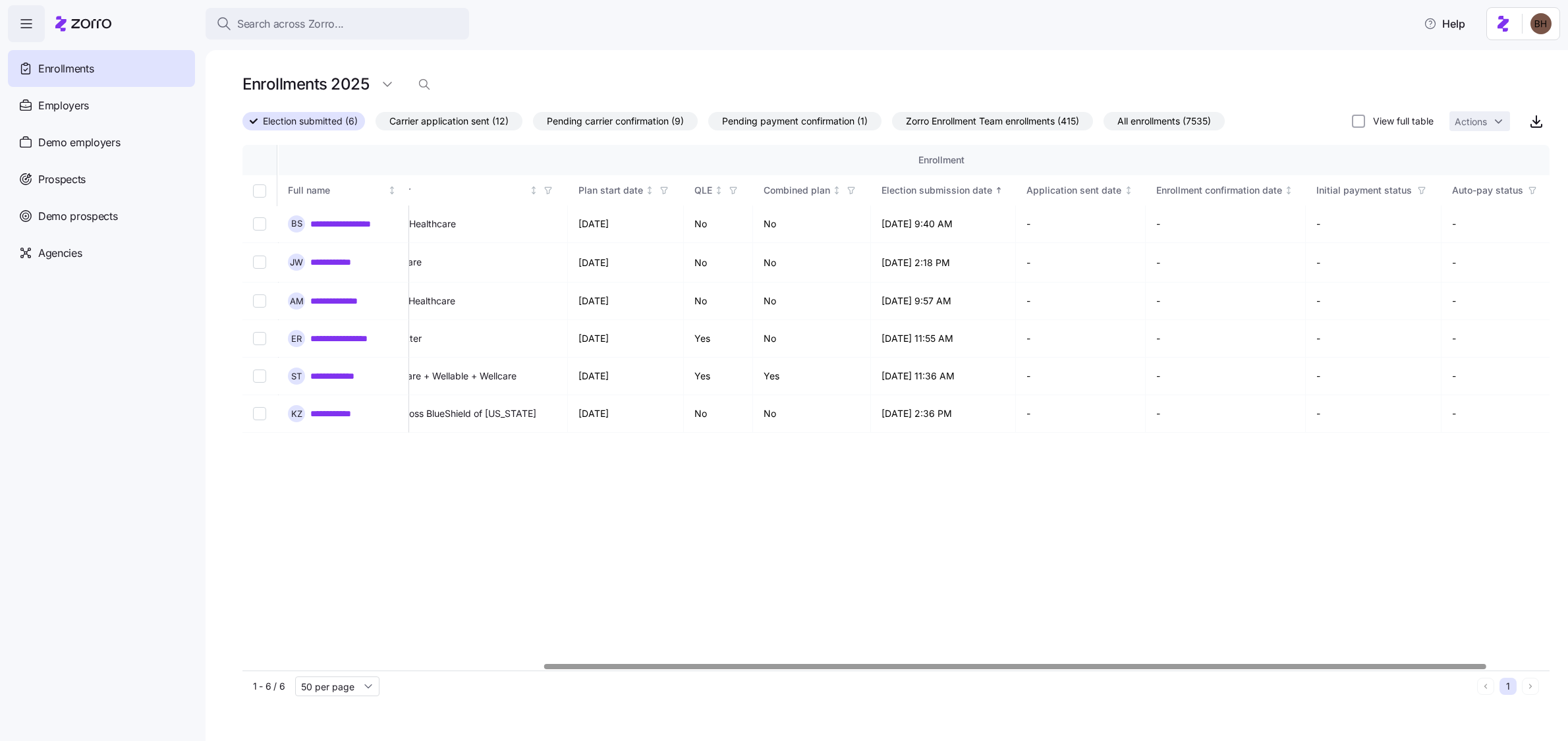
click at [1099, 664] on div at bounding box center [1015, 666] width 942 height 4
click at [1140, 116] on span "All enrollments (7535)" at bounding box center [1164, 120] width 93 height 17
click at [1104, 125] on input "All enrollments (7535)" at bounding box center [1104, 125] width 0 height 0
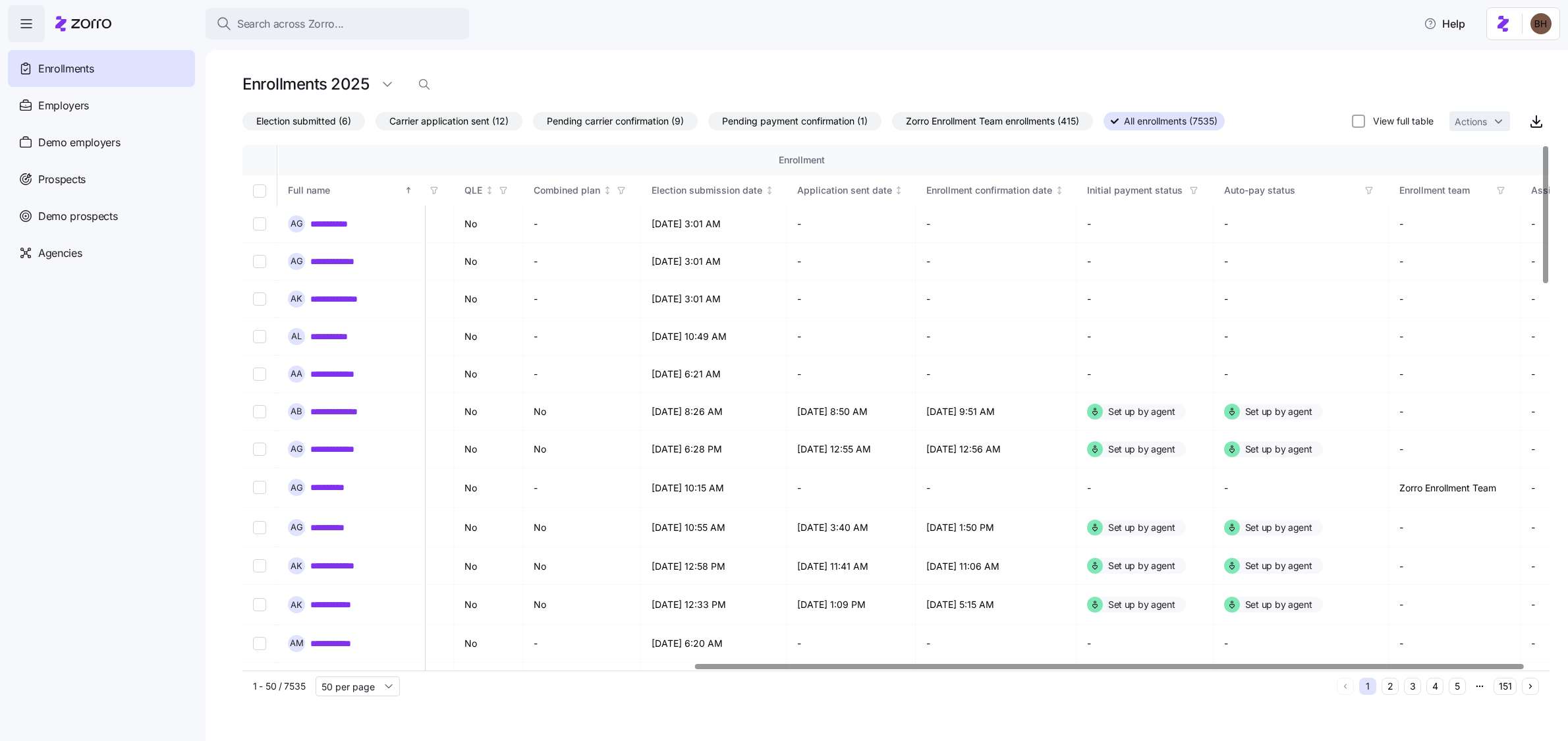
scroll to position [0, 738]
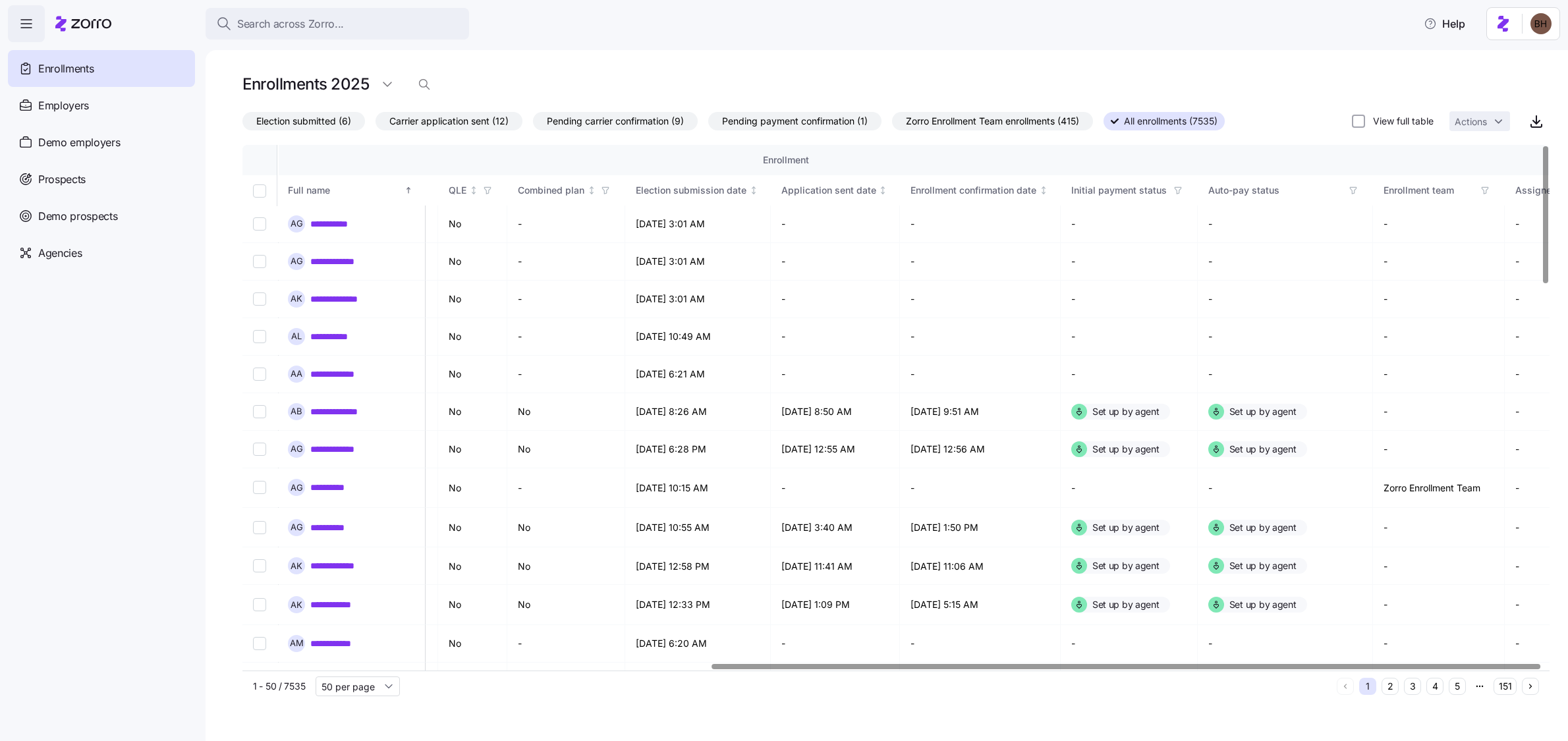
click at [1446, 669] on div at bounding box center [1125, 666] width 829 height 4
